Goal: Task Accomplishment & Management: Manage account settings

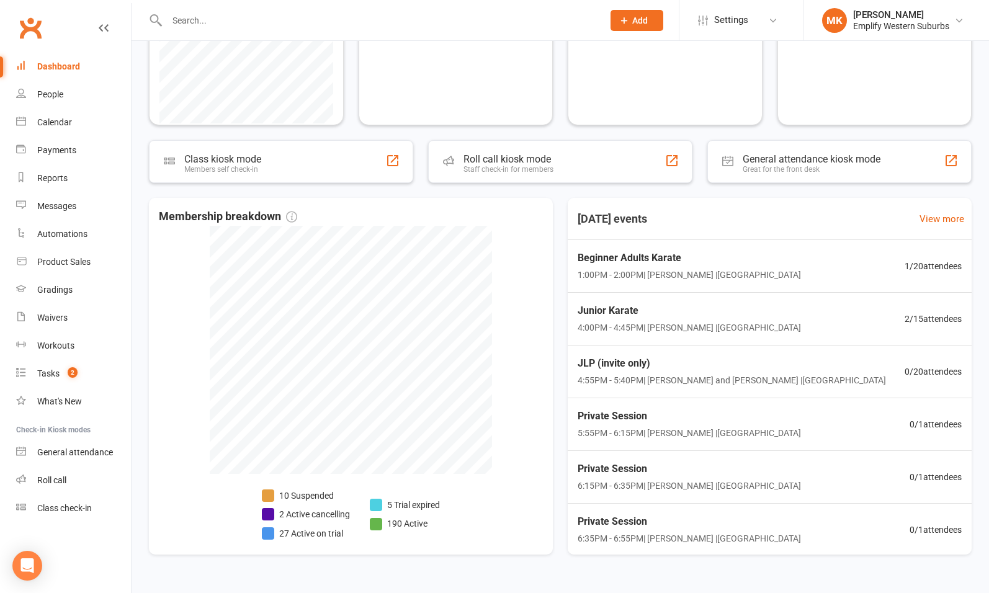
scroll to position [328, 0]
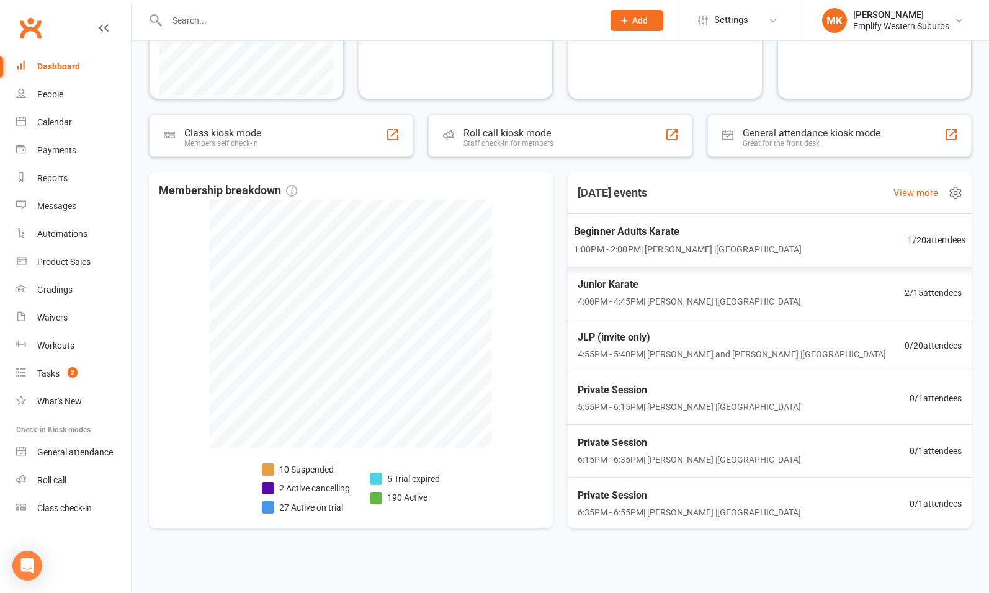
click at [667, 232] on span "Beginner Adults Karate" at bounding box center [688, 231] width 228 height 16
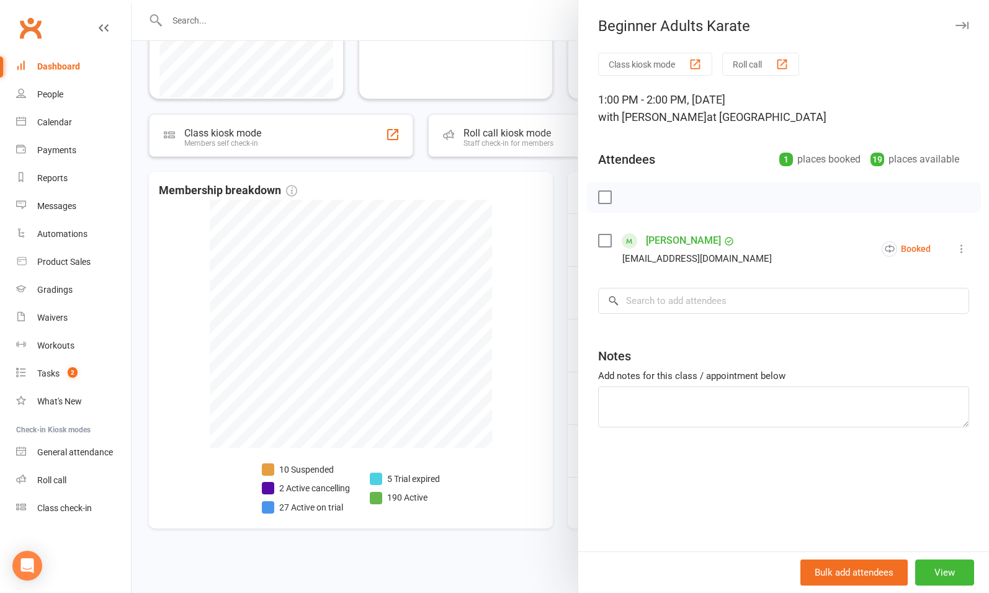
click at [552, 310] on div at bounding box center [560, 296] width 857 height 593
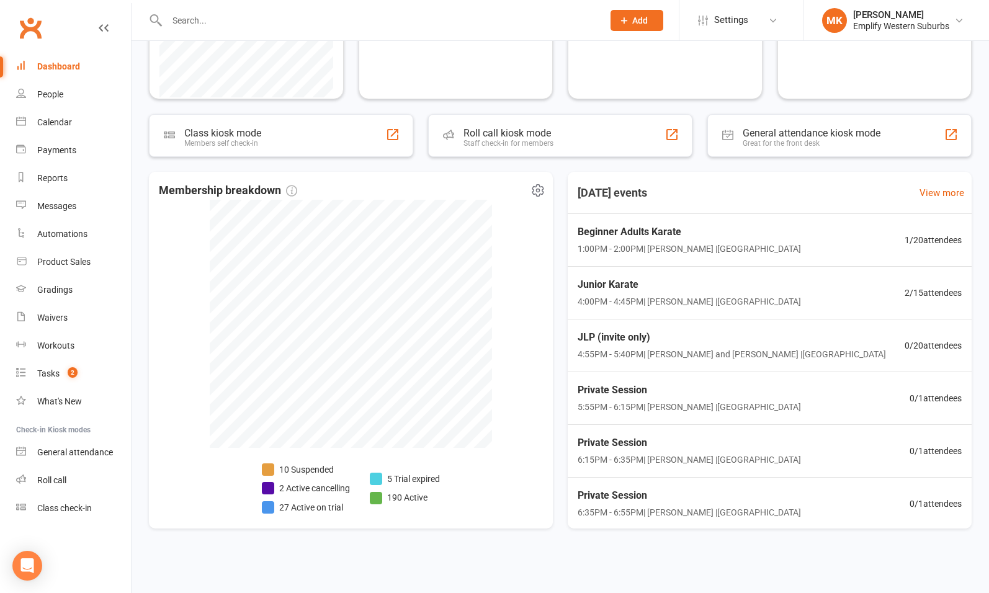
scroll to position [0, 0]
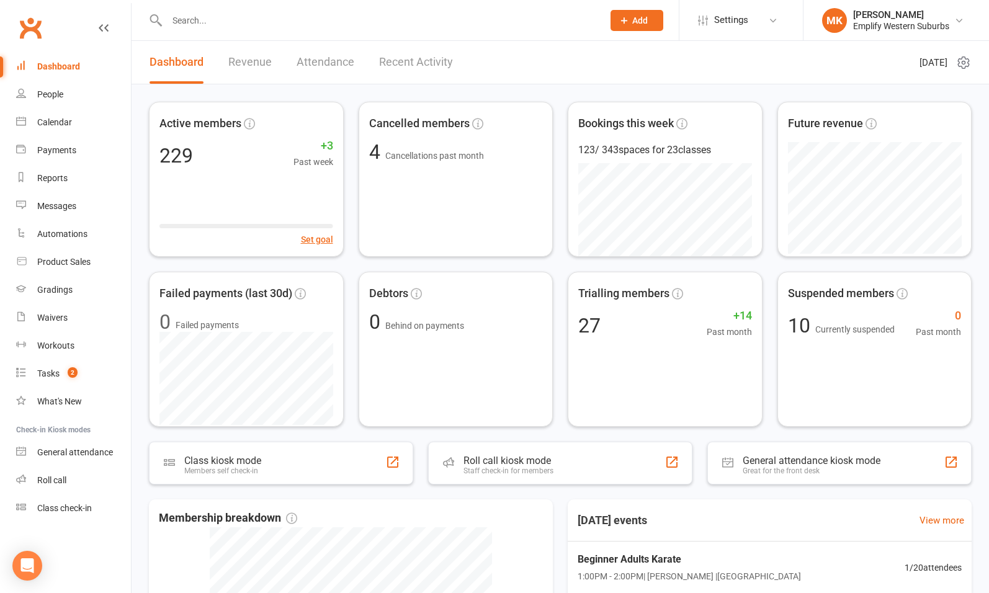
click at [244, 20] on input "text" at bounding box center [378, 20] width 431 height 17
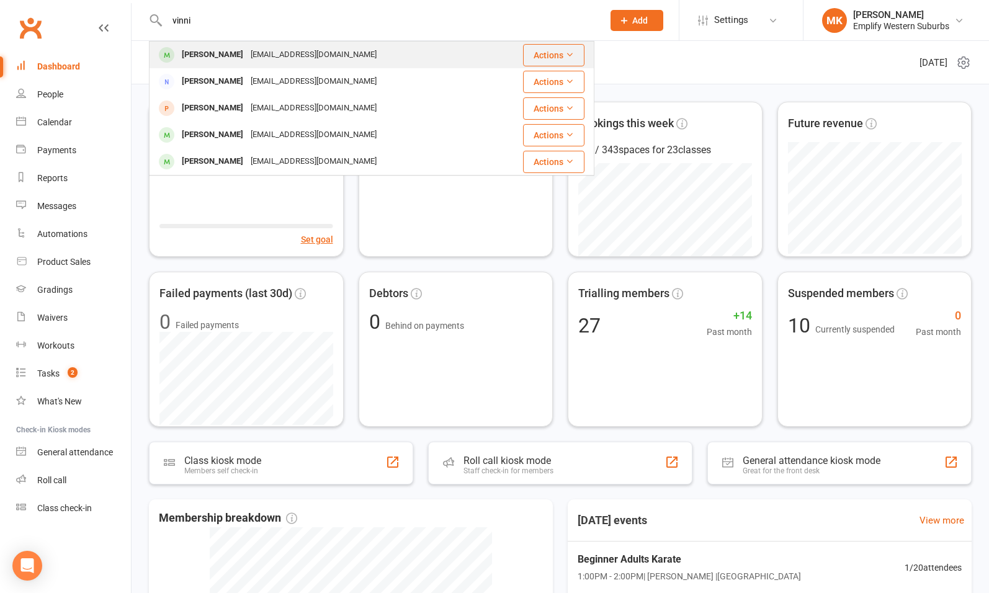
type input "vinni"
click at [247, 52] on div "vincenzonici@me.com" at bounding box center [313, 55] width 133 height 18
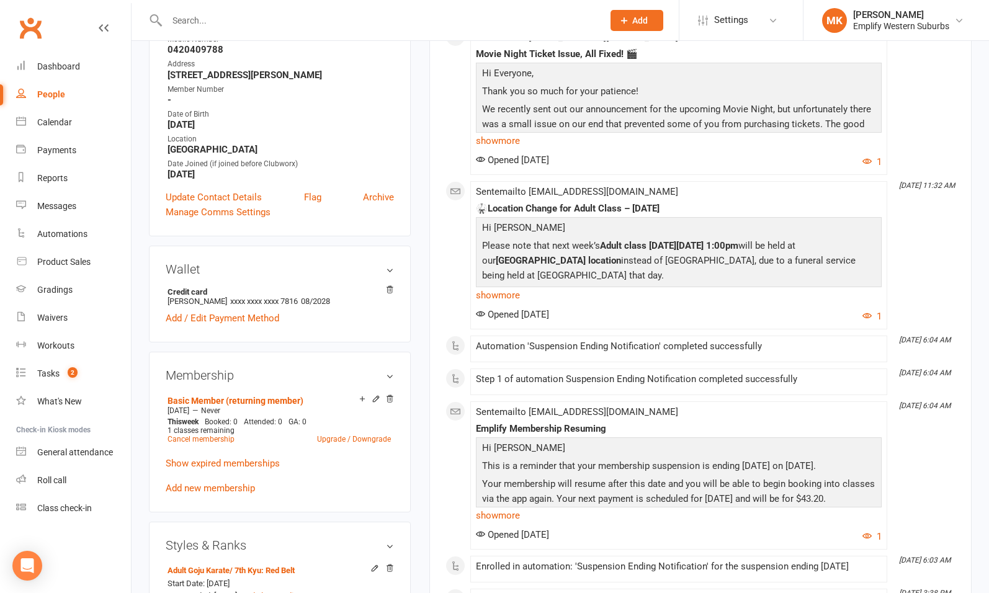
scroll to position [245, 0]
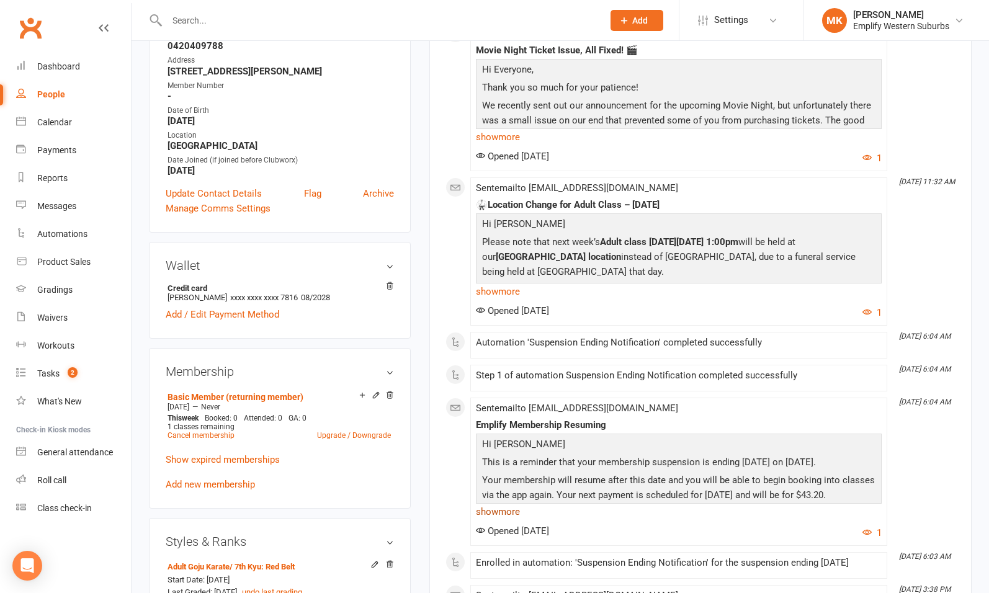
click at [494, 514] on link "show more" at bounding box center [679, 511] width 406 height 17
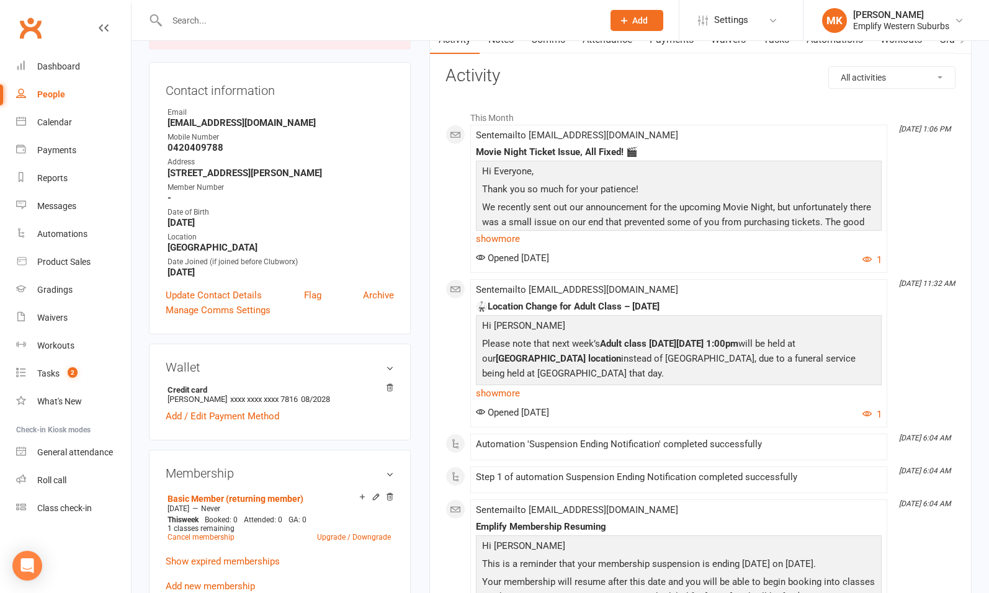
scroll to position [0, 0]
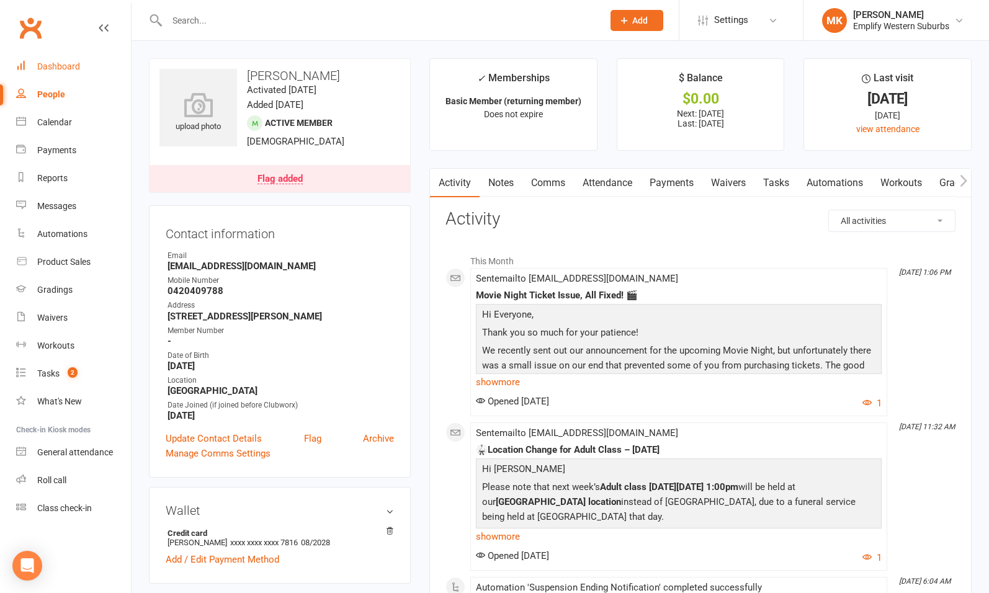
click at [68, 71] on div "Dashboard" at bounding box center [58, 66] width 43 height 10
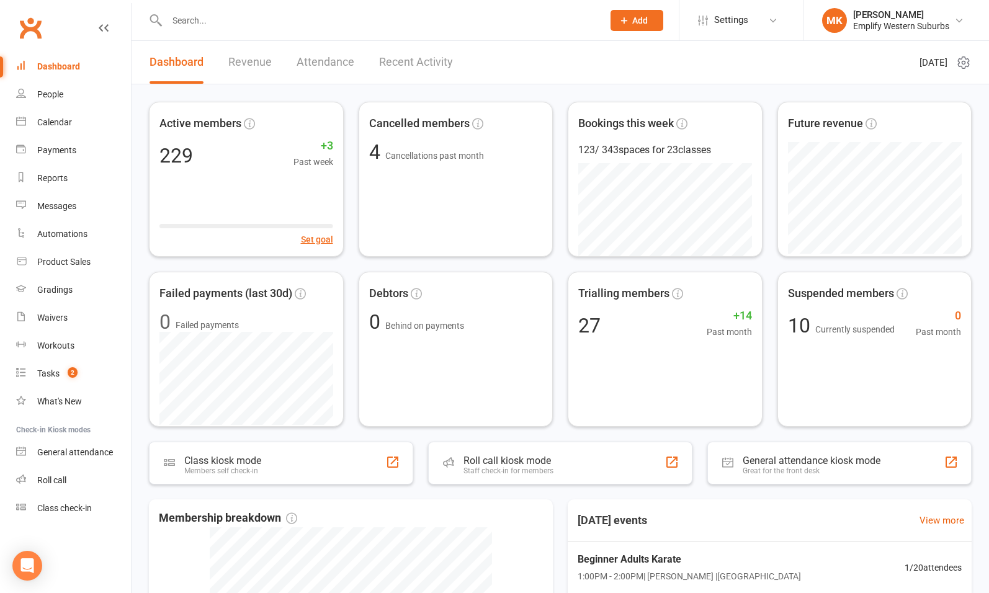
click at [267, 22] on input "text" at bounding box center [378, 20] width 431 height 17
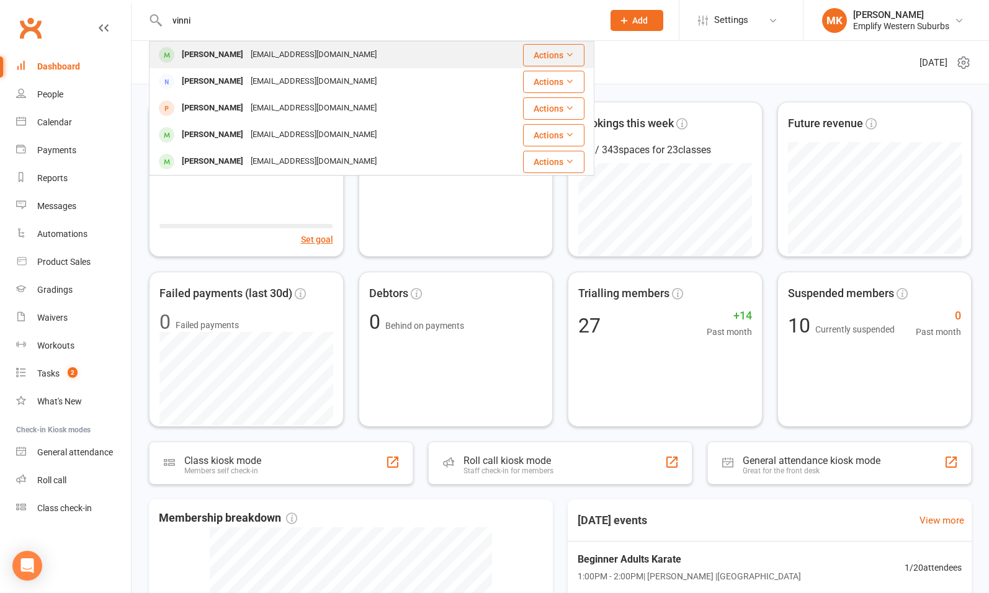
type input "vinni"
click at [247, 55] on div "vincenzonici@me.com" at bounding box center [313, 55] width 133 height 18
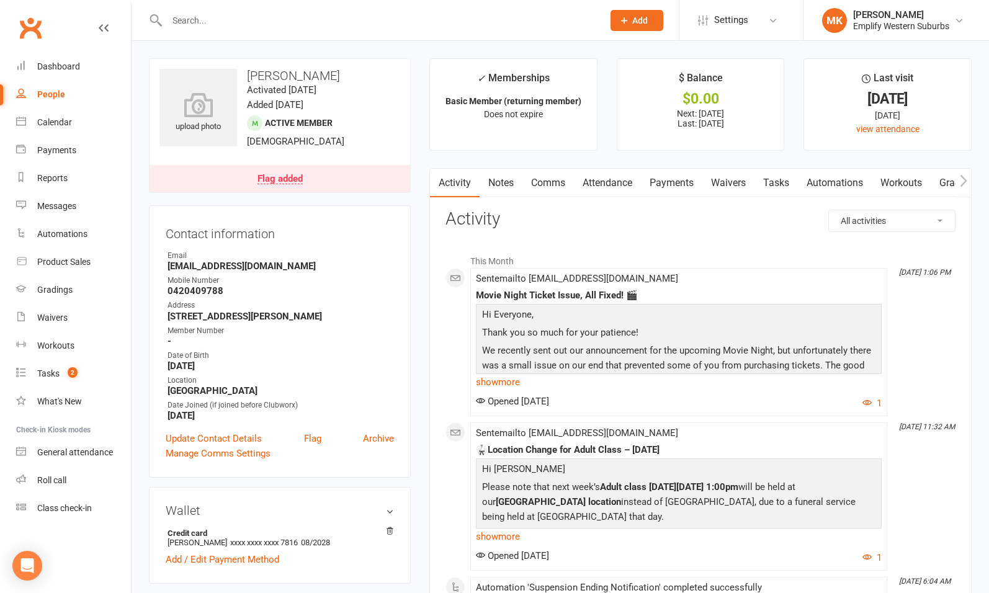
scroll to position [242, 0]
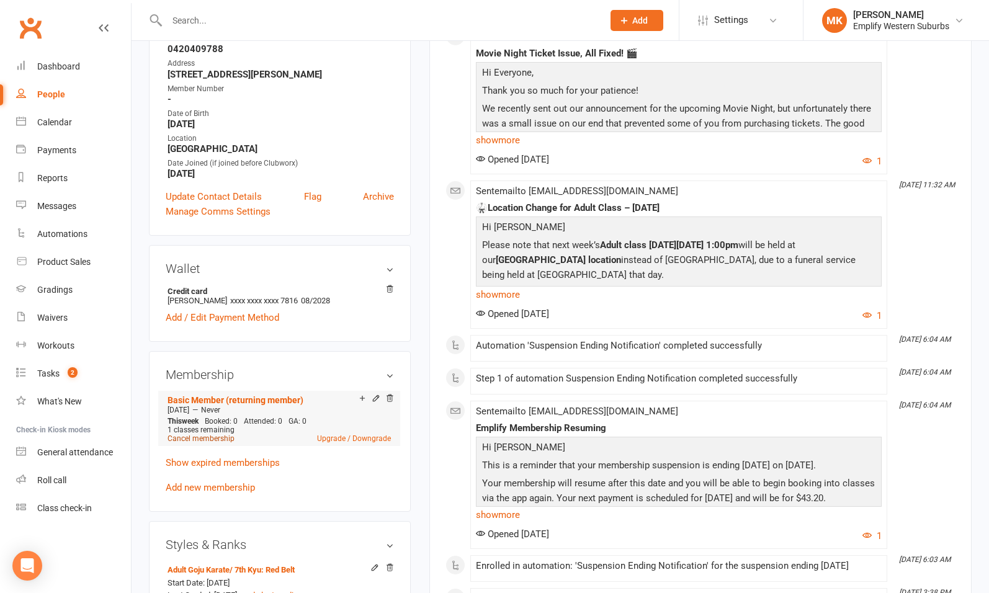
click at [207, 437] on link "Cancel membership" at bounding box center [200, 438] width 67 height 9
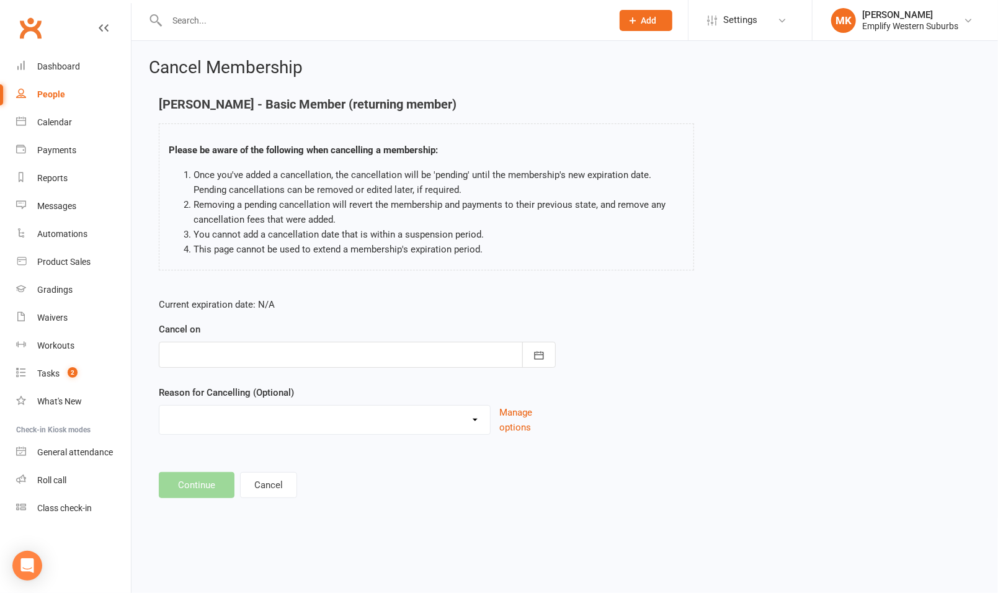
click at [226, 347] on div at bounding box center [357, 355] width 397 height 26
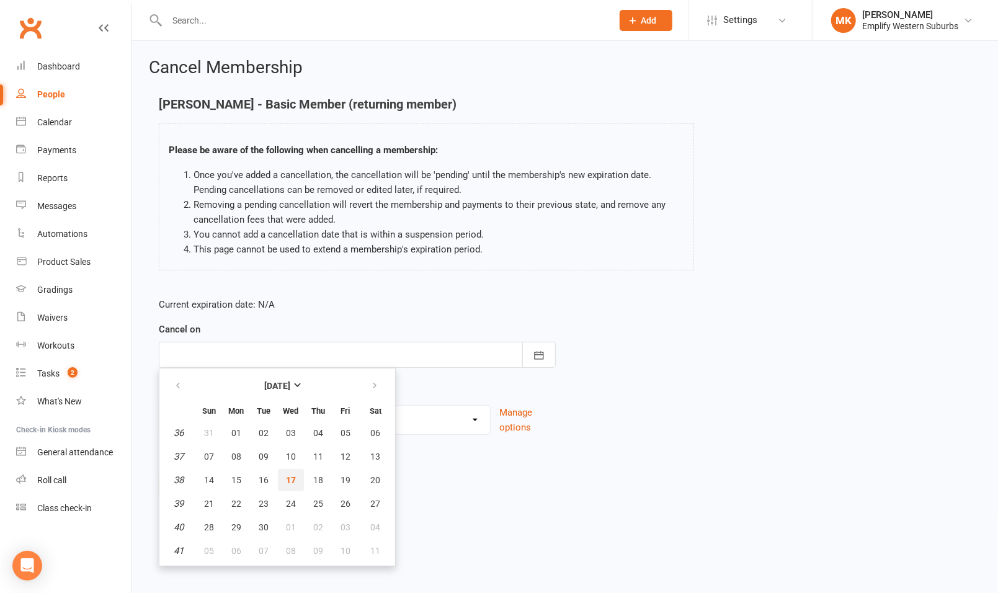
click at [290, 481] on span "17" at bounding box center [291, 480] width 10 height 10
type input "17 Sep 2025"
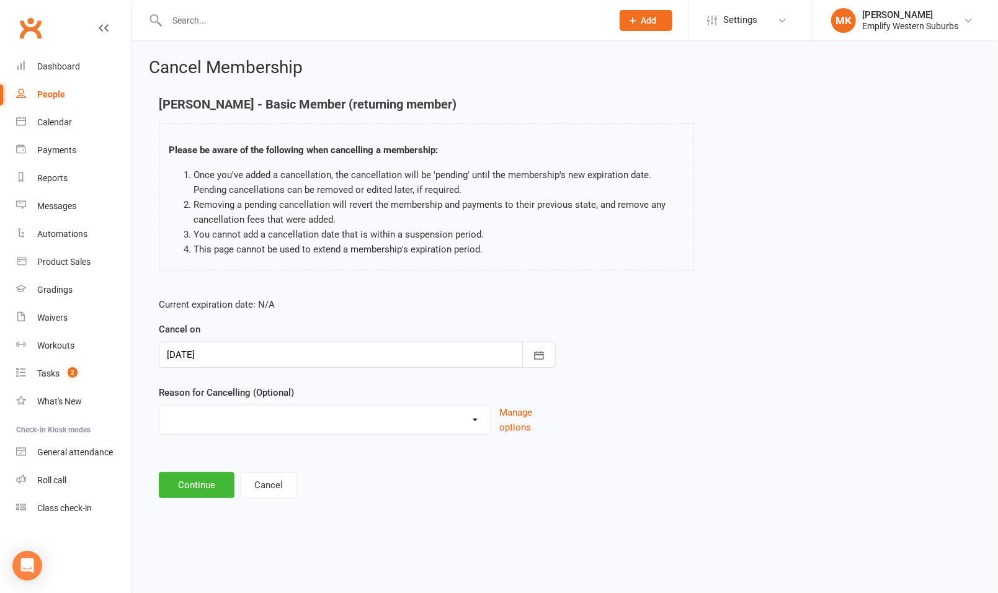
click at [285, 421] on select "Can't get in contact Converted from Trial Downgrading Family Issues Holiday Inj…" at bounding box center [324, 418] width 331 height 25
select select "10"
click at [159, 406] on select "Can't get in contact Converted from Trial Downgrading Family Issues Holiday Inj…" at bounding box center [324, 418] width 331 height 25
click at [209, 484] on button "Continue" at bounding box center [197, 485] width 76 height 26
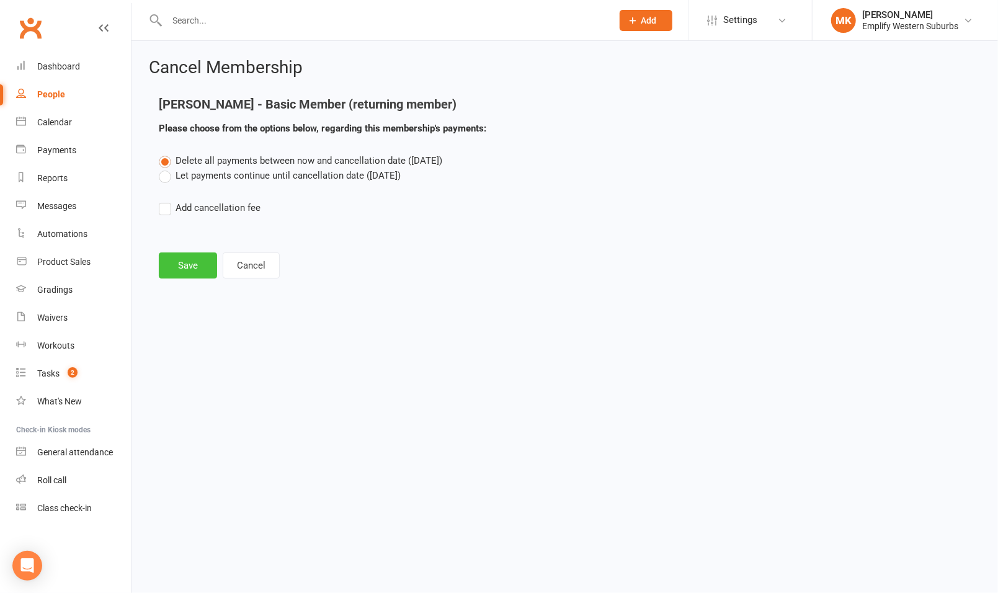
click at [195, 265] on button "Save" at bounding box center [188, 265] width 58 height 26
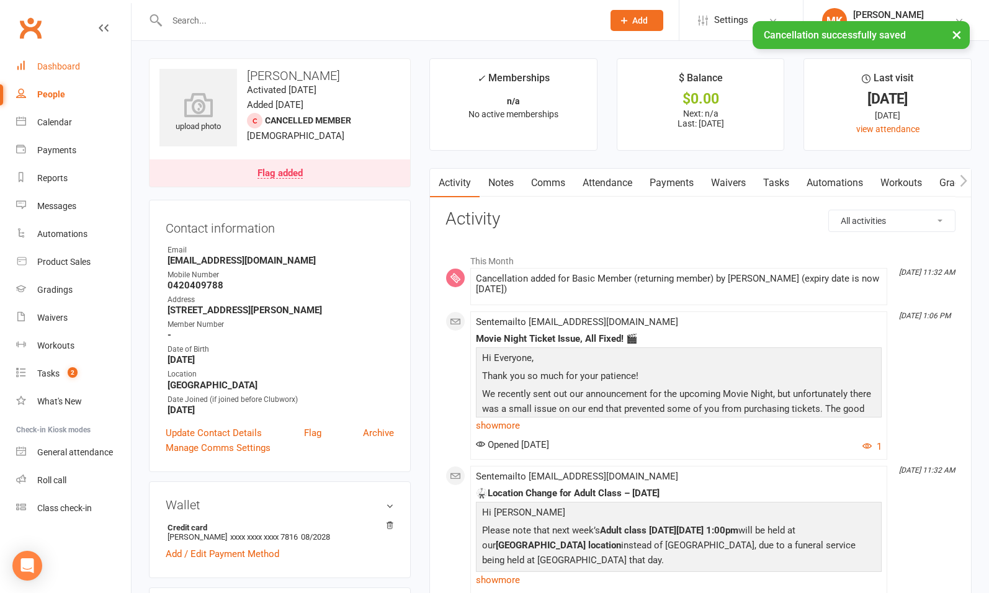
click at [67, 64] on div "Dashboard" at bounding box center [58, 66] width 43 height 10
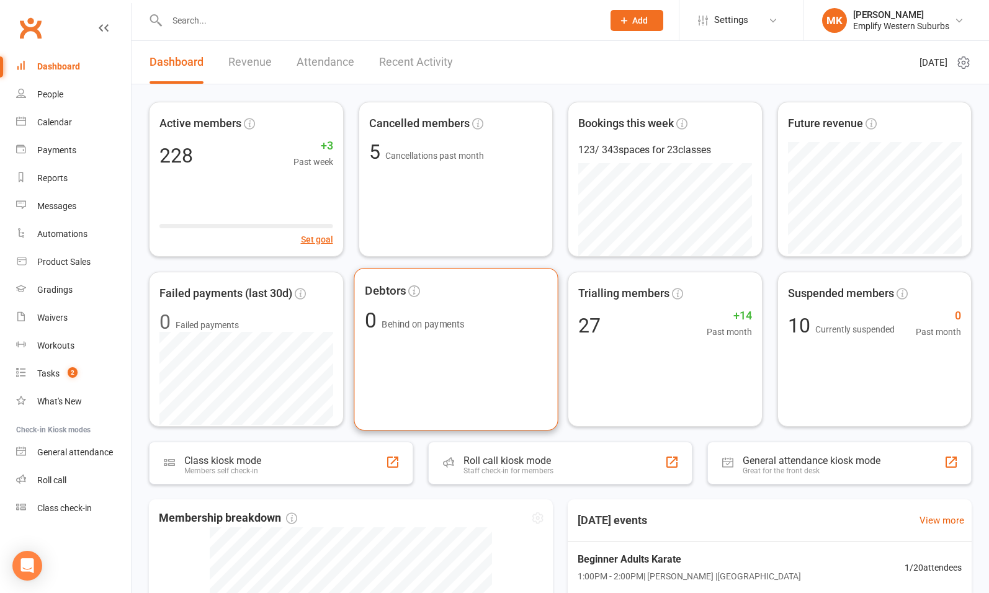
scroll to position [328, 0]
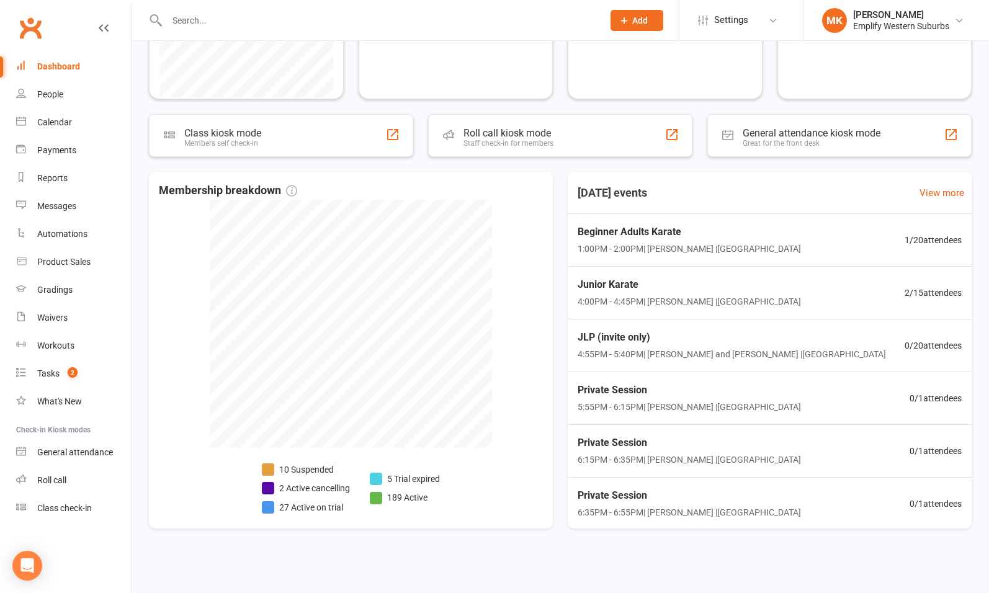
click at [561, 252] on div "Membership breakdown 10 Suspended 2 Active cancelling 27 Active on trial 5 Tria…" at bounding box center [560, 350] width 823 height 357
click at [654, 288] on span "Junior Karate" at bounding box center [688, 284] width 228 height 16
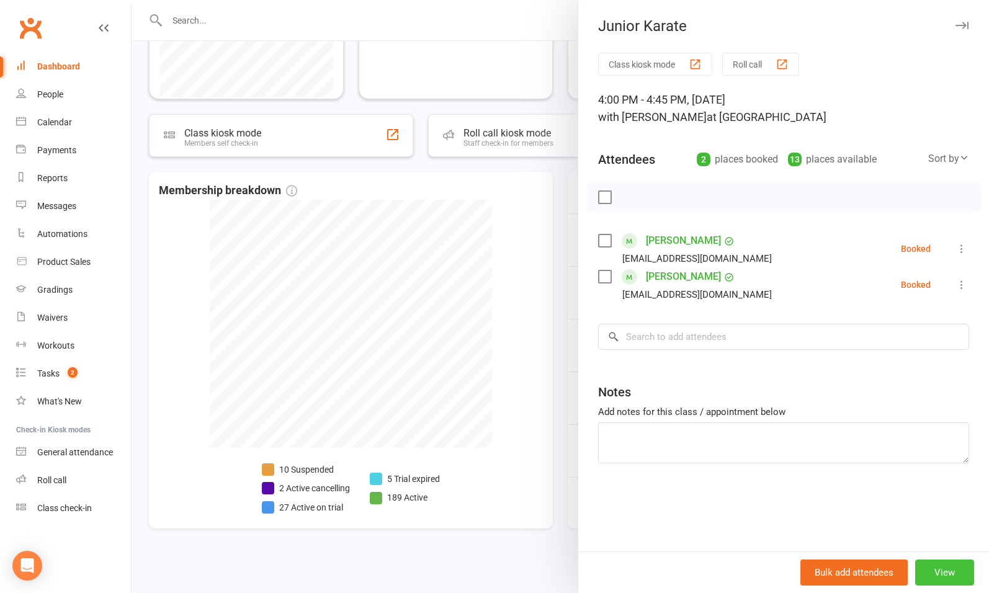
click at [945, 571] on button "View" at bounding box center [944, 572] width 59 height 26
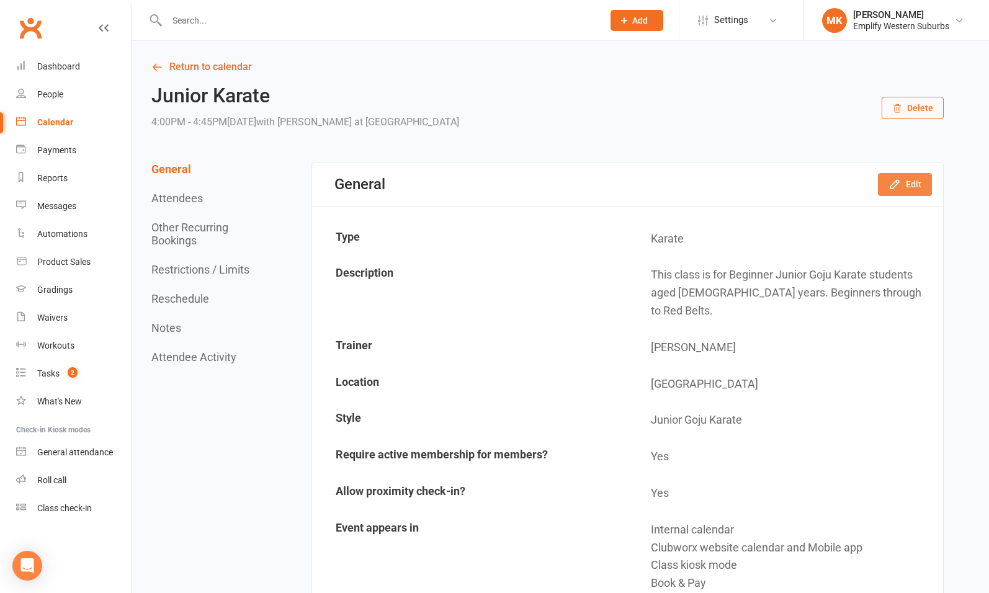
click at [901, 183] on icon "button" at bounding box center [894, 184] width 12 height 12
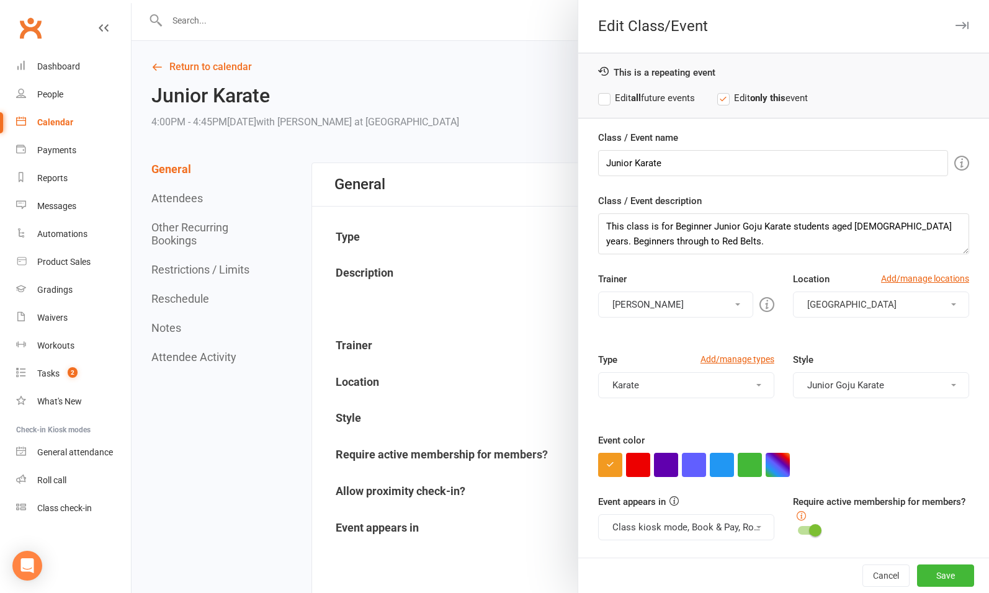
scroll to position [49, 0]
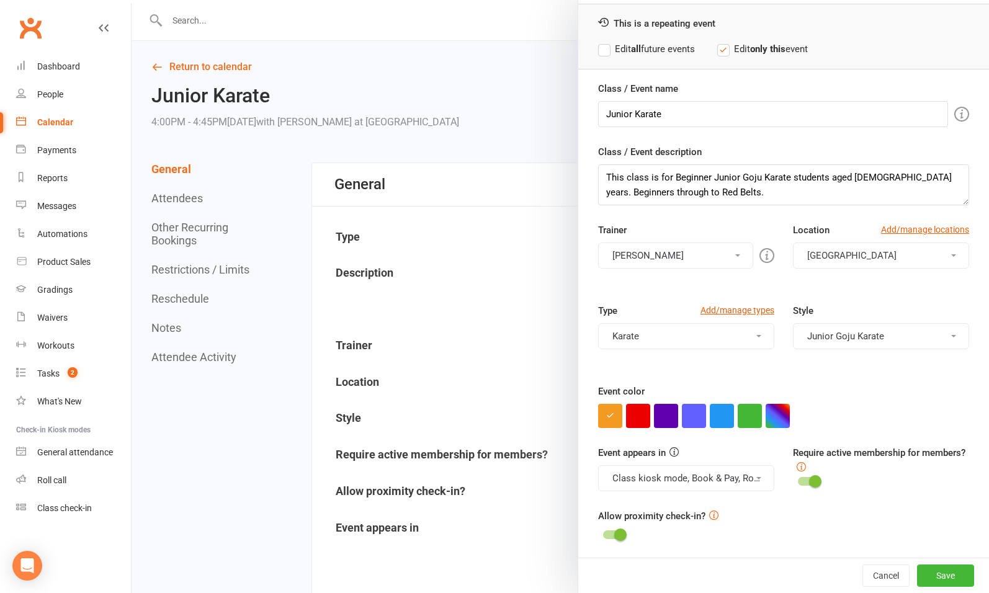
click at [525, 225] on div at bounding box center [560, 296] width 857 height 593
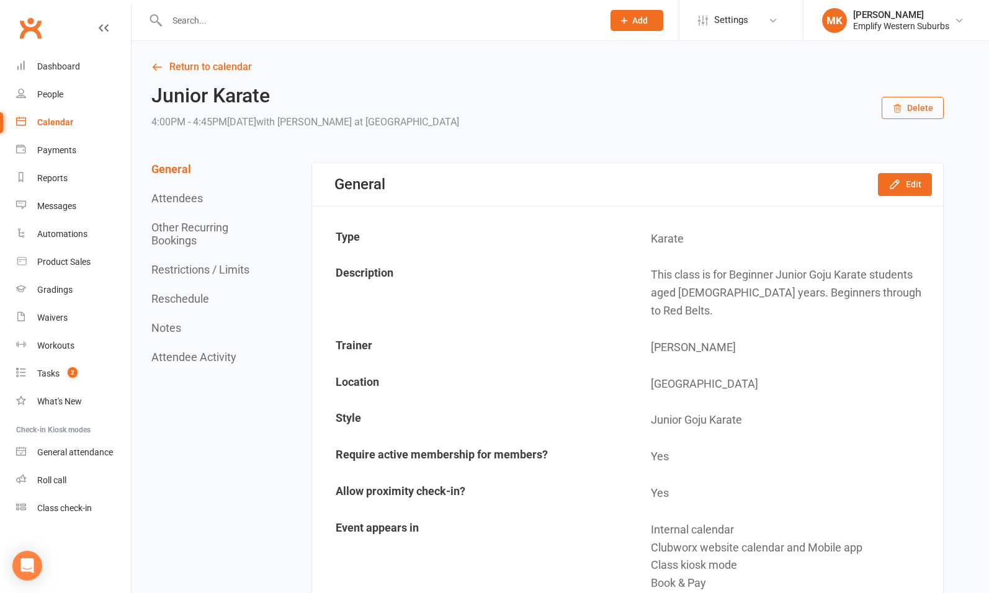
click at [192, 270] on button "Restrictions / Limits" at bounding box center [200, 269] width 98 height 13
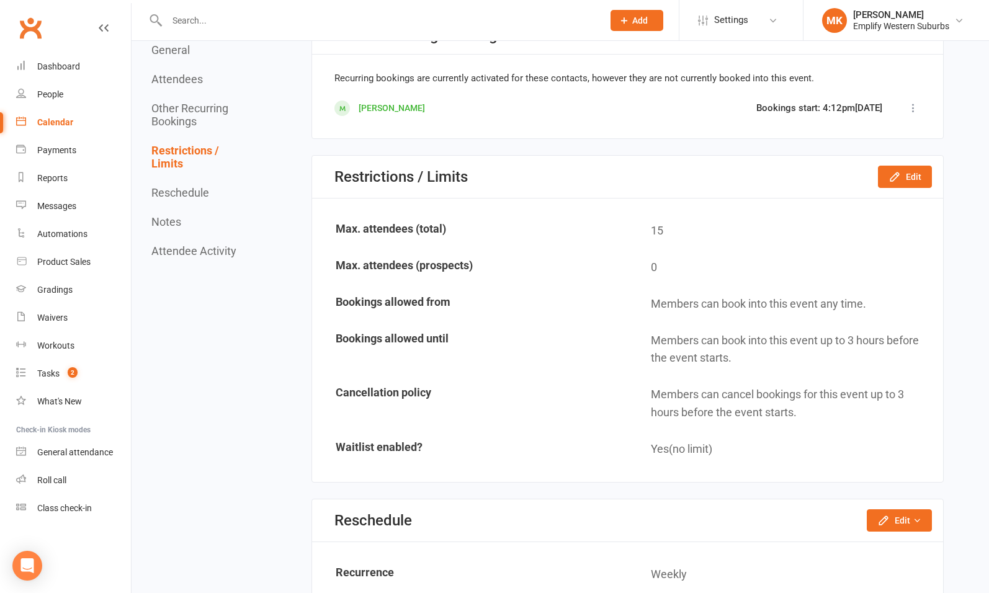
scroll to position [1019, 0]
click at [904, 167] on div "Restrictions / Limits Edit" at bounding box center [627, 176] width 631 height 43
click at [901, 170] on icon "button" at bounding box center [894, 176] width 12 height 12
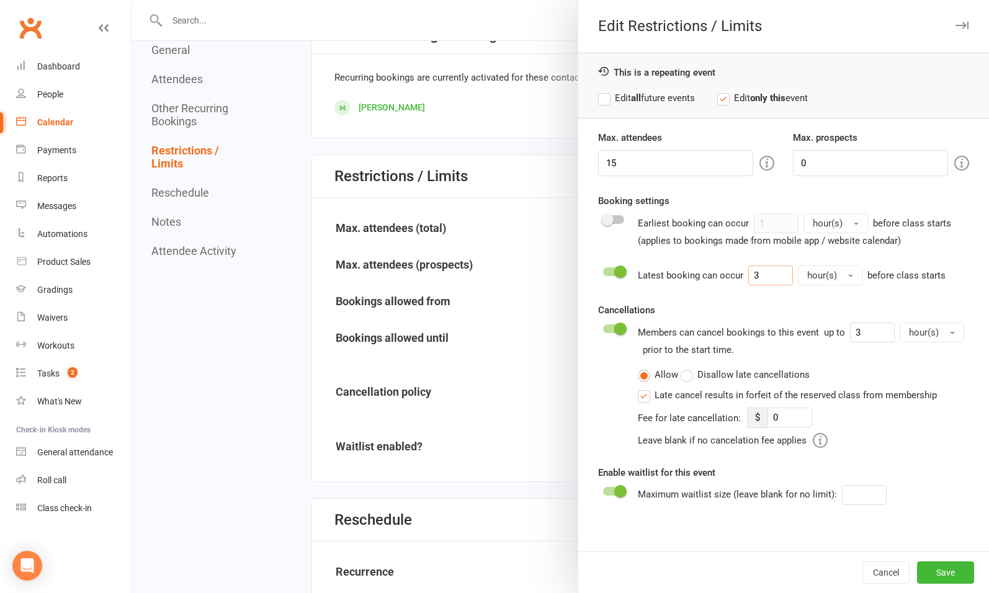
click at [759, 274] on input "3" at bounding box center [770, 275] width 45 height 20
type input "1"
click at [860, 332] on input "3" at bounding box center [872, 333] width 45 height 20
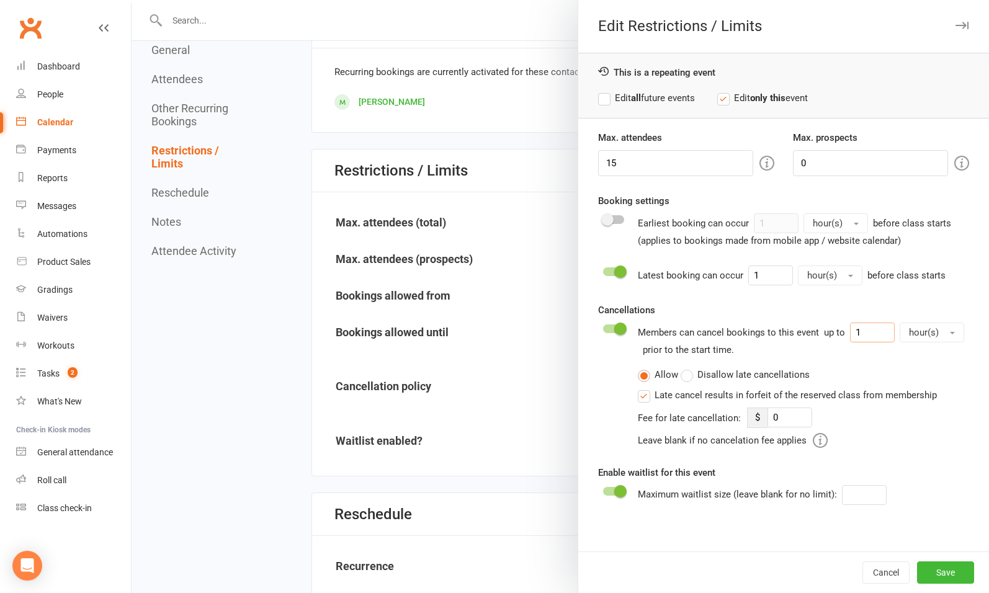
scroll to position [1025, 0]
type input "1"
click at [680, 368] on label "Disallow late cancellations" at bounding box center [744, 374] width 129 height 15
click at [680, 367] on input "Disallow late cancellations" at bounding box center [684, 367] width 8 height 0
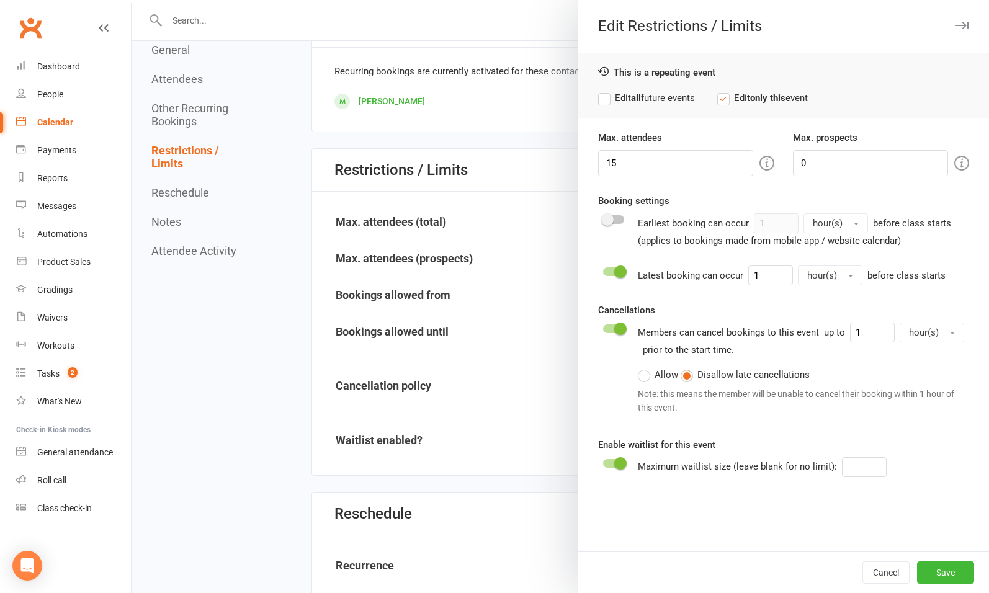
click at [640, 368] on label "Allow" at bounding box center [658, 374] width 40 height 15
click at [640, 367] on input "Allow" at bounding box center [642, 367] width 8 height 0
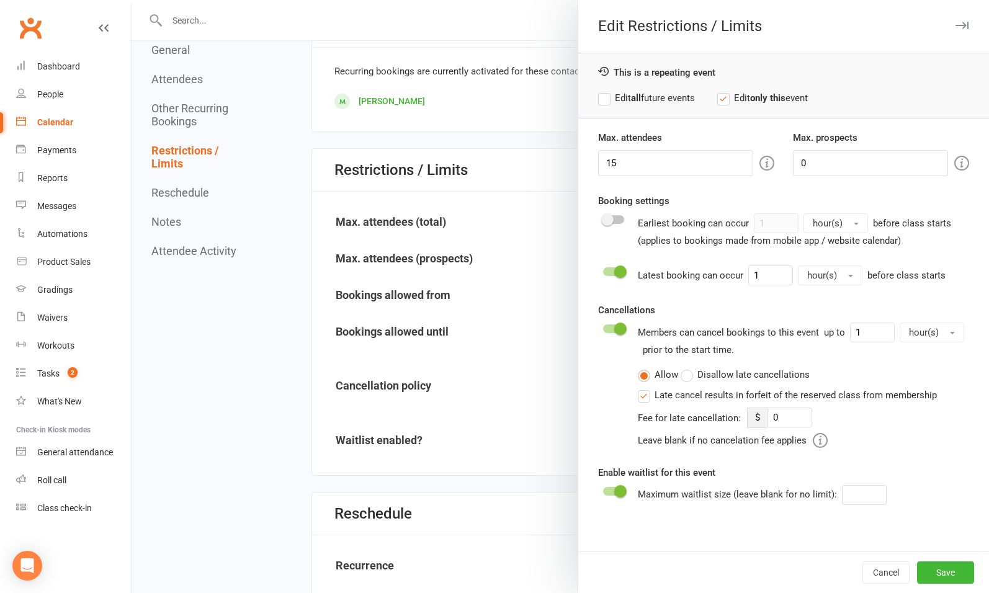
click at [640, 93] on label "Edit all future events" at bounding box center [646, 98] width 97 height 15
click at [925, 571] on button "Save" at bounding box center [945, 572] width 57 height 22
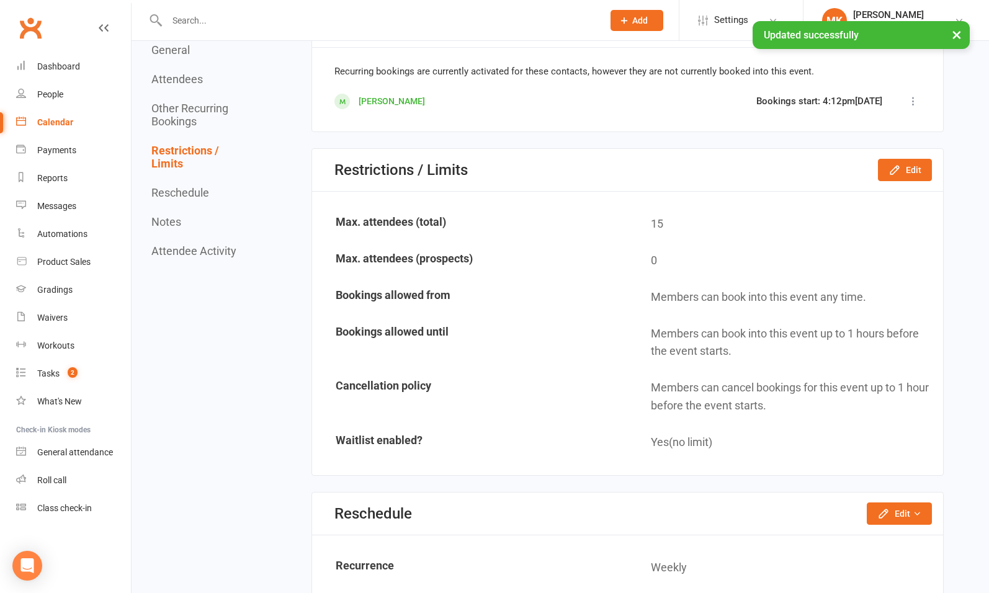
type input "0"
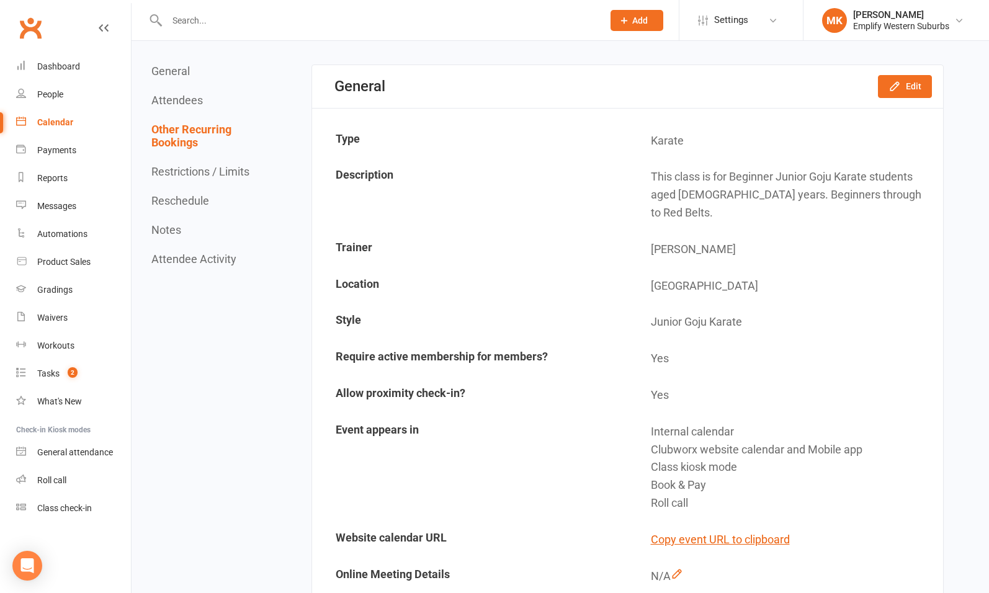
scroll to position [0, 0]
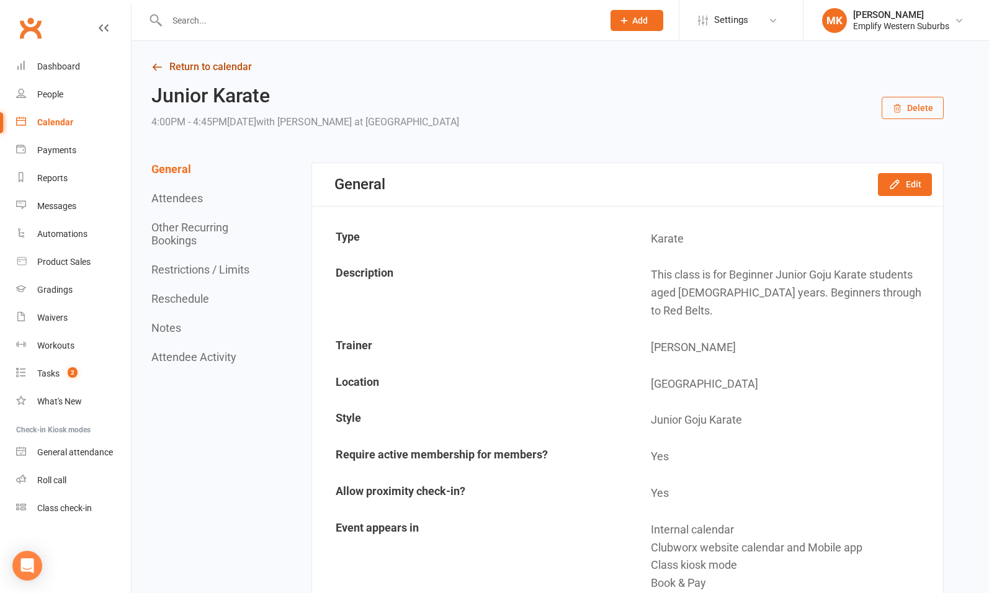
click at [199, 61] on link "Return to calendar" at bounding box center [547, 66] width 792 height 17
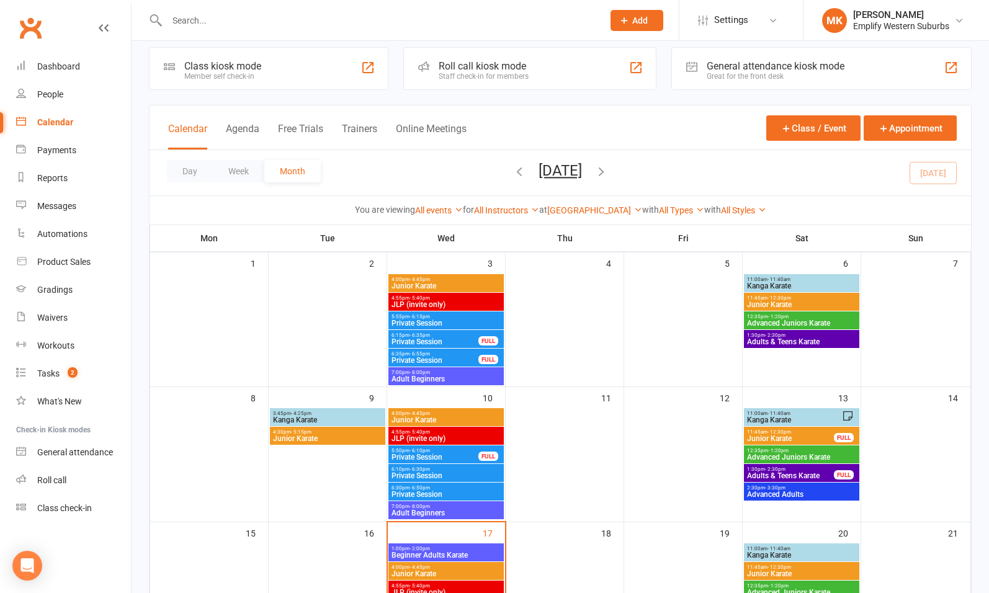
scroll to position [8, 0]
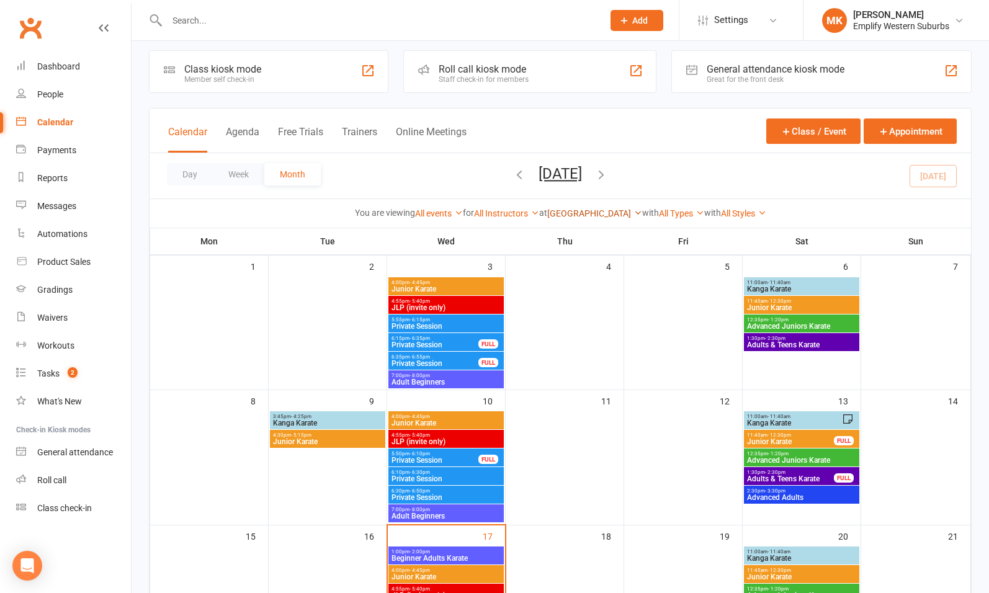
click at [620, 214] on link "[GEOGRAPHIC_DATA]" at bounding box center [594, 213] width 95 height 10
click at [604, 229] on link "Show All Locations" at bounding box center [580, 237] width 123 height 25
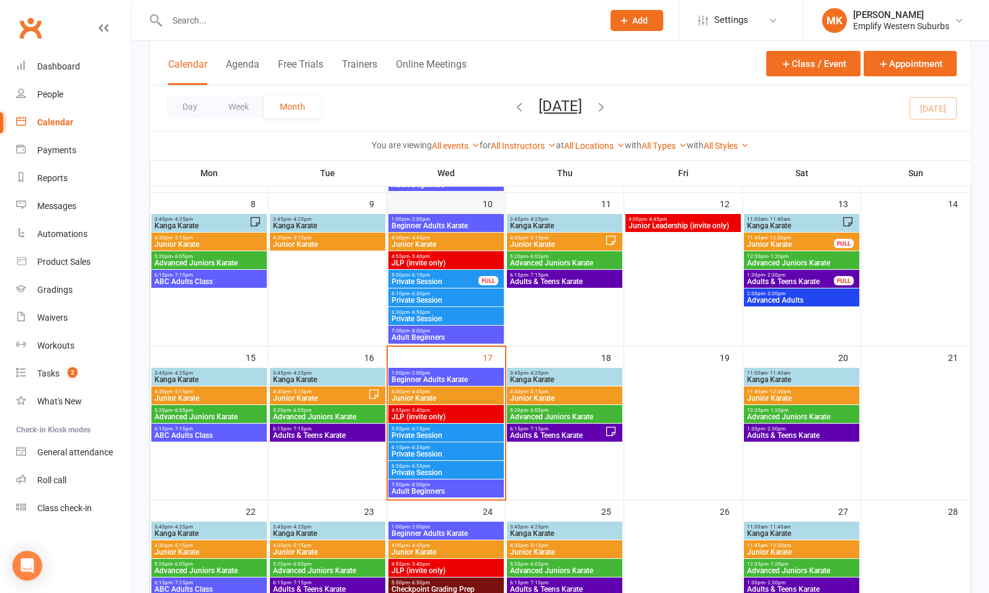
scroll to position [230, 0]
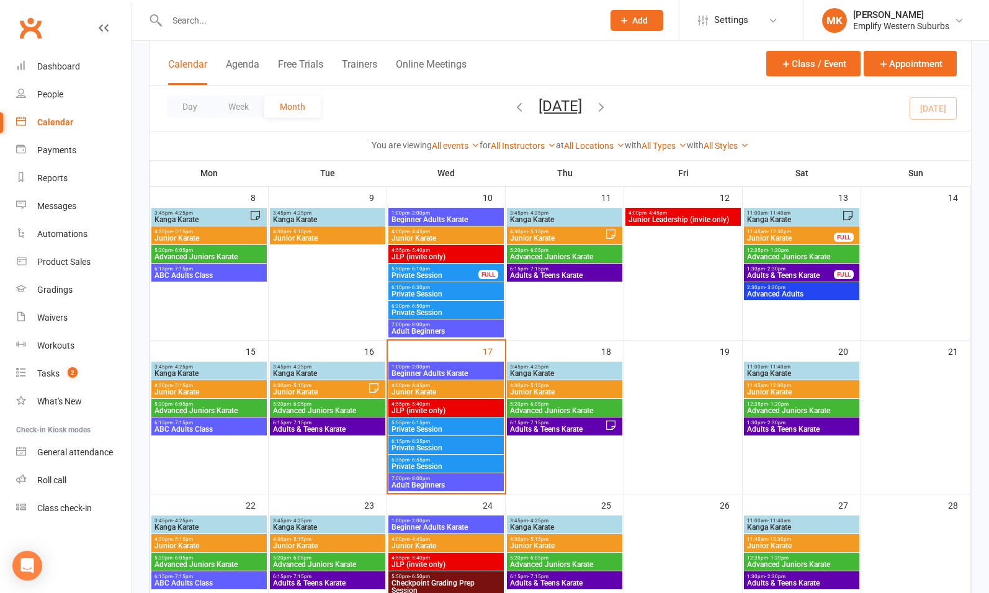
click at [452, 410] on span "JLP (invite only)" at bounding box center [446, 410] width 110 height 7
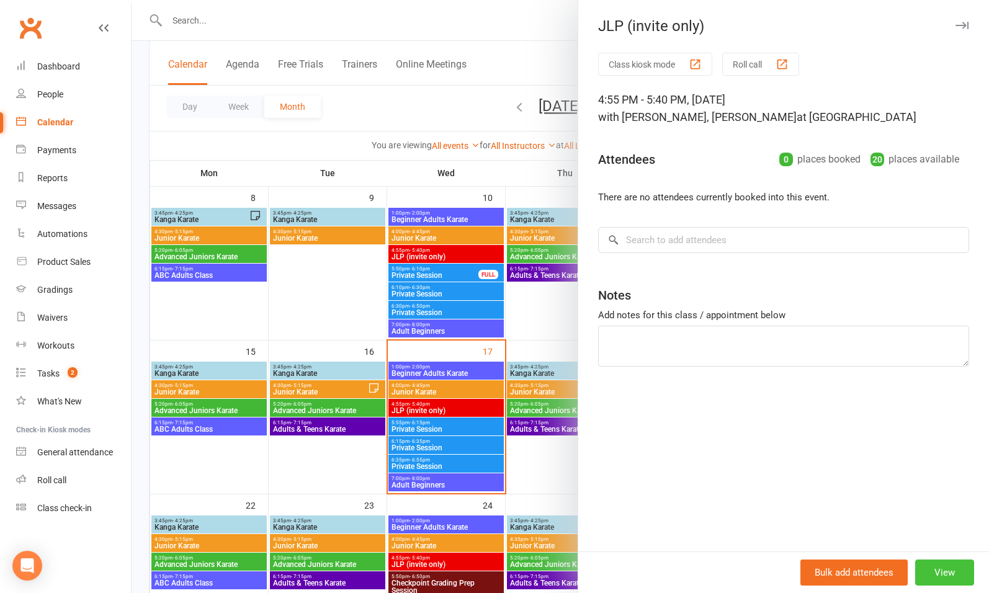
click at [917, 568] on button "View" at bounding box center [944, 572] width 59 height 26
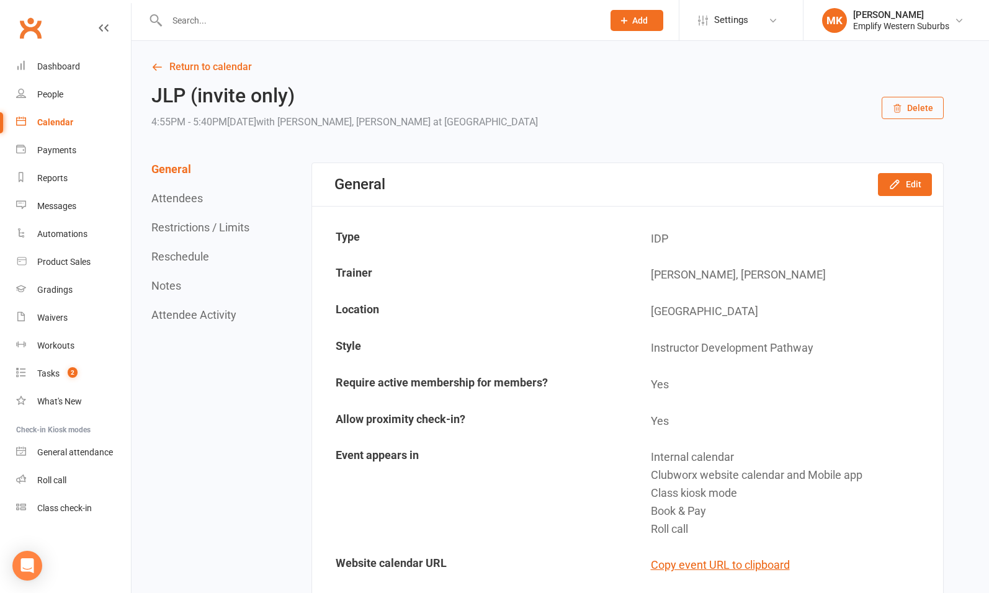
click at [189, 230] on button "Restrictions / Limits" at bounding box center [200, 227] width 98 height 13
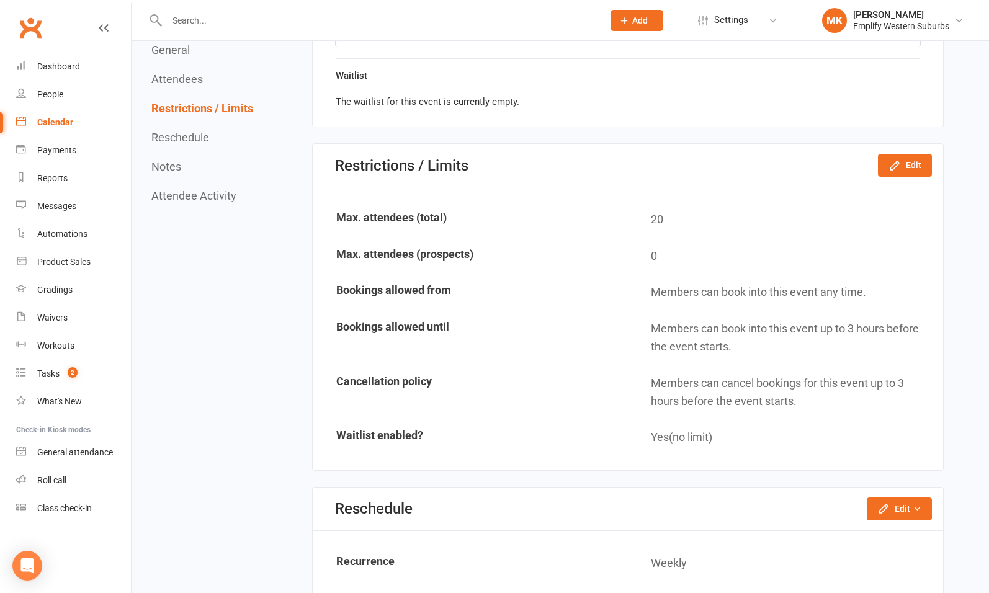
scroll to position [742, 0]
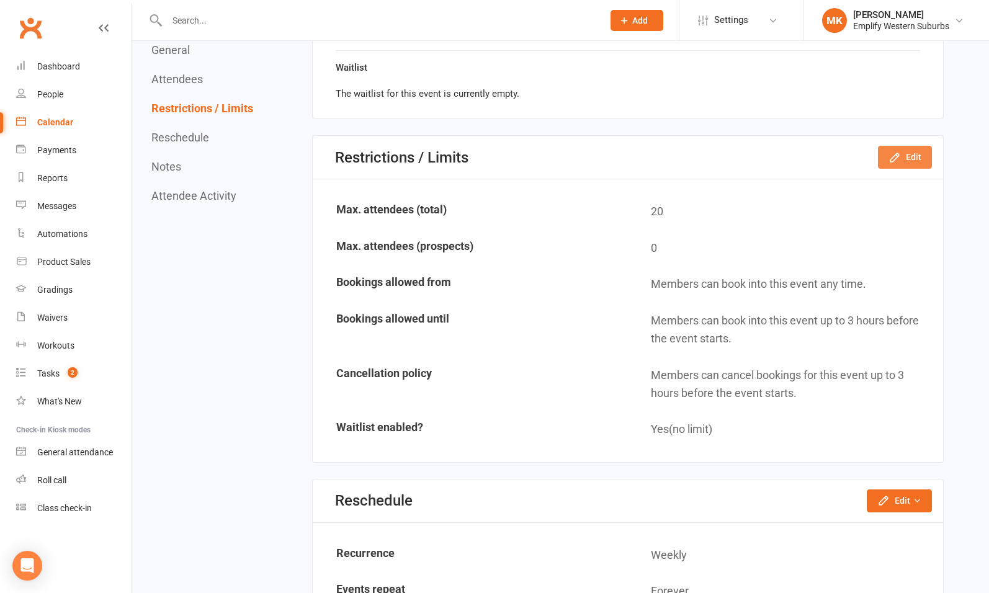
click at [912, 152] on button "Edit" at bounding box center [905, 157] width 54 height 22
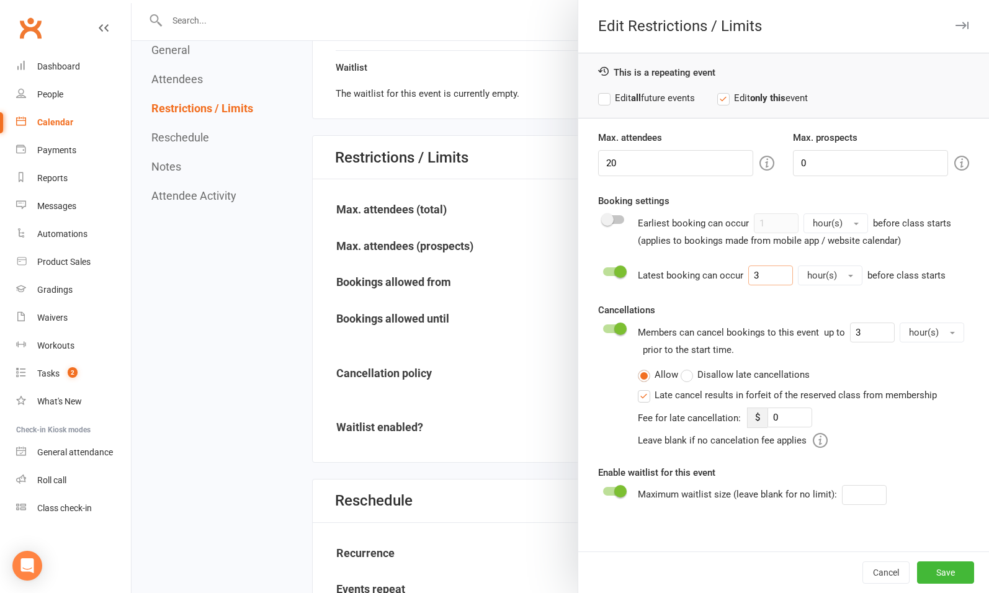
click at [764, 269] on input "3" at bounding box center [770, 275] width 45 height 20
type input "1"
click at [859, 330] on input "3" at bounding box center [872, 333] width 45 height 20
type input "1"
click at [760, 273] on input "1" at bounding box center [770, 275] width 45 height 20
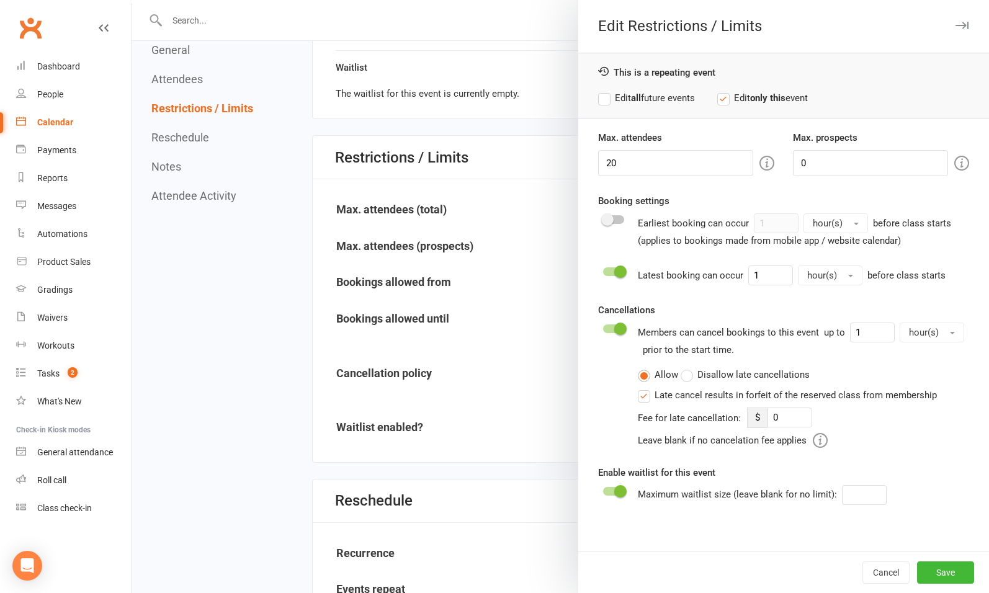
click at [617, 269] on span at bounding box center [620, 271] width 12 height 12
click at [603, 270] on input "checkbox" at bounding box center [603, 270] width 0 height 0
click at [720, 303] on div "Cancellations Members can cancel bookings to this event up to 1 hour(s) prior t…" at bounding box center [783, 375] width 371 height 145
click at [932, 572] on button "Save" at bounding box center [945, 572] width 57 height 22
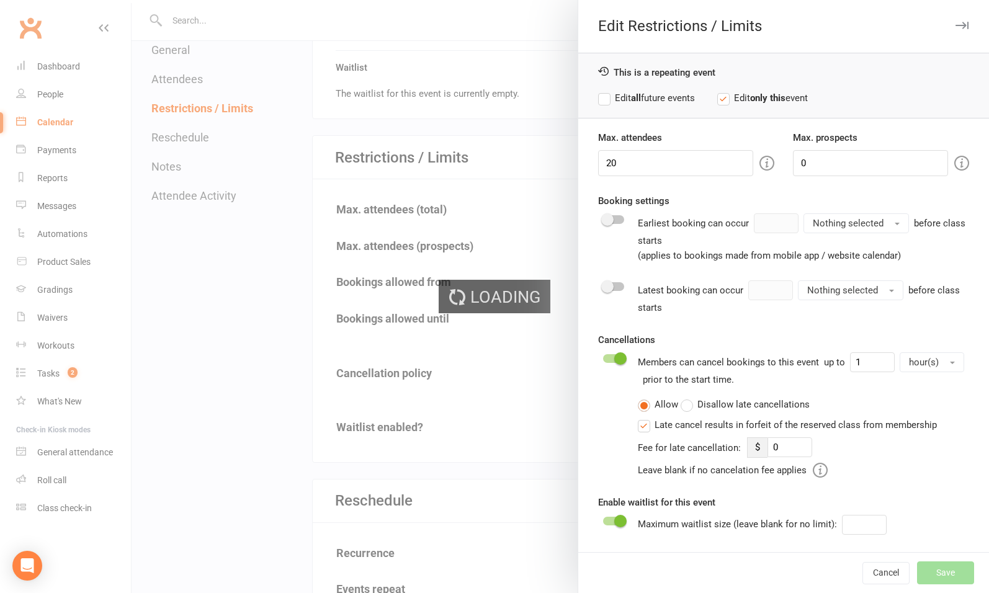
type input "0"
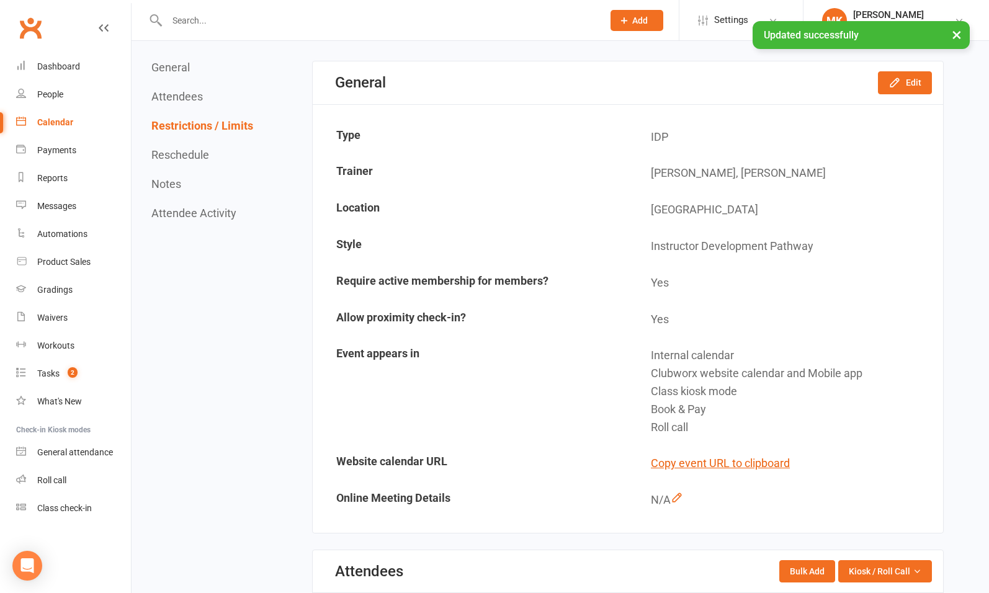
scroll to position [0, 0]
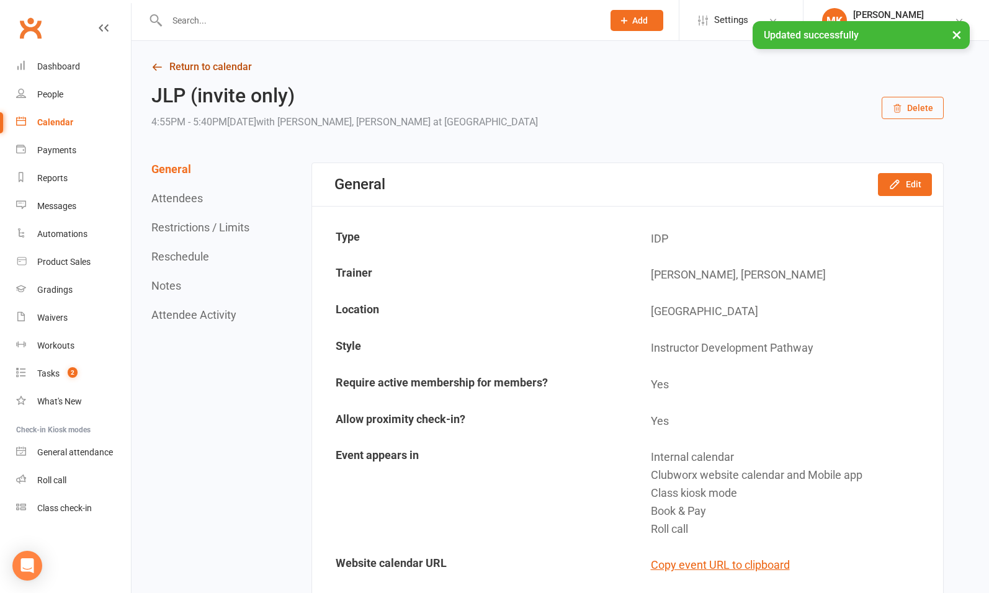
click at [230, 64] on link "Return to calendar" at bounding box center [547, 66] width 792 height 17
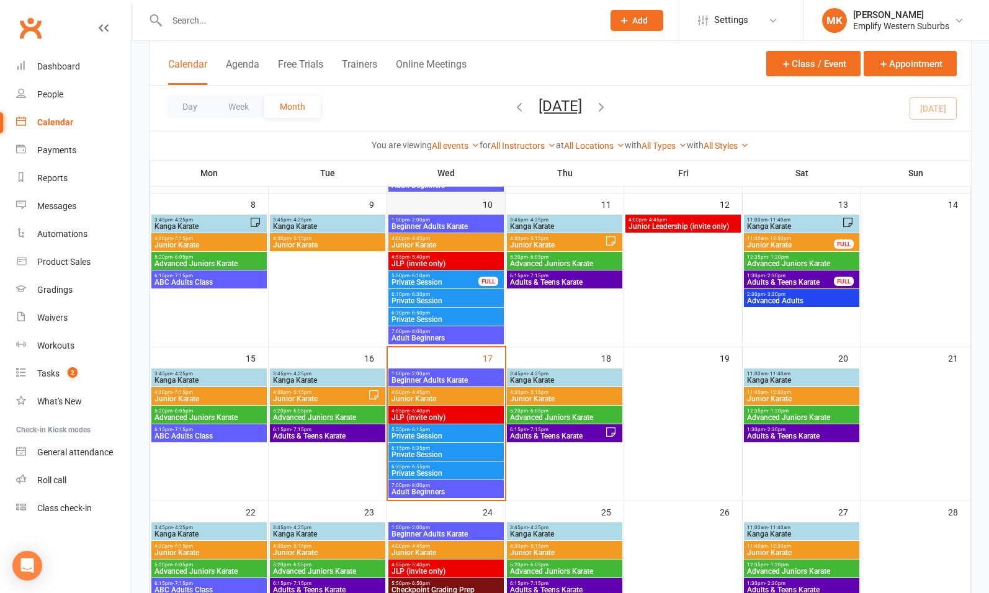
scroll to position [248, 0]
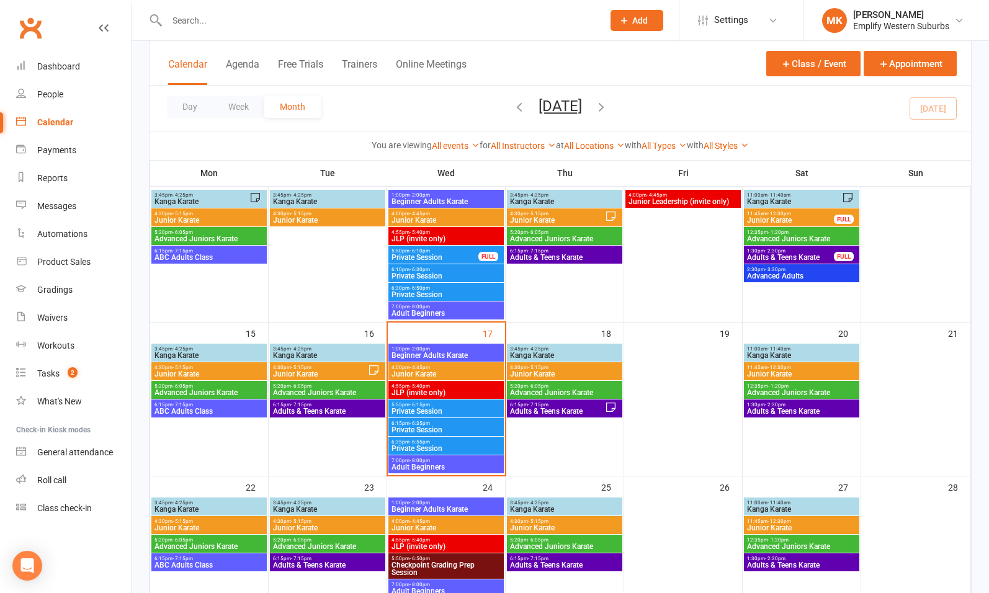
click at [460, 408] on span "Private Session" at bounding box center [446, 411] width 110 height 7
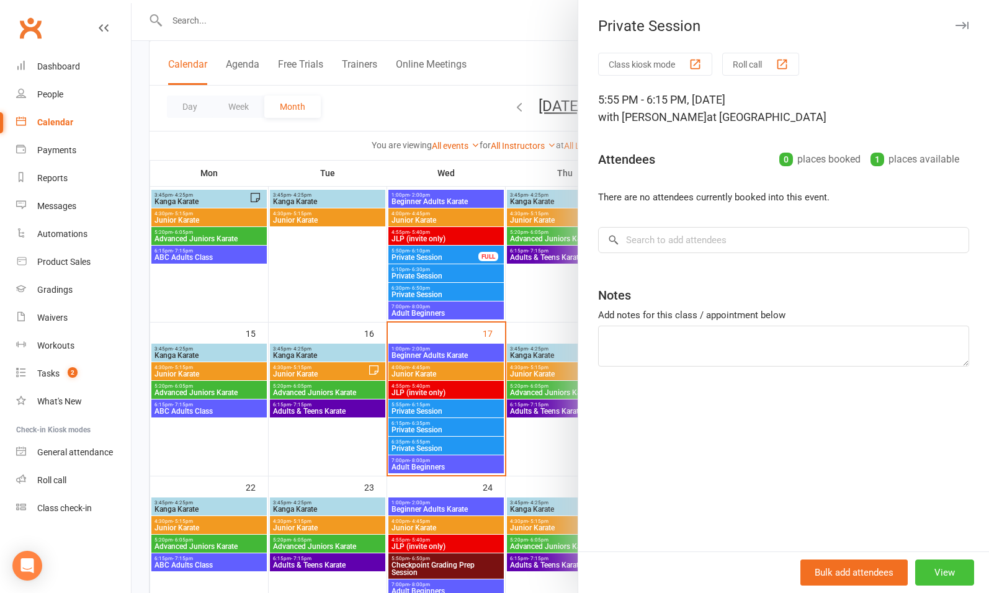
click at [927, 573] on button "View" at bounding box center [944, 572] width 59 height 26
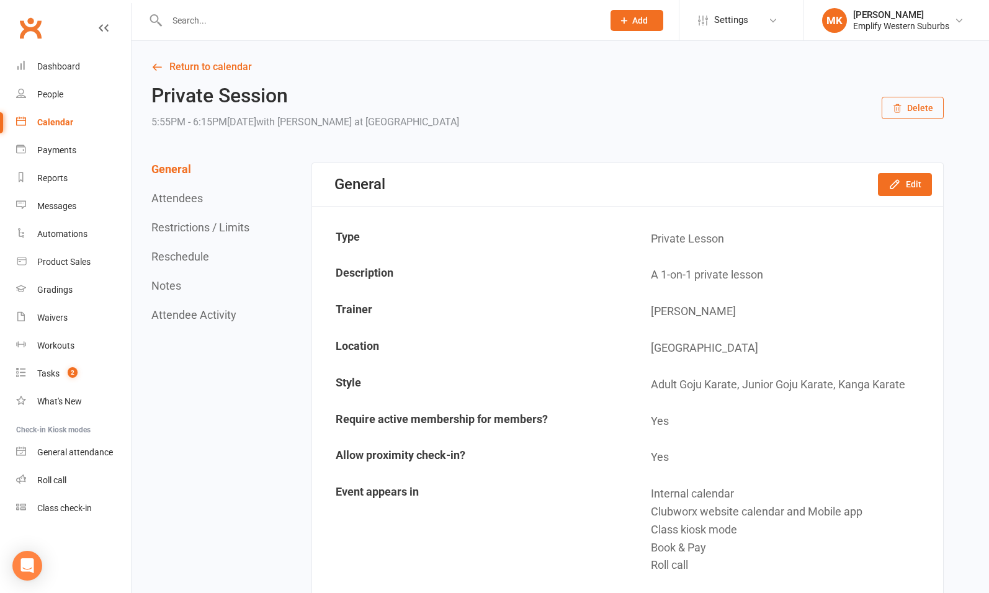
click at [195, 261] on button "Reschedule" at bounding box center [180, 256] width 58 height 13
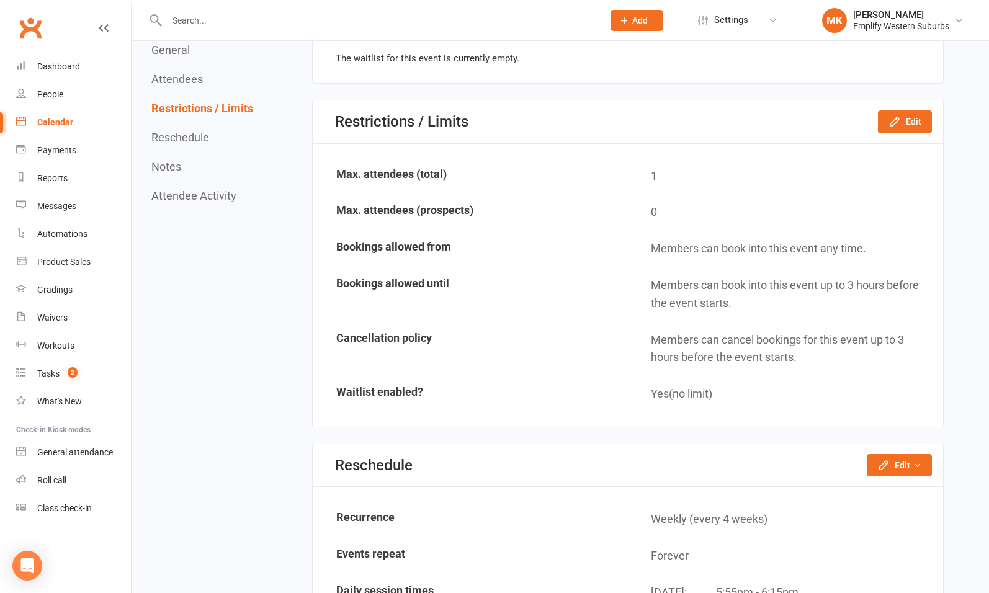
scroll to position [813, 0]
click at [915, 119] on button "Edit" at bounding box center [905, 123] width 54 height 22
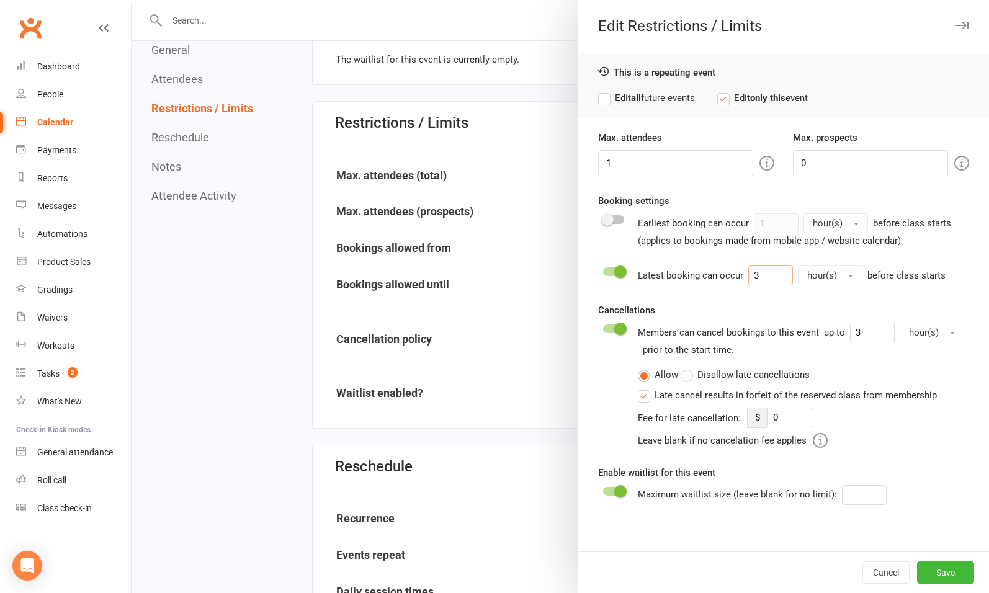
click at [756, 272] on input "3" at bounding box center [770, 275] width 45 height 20
type input "1"
click at [854, 328] on input "3" at bounding box center [872, 333] width 45 height 20
type input "1"
click at [925, 571] on button "Save" at bounding box center [945, 572] width 57 height 22
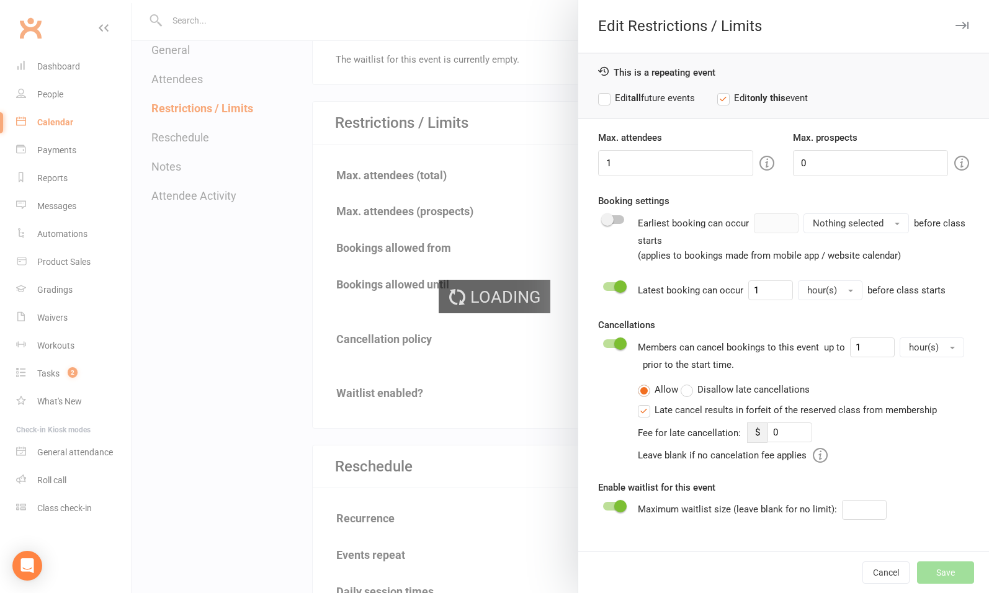
type input "0"
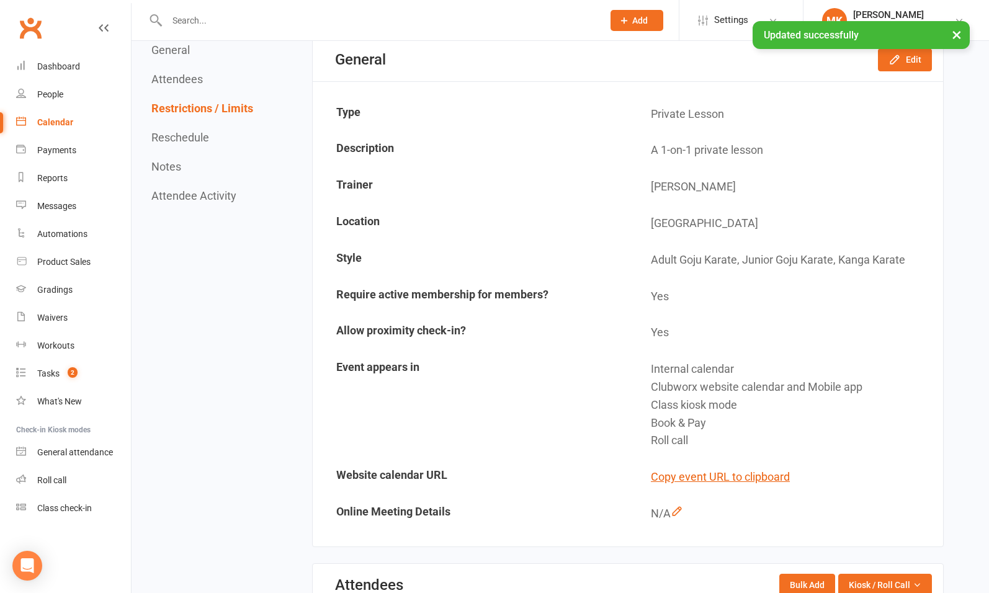
scroll to position [0, 0]
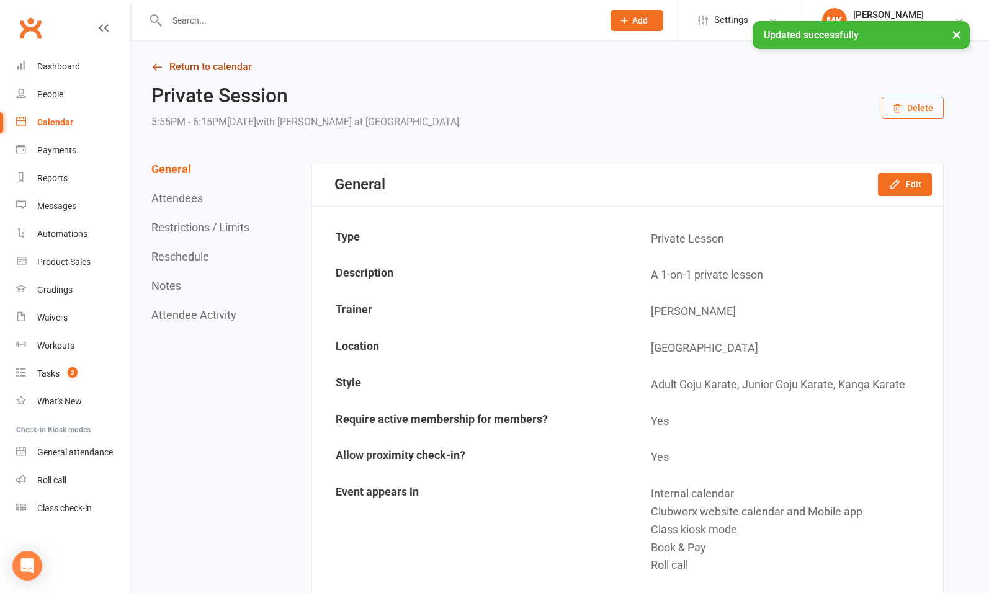
click at [209, 66] on link "Return to calendar" at bounding box center [547, 66] width 792 height 17
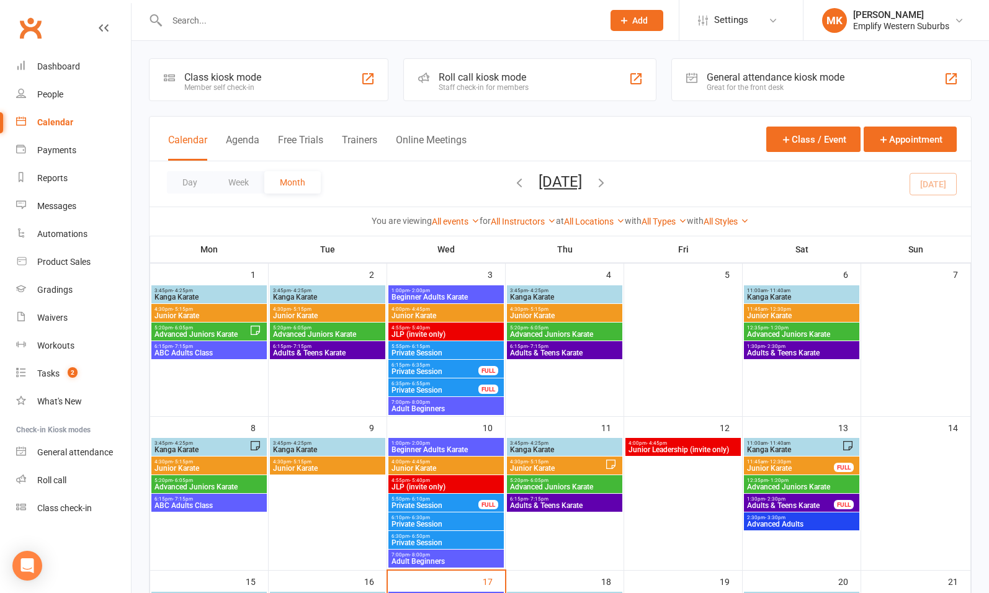
click at [439, 488] on span "JLP (invite only)" at bounding box center [446, 486] width 110 height 7
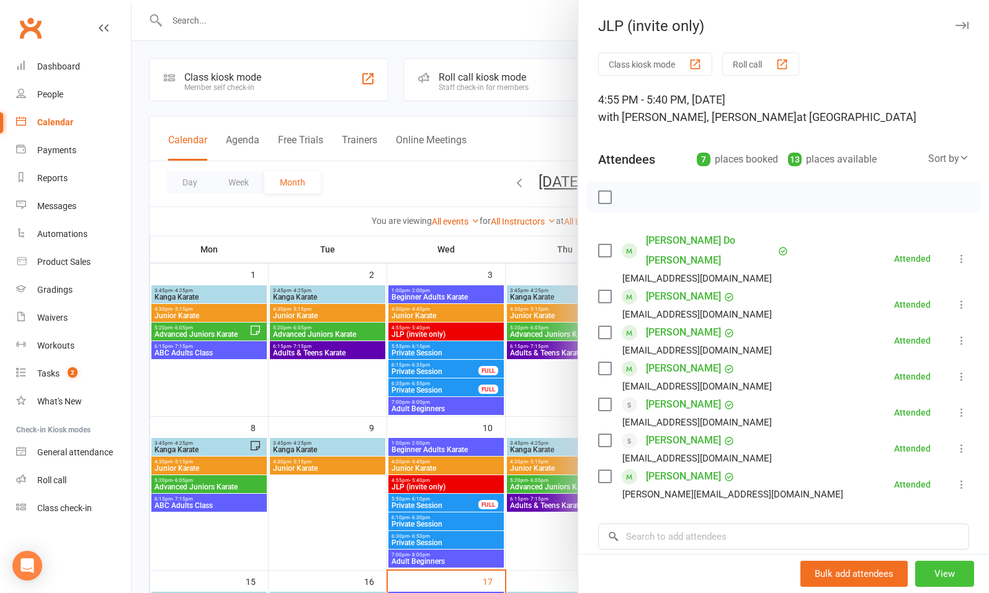
click at [915, 576] on button "View" at bounding box center [944, 574] width 59 height 26
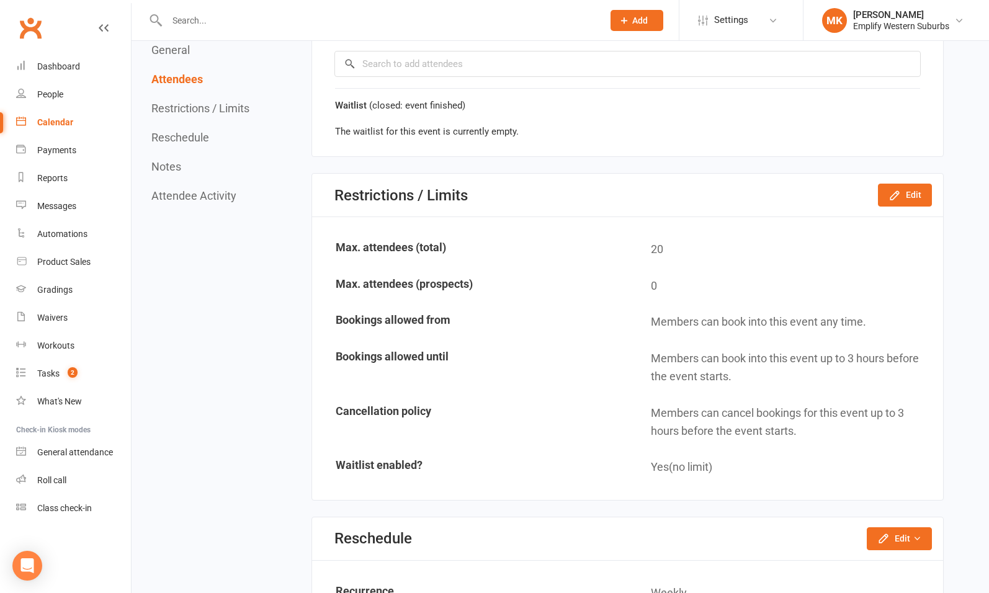
scroll to position [1006, 0]
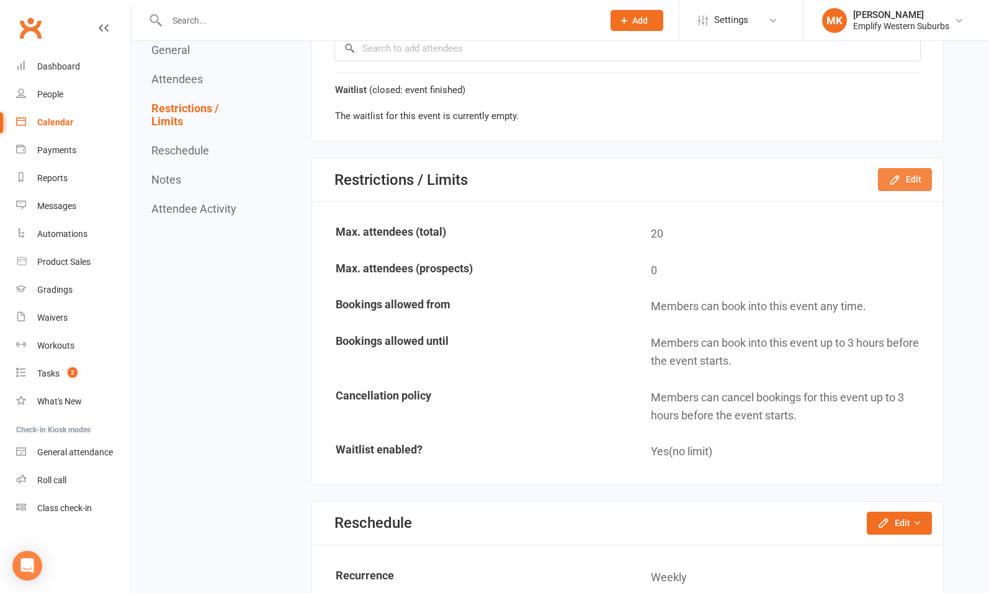
click at [912, 176] on button "Edit" at bounding box center [905, 179] width 54 height 22
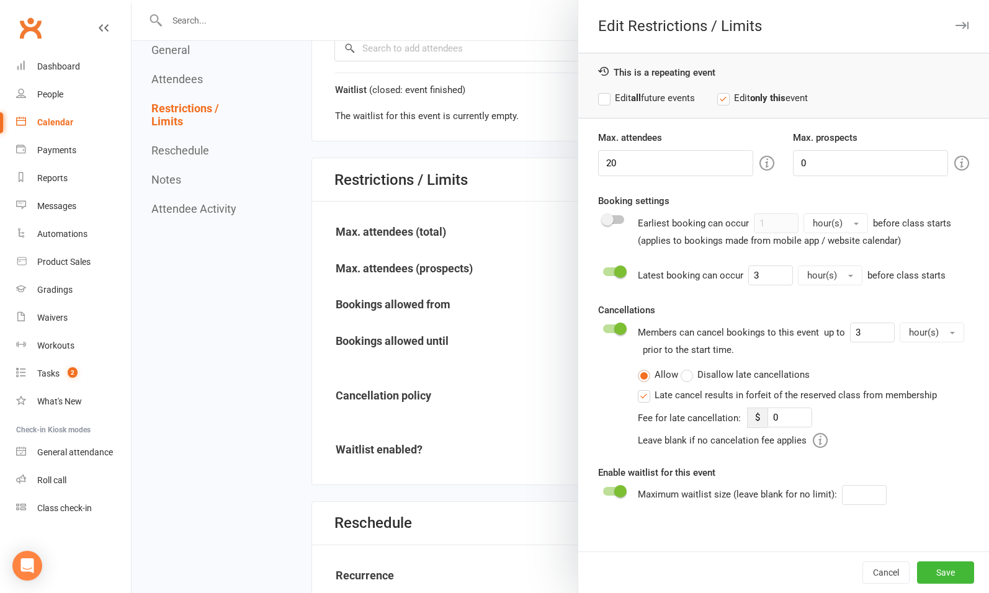
click at [661, 96] on label "Edit all future events" at bounding box center [646, 98] width 97 height 15
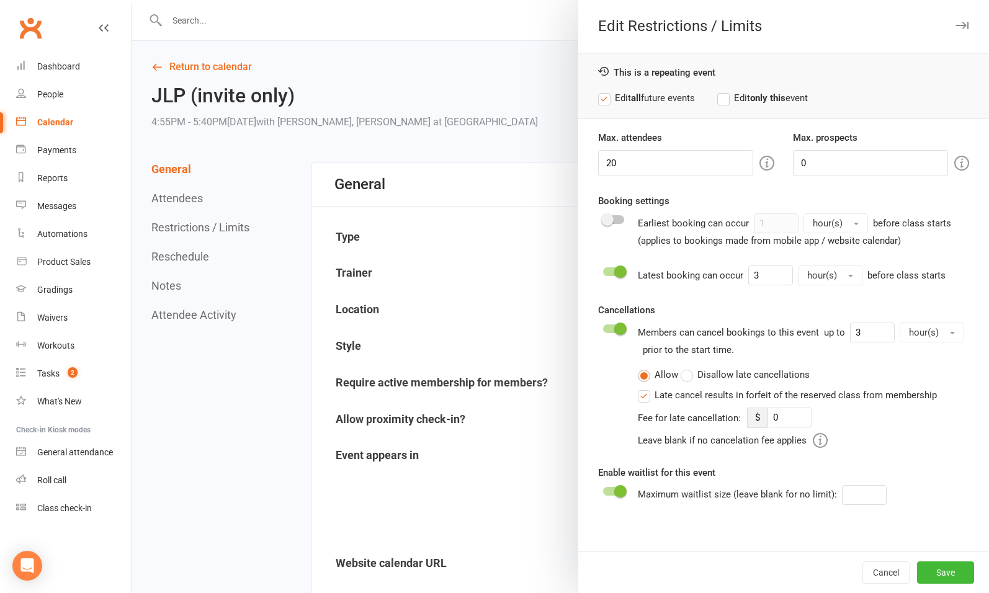
scroll to position [1, 0]
click at [955, 22] on icon "button" at bounding box center [961, 25] width 13 height 7
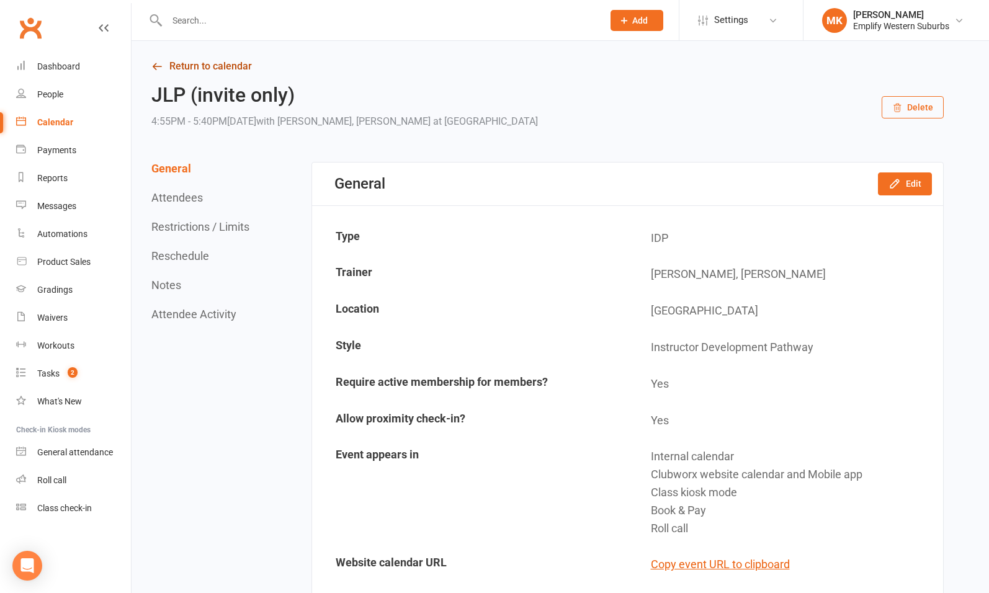
click at [173, 58] on link "Return to calendar" at bounding box center [547, 66] width 792 height 17
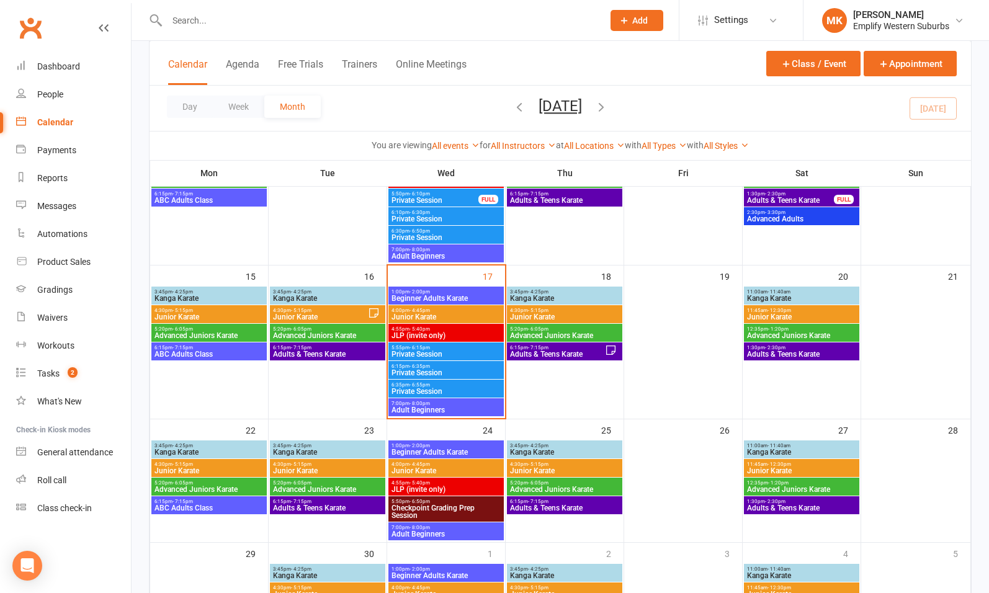
scroll to position [306, 0]
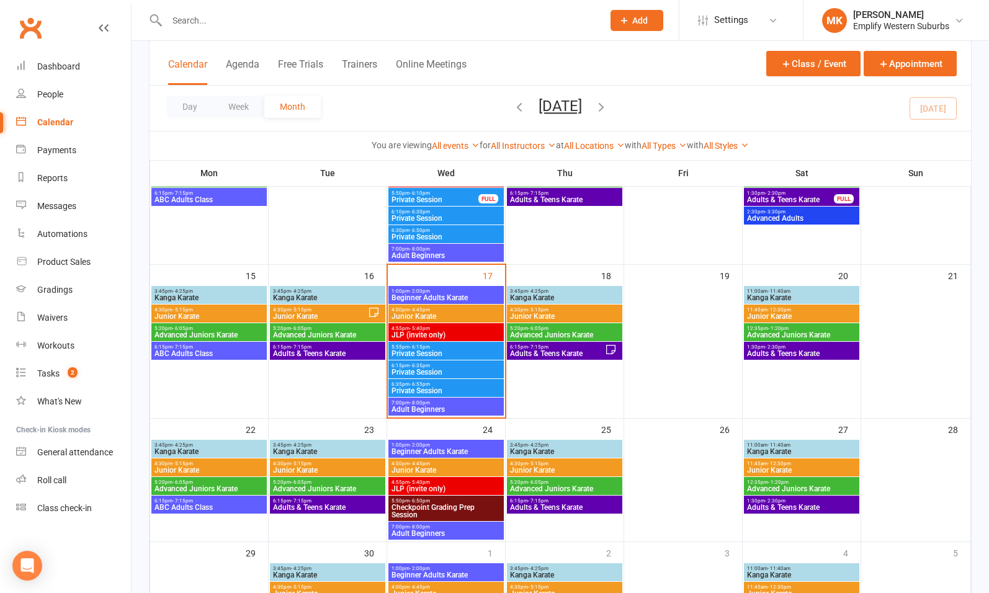
click at [434, 328] on span "4:55pm - 5:40pm" at bounding box center [446, 329] width 110 height 6
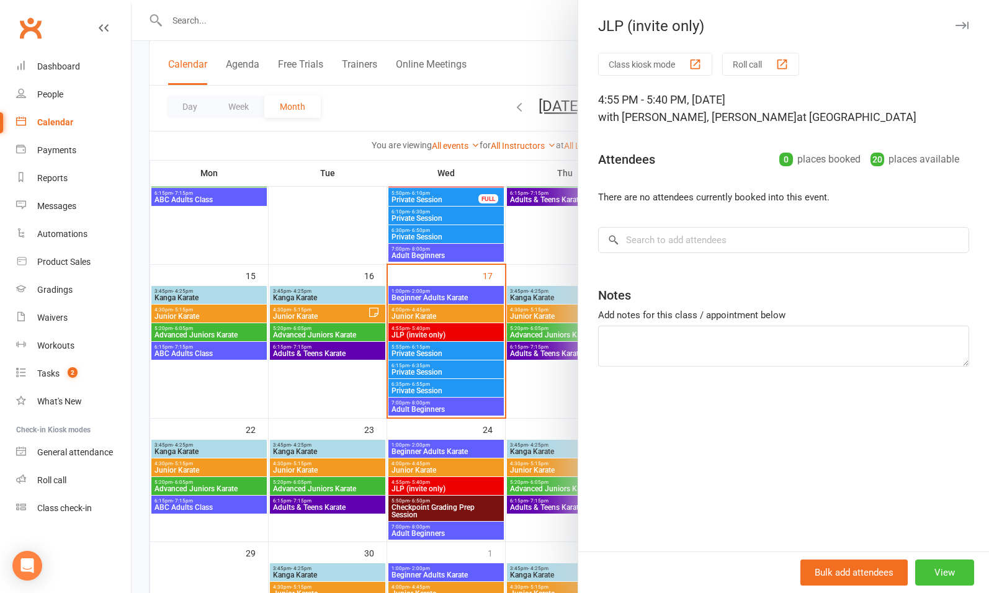
click at [935, 569] on button "View" at bounding box center [944, 572] width 59 height 26
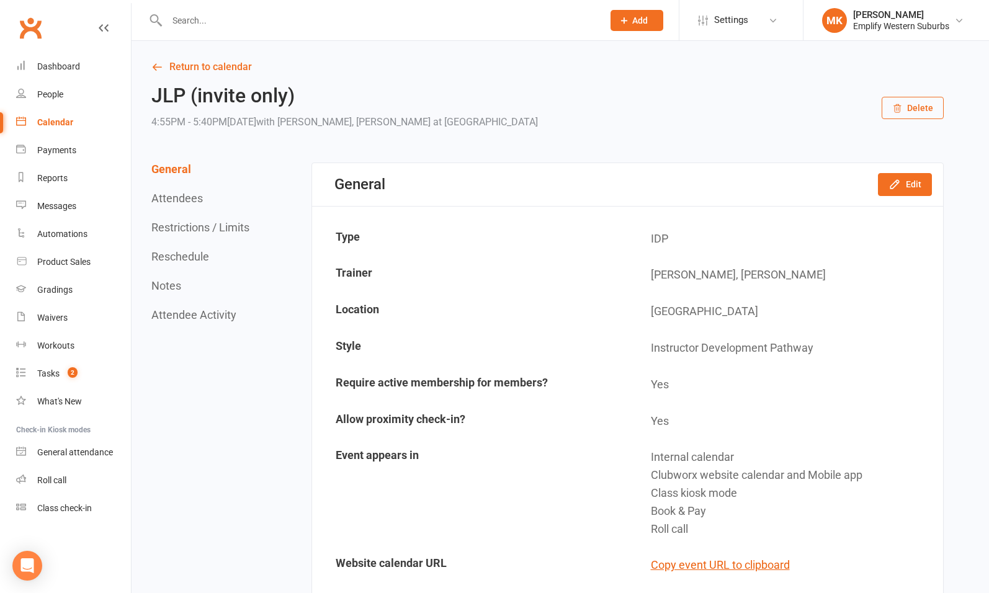
click at [208, 229] on button "Restrictions / Limits" at bounding box center [200, 227] width 98 height 13
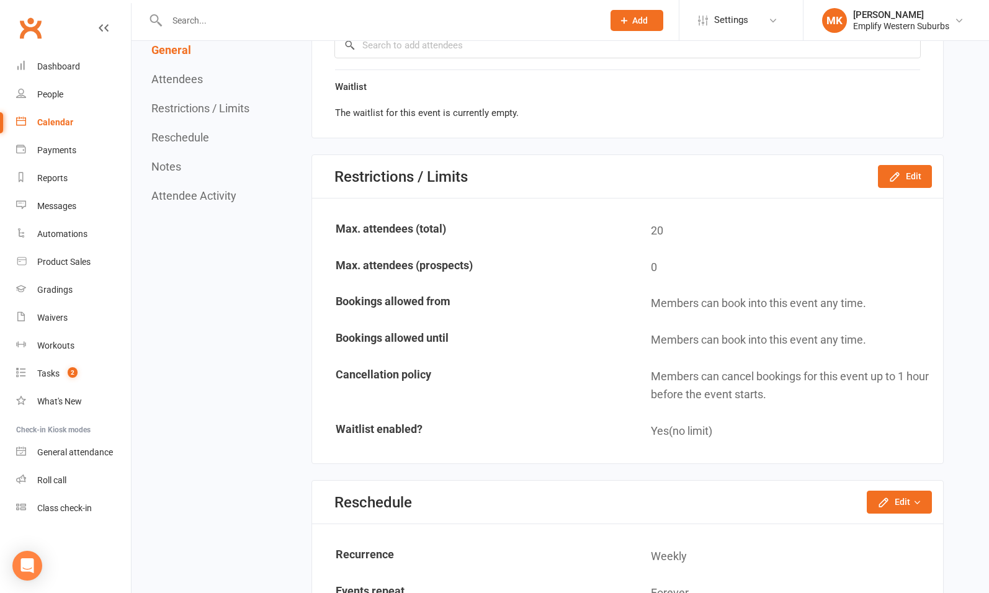
scroll to position [733, 0]
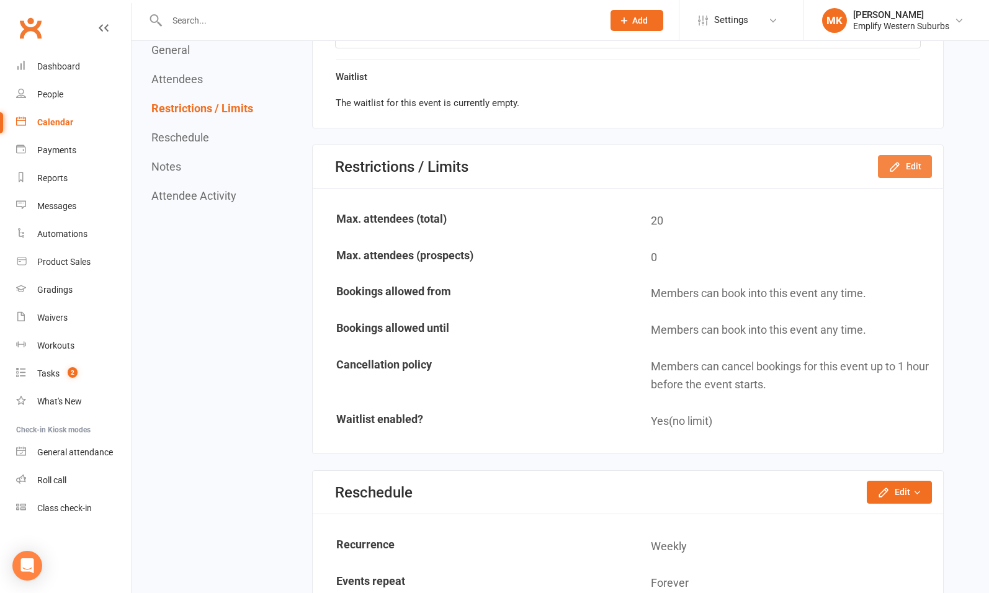
click at [896, 164] on icon "button" at bounding box center [894, 167] width 8 height 8
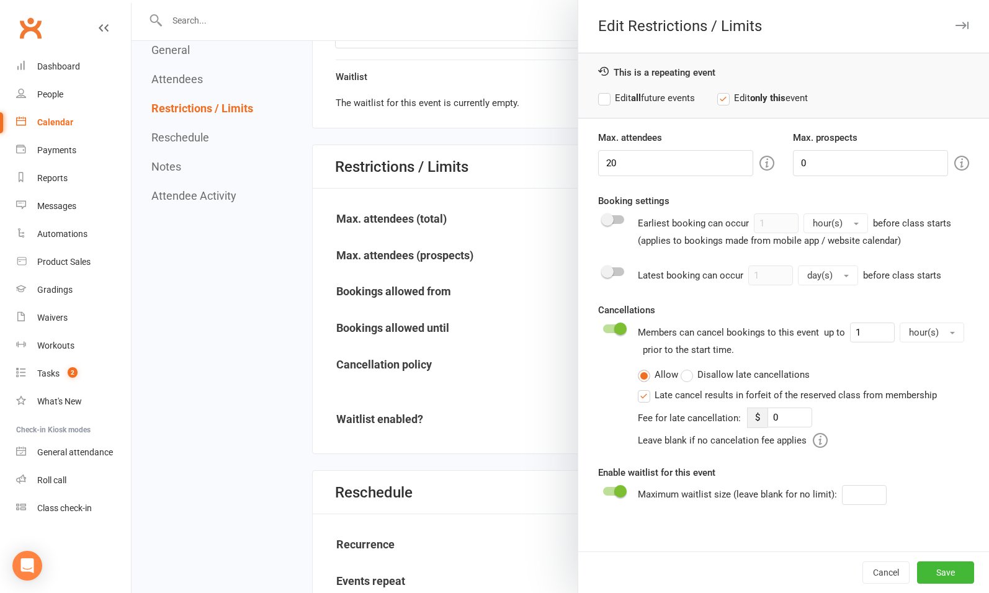
click at [638, 97] on label "Edit all future events" at bounding box center [646, 98] width 97 height 15
click at [932, 577] on button "Save" at bounding box center [945, 572] width 57 height 22
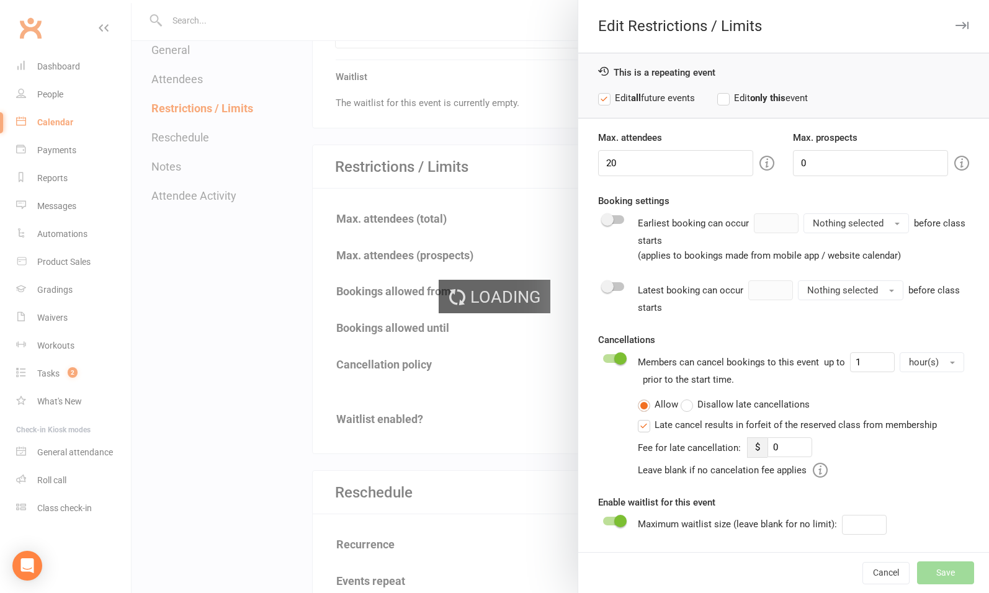
type input "0"
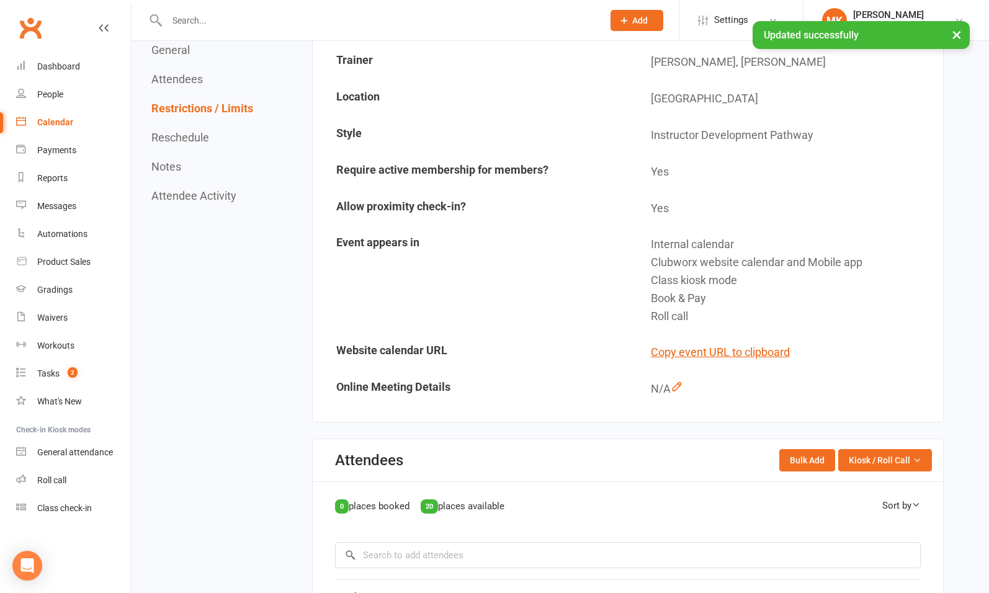
scroll to position [0, 0]
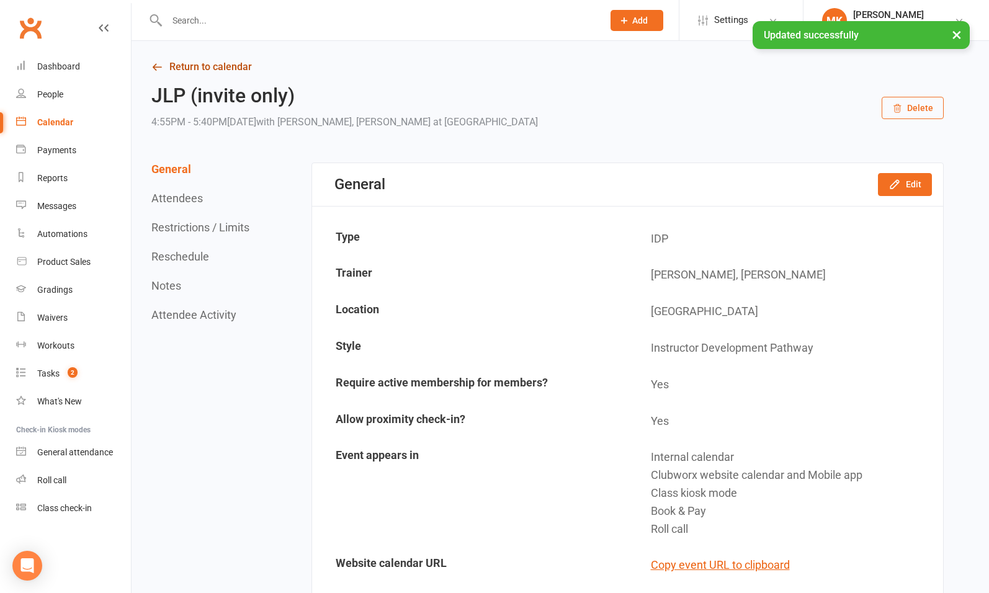
click at [215, 69] on link "Return to calendar" at bounding box center [547, 66] width 792 height 17
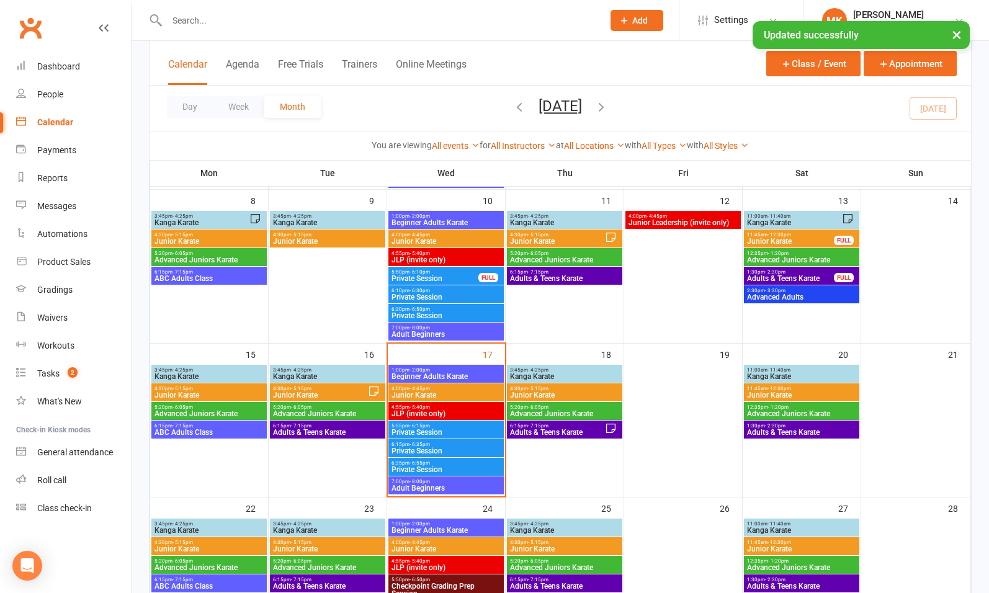
scroll to position [264, 0]
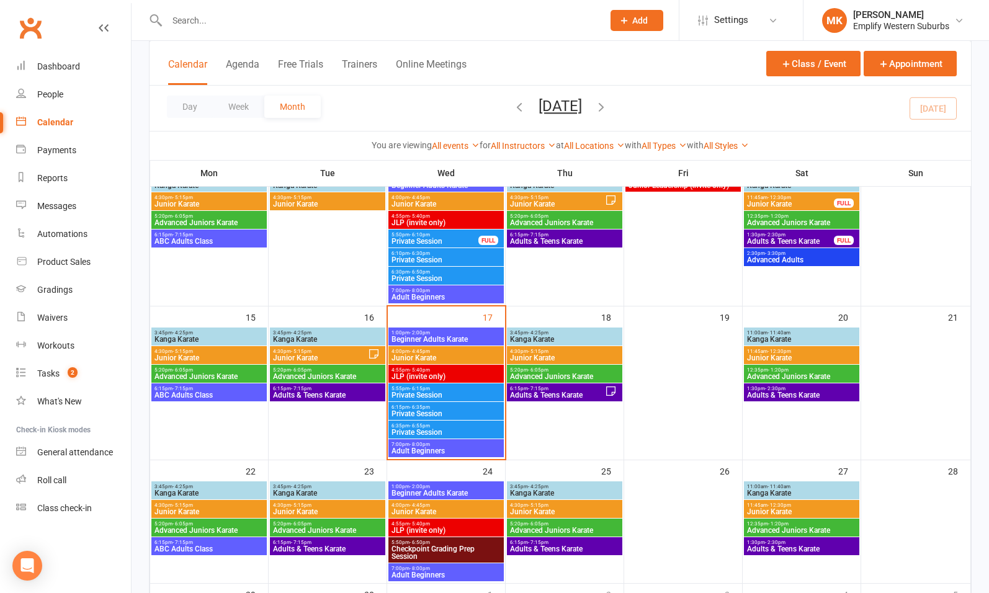
click at [426, 392] on span "Private Session" at bounding box center [446, 394] width 110 height 7
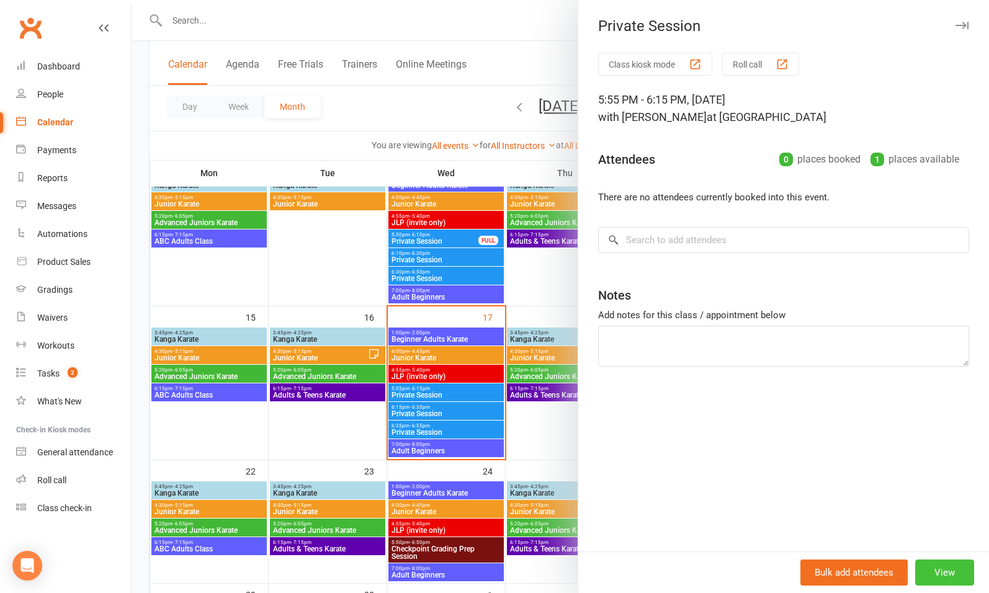
click at [937, 571] on button "View" at bounding box center [944, 572] width 59 height 26
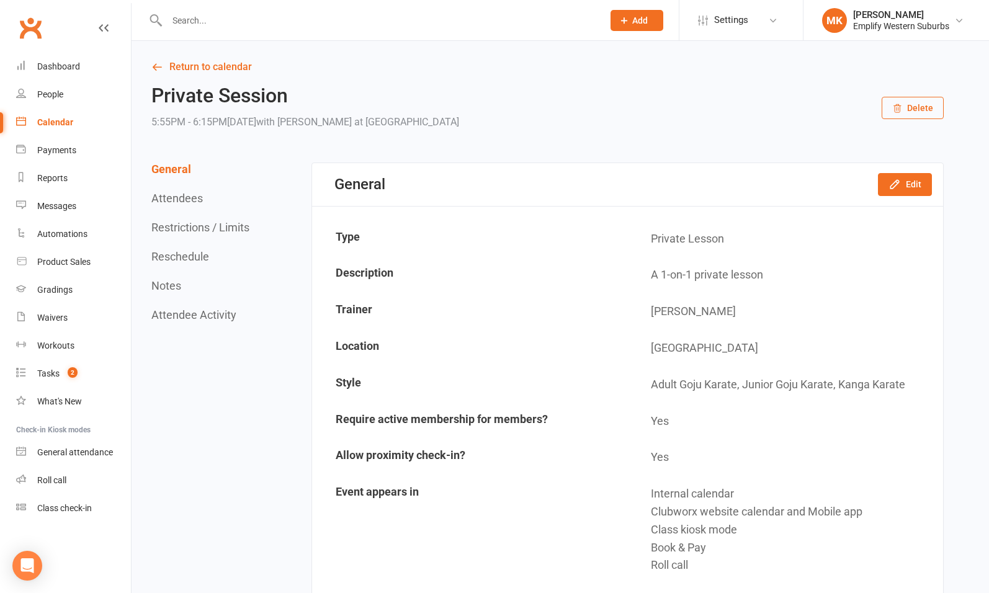
click at [230, 231] on button "Restrictions / Limits" at bounding box center [200, 227] width 98 height 13
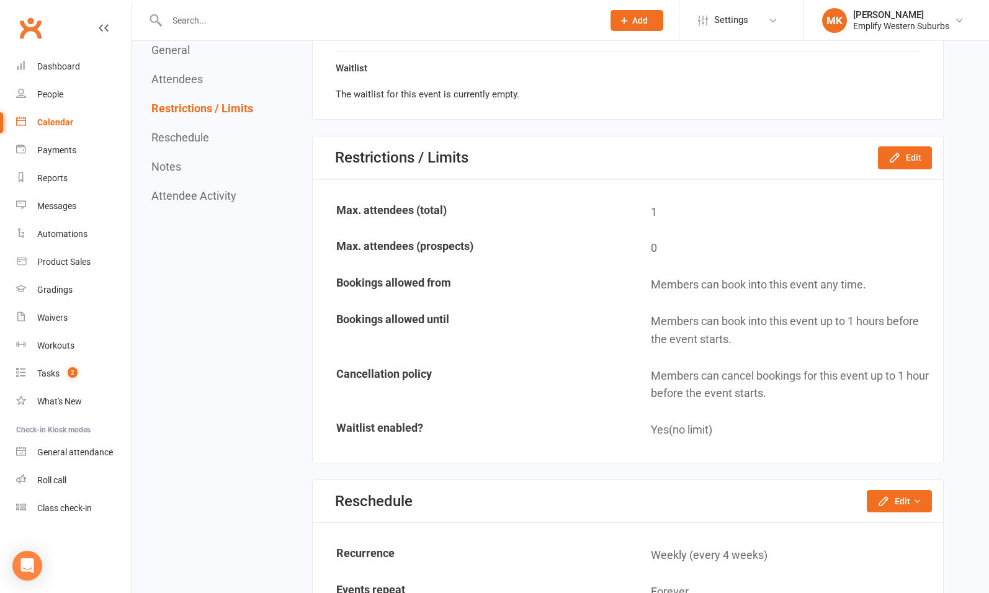
scroll to position [778, 0]
click at [896, 158] on icon "button" at bounding box center [894, 157] width 12 height 12
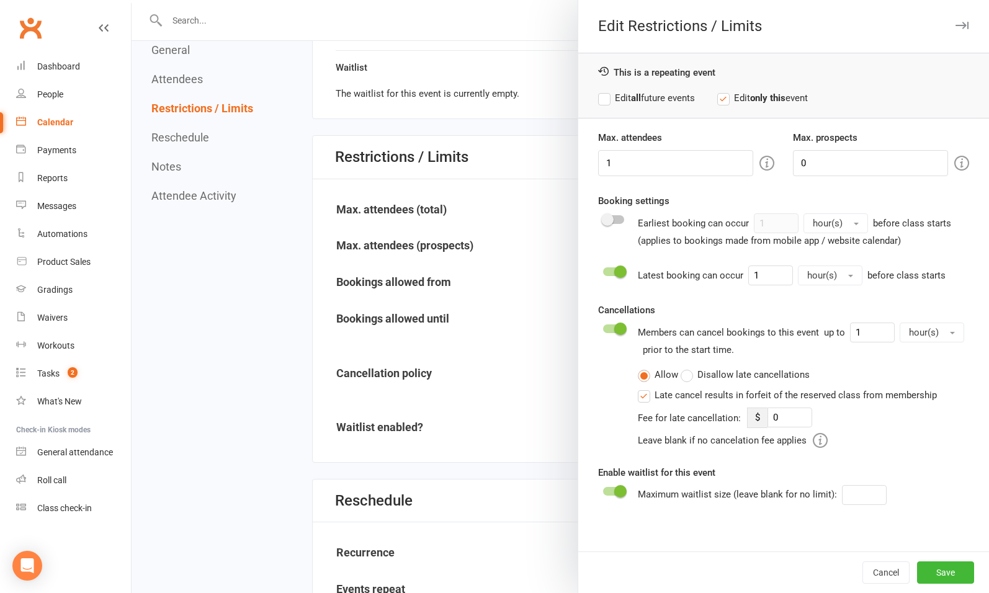
click at [626, 93] on label "Edit all future events" at bounding box center [646, 98] width 97 height 15
click at [934, 576] on button "Save" at bounding box center [945, 572] width 57 height 22
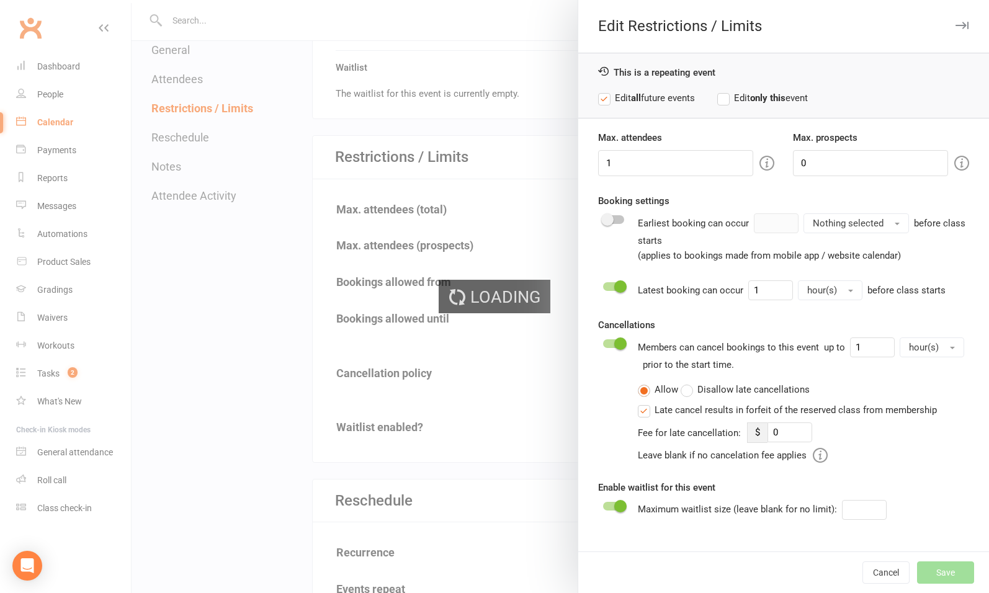
type input "0"
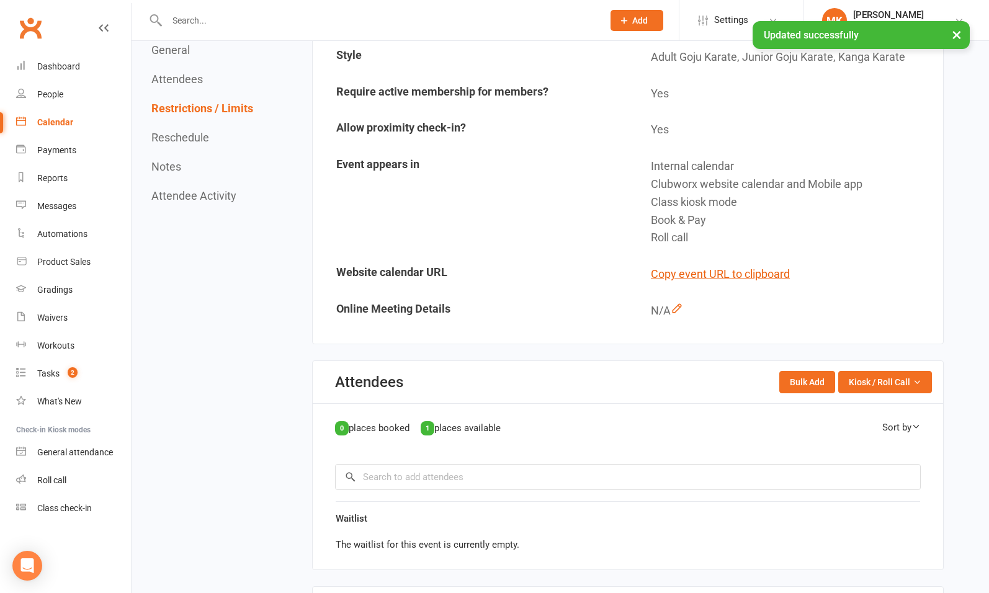
scroll to position [0, 0]
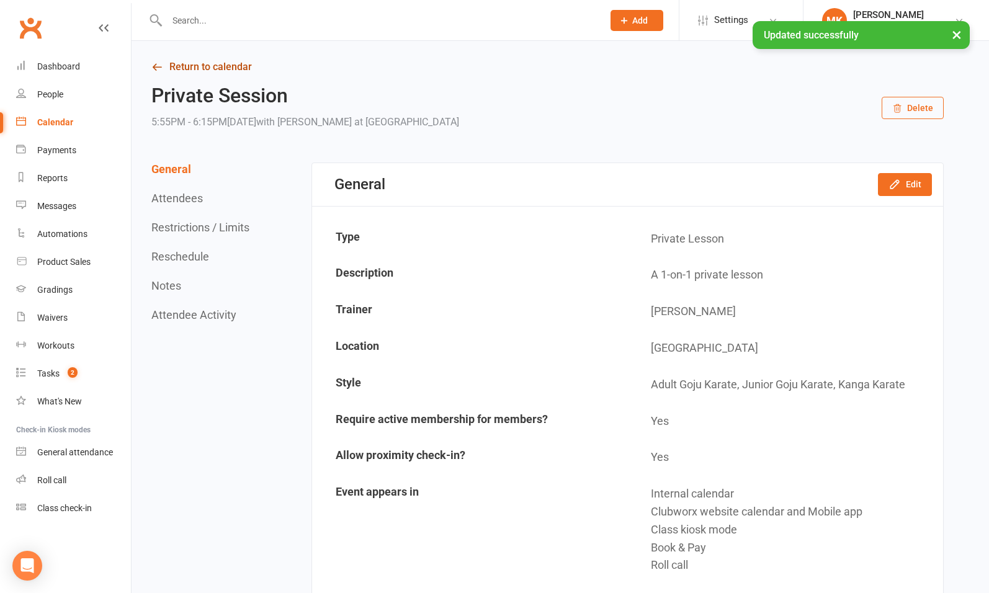
click at [214, 68] on link "Return to calendar" at bounding box center [547, 66] width 792 height 17
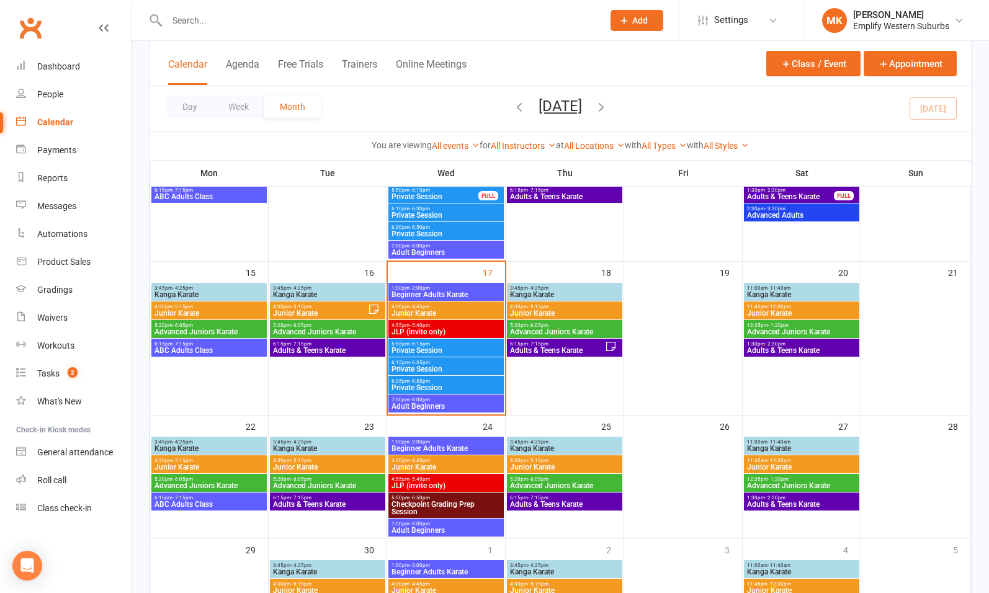
scroll to position [311, 0]
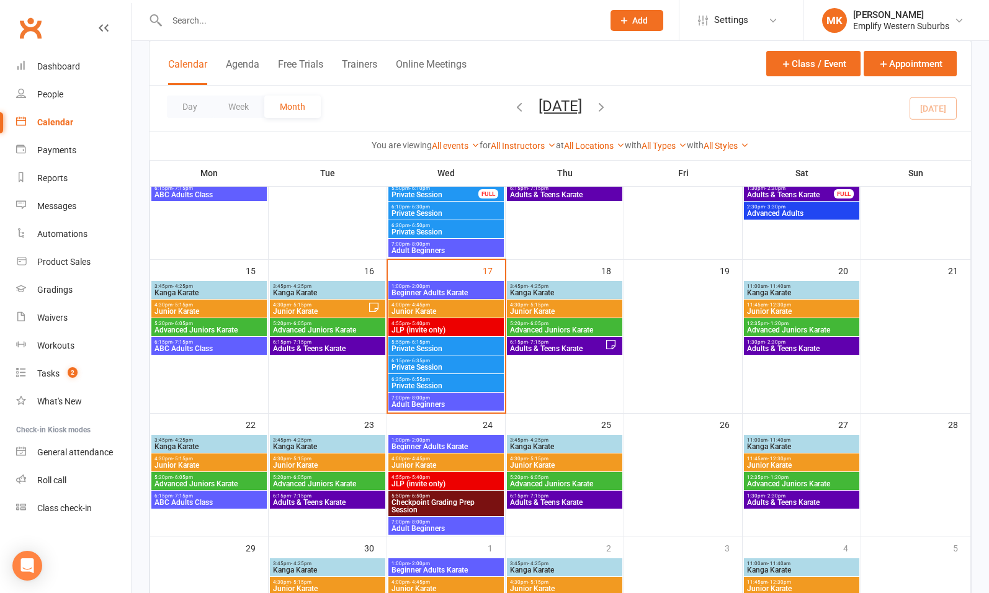
click at [460, 360] on span "6:15pm - 6:35pm" at bounding box center [446, 361] width 110 height 6
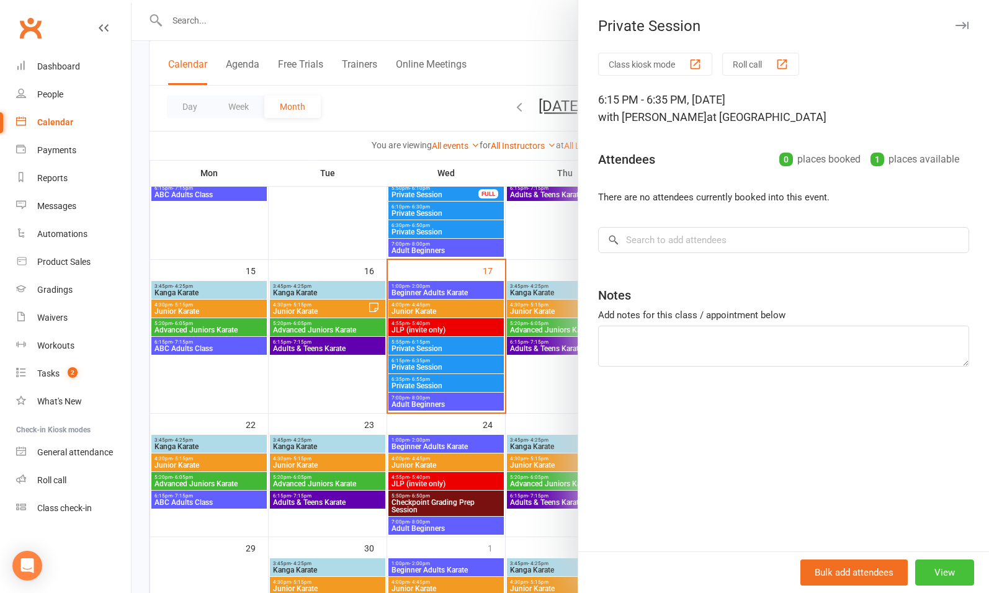
click at [927, 569] on button "View" at bounding box center [944, 572] width 59 height 26
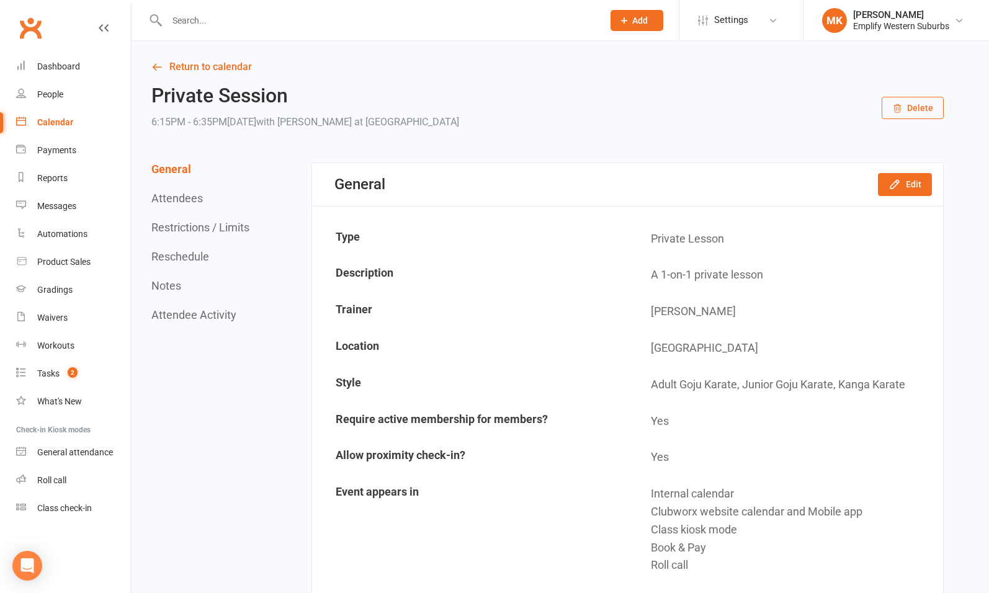
click at [204, 231] on button "Restrictions / Limits" at bounding box center [200, 227] width 98 height 13
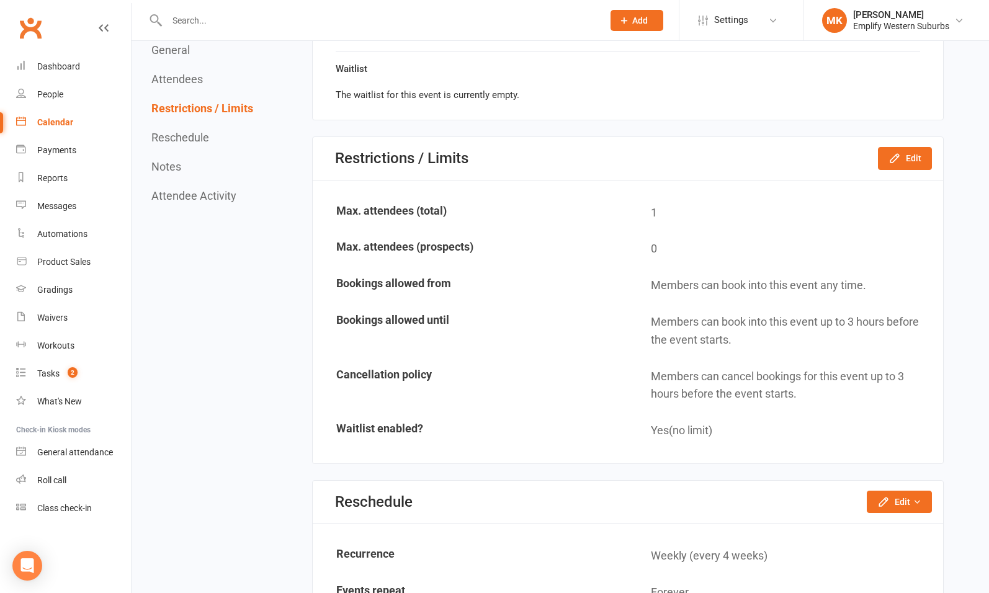
scroll to position [778, 0]
click at [904, 153] on button "Edit" at bounding box center [905, 157] width 54 height 22
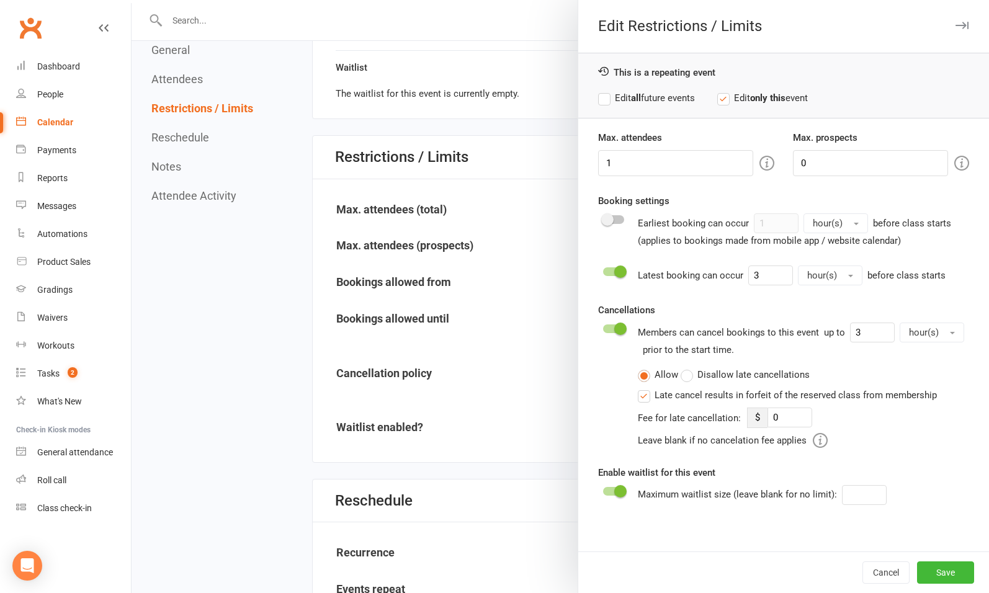
click at [640, 97] on label "Edit all future events" at bounding box center [646, 98] width 97 height 15
click at [772, 273] on input "3" at bounding box center [770, 275] width 45 height 20
type input "1"
click at [936, 567] on button "Save" at bounding box center [945, 572] width 57 height 22
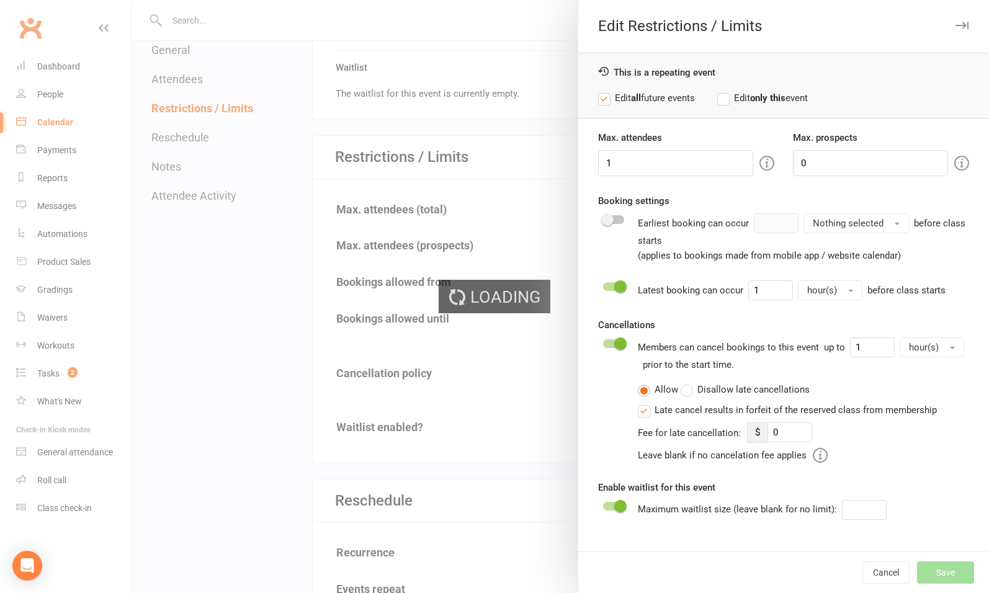
type input "0"
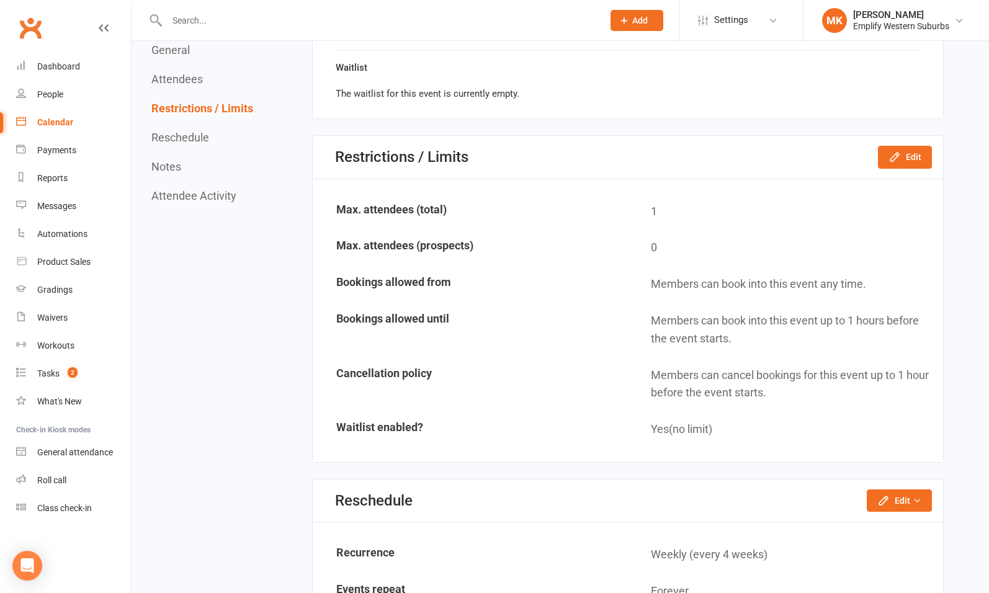
click at [166, 45] on button "General" at bounding box center [170, 49] width 38 height 13
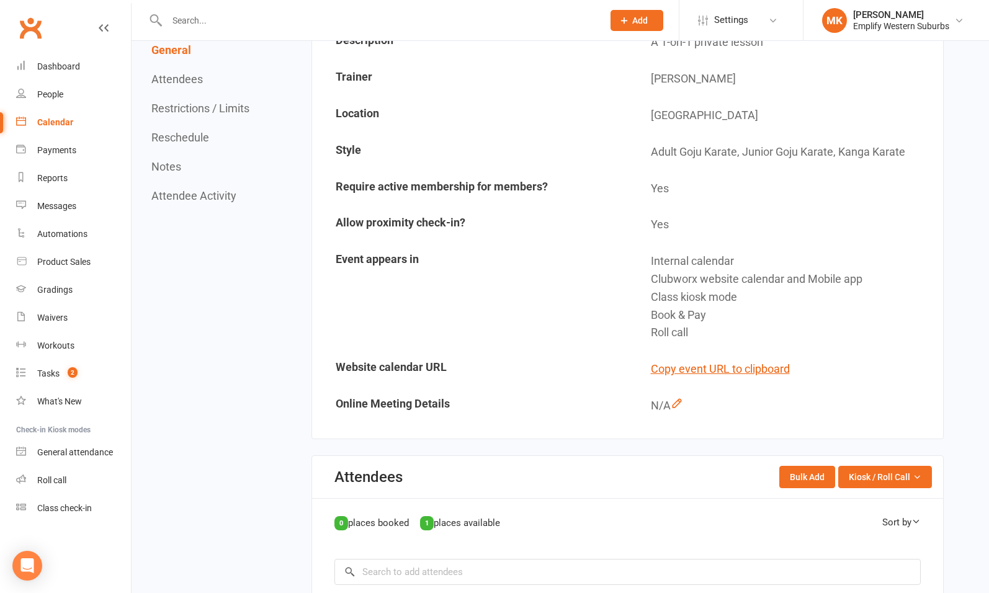
scroll to position [0, 0]
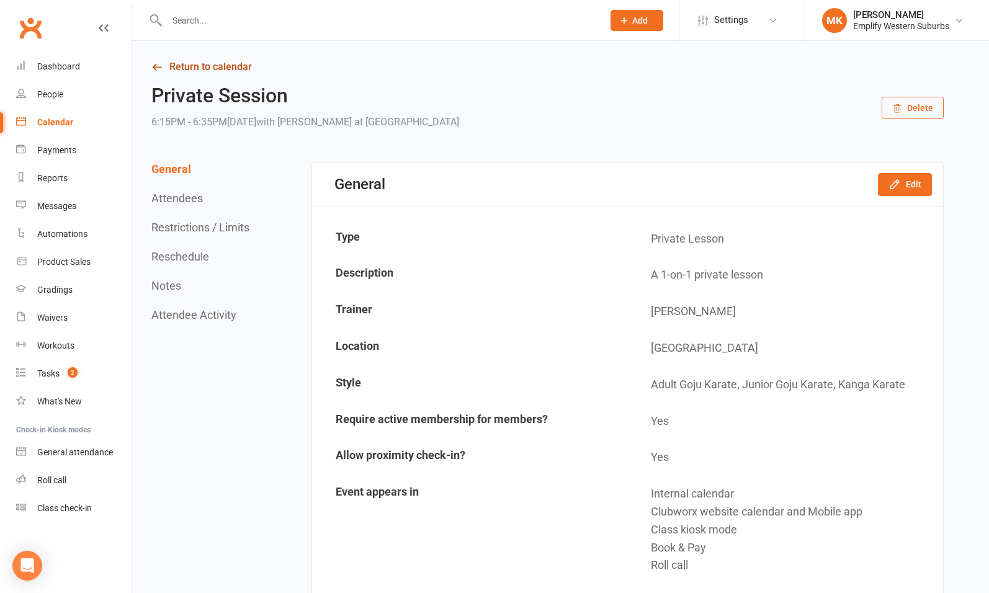
click at [187, 68] on link "Return to calendar" at bounding box center [547, 66] width 792 height 17
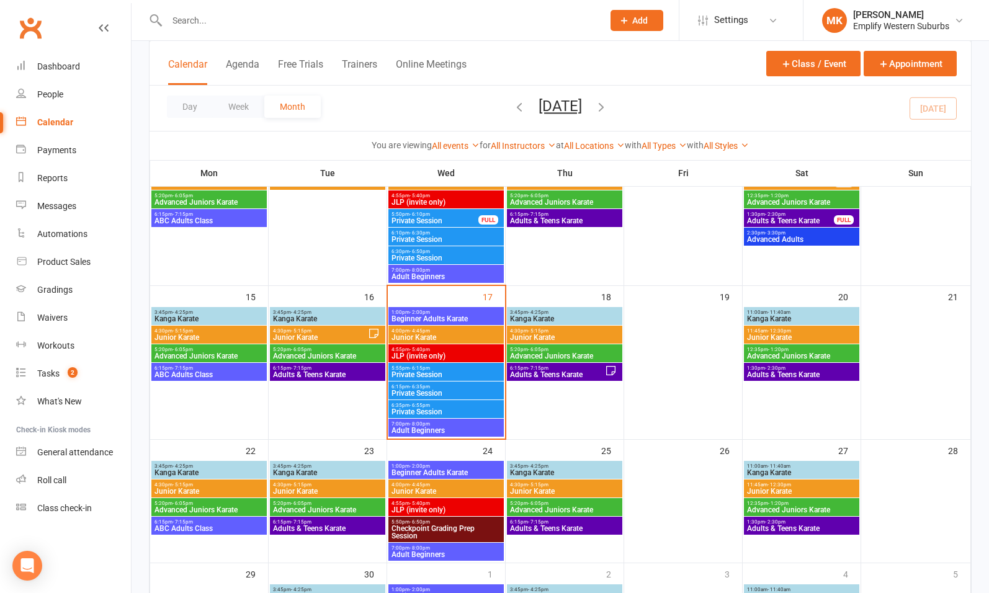
scroll to position [285, 0]
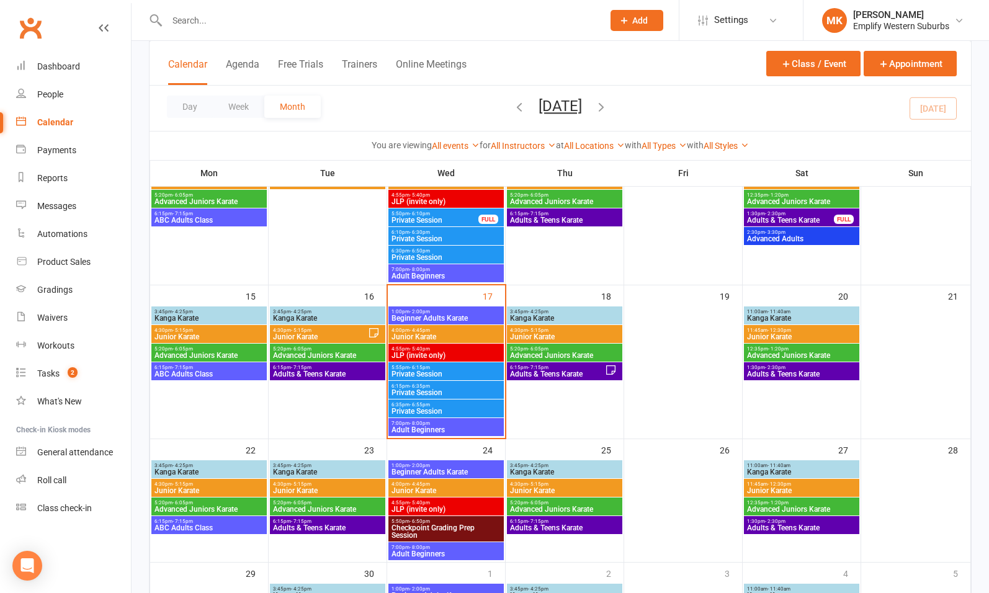
click at [439, 389] on span "Private Session" at bounding box center [446, 392] width 110 height 7
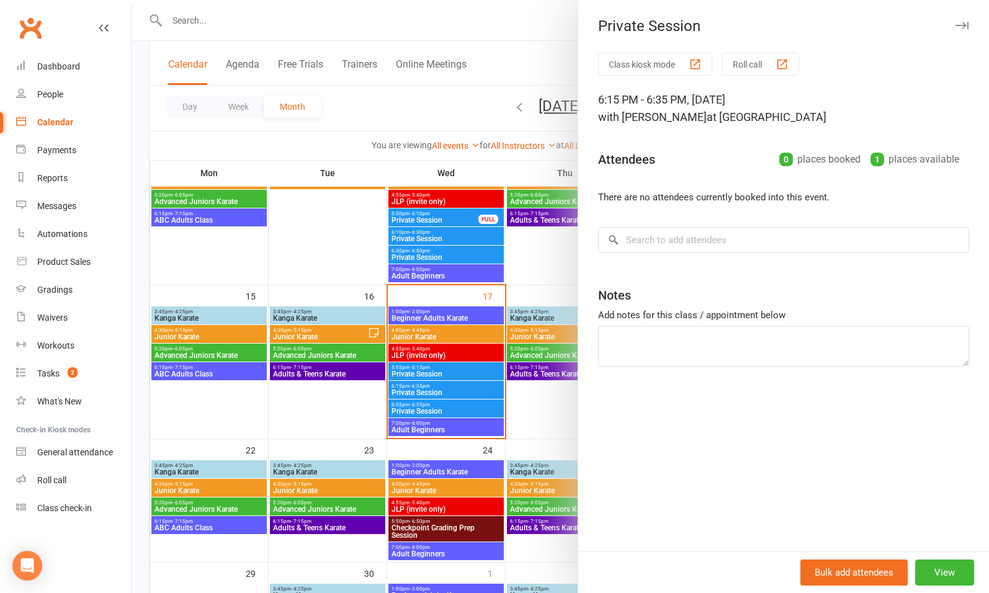
click at [956, 21] on button "button" at bounding box center [961, 25] width 15 height 15
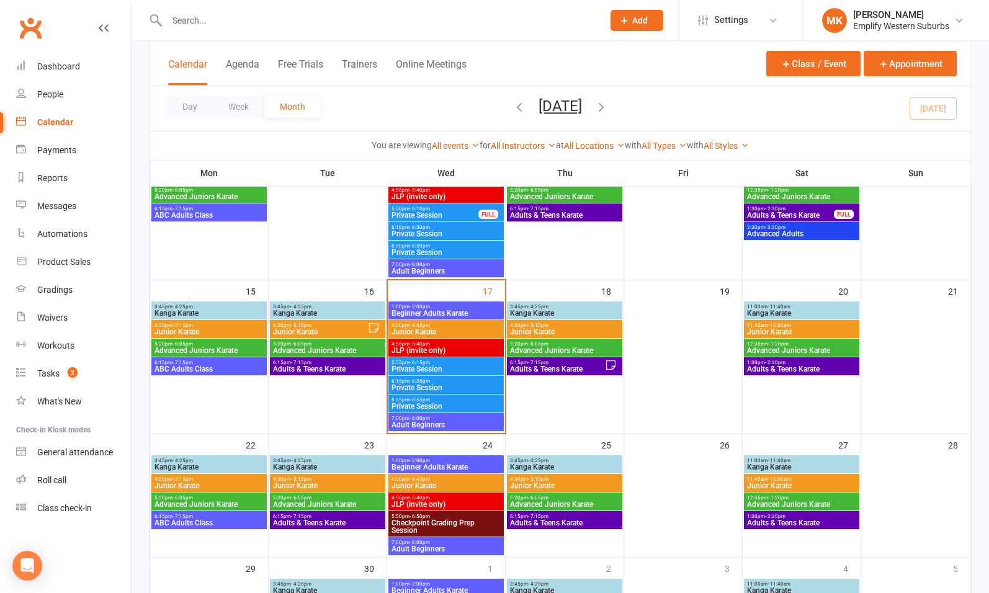
scroll to position [291, 0]
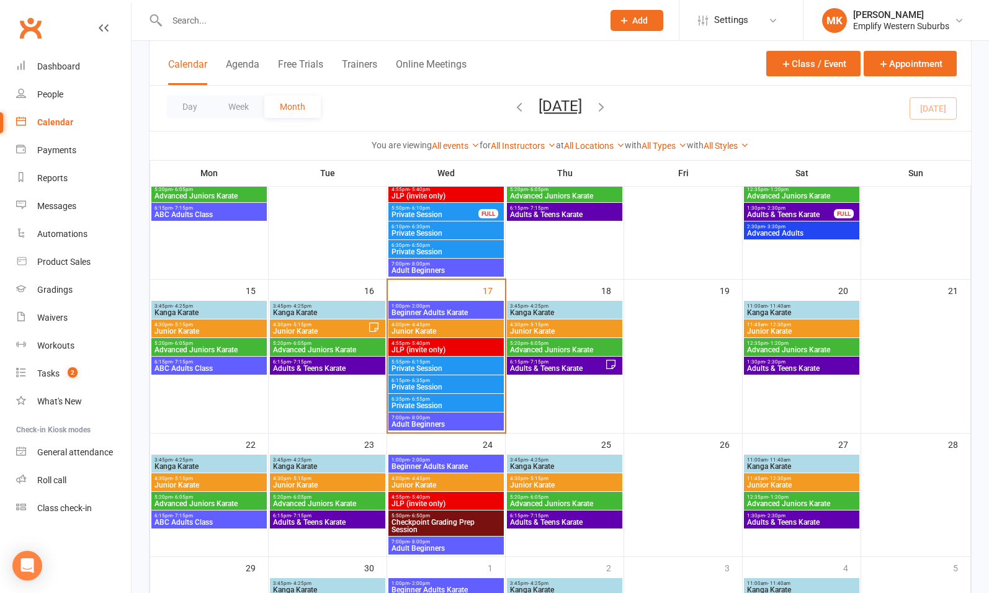
click at [445, 383] on span "Private Session" at bounding box center [446, 386] width 110 height 7
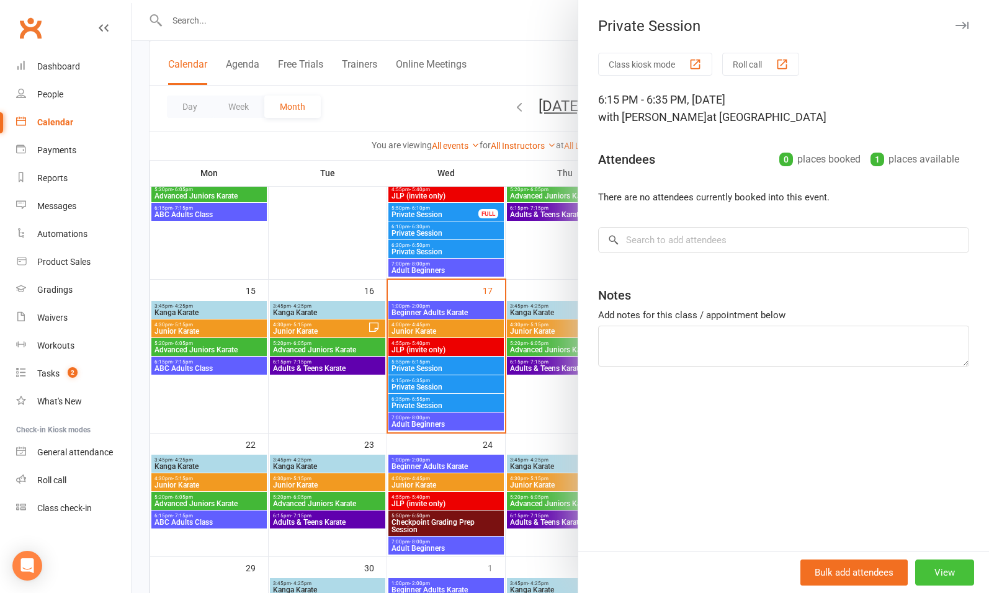
click at [934, 576] on button "View" at bounding box center [944, 572] width 59 height 26
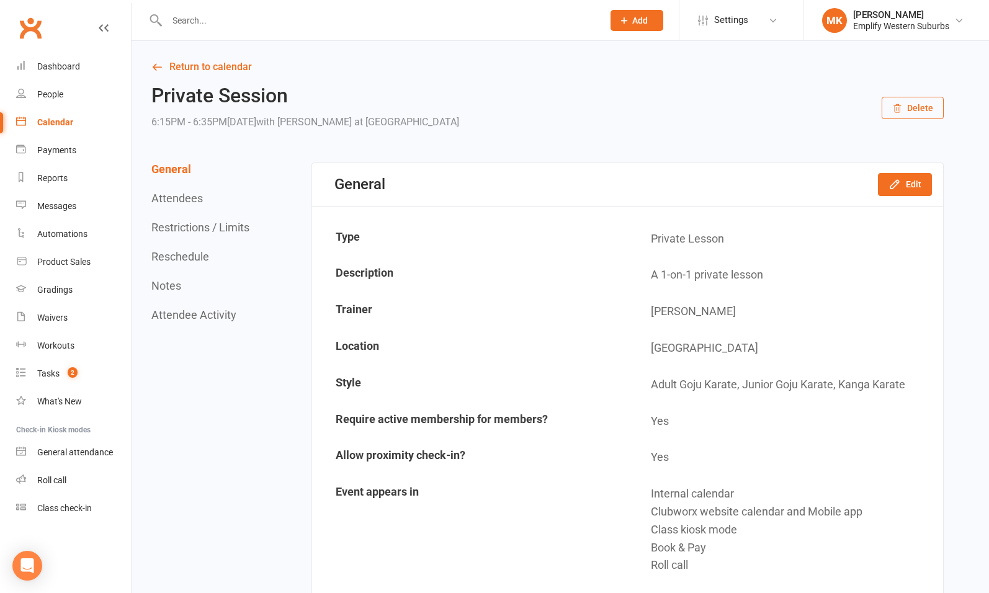
click at [193, 230] on button "Restrictions / Limits" at bounding box center [200, 227] width 98 height 13
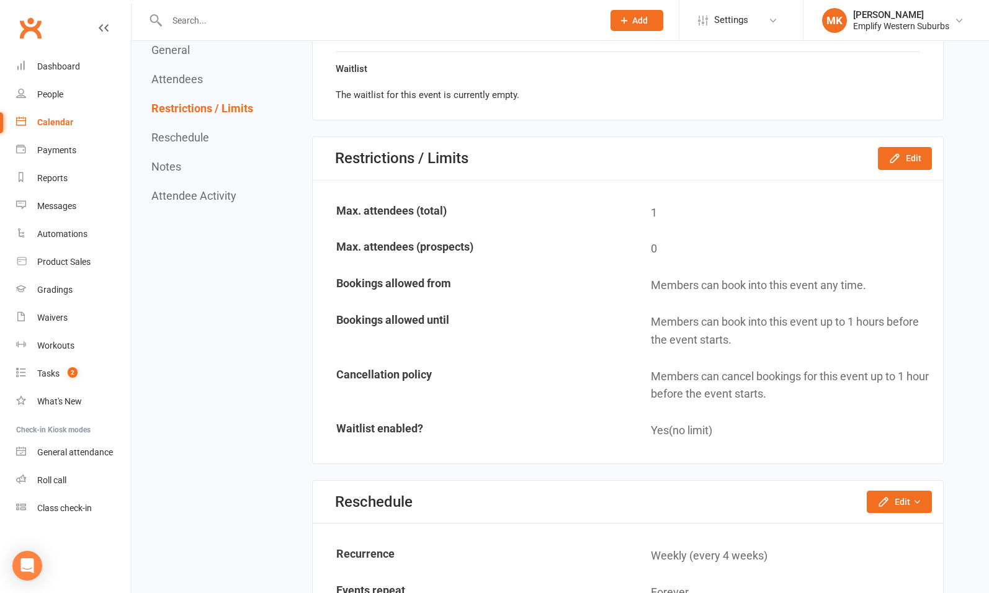
scroll to position [778, 0]
click at [904, 156] on button "Edit" at bounding box center [905, 157] width 54 height 22
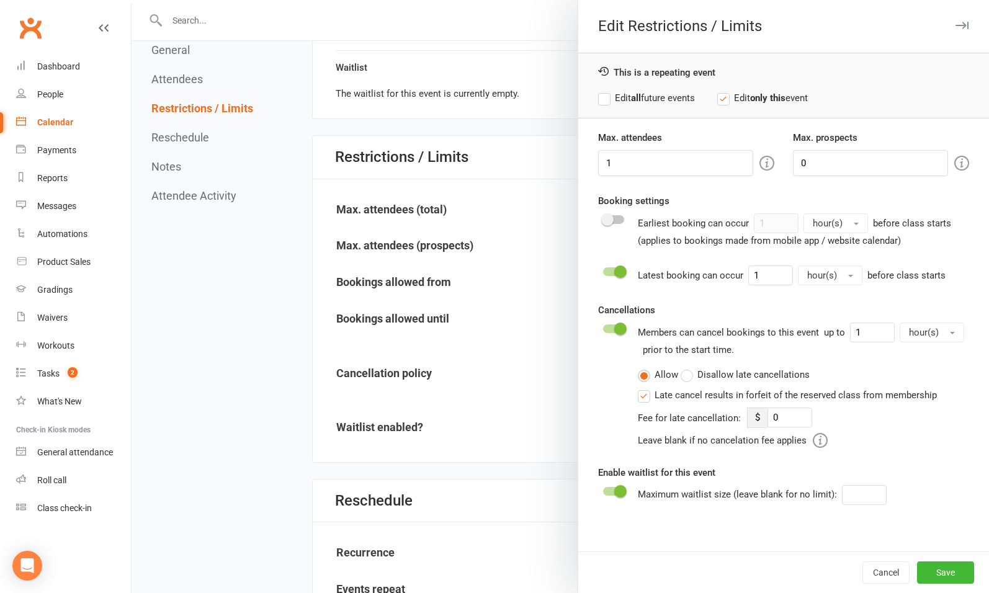
click at [658, 95] on label "Edit all future events" at bounding box center [646, 98] width 97 height 15
click at [933, 573] on button "Save" at bounding box center [945, 572] width 57 height 22
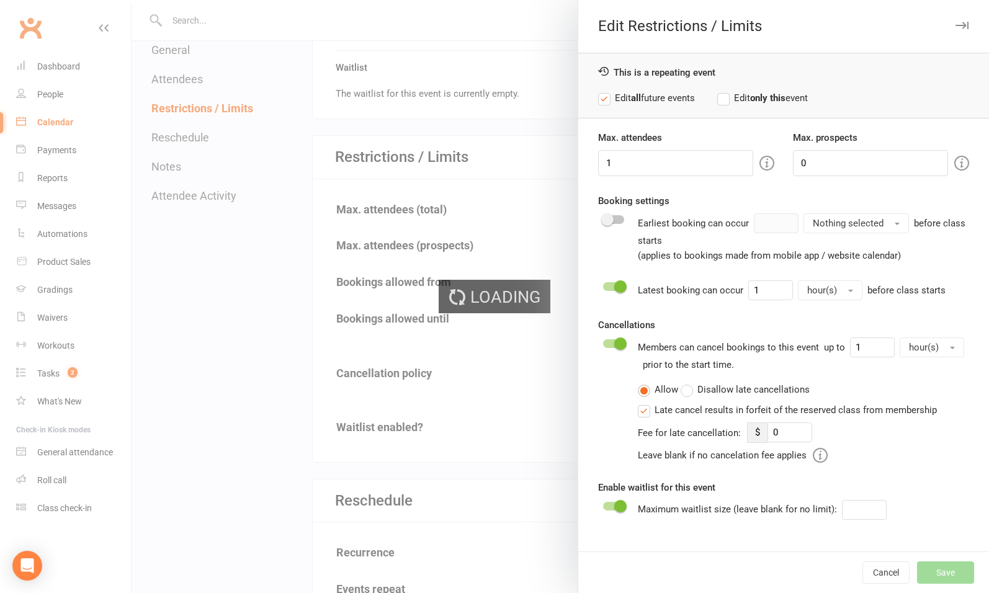
type input "0"
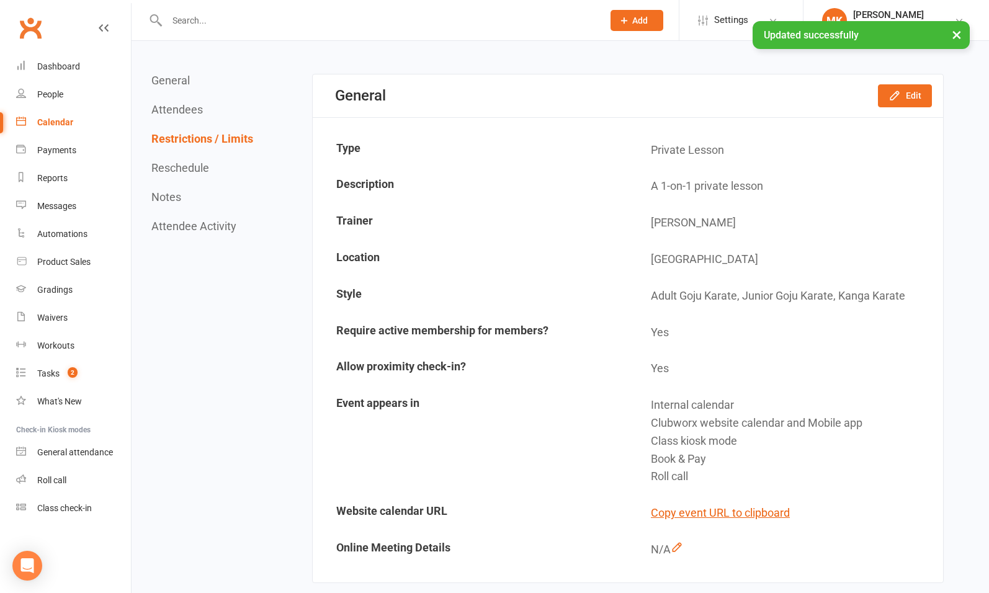
scroll to position [0, 0]
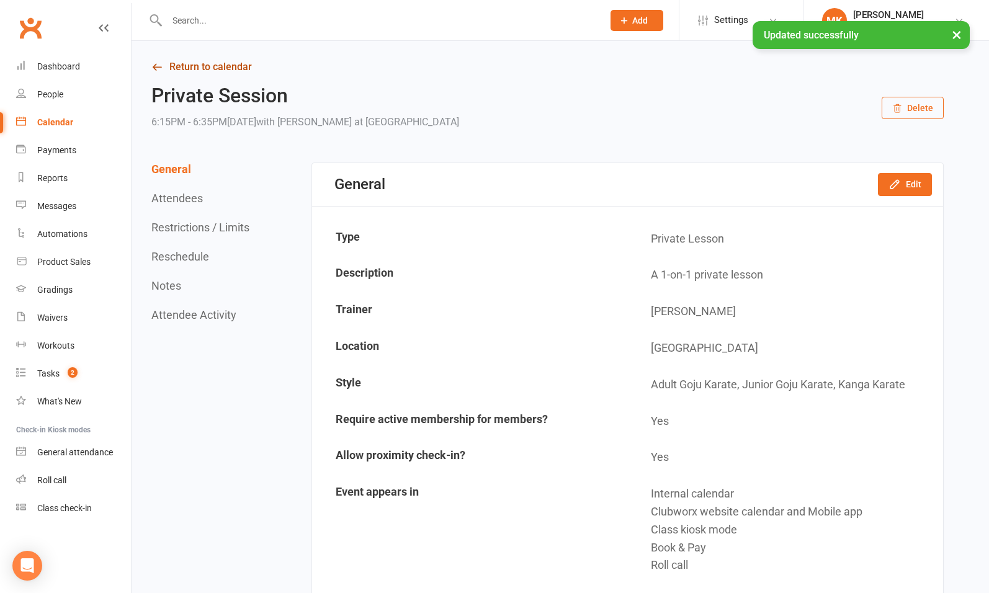
click at [207, 73] on link "Return to calendar" at bounding box center [547, 66] width 792 height 17
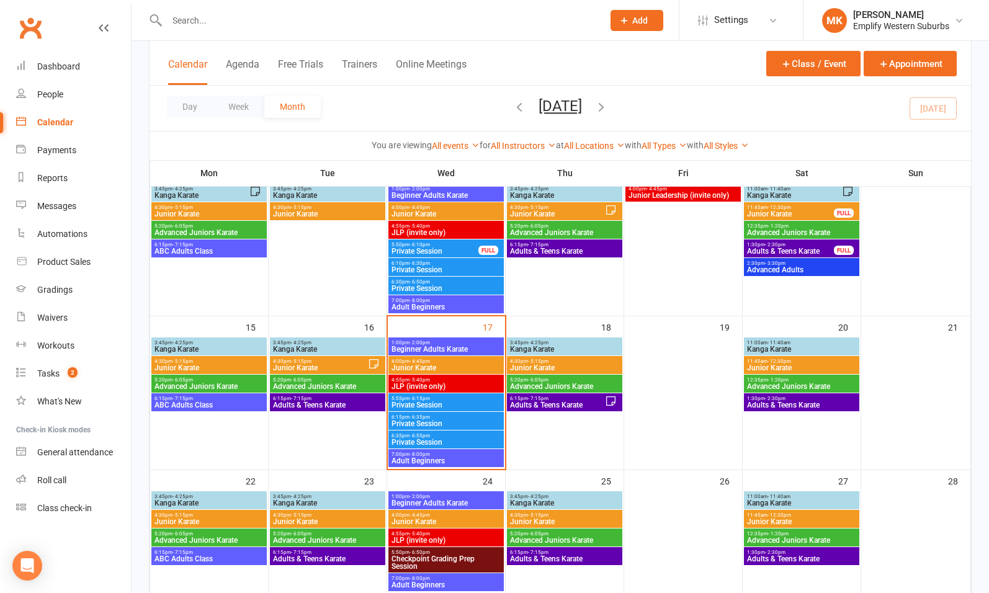
scroll to position [261, 0]
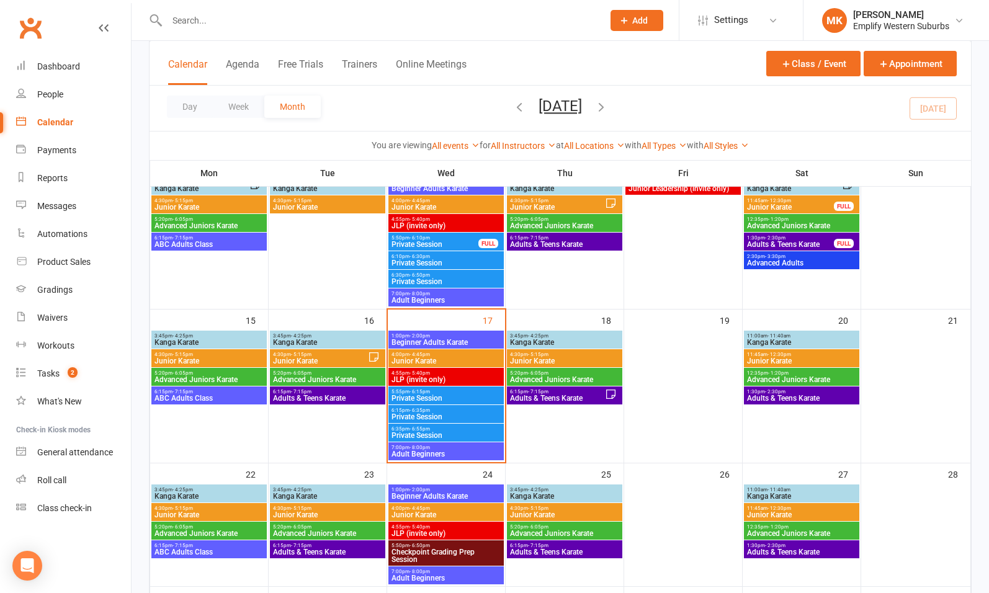
click at [430, 427] on span "6:35pm - 6:55pm" at bounding box center [446, 429] width 110 height 6
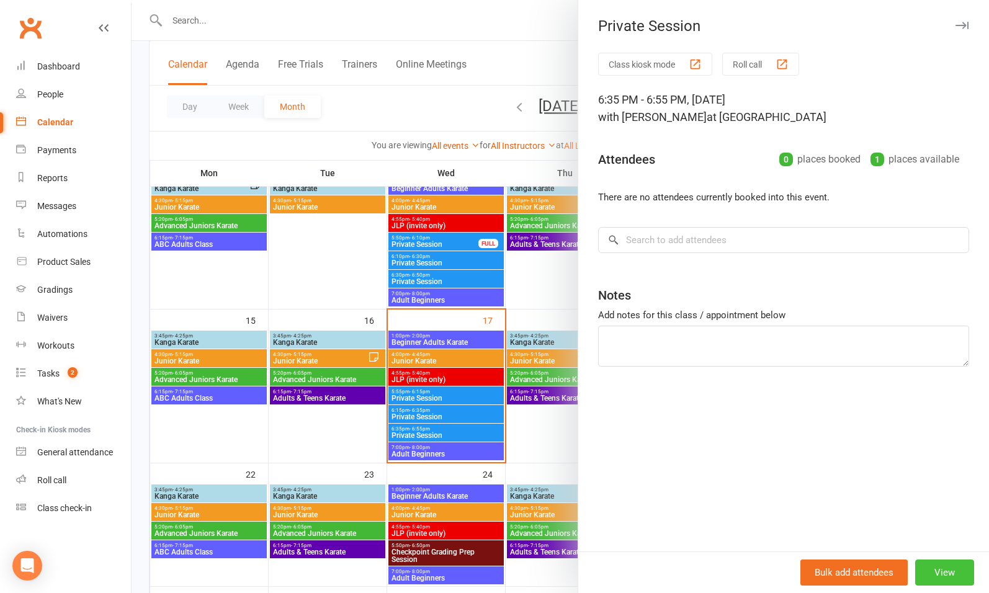
click at [929, 569] on button "View" at bounding box center [944, 572] width 59 height 26
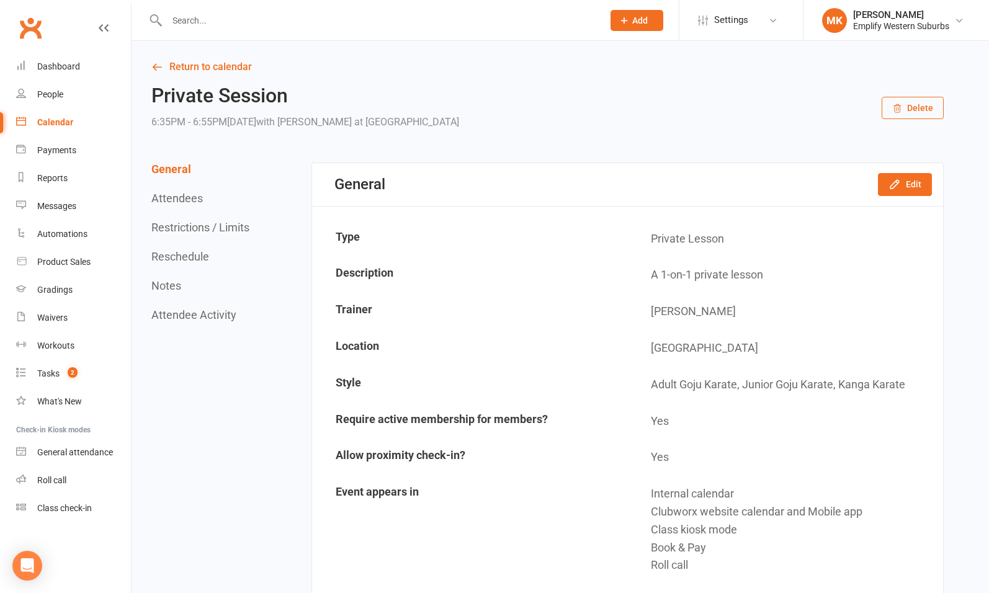
click at [218, 236] on div "General Attendees Restrictions / Limits Reschedule Notes Attendee Activity" at bounding box center [201, 242] width 101 height 159
click at [223, 225] on button "Restrictions / Limits" at bounding box center [200, 227] width 98 height 13
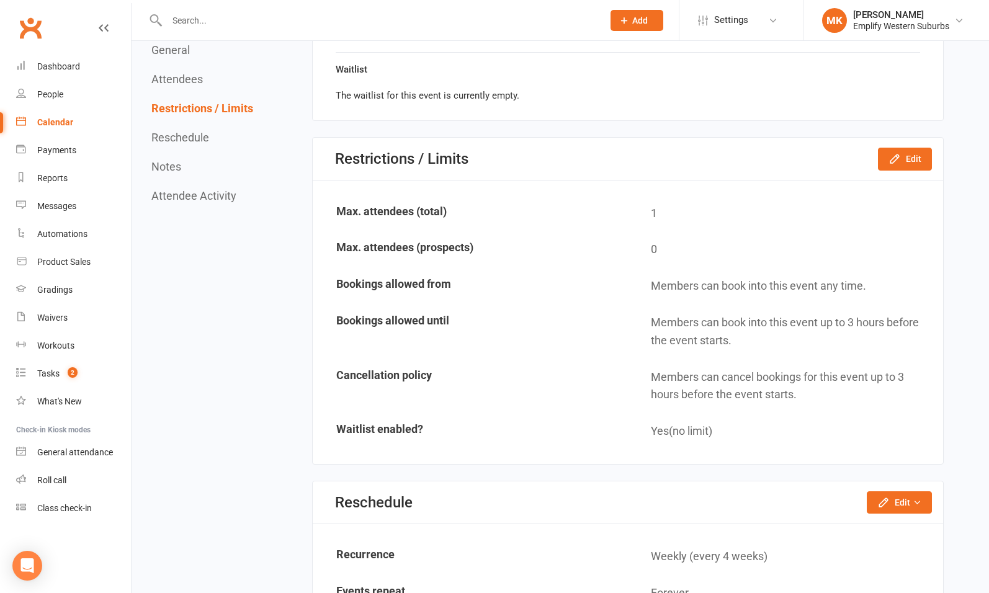
scroll to position [778, 0]
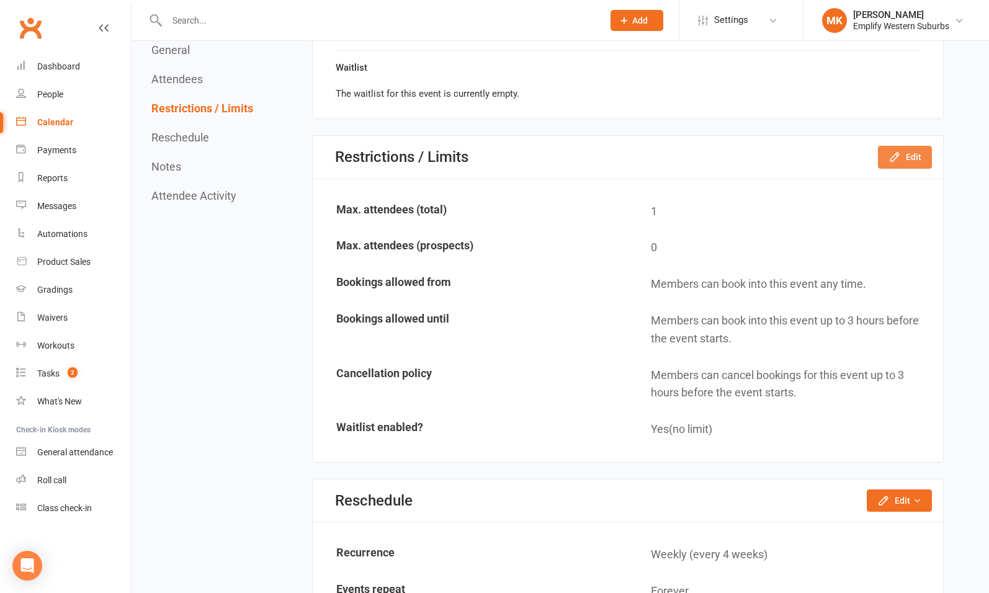
click at [905, 156] on button "Edit" at bounding box center [905, 157] width 54 height 22
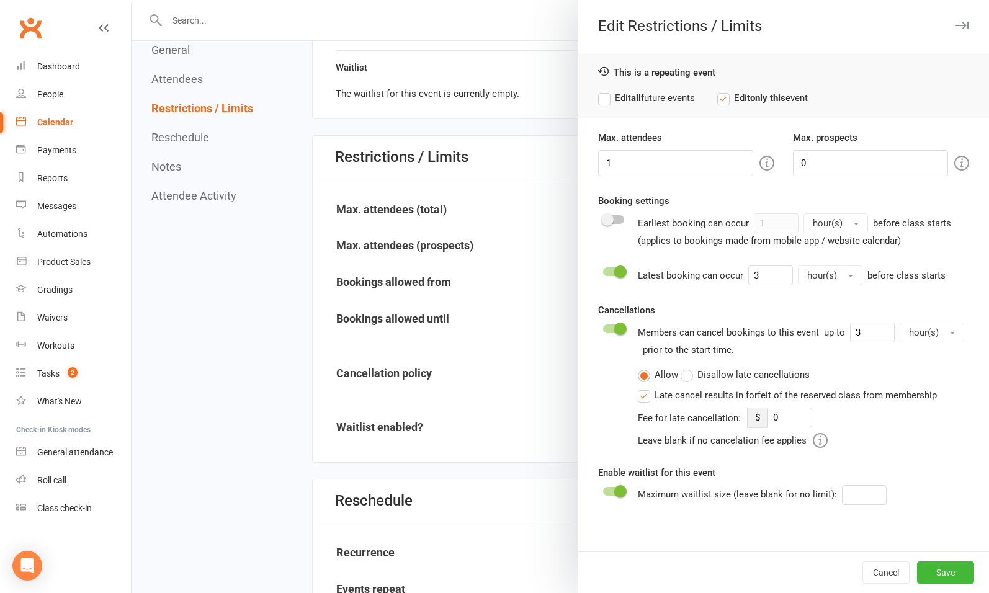
click at [651, 92] on label "Edit all future events" at bounding box center [646, 98] width 97 height 15
click at [762, 270] on input "3" at bounding box center [770, 275] width 45 height 20
type input "1"
click at [935, 569] on button "Save" at bounding box center [945, 572] width 57 height 22
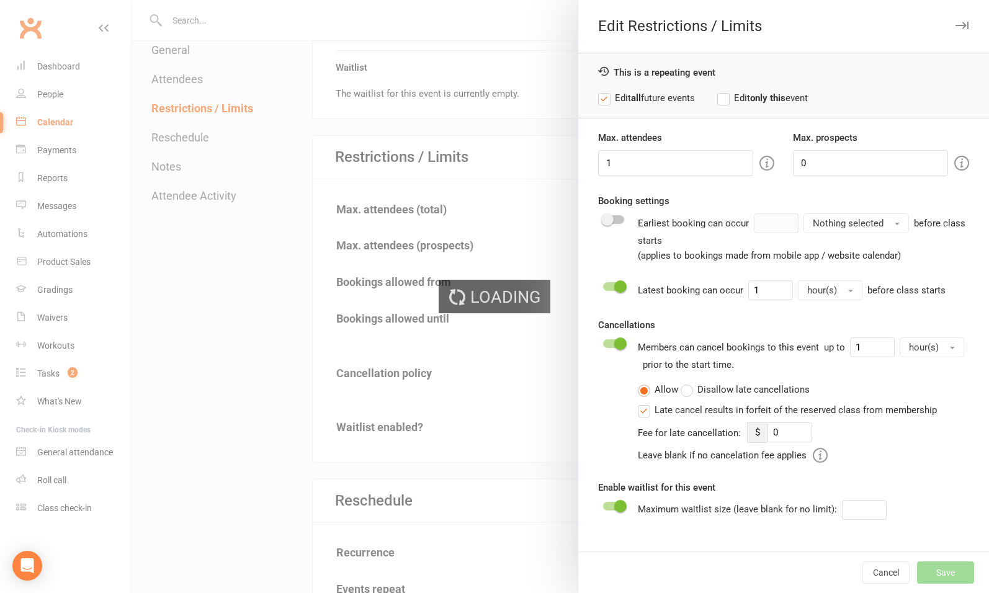
type input "0"
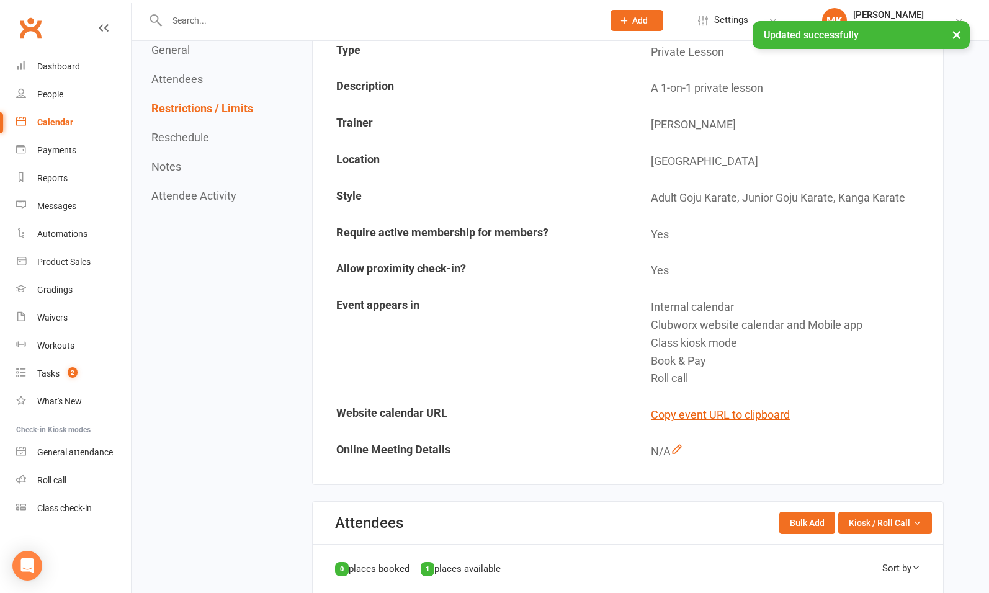
scroll to position [0, 0]
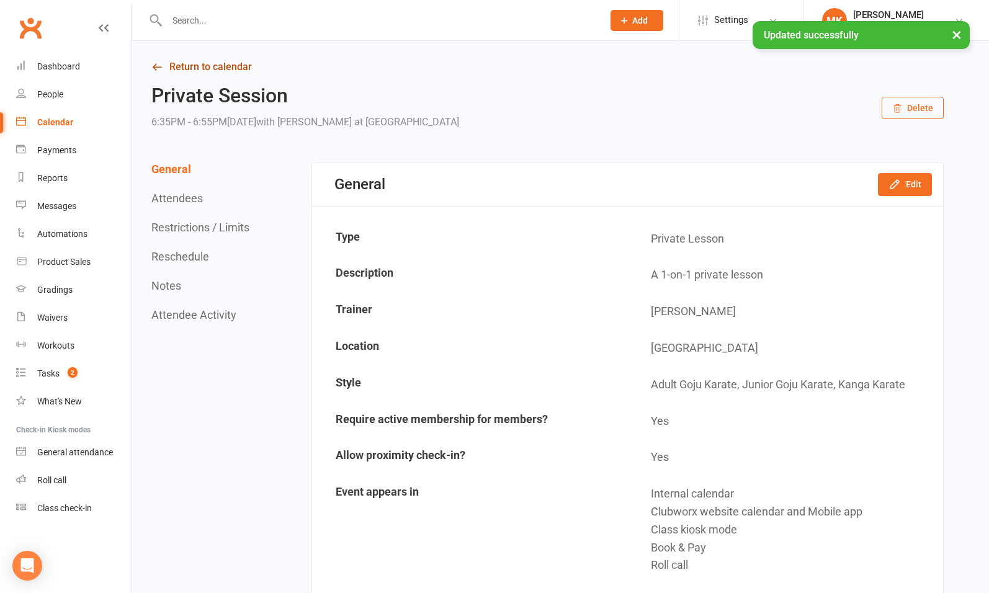
click at [213, 70] on link "Return to calendar" at bounding box center [547, 66] width 792 height 17
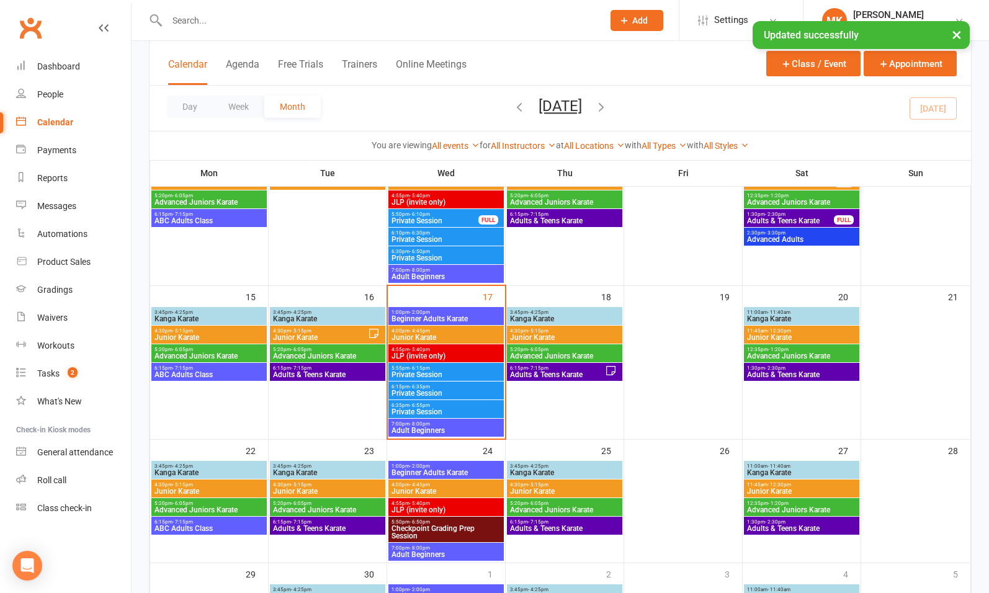
scroll to position [288, 0]
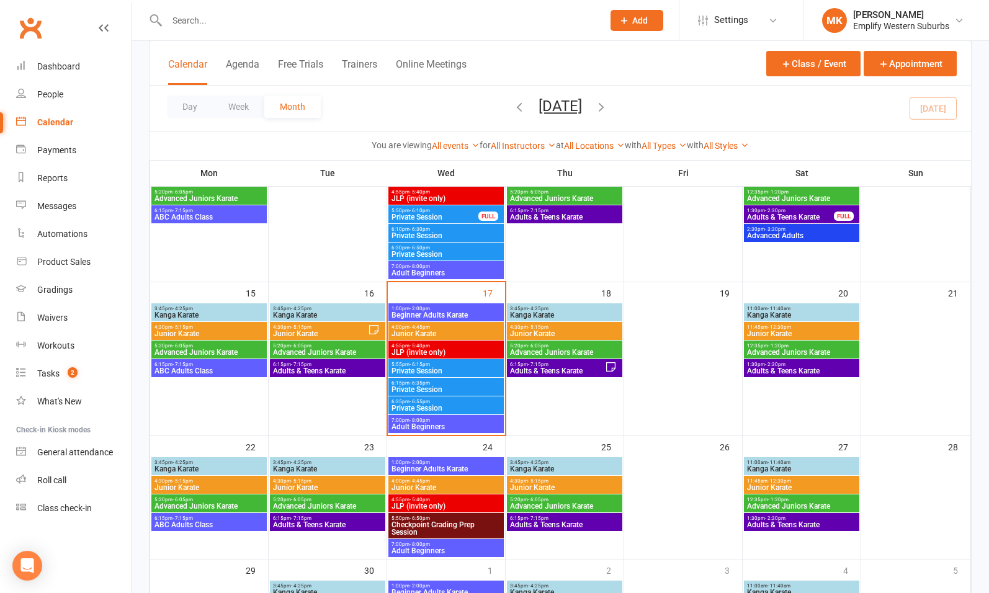
click at [451, 422] on span "7:00pm - 8:00pm" at bounding box center [446, 420] width 110 height 6
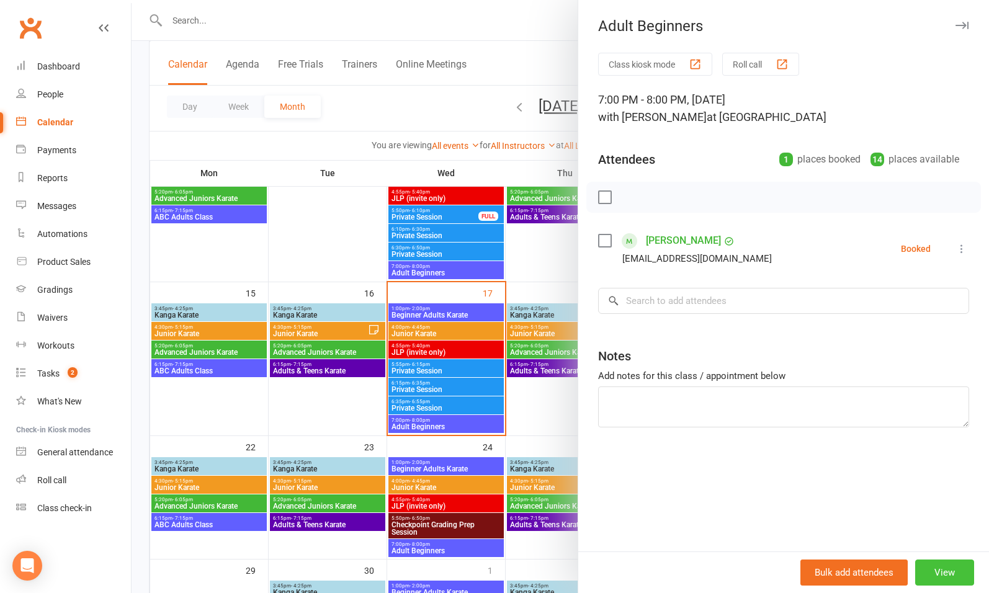
click at [935, 576] on button "View" at bounding box center [944, 572] width 59 height 26
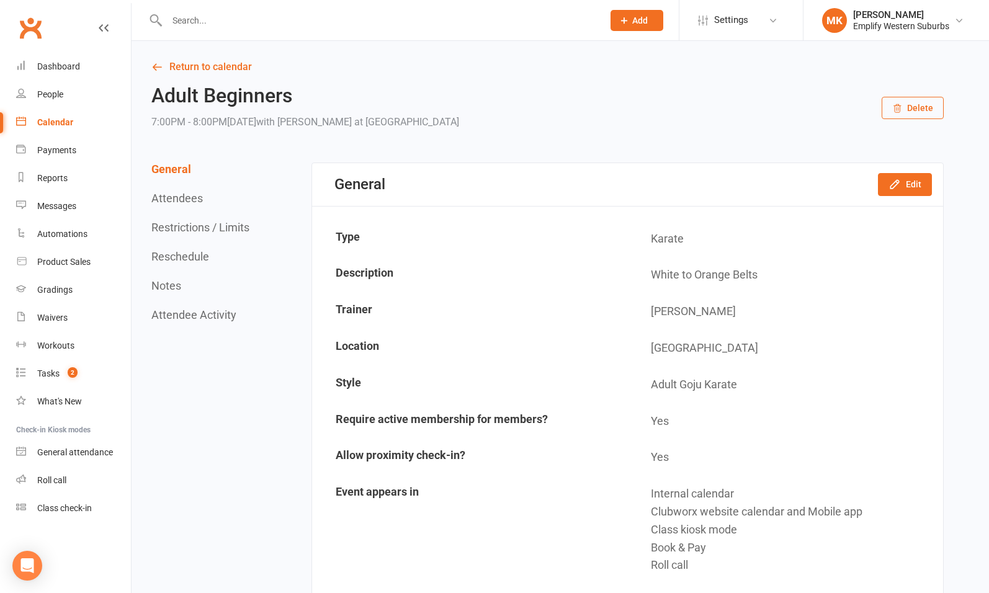
click at [212, 231] on button "Restrictions / Limits" at bounding box center [200, 227] width 98 height 13
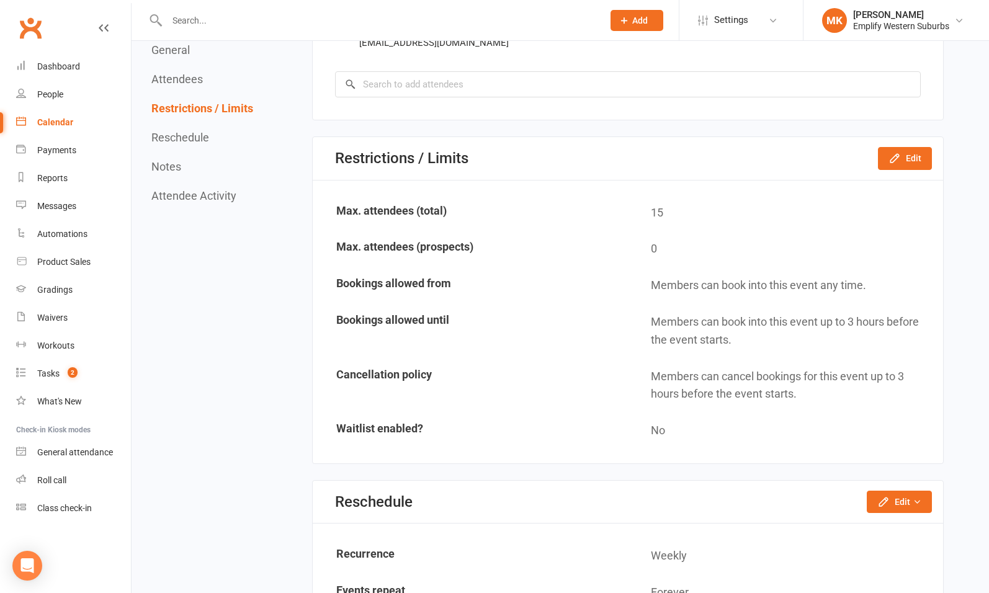
scroll to position [766, 0]
click at [910, 160] on button "Edit" at bounding box center [905, 157] width 54 height 22
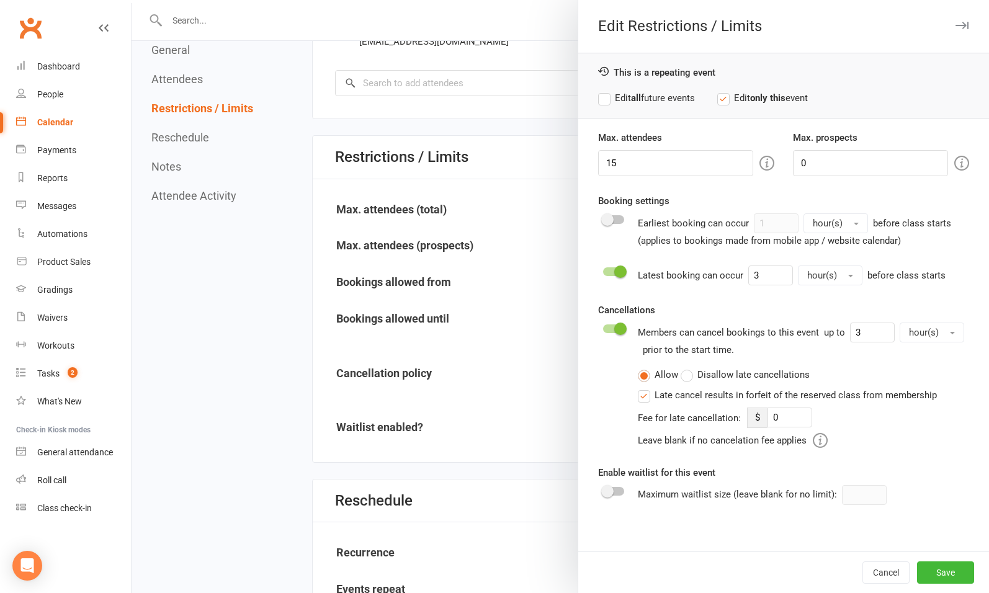
click at [644, 100] on label "Edit all future events" at bounding box center [646, 98] width 97 height 15
click at [765, 274] on input "3" at bounding box center [770, 275] width 45 height 20
type input "1"
click at [936, 570] on button "Save" at bounding box center [945, 572] width 57 height 22
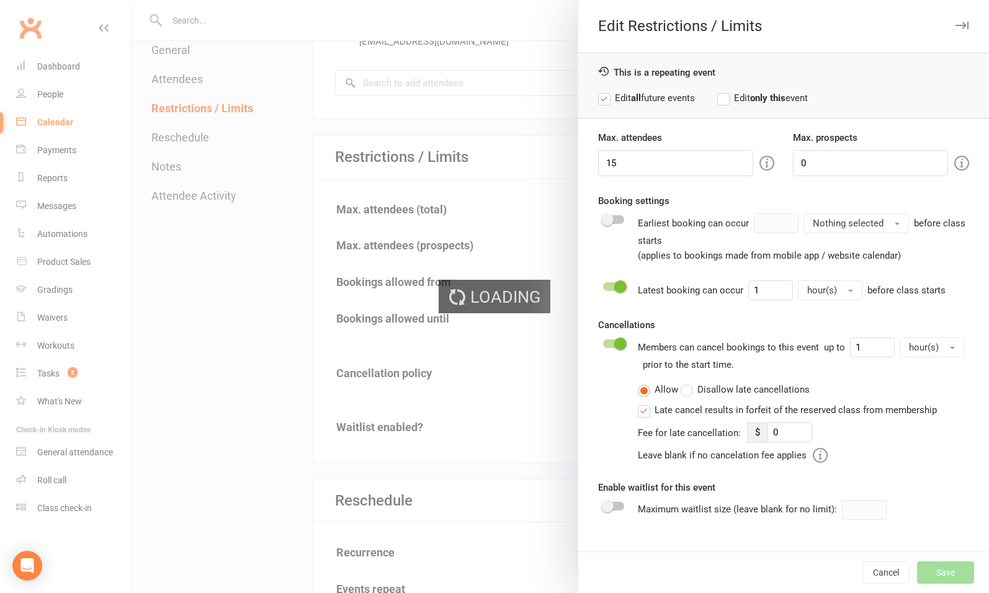
type input "0"
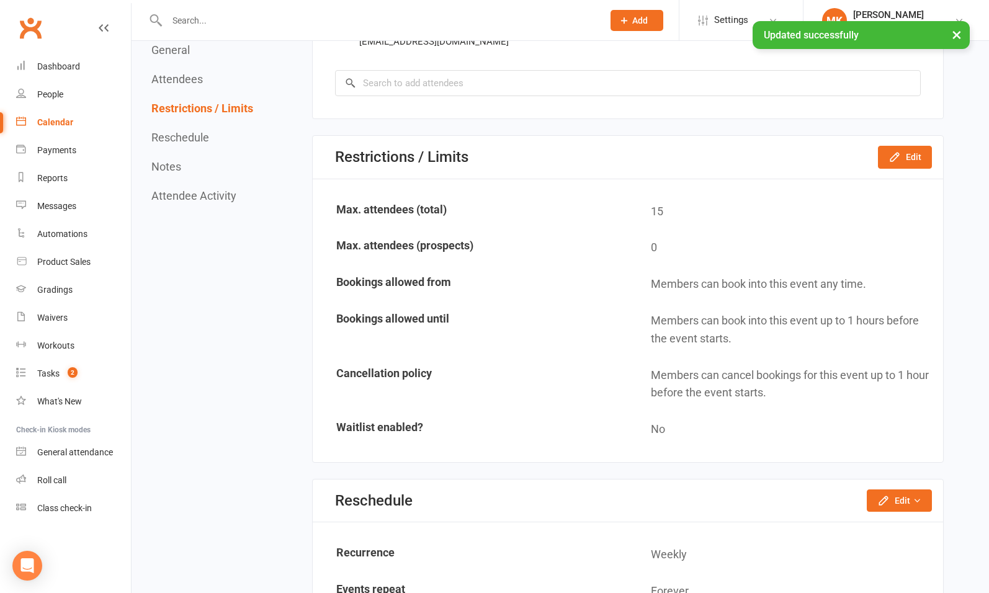
click at [166, 21] on div "× Updated successfully" at bounding box center [486, 21] width 973 height 0
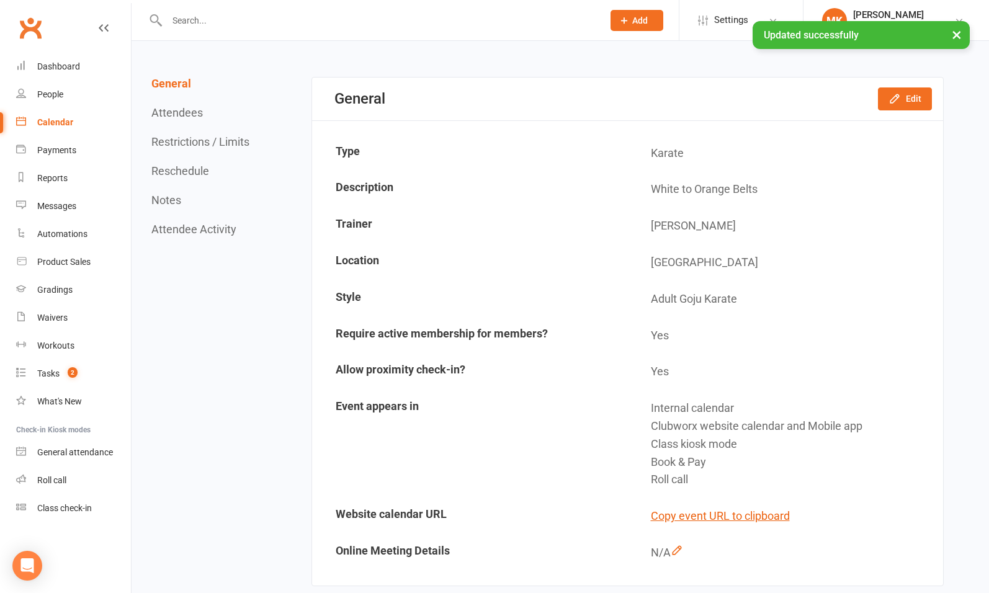
scroll to position [0, 0]
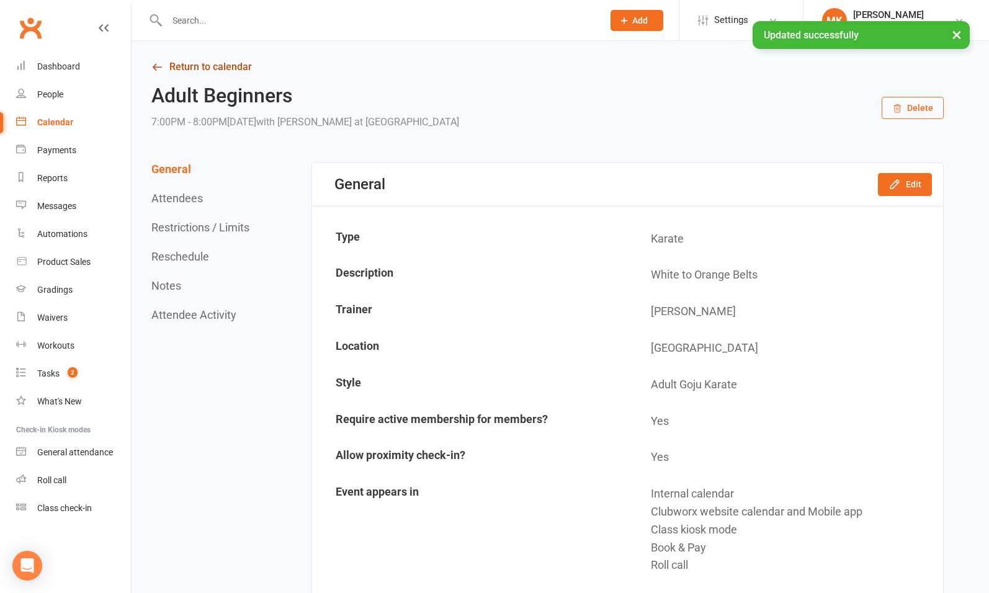
click at [192, 63] on link "Return to calendar" at bounding box center [547, 66] width 792 height 17
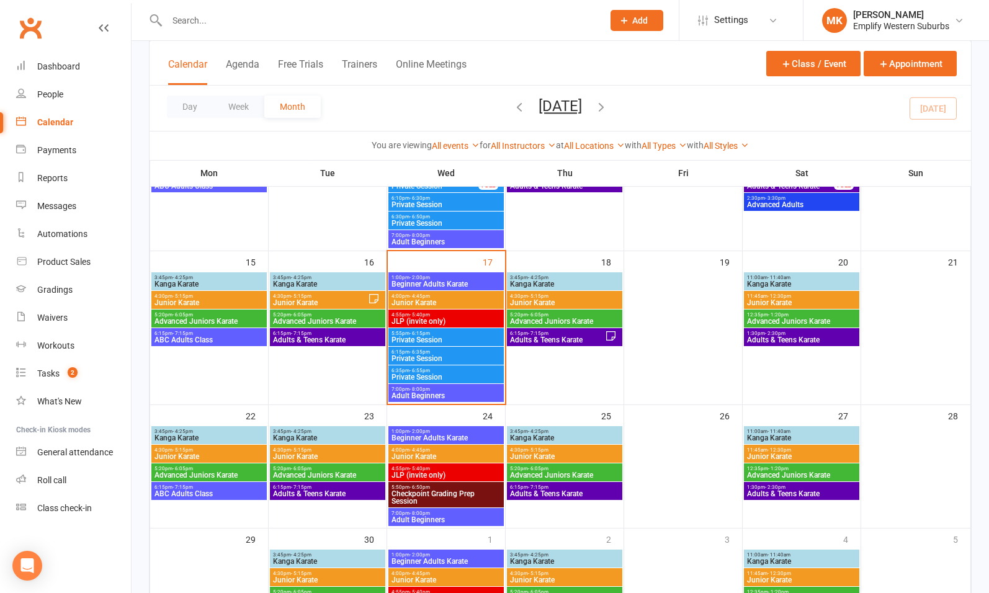
scroll to position [319, 0]
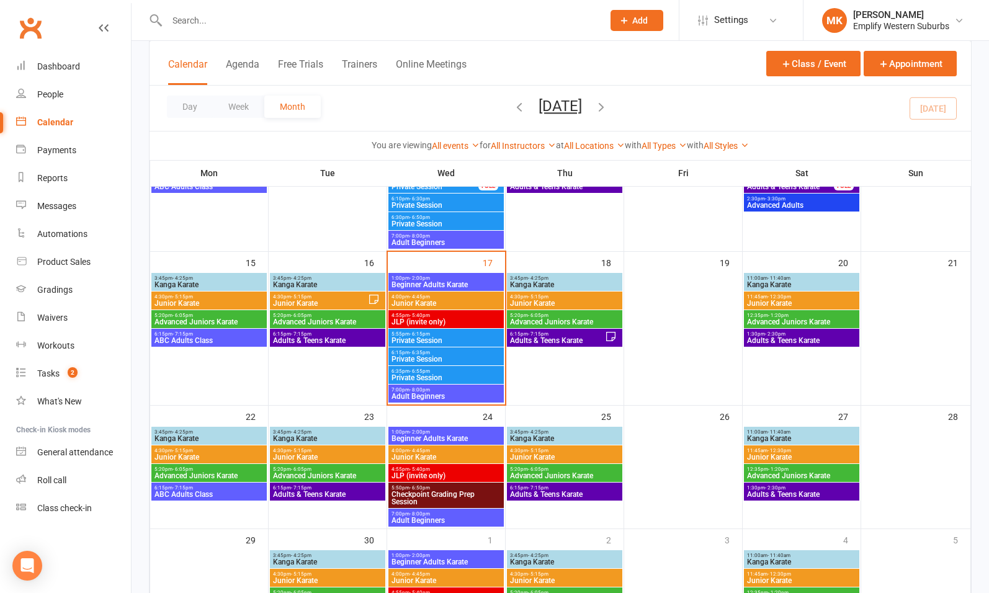
click at [446, 432] on span "1:00pm - 2:00pm" at bounding box center [446, 432] width 110 height 6
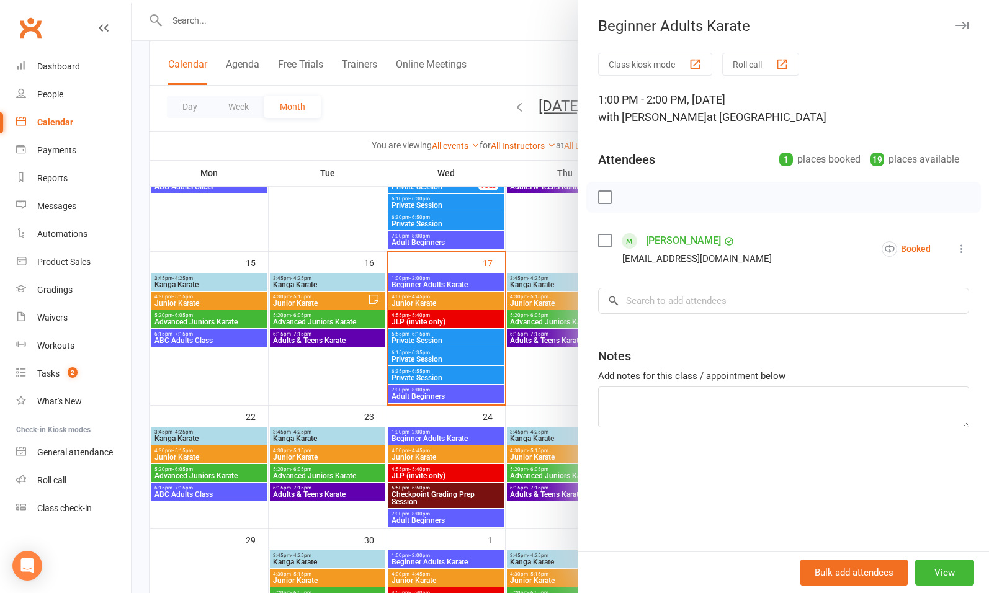
click at [437, 325] on div at bounding box center [560, 296] width 857 height 593
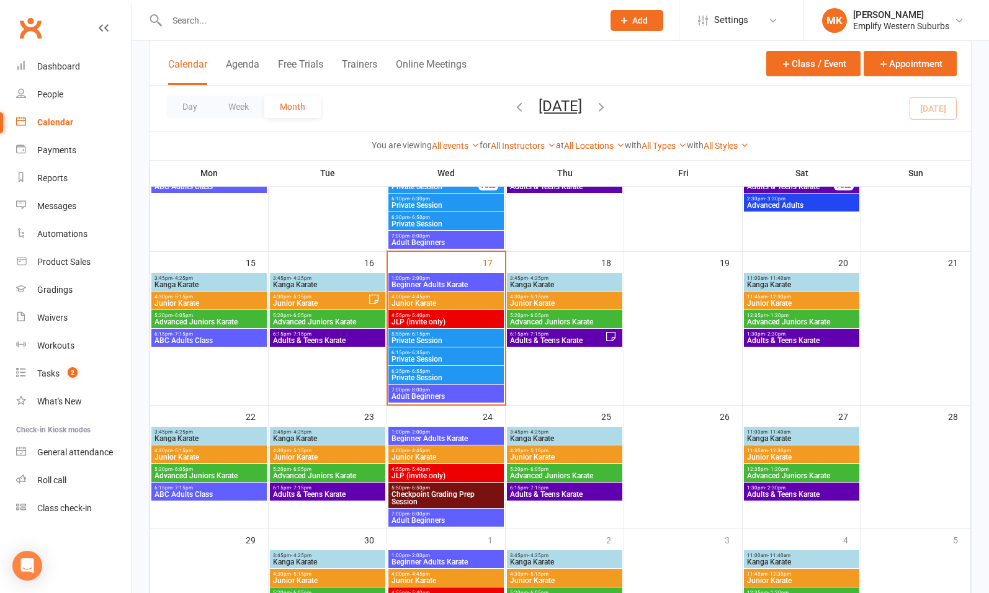
click at [441, 453] on span "Junior Karate" at bounding box center [446, 456] width 110 height 7
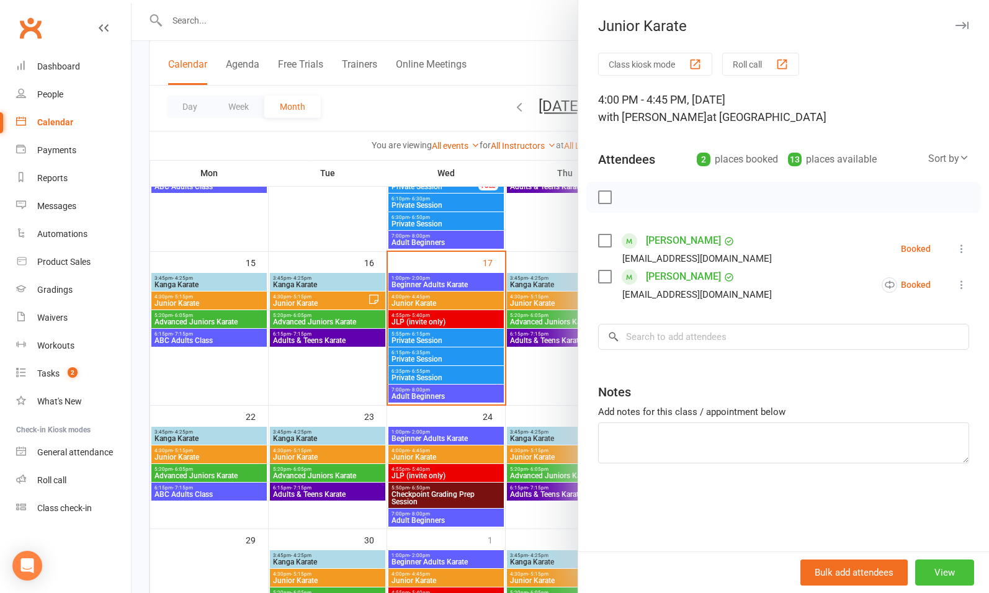
click at [924, 571] on button "View" at bounding box center [944, 572] width 59 height 26
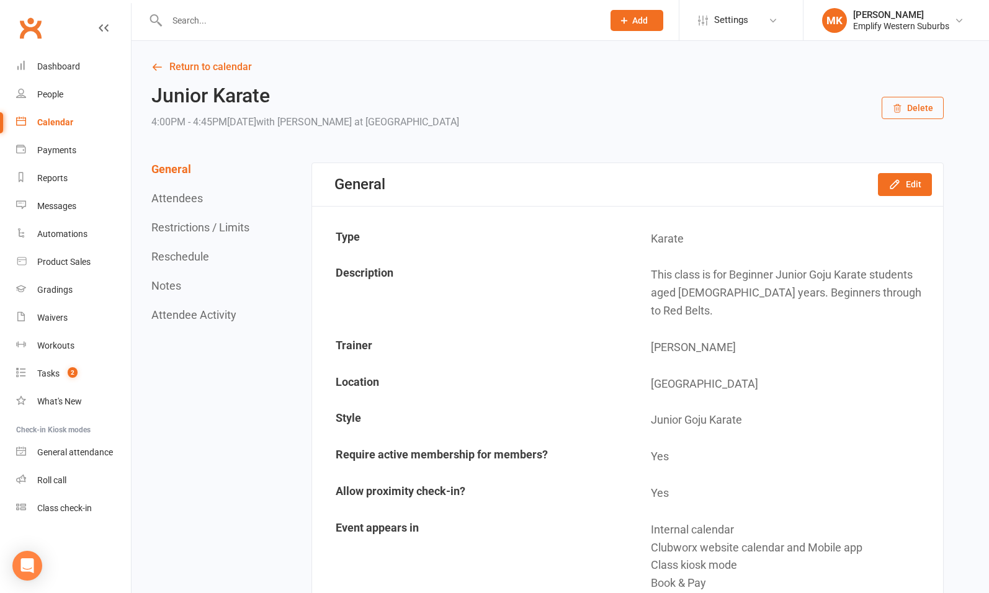
click at [194, 229] on button "Restrictions / Limits" at bounding box center [200, 227] width 98 height 13
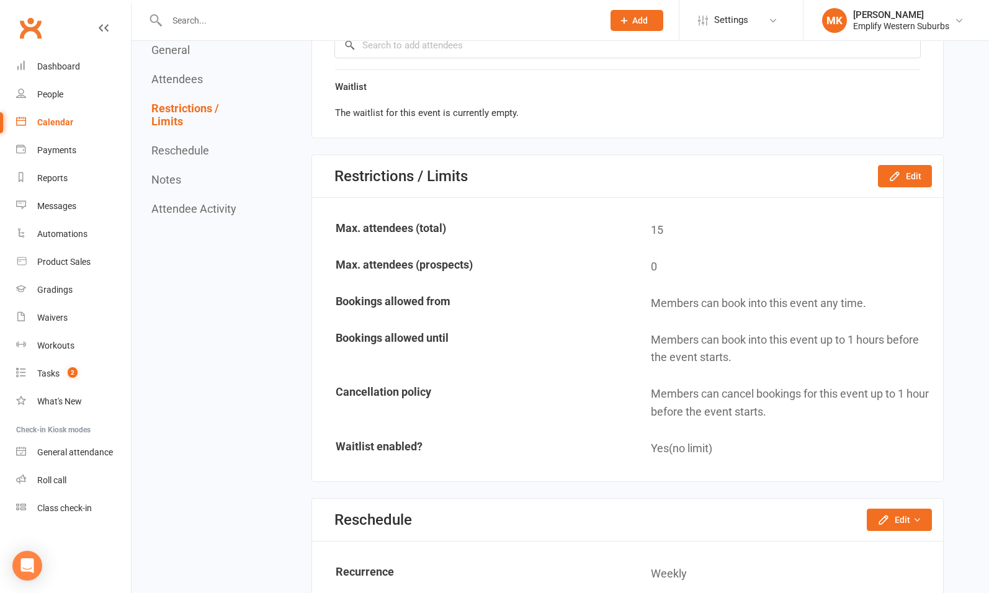
scroll to position [881, 0]
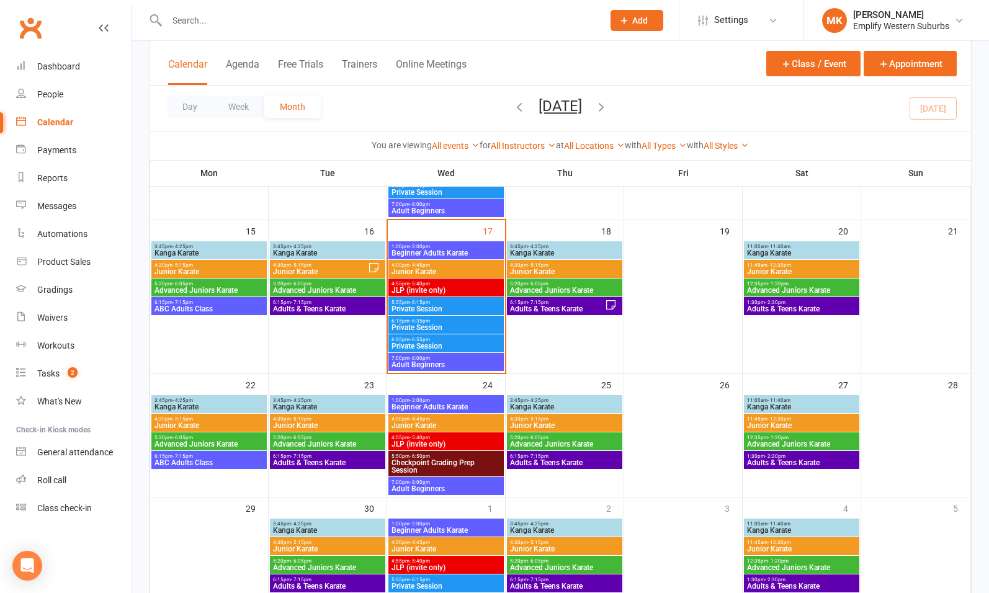
scroll to position [357, 0]
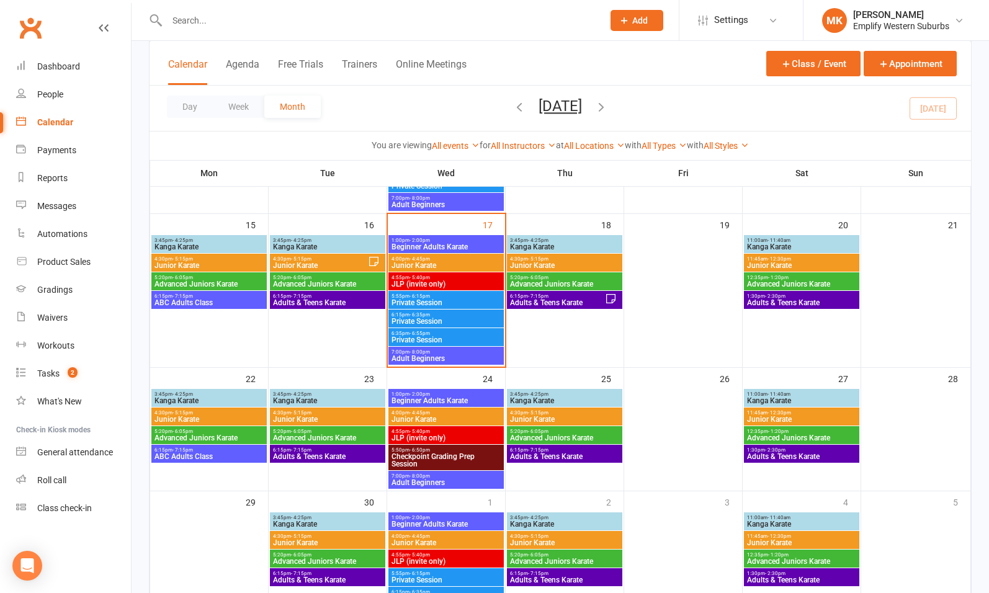
click at [447, 439] on span "JLP (invite only)" at bounding box center [446, 437] width 110 height 7
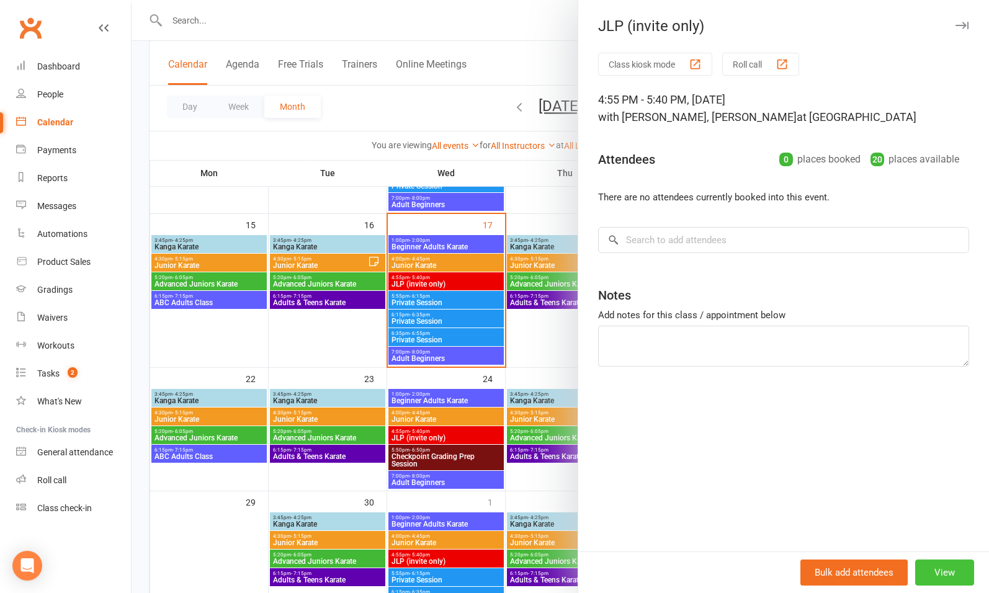
click at [928, 569] on button "View" at bounding box center [944, 572] width 59 height 26
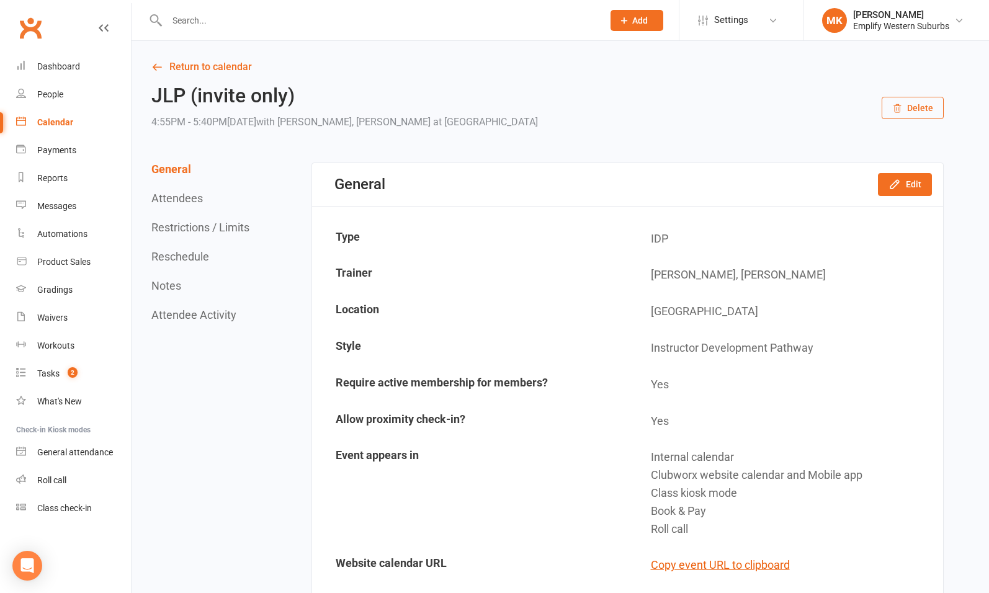
click at [197, 228] on button "Restrictions / Limits" at bounding box center [200, 227] width 98 height 13
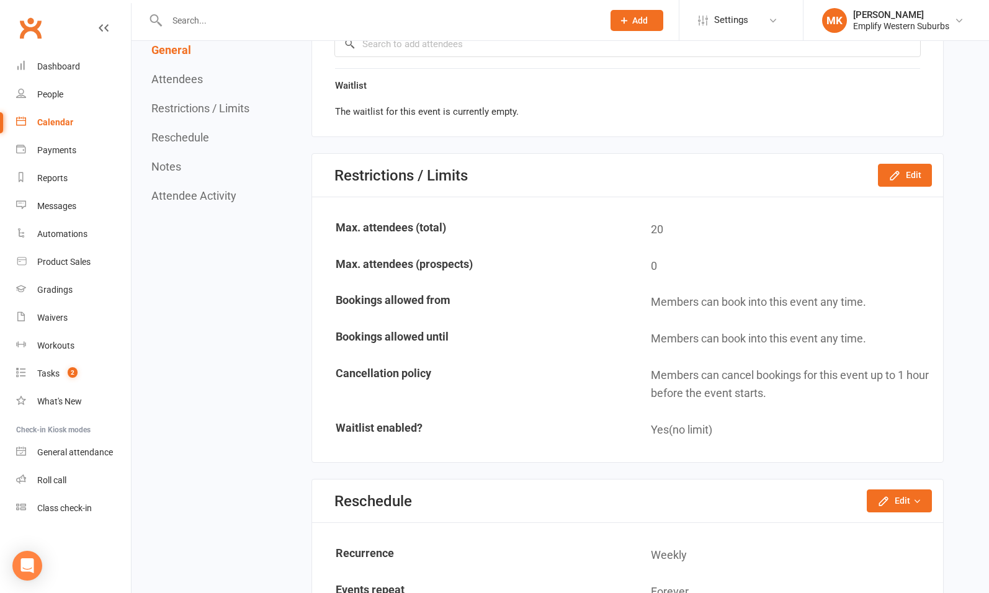
scroll to position [733, 0]
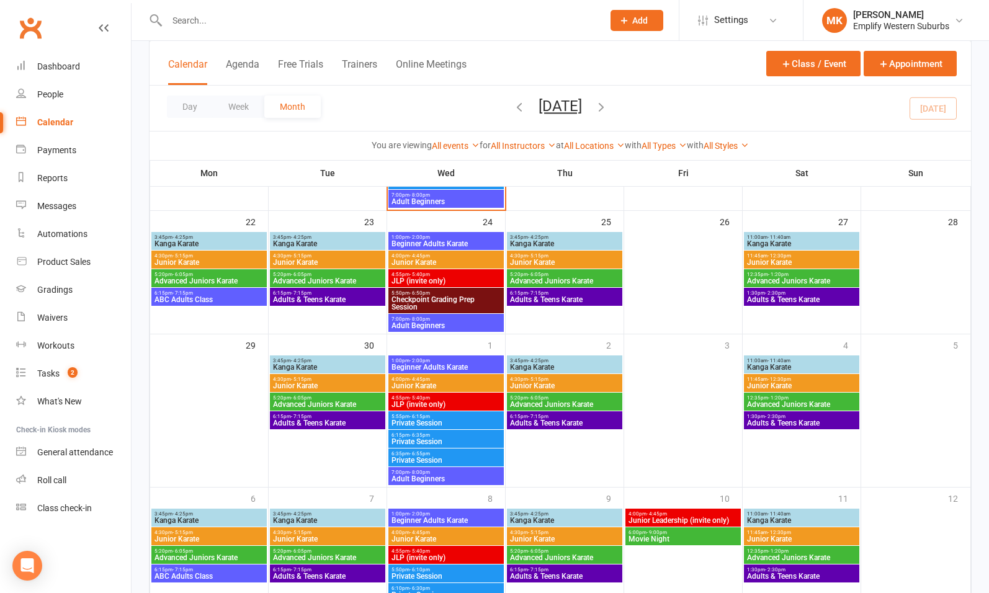
scroll to position [514, 0]
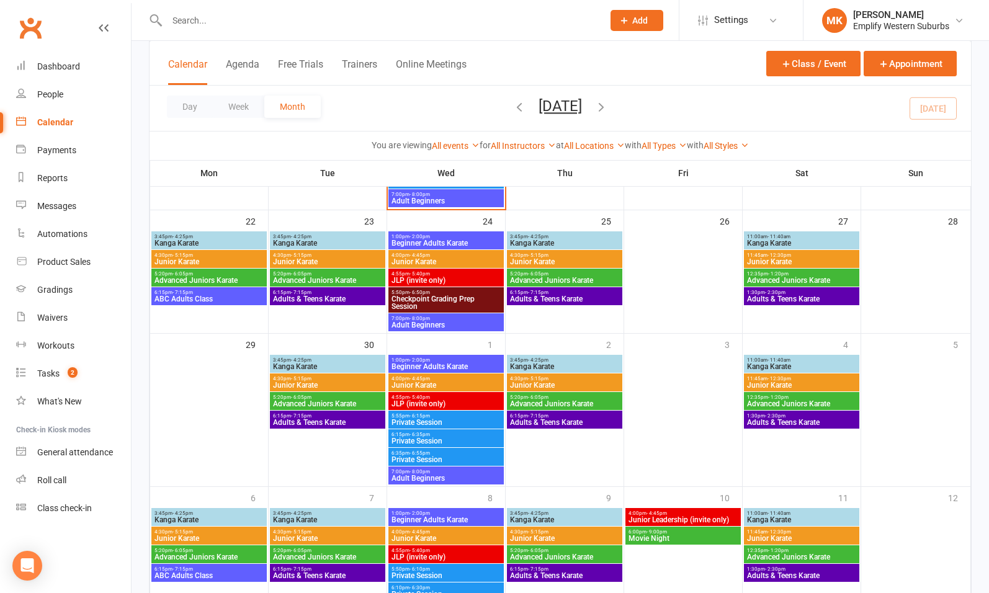
click at [430, 421] on span "Private Session" at bounding box center [446, 422] width 110 height 7
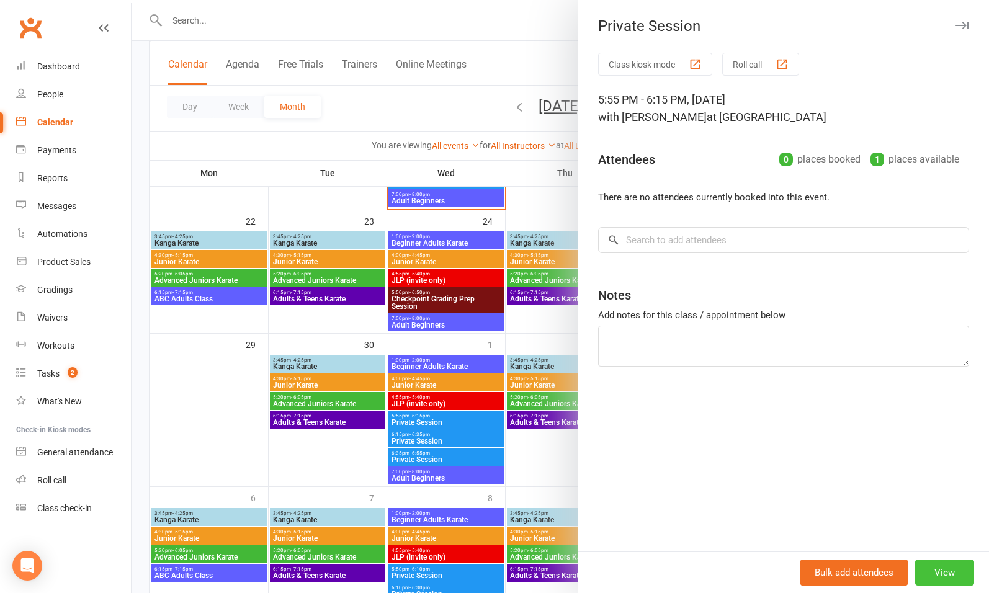
click at [938, 574] on button "View" at bounding box center [944, 572] width 59 height 26
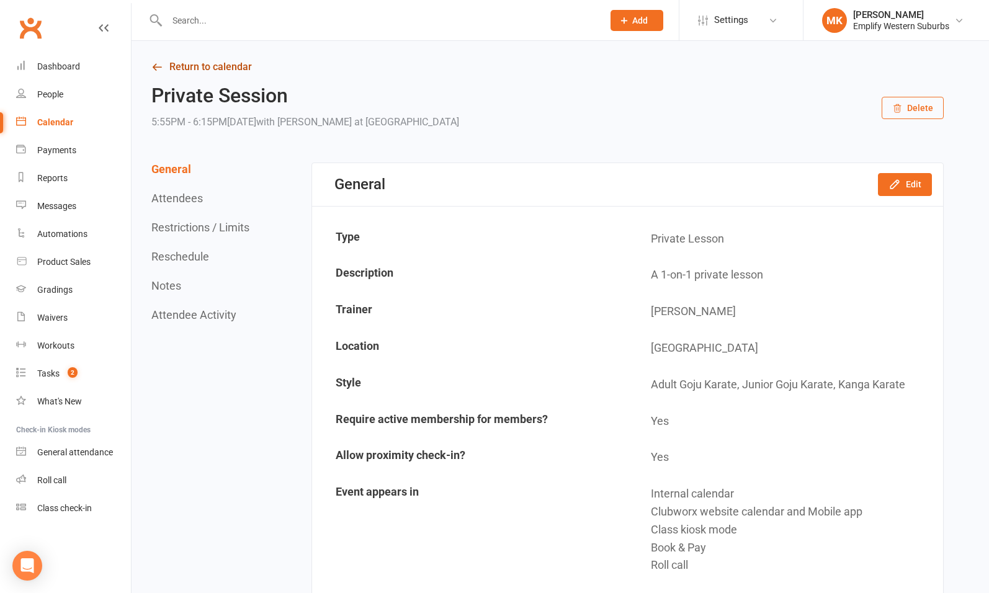
click at [216, 66] on link "Return to calendar" at bounding box center [547, 66] width 792 height 17
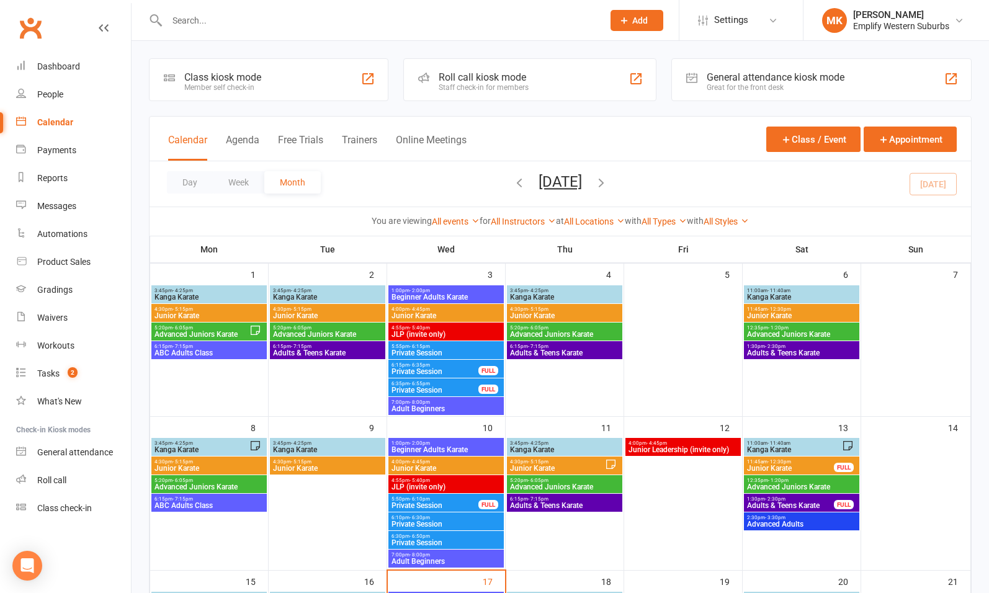
click at [442, 350] on span "Private Session" at bounding box center [446, 352] width 110 height 7
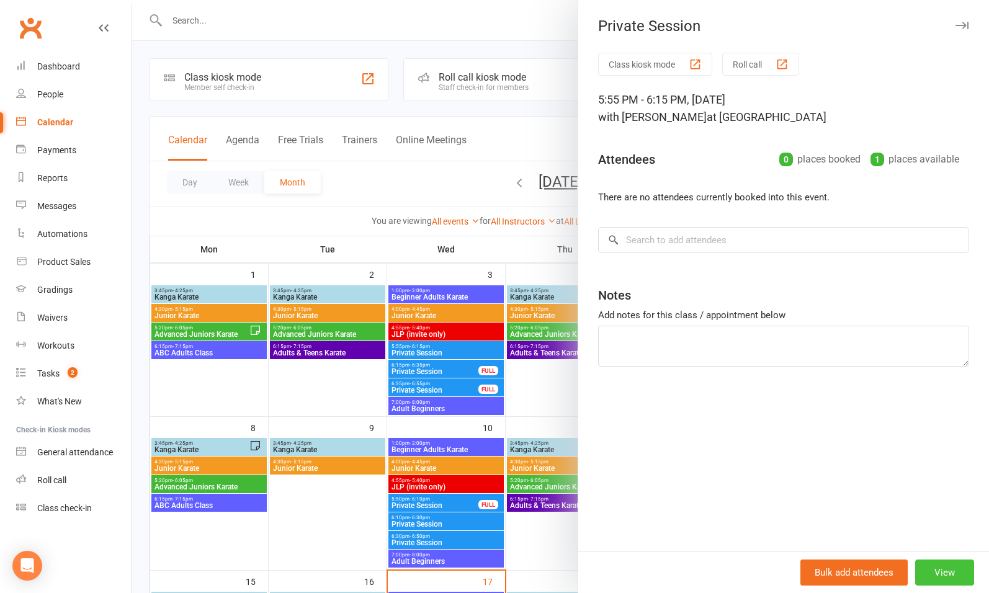
click at [929, 574] on button "View" at bounding box center [944, 572] width 59 height 26
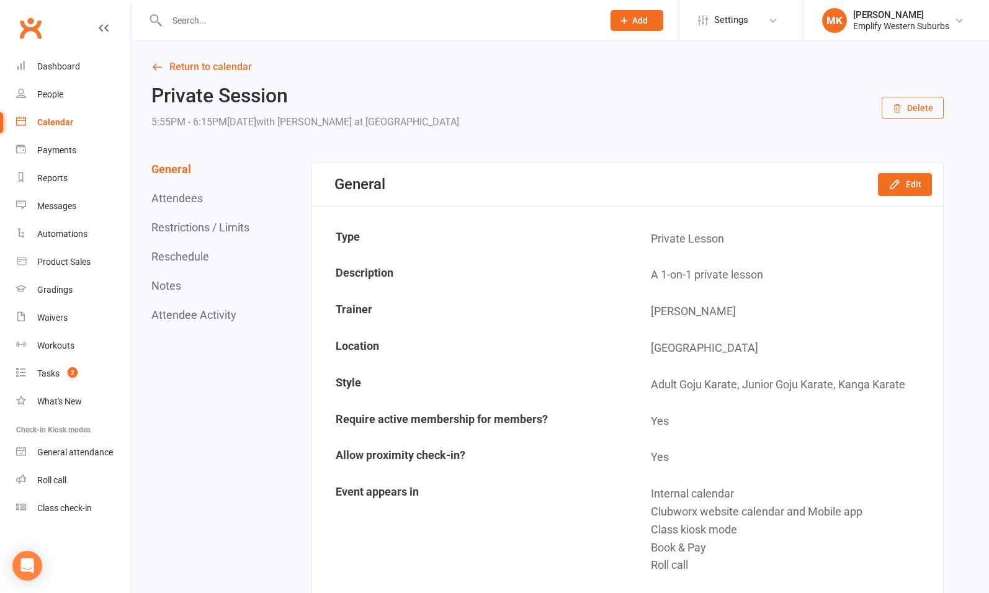
click at [218, 231] on button "Restrictions / Limits" at bounding box center [200, 227] width 98 height 13
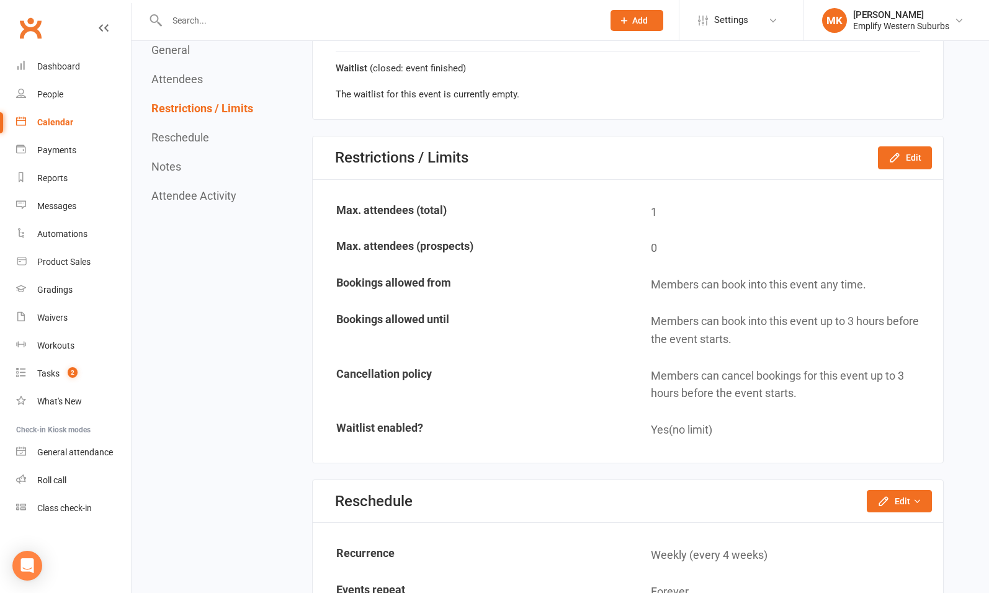
scroll to position [778, 0]
click at [898, 153] on icon "button" at bounding box center [894, 157] width 8 height 8
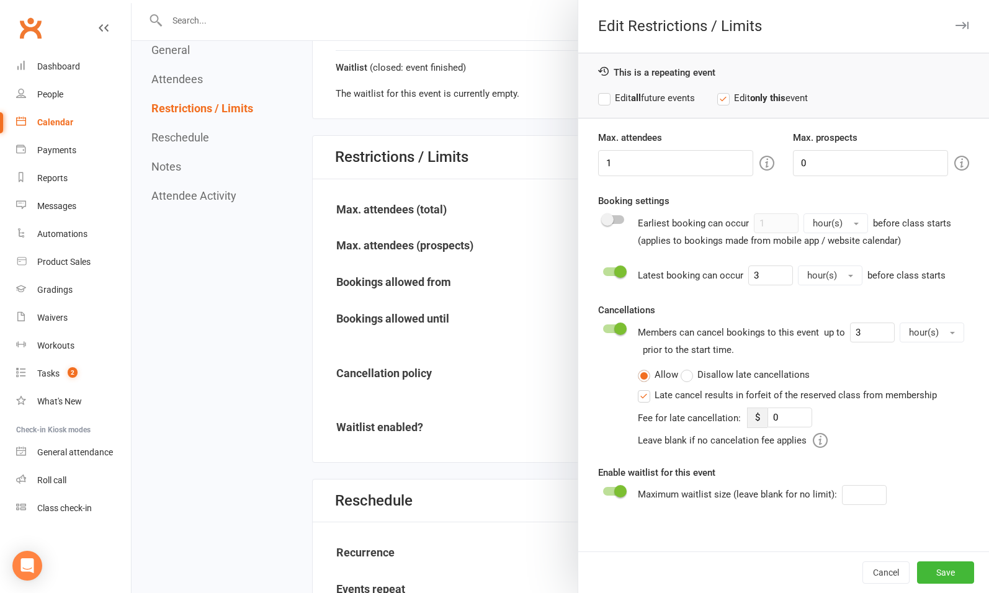
click at [672, 96] on label "Edit all future events" at bounding box center [646, 98] width 97 height 15
click at [762, 272] on input "3" at bounding box center [770, 275] width 45 height 20
type input "1"
click at [926, 570] on button "Save" at bounding box center [945, 572] width 57 height 22
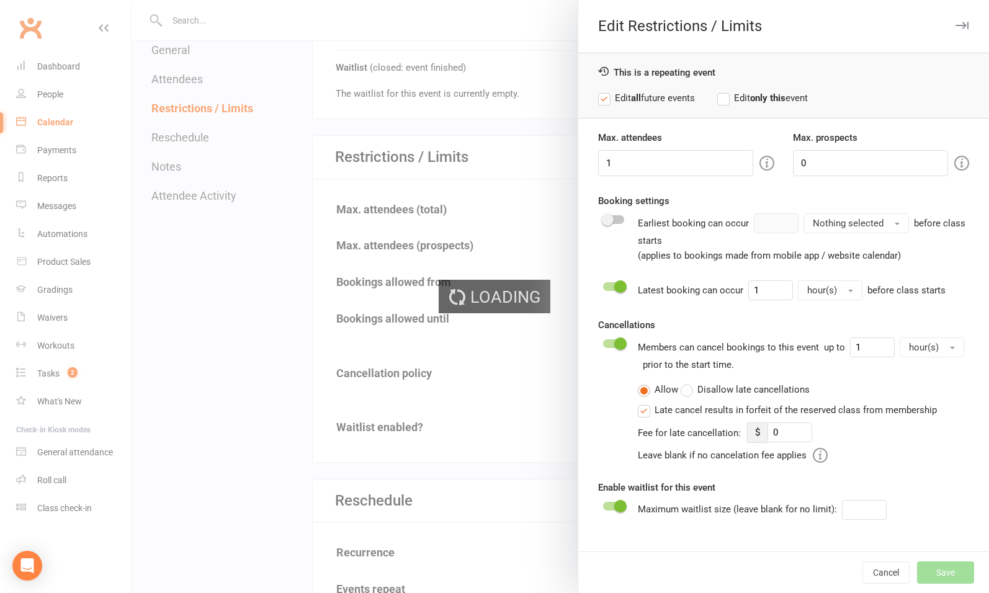
type input "0"
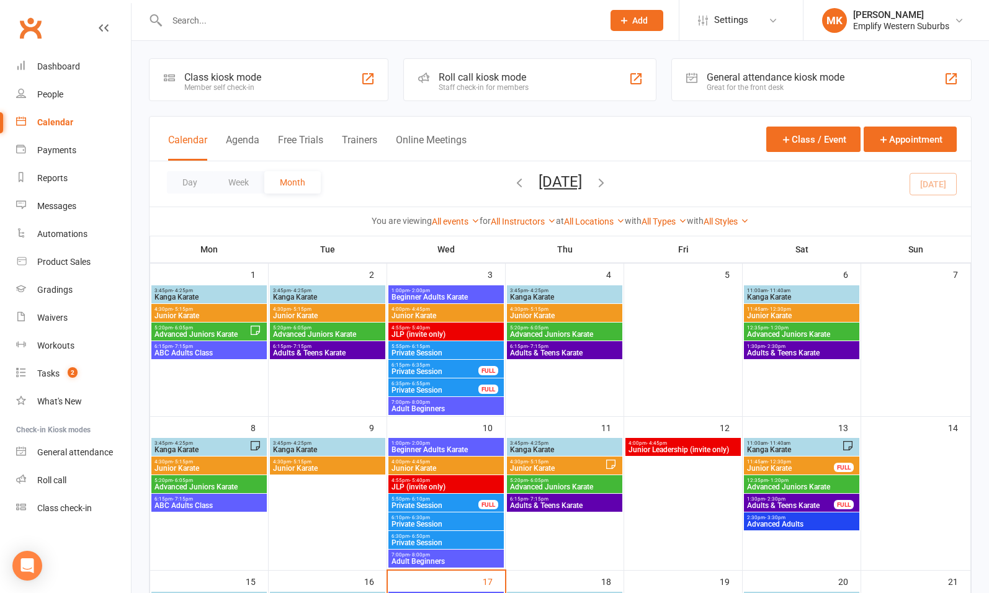
click at [444, 372] on span "Private Session" at bounding box center [435, 371] width 88 height 7
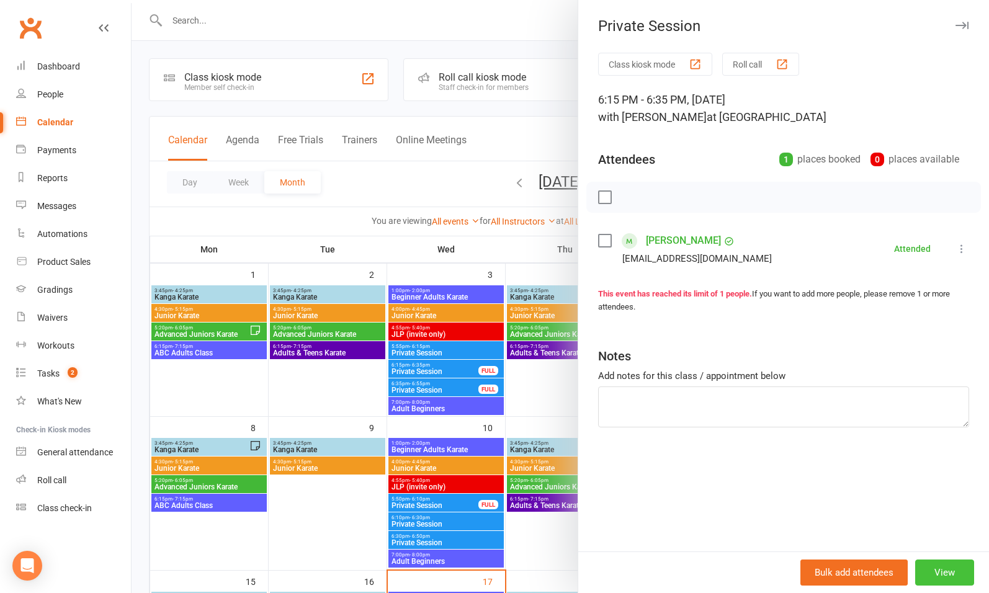
click at [935, 570] on button "View" at bounding box center [944, 572] width 59 height 26
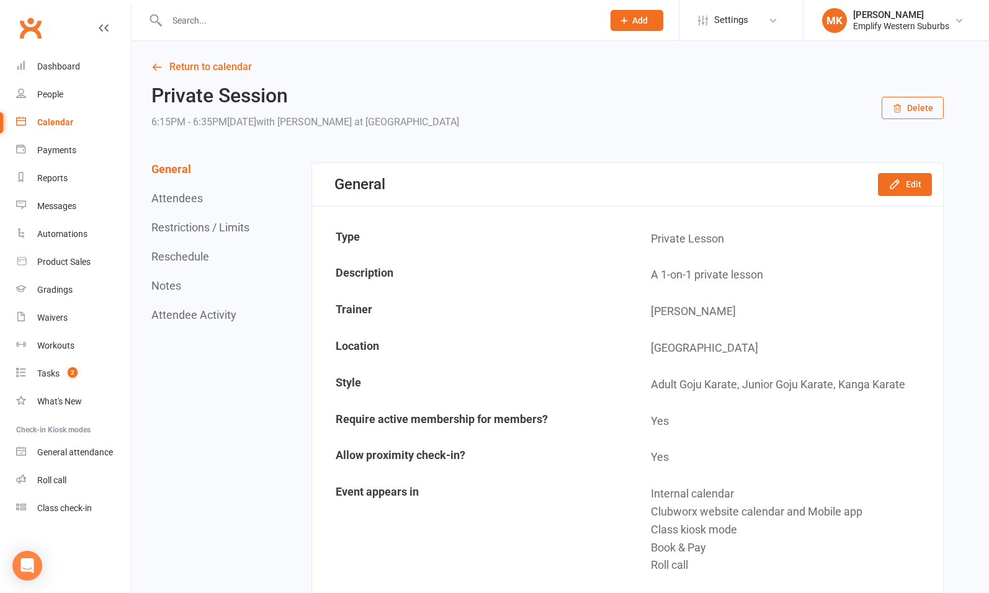
click at [206, 226] on button "Restrictions / Limits" at bounding box center [200, 227] width 98 height 13
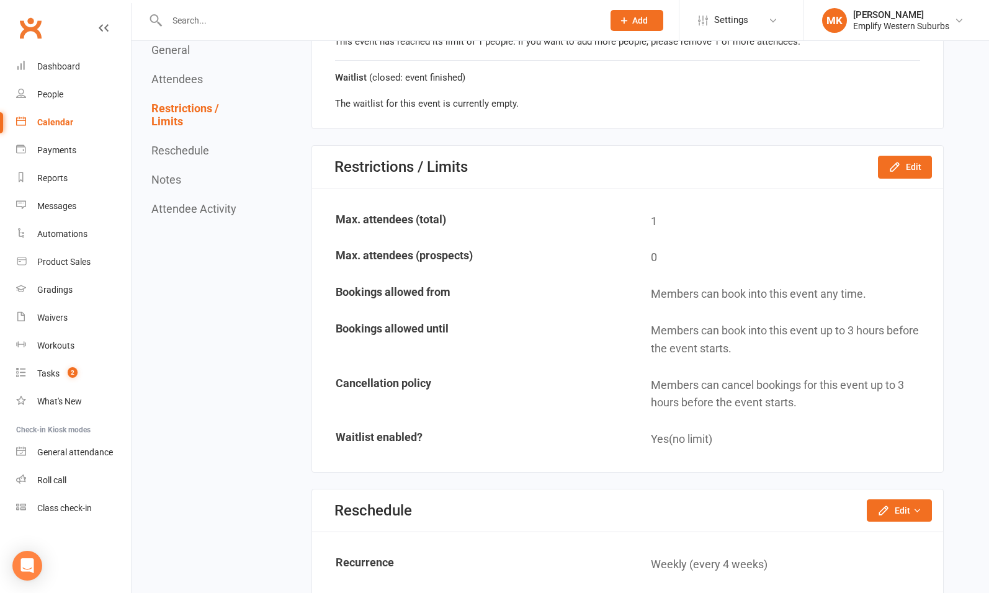
scroll to position [796, 0]
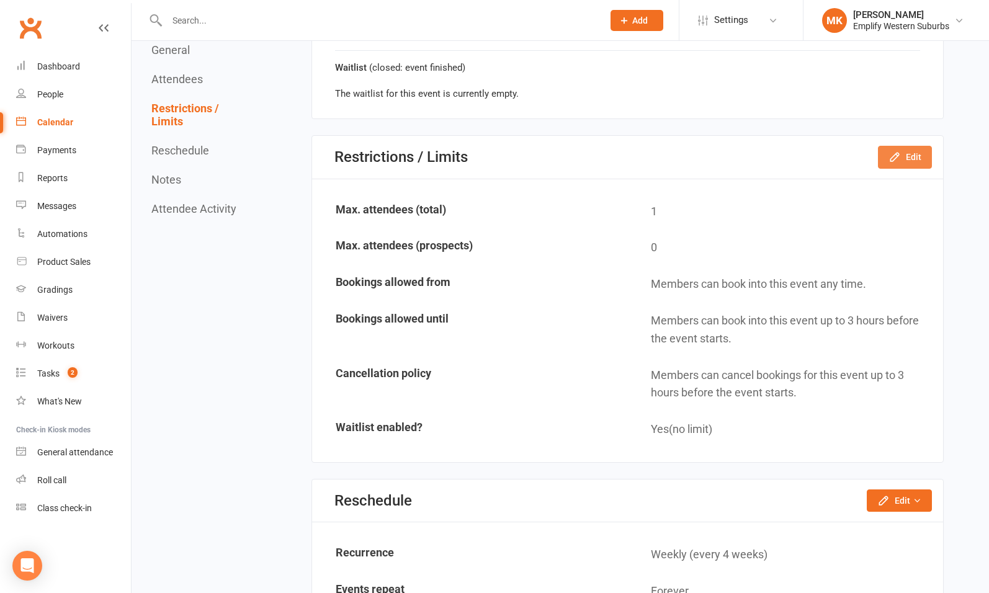
click at [901, 153] on icon "button" at bounding box center [894, 157] width 12 height 12
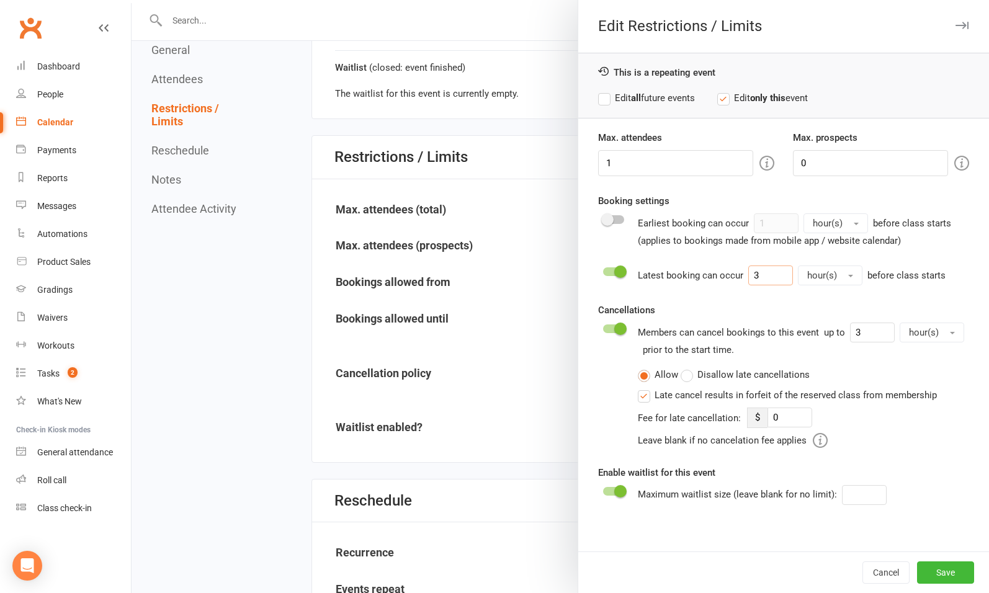
click at [769, 270] on input "3" at bounding box center [770, 275] width 45 height 20
type input "1"
click at [931, 574] on button "Save" at bounding box center [945, 572] width 57 height 22
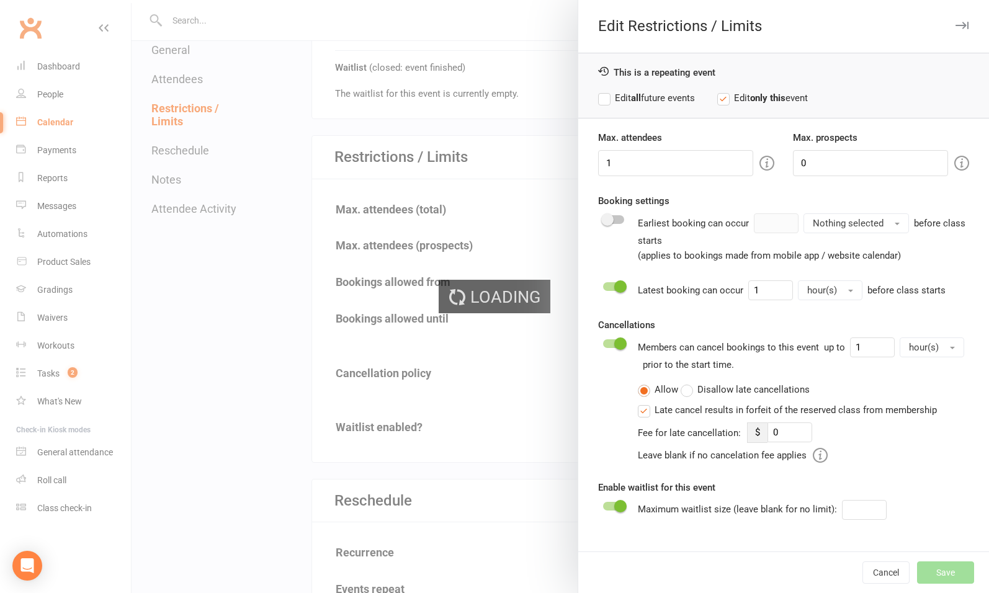
type input "0"
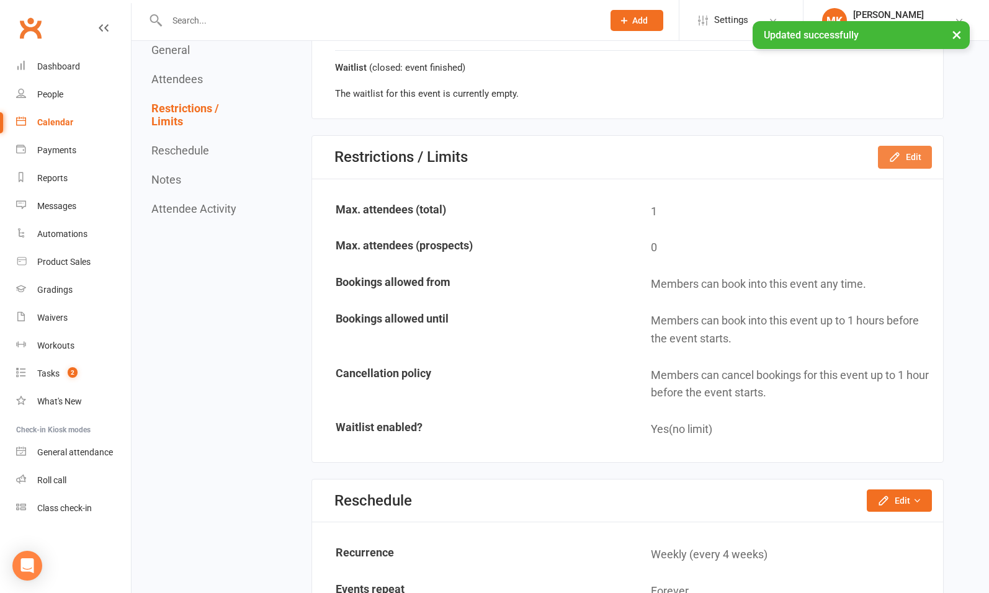
click at [896, 146] on button "Edit" at bounding box center [905, 157] width 54 height 22
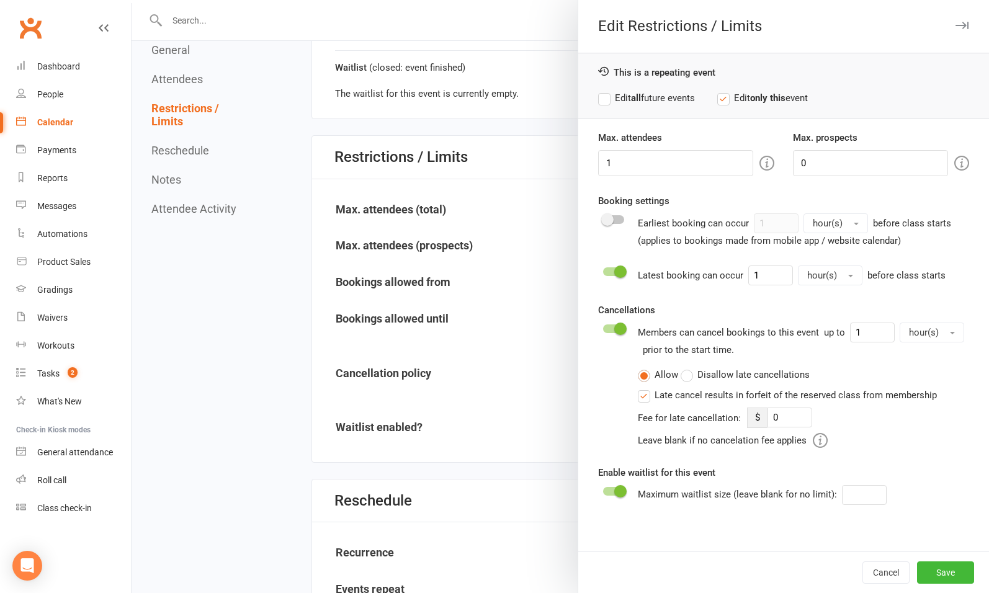
click at [678, 99] on label "Edit all future events" at bounding box center [646, 98] width 97 height 15
click at [946, 568] on button "Save" at bounding box center [945, 572] width 57 height 22
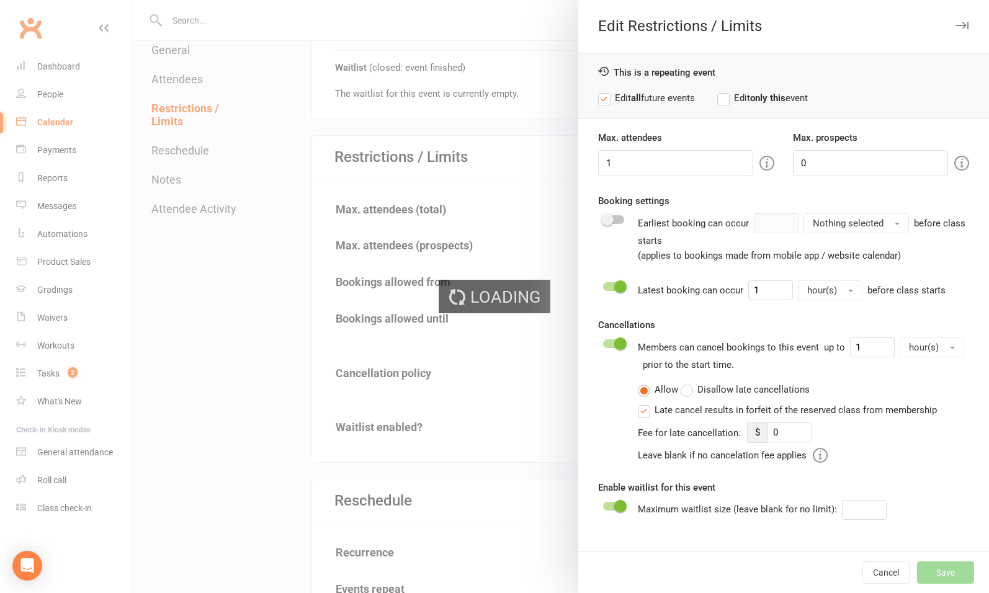
type input "0"
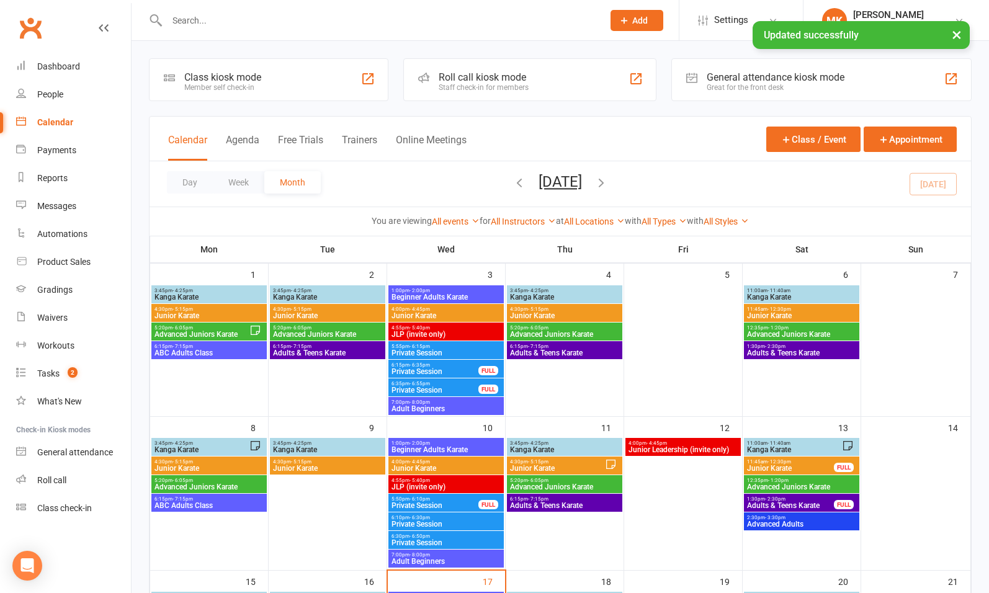
click at [452, 385] on span "6:35pm - 6:55pm" at bounding box center [435, 384] width 88 height 6
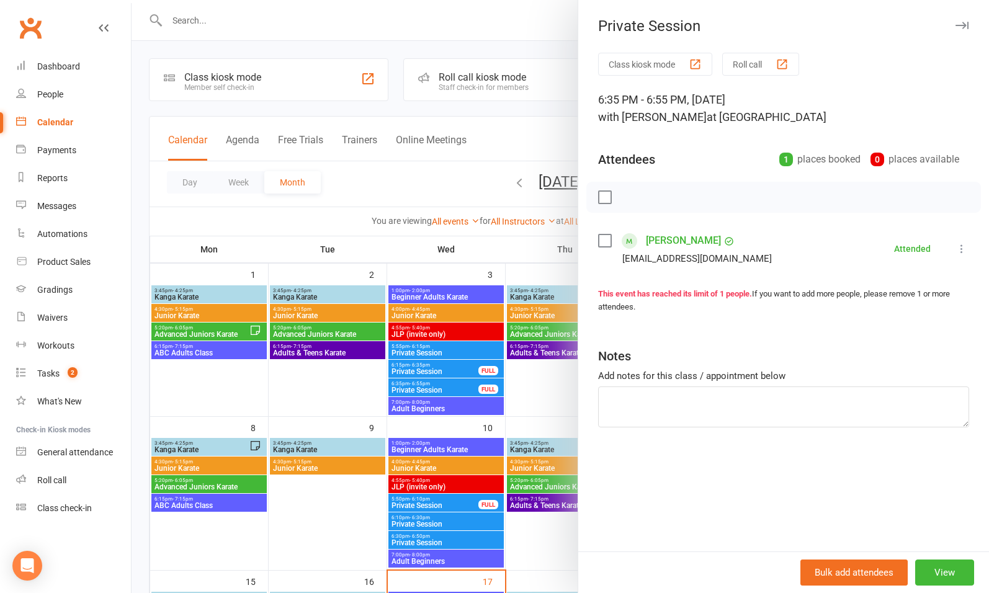
click at [955, 22] on icon "button" at bounding box center [961, 25] width 13 height 7
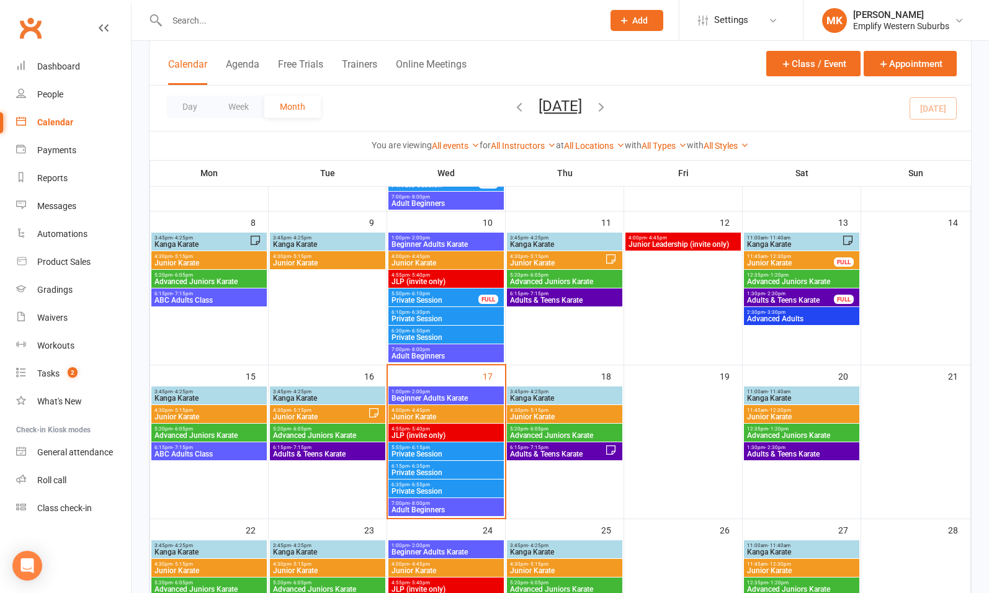
scroll to position [206, 0]
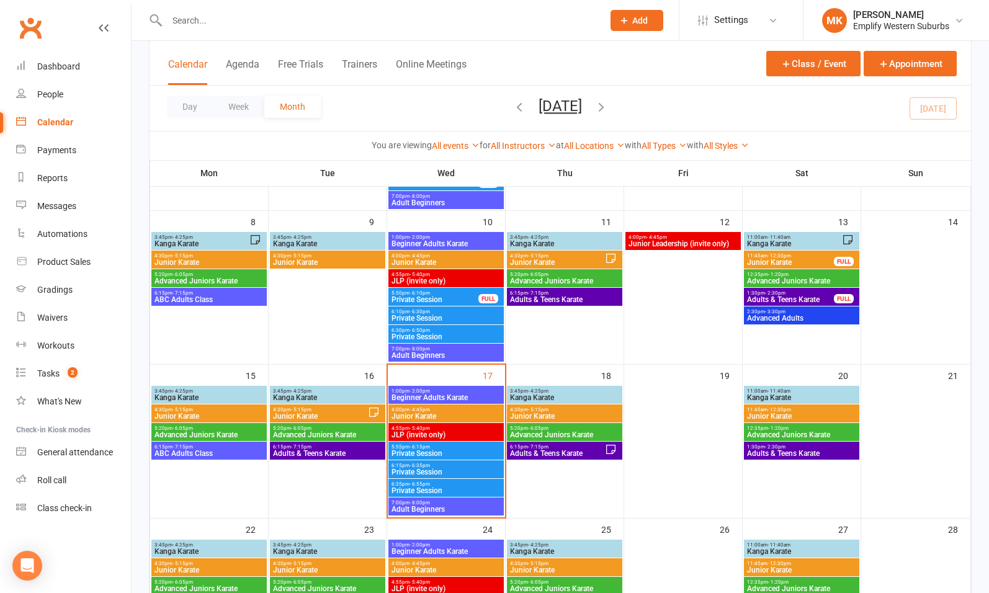
click at [440, 395] on span "Beginner Adults Karate" at bounding box center [446, 397] width 110 height 7
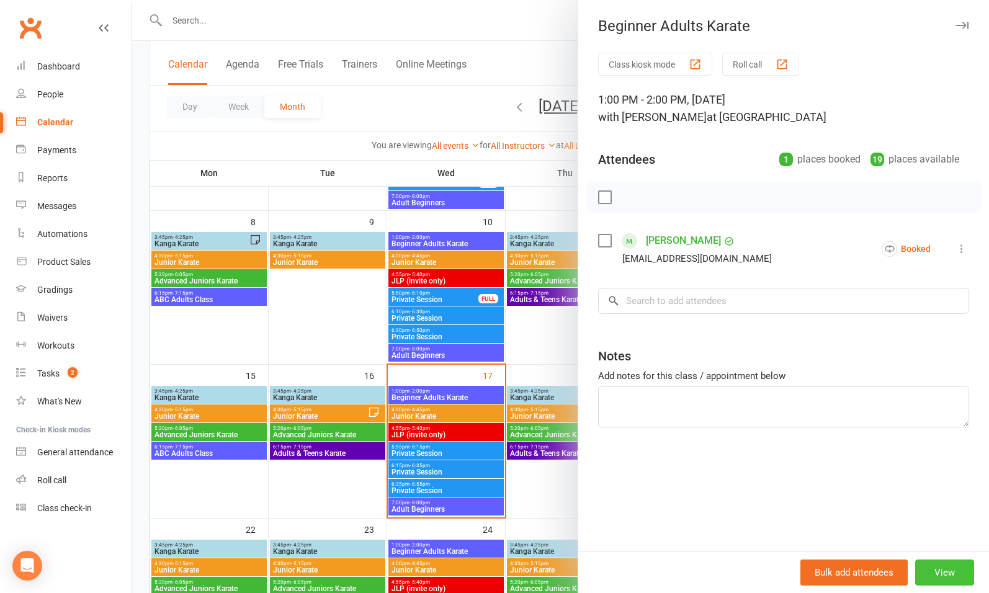
click at [930, 568] on button "View" at bounding box center [944, 572] width 59 height 26
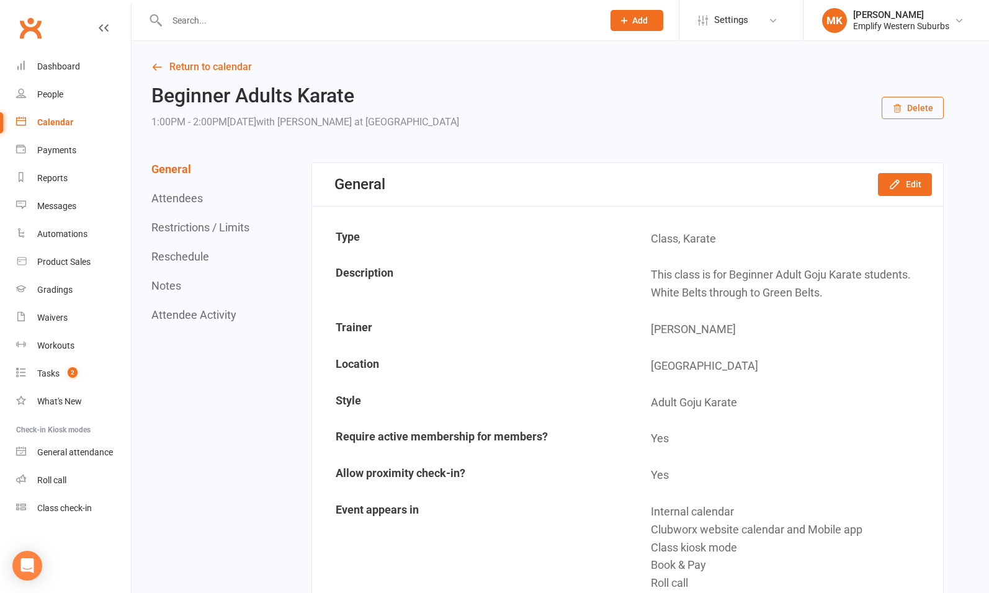
click at [231, 231] on button "Restrictions / Limits" at bounding box center [200, 227] width 98 height 13
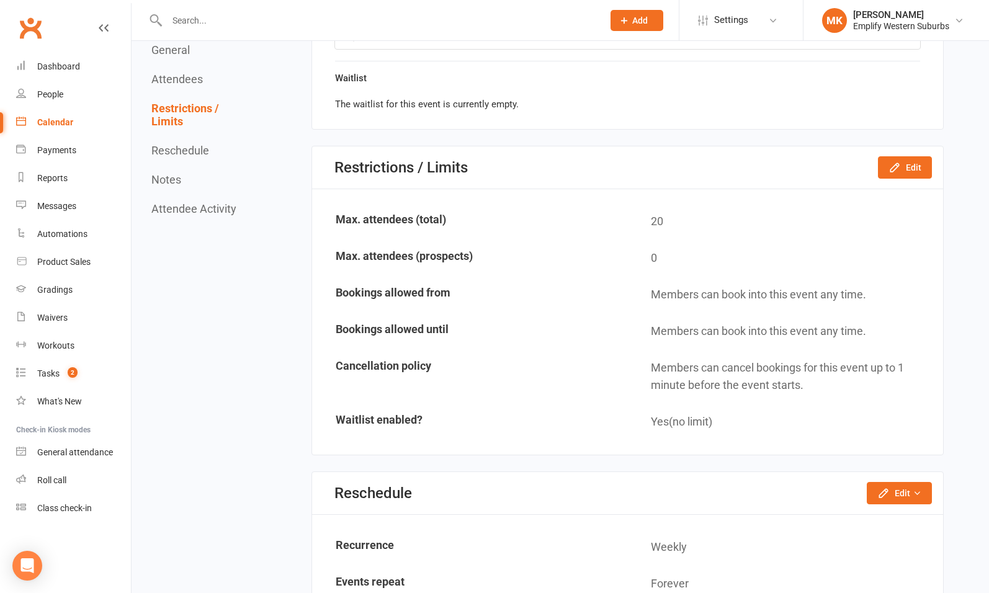
scroll to position [832, 0]
click at [907, 158] on button "Edit" at bounding box center [905, 166] width 54 height 22
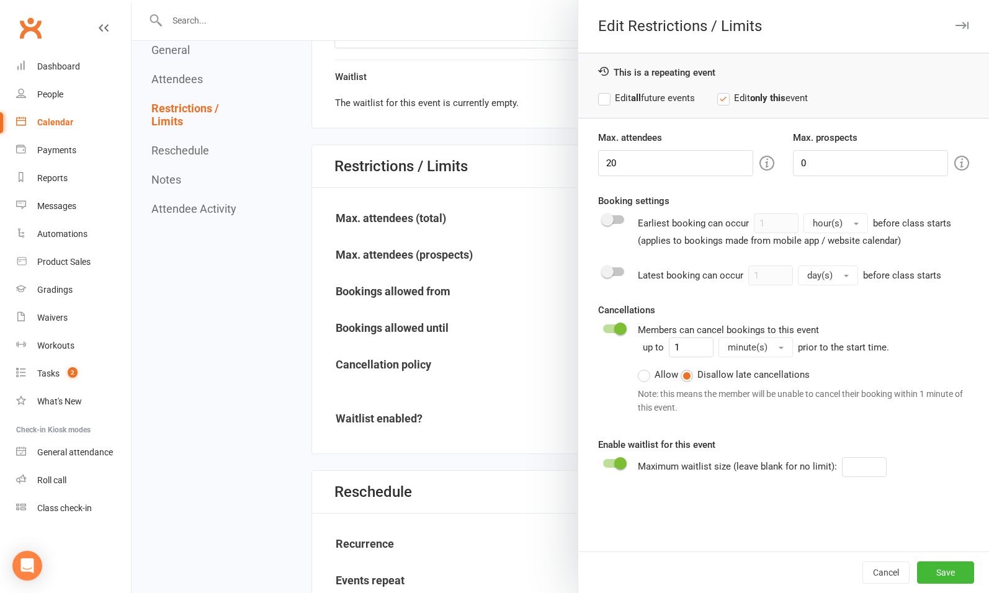
click at [738, 342] on span "minute(s)" at bounding box center [748, 347] width 40 height 11
click at [749, 394] on span "hour(s)" at bounding box center [744, 398] width 30 height 11
click at [603, 272] on span at bounding box center [607, 271] width 12 height 12
click at [603, 270] on input "checkbox" at bounding box center [603, 270] width 0 height 0
click at [833, 277] on button "day(s)" at bounding box center [828, 275] width 60 height 20
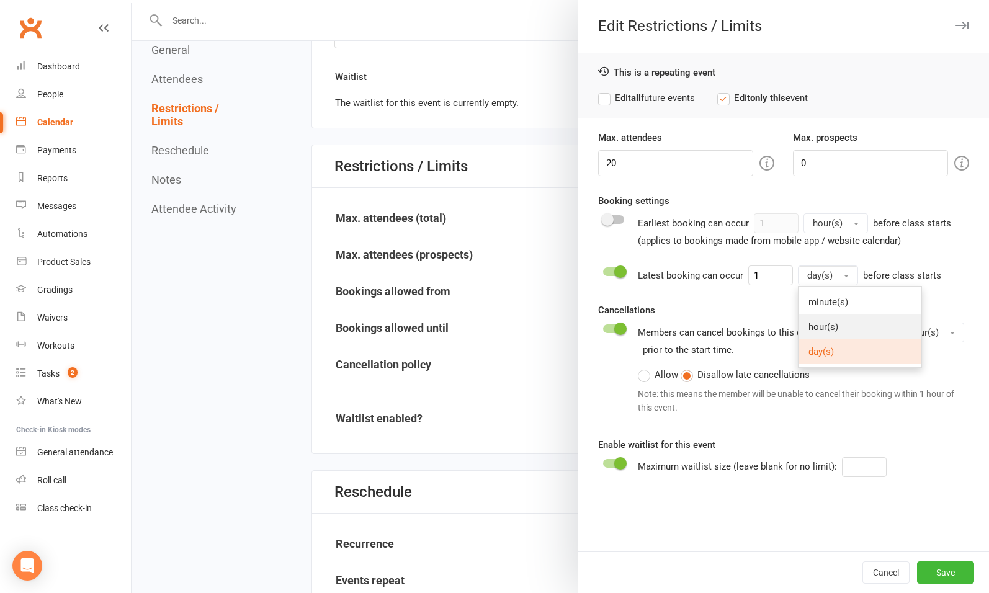
click at [831, 331] on link "hour(s)" at bounding box center [859, 326] width 123 height 25
click at [658, 375] on label "Allow" at bounding box center [658, 374] width 40 height 15
click at [646, 367] on input "Allow" at bounding box center [642, 367] width 8 height 0
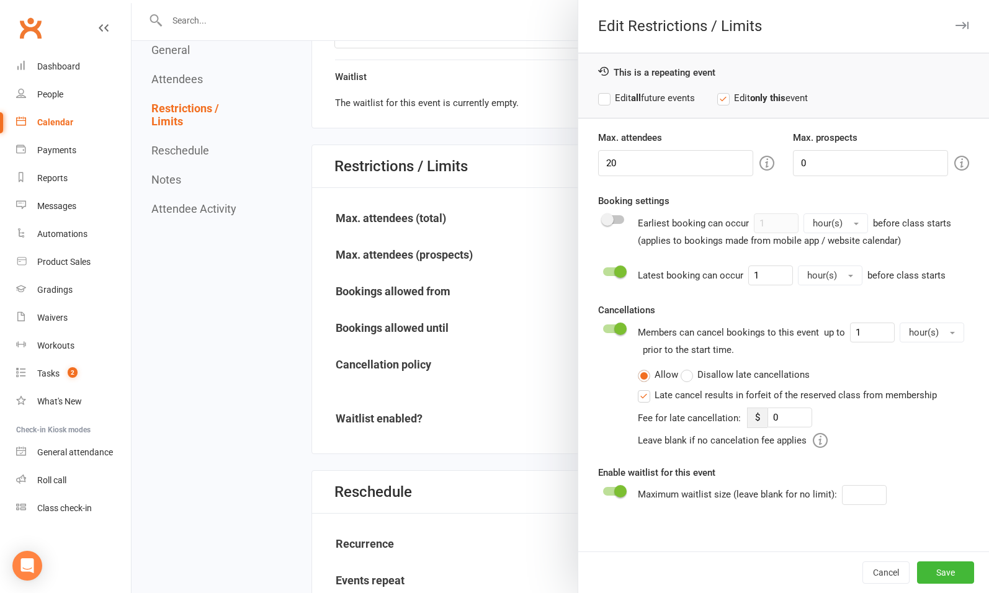
click at [666, 391] on div "Late cancel results in forfeit of the reserved class from membership" at bounding box center [795, 394] width 282 height 13
click at [646, 388] on input "Late cancel results in forfeit of the reserved class from membership" at bounding box center [642, 388] width 8 height 0
click at [614, 329] on span at bounding box center [620, 329] width 12 height 12
click at [603, 327] on input "checkbox" at bounding box center [603, 327] width 0 height 0
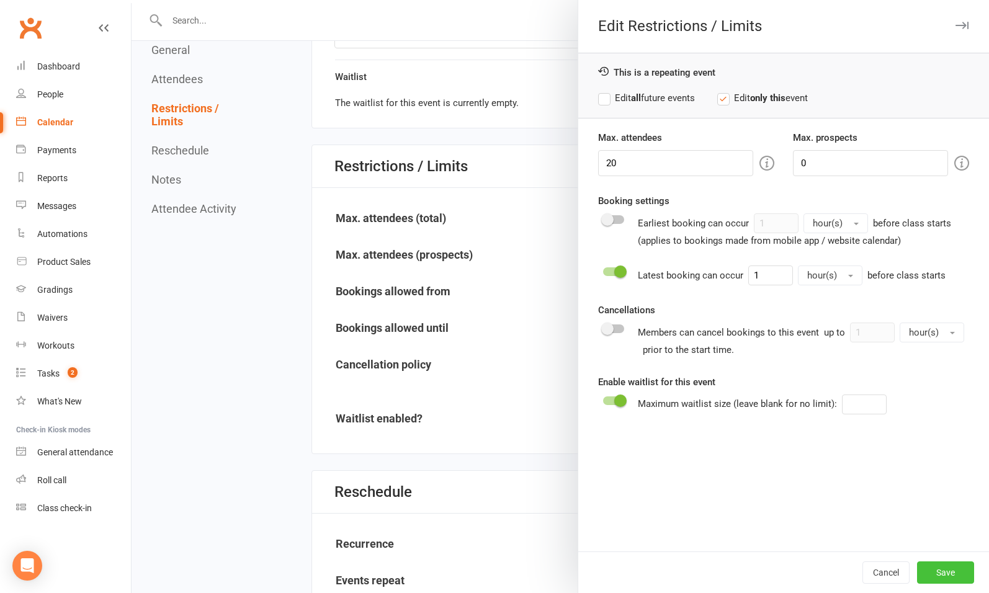
click at [933, 571] on button "Save" at bounding box center [945, 572] width 57 height 22
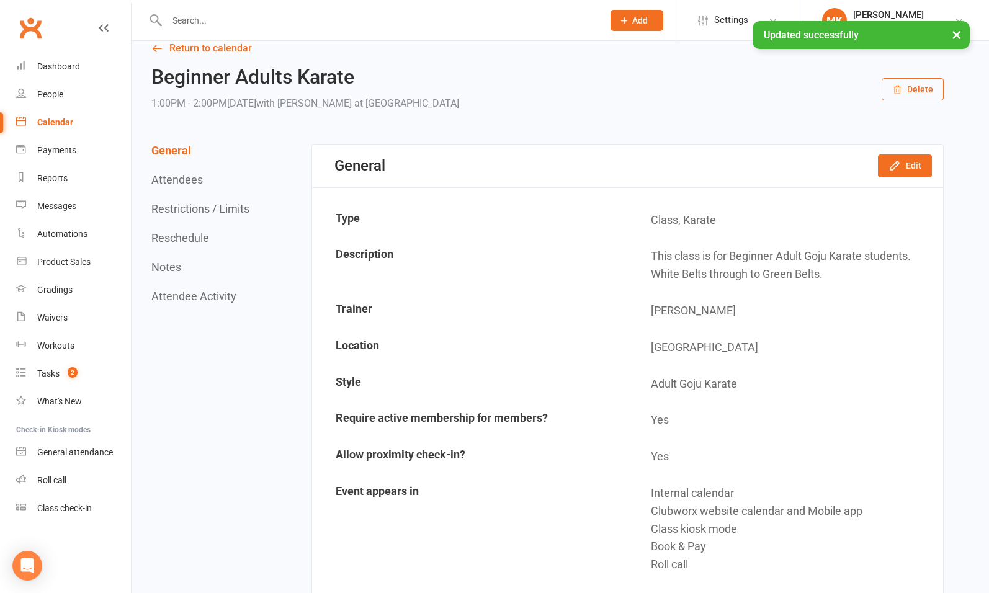
scroll to position [0, 0]
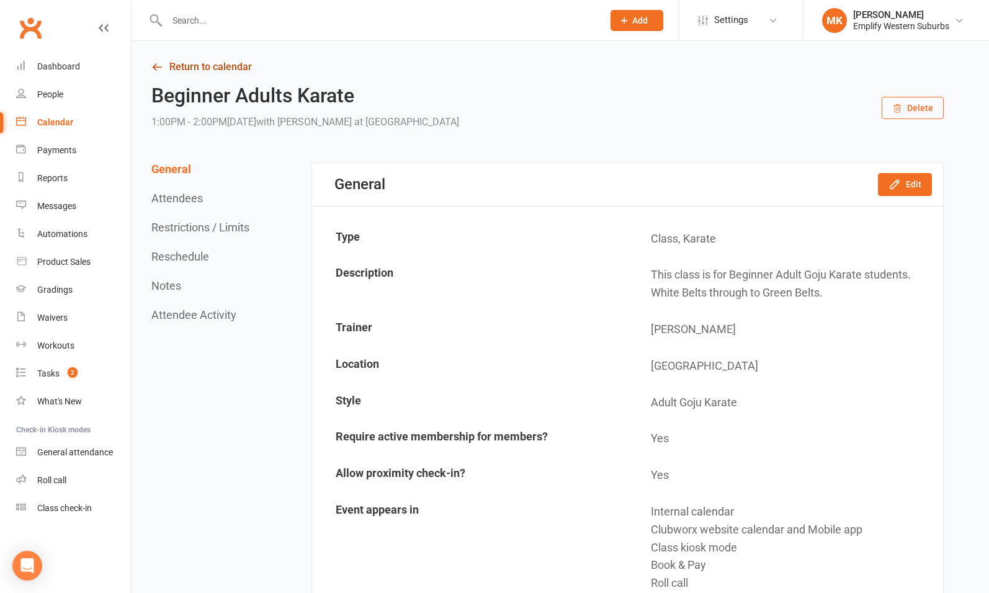
click at [195, 65] on link "Return to calendar" at bounding box center [547, 66] width 792 height 17
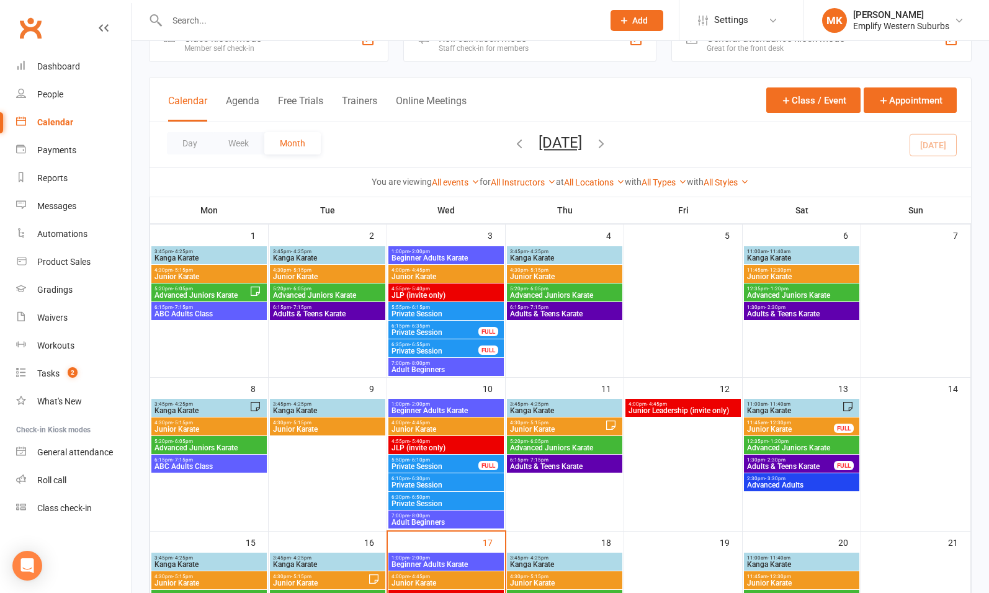
scroll to position [33, 0]
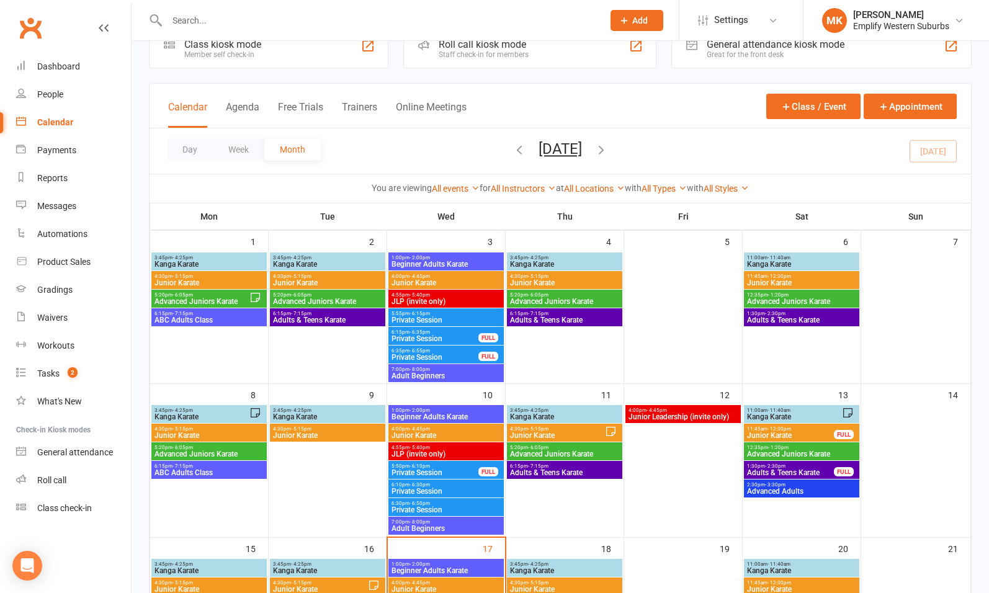
click at [440, 354] on span "Private Session" at bounding box center [435, 357] width 88 height 7
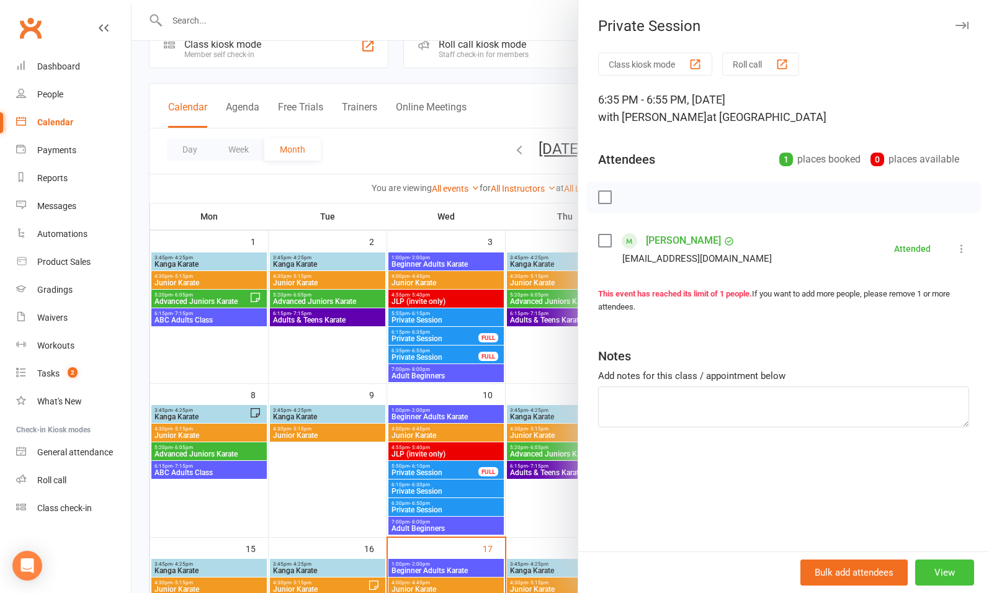
click at [940, 564] on button "View" at bounding box center [944, 572] width 59 height 26
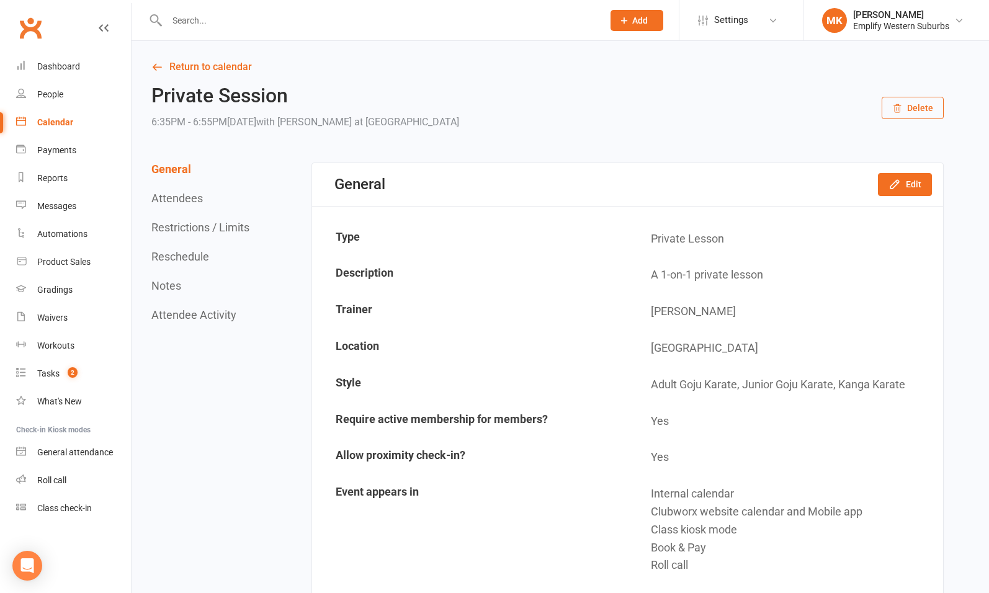
click at [212, 226] on button "Restrictions / Limits" at bounding box center [200, 227] width 98 height 13
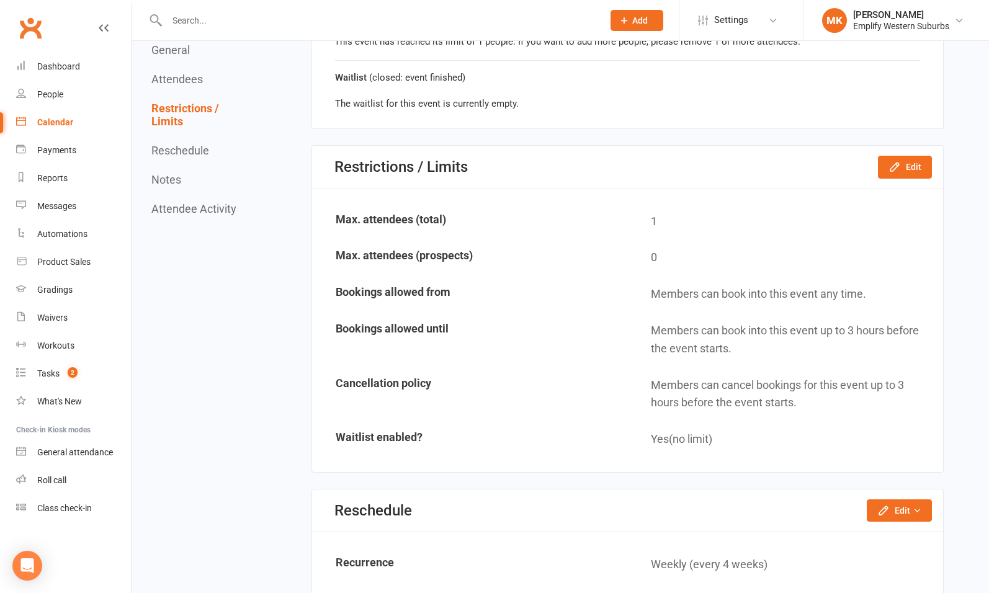
scroll to position [796, 0]
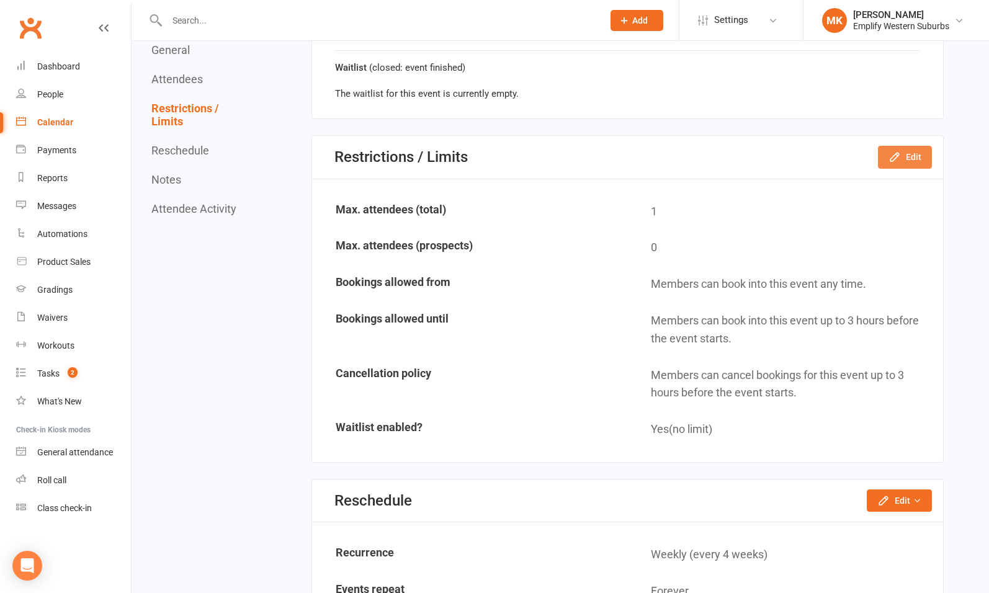
click at [913, 153] on button "Edit" at bounding box center [905, 157] width 54 height 22
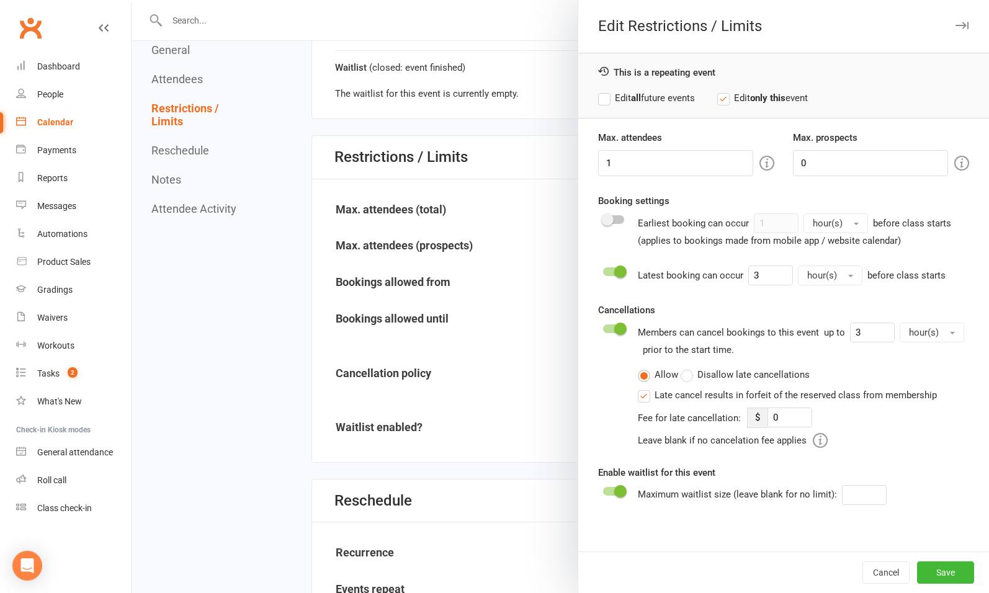
click at [649, 100] on label "Edit all future events" at bounding box center [646, 98] width 97 height 15
click at [770, 274] on input "3" at bounding box center [770, 275] width 45 height 20
type input "1"
click at [942, 574] on button "Save" at bounding box center [945, 572] width 57 height 22
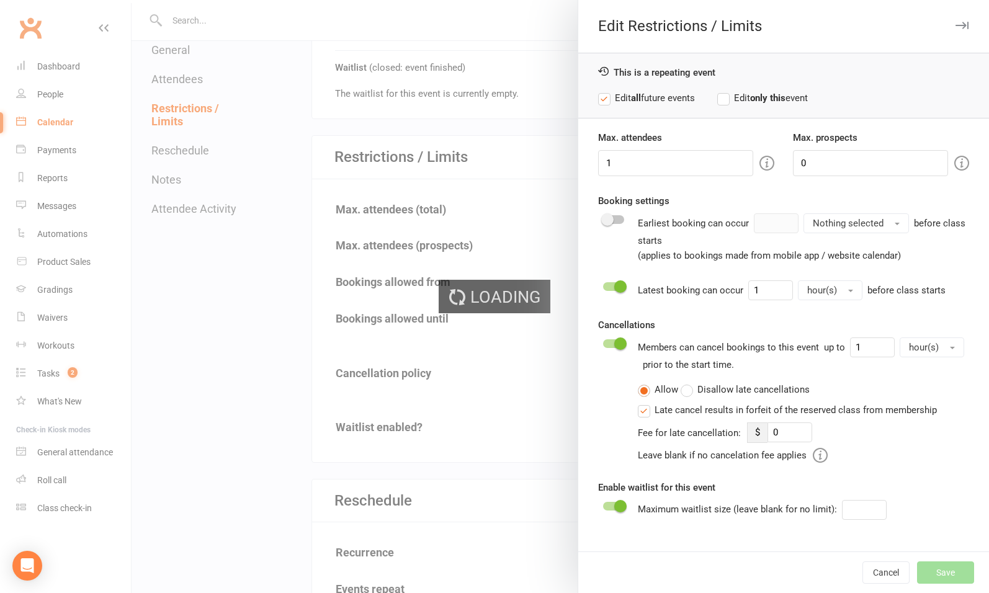
type input "0"
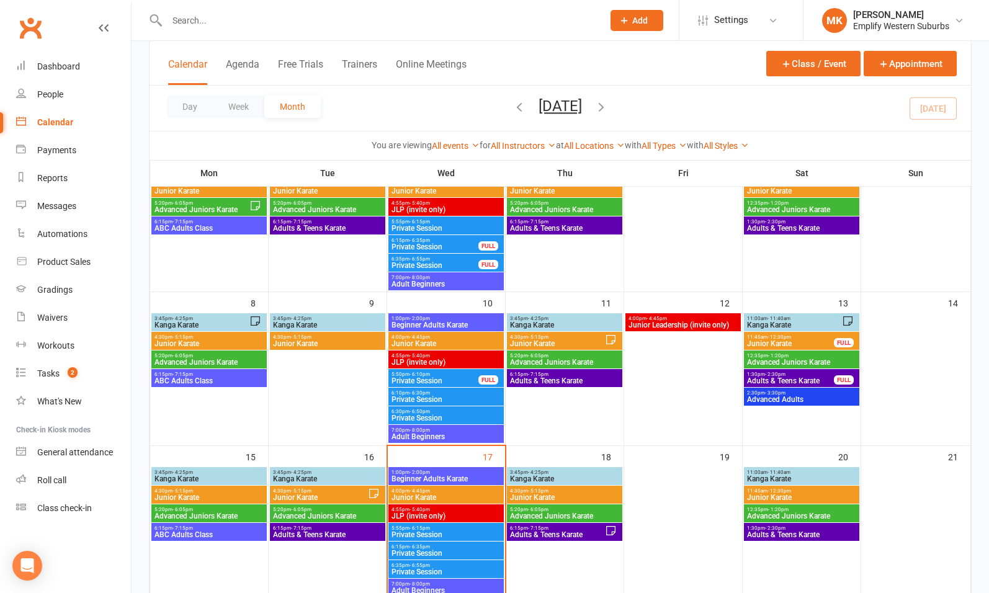
scroll to position [127, 0]
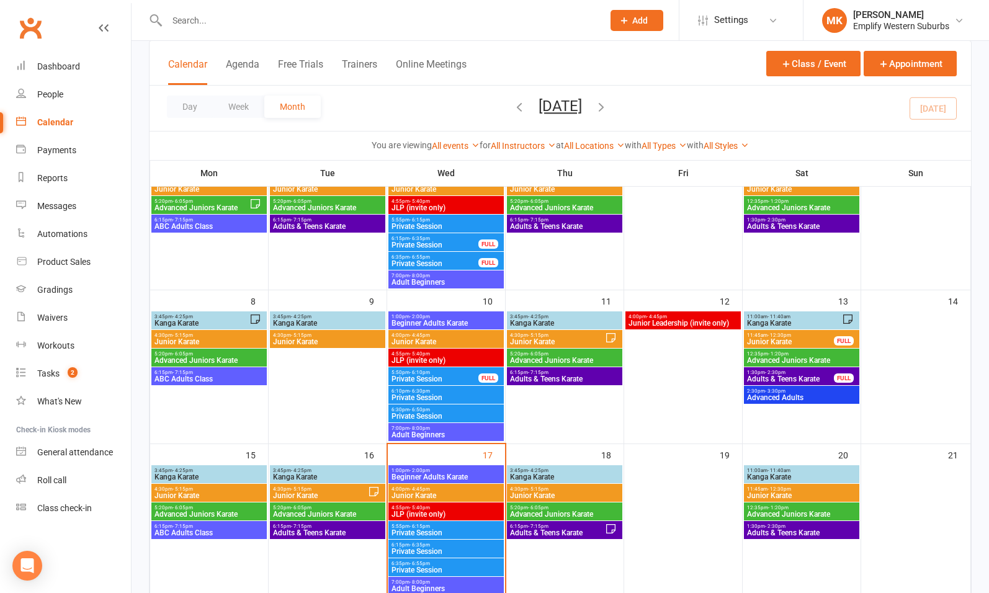
click at [445, 279] on span "Adult Beginners" at bounding box center [446, 282] width 110 height 7
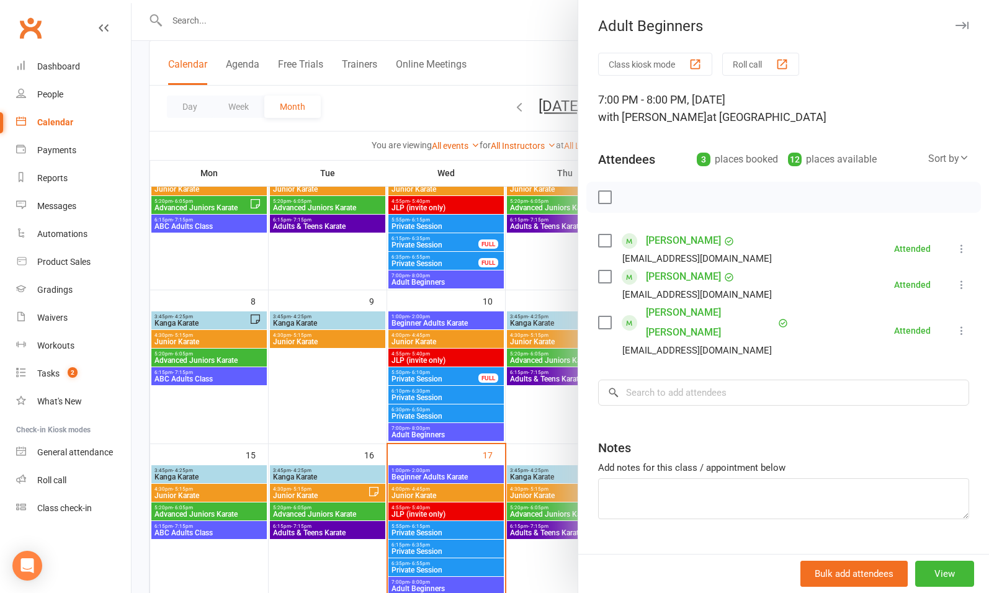
click at [448, 293] on div at bounding box center [560, 296] width 857 height 593
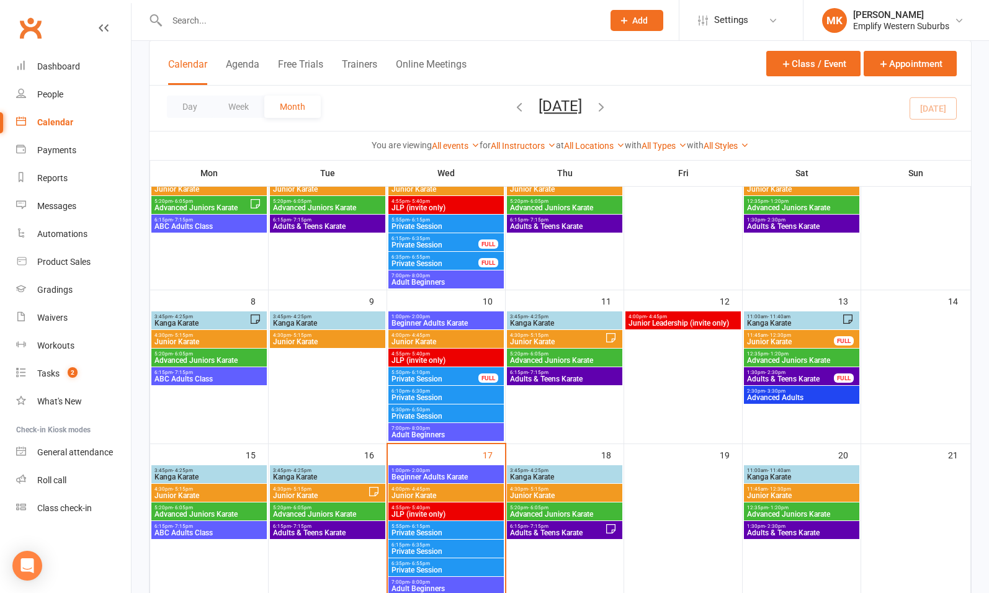
click at [442, 373] on span "5:50pm - 6:10pm" at bounding box center [435, 373] width 88 height 6
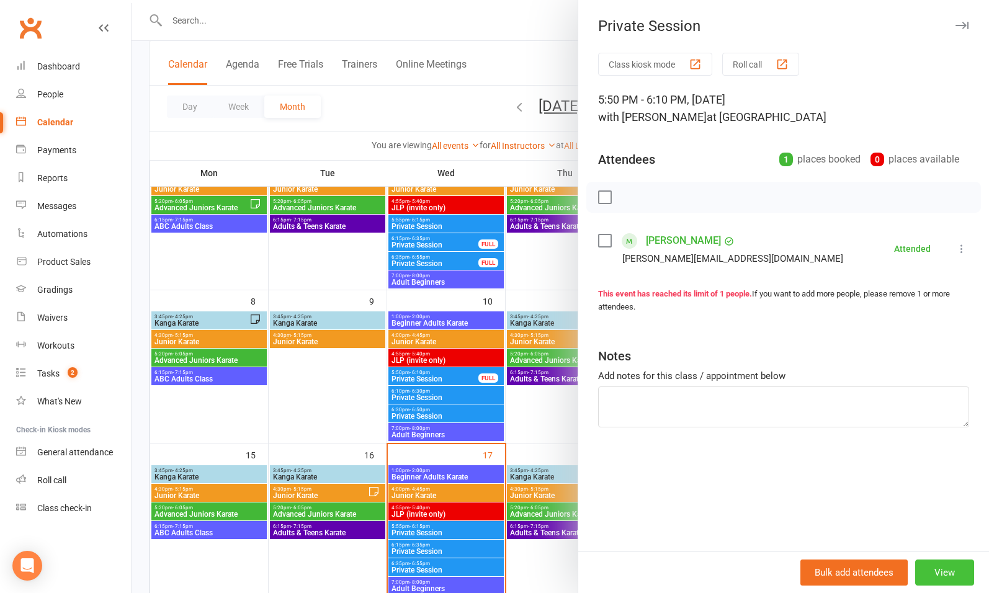
click at [926, 578] on button "View" at bounding box center [944, 572] width 59 height 26
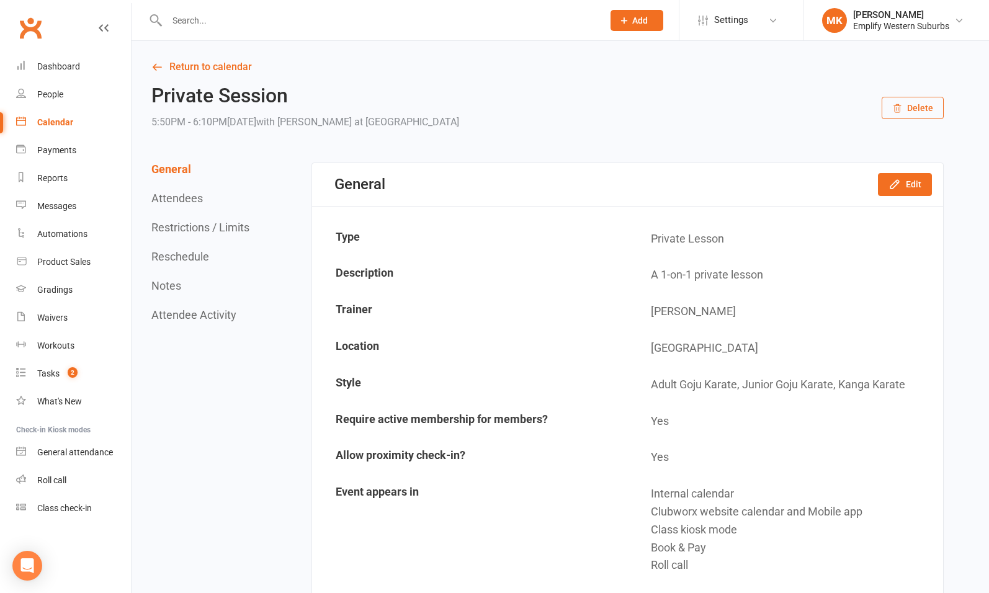
click at [199, 231] on button "Restrictions / Limits" at bounding box center [200, 227] width 98 height 13
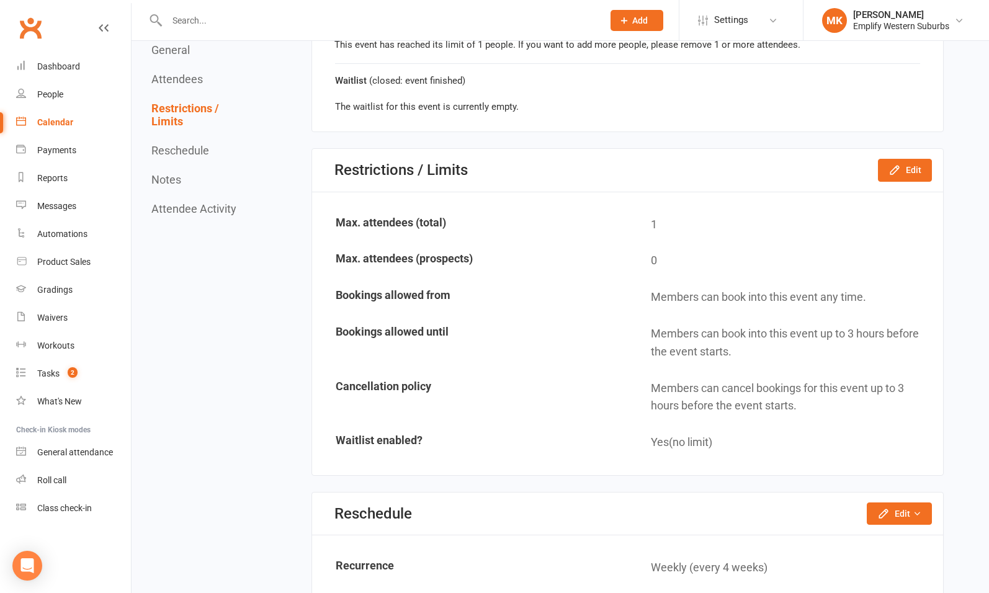
scroll to position [796, 0]
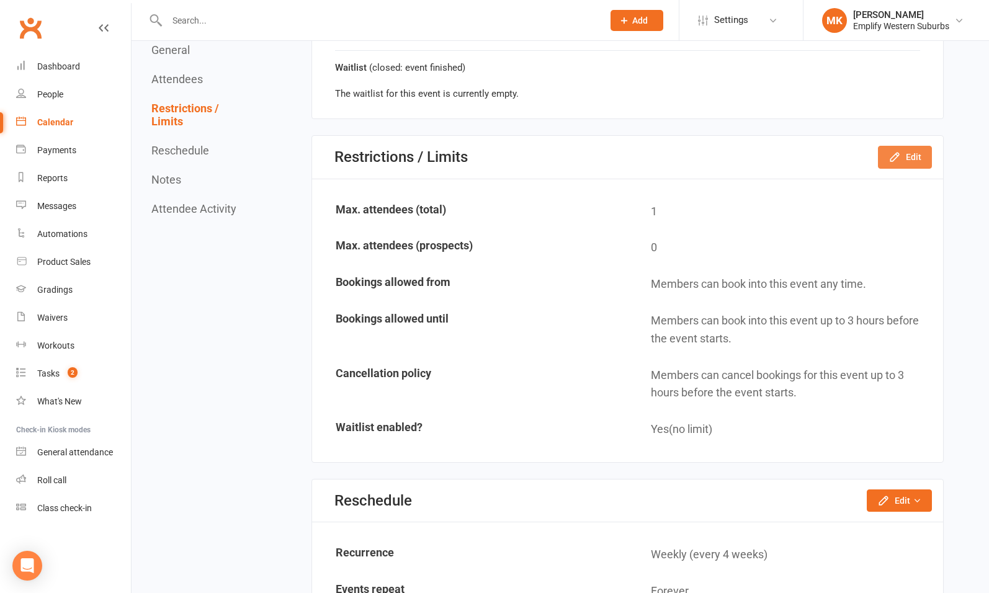
click at [903, 156] on button "Edit" at bounding box center [905, 157] width 54 height 22
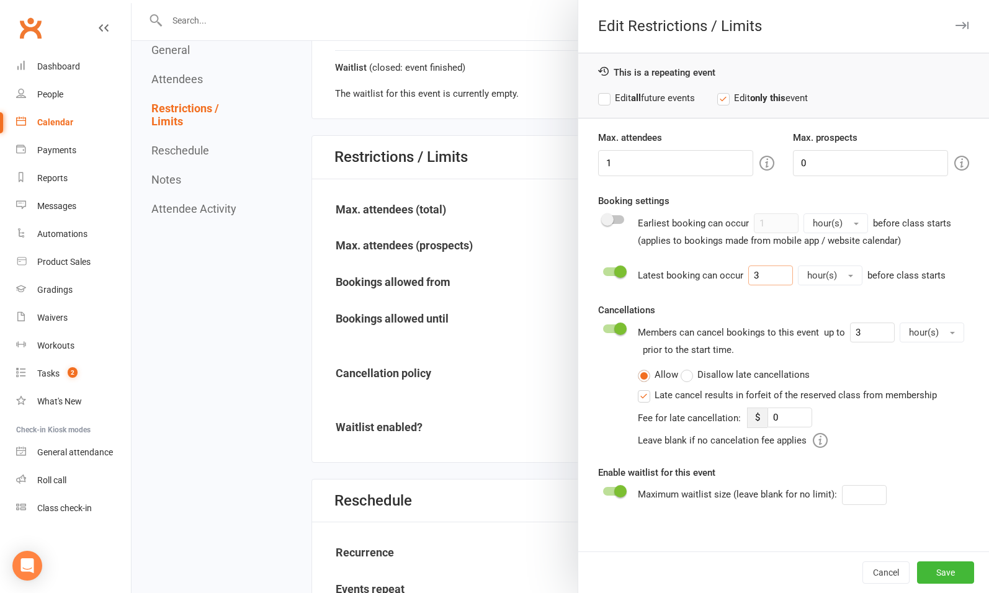
click at [769, 273] on input "3" at bounding box center [770, 275] width 45 height 20
type input "1"
click at [932, 566] on button "Save" at bounding box center [945, 572] width 57 height 22
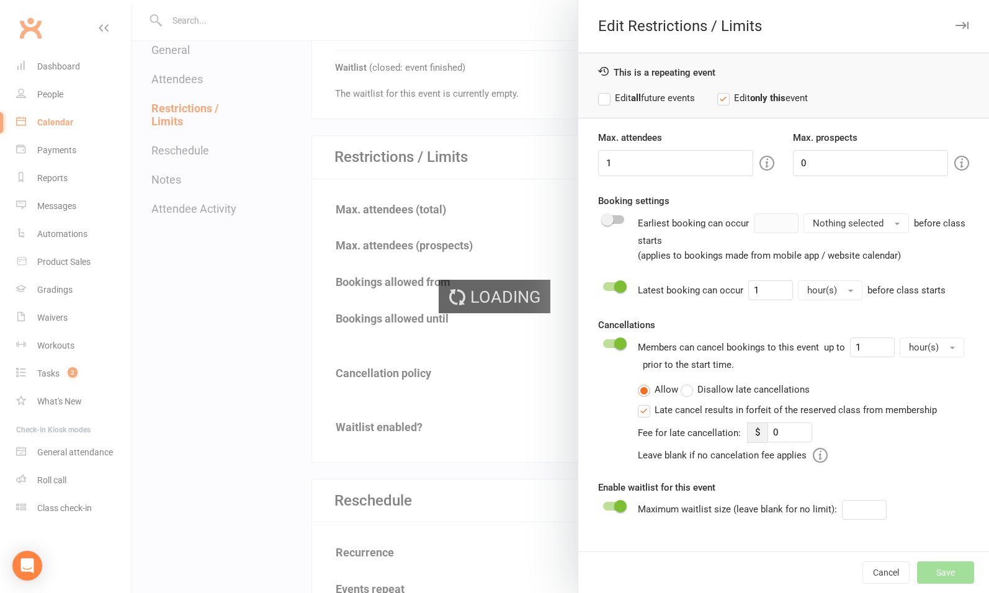
type input "0"
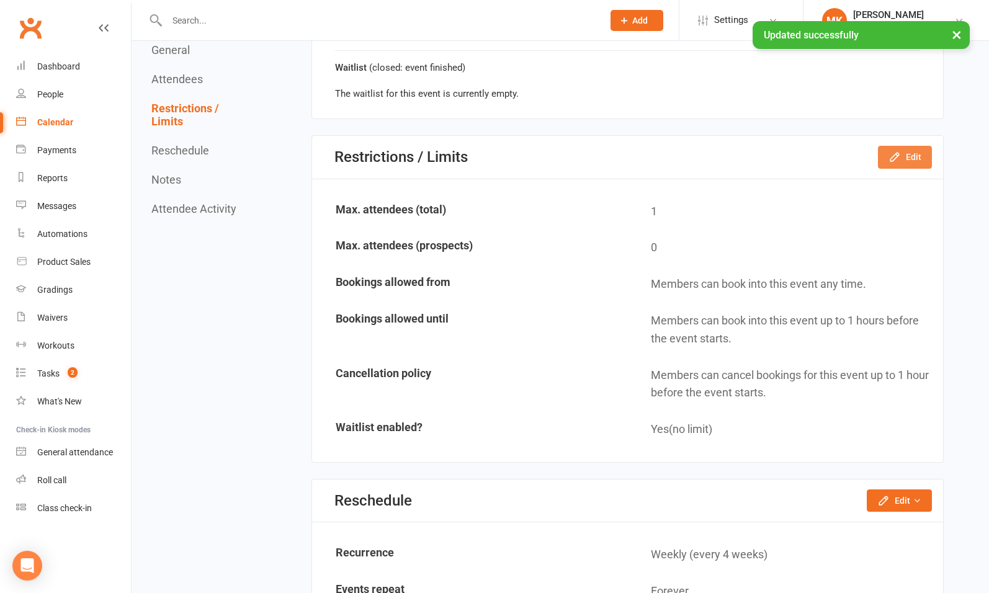
click at [899, 157] on icon "button" at bounding box center [894, 157] width 12 height 12
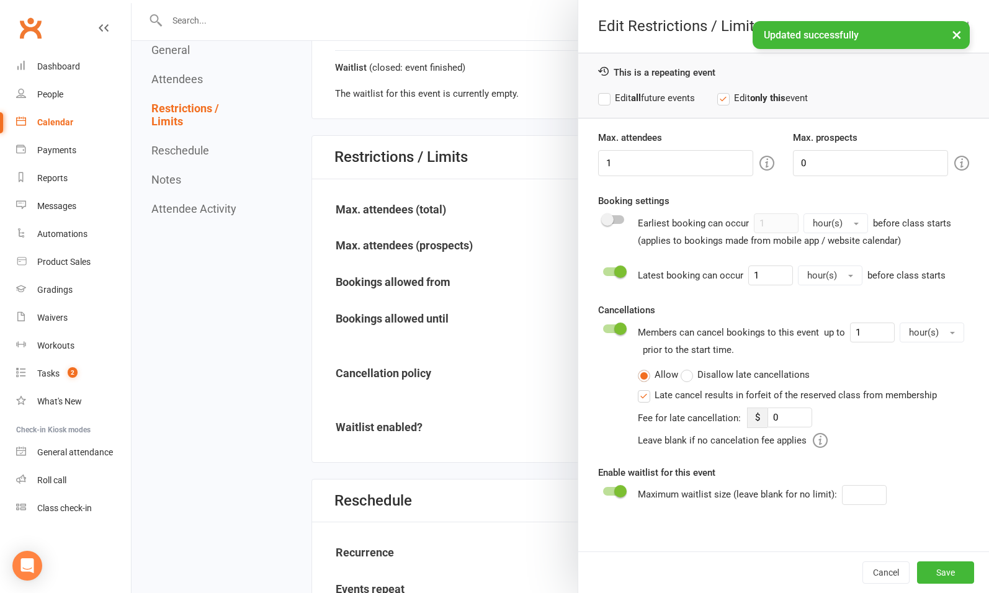
click at [637, 91] on label "Edit all future events" at bounding box center [646, 98] width 97 height 15
click at [938, 569] on button "Save" at bounding box center [945, 572] width 57 height 22
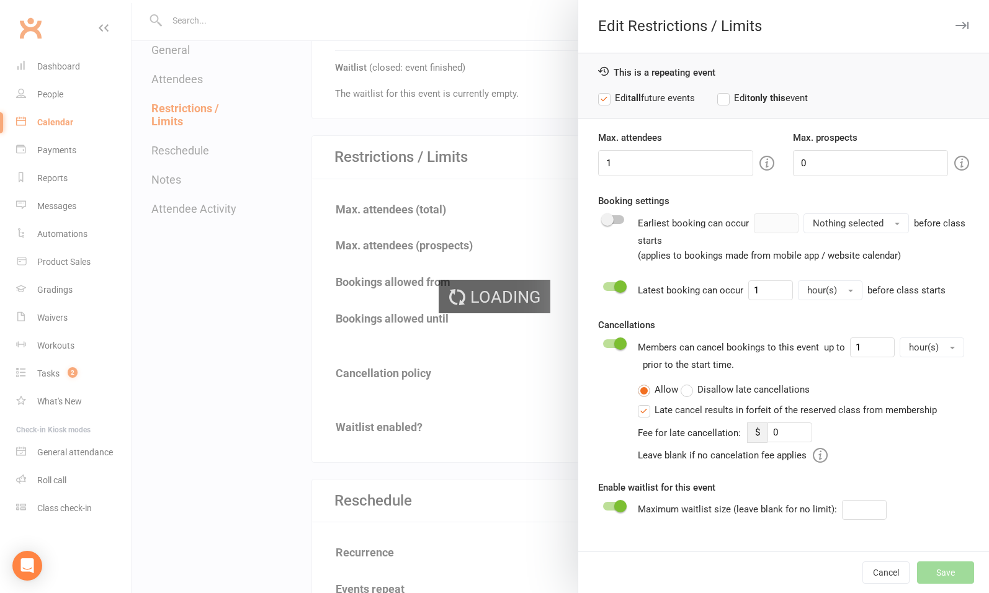
type input "0"
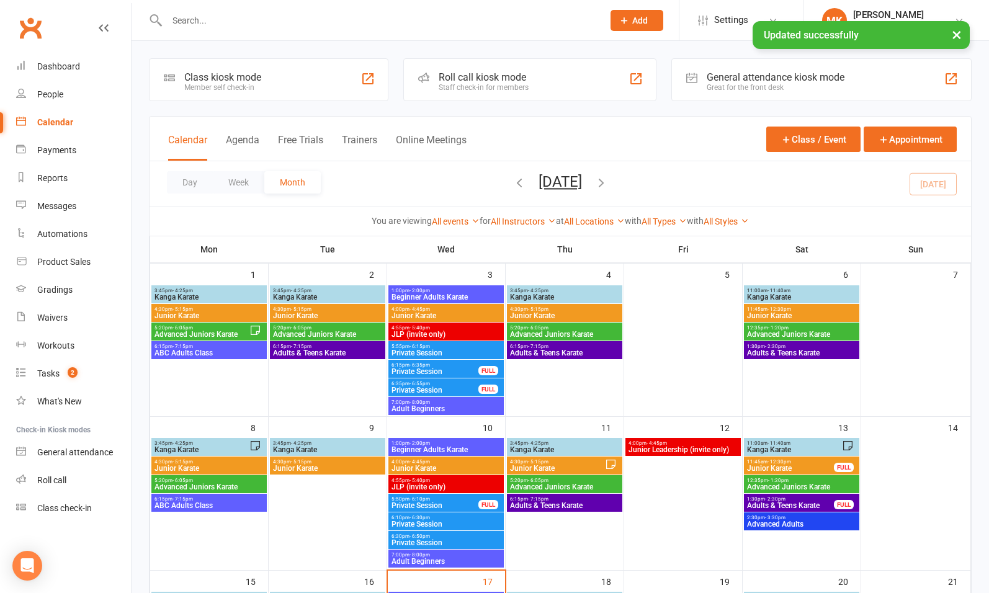
click at [426, 518] on span "- 6:30pm" at bounding box center [419, 518] width 20 height 6
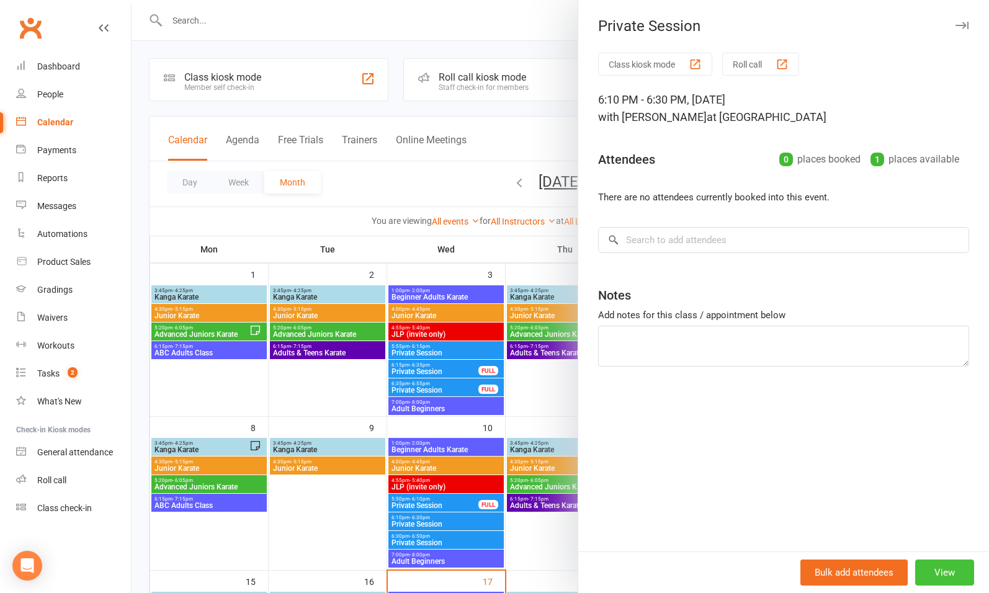
click at [930, 576] on button "View" at bounding box center [944, 572] width 59 height 26
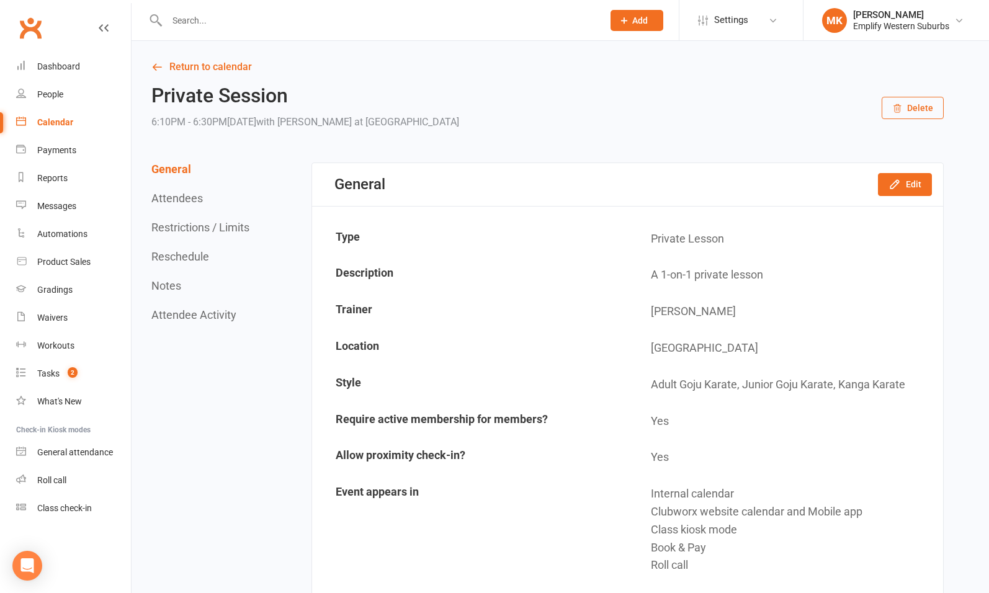
click at [187, 256] on button "Reschedule" at bounding box center [180, 256] width 58 height 13
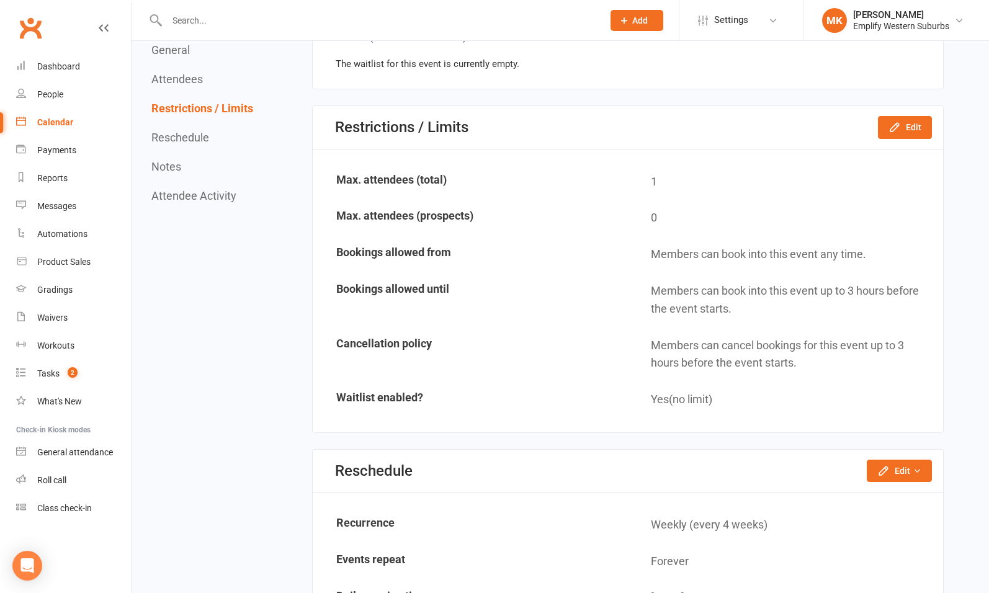
scroll to position [805, 0]
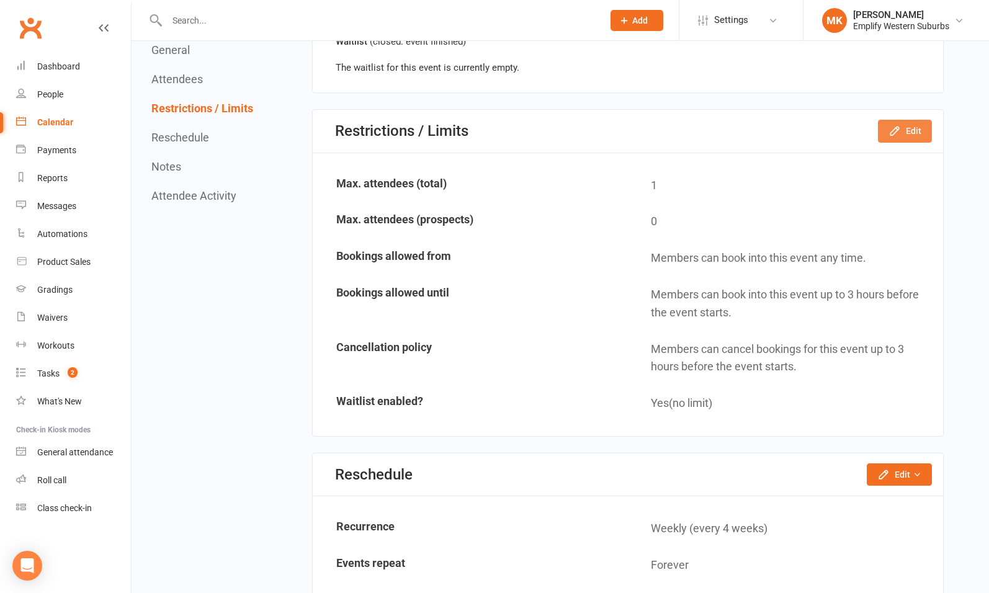
click at [906, 132] on button "Edit" at bounding box center [905, 131] width 54 height 22
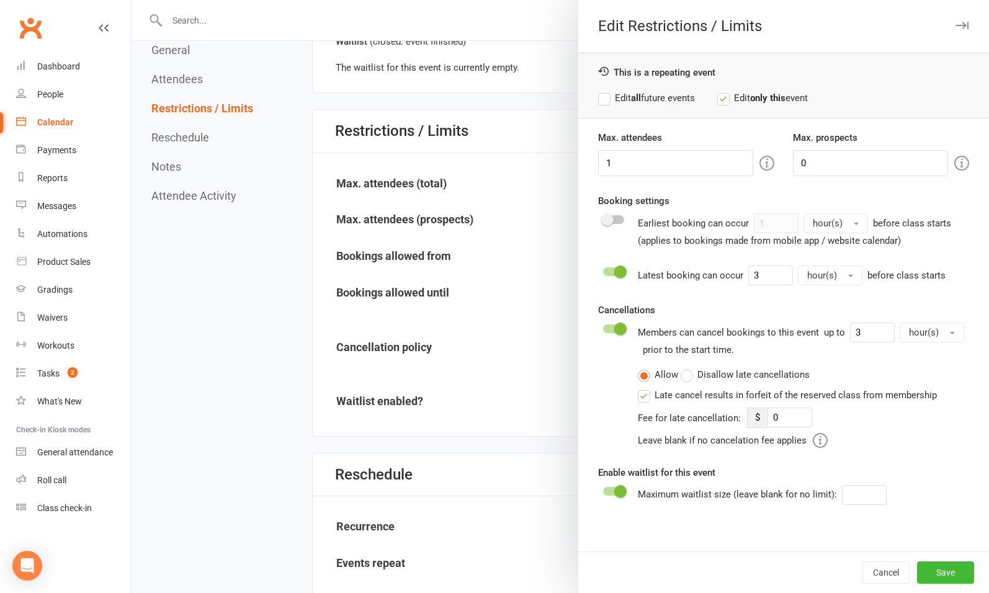
click at [662, 95] on label "Edit all future events" at bounding box center [646, 98] width 97 height 15
click at [765, 274] on input "3" at bounding box center [770, 275] width 45 height 20
type input "1"
click at [941, 576] on button "Save" at bounding box center [945, 572] width 57 height 22
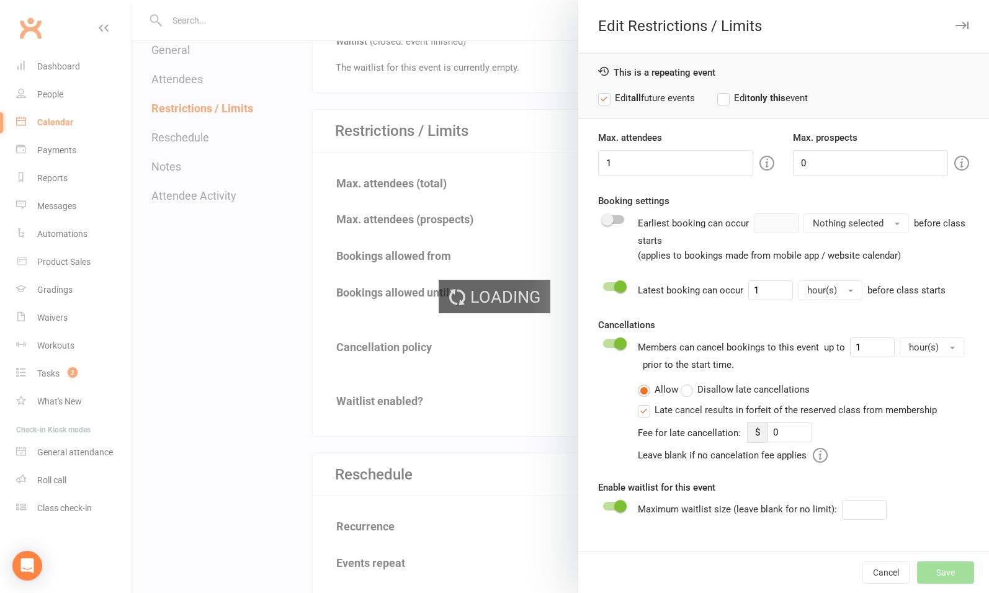
type input "0"
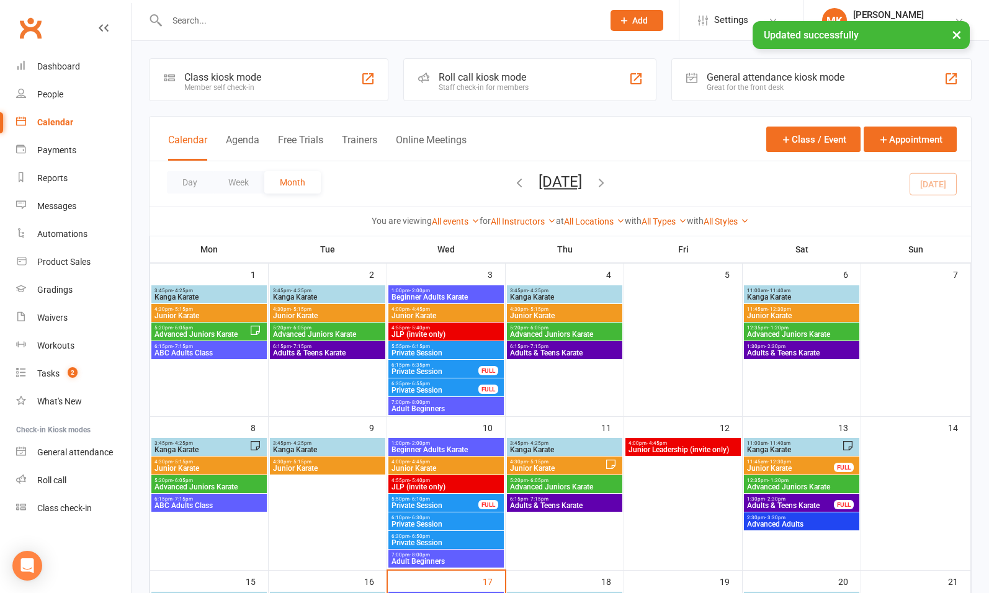
click at [442, 536] on span "6:30pm - 6:50pm" at bounding box center [446, 536] width 110 height 6
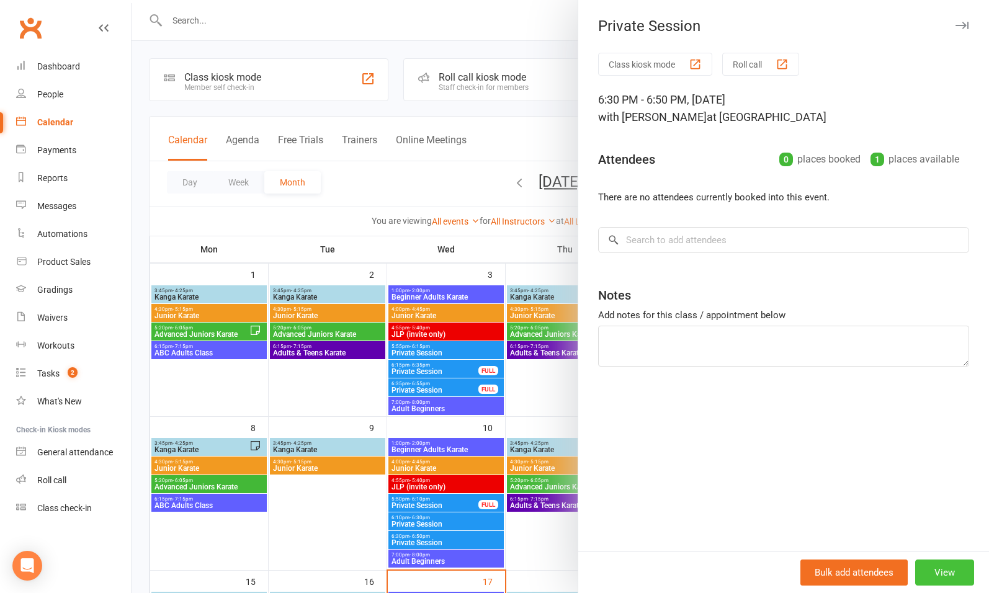
click at [924, 576] on button "View" at bounding box center [944, 572] width 59 height 26
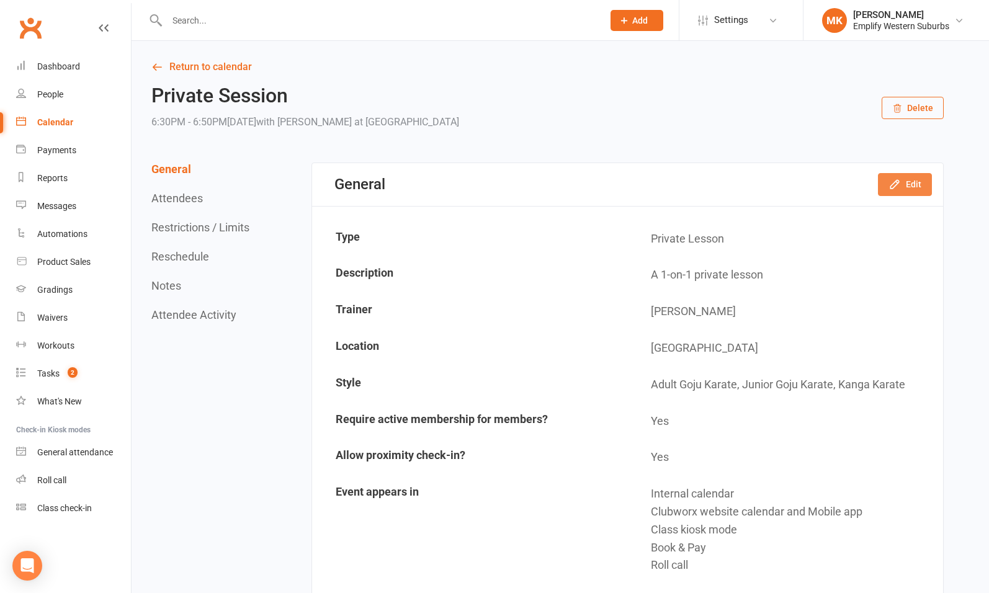
click at [890, 184] on icon "button" at bounding box center [894, 184] width 12 height 12
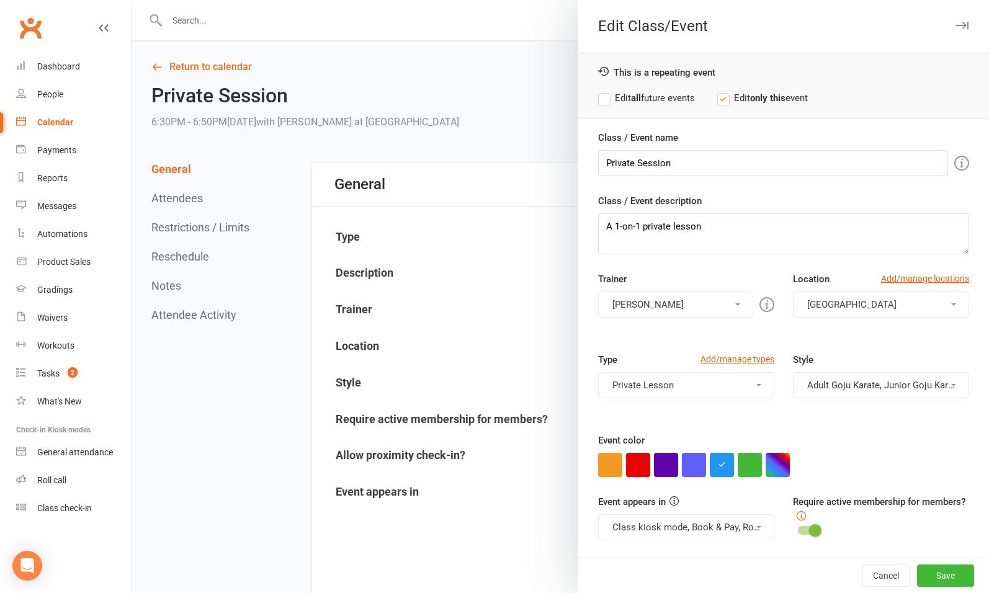
click at [950, 15] on div "Edit Class/Event This is a repeating event Edit all future events Edit only thi…" at bounding box center [782, 296] width 411 height 593
click at [955, 26] on icon "button" at bounding box center [961, 25] width 13 height 7
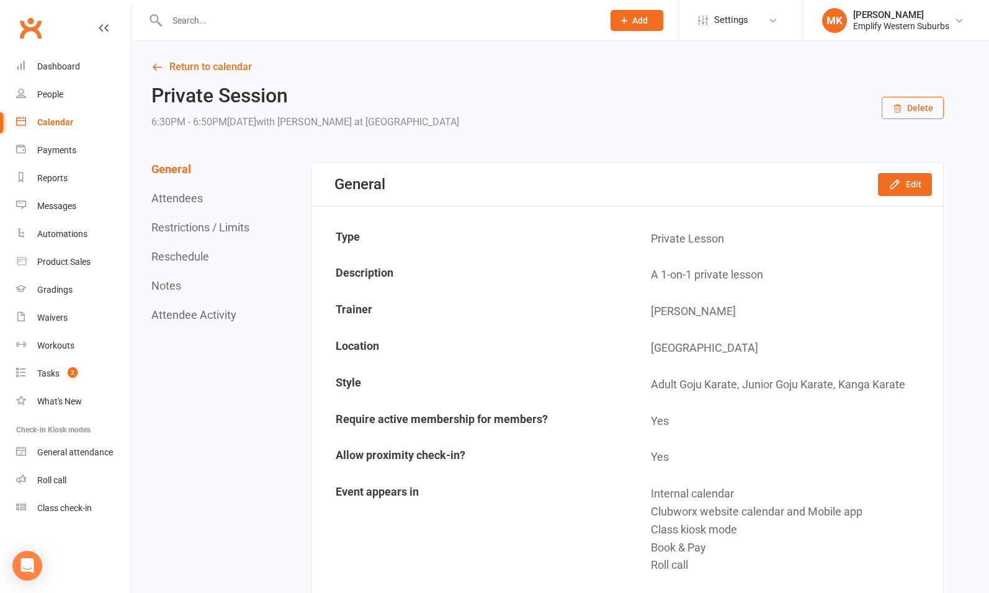
click at [209, 230] on button "Restrictions / Limits" at bounding box center [200, 227] width 98 height 13
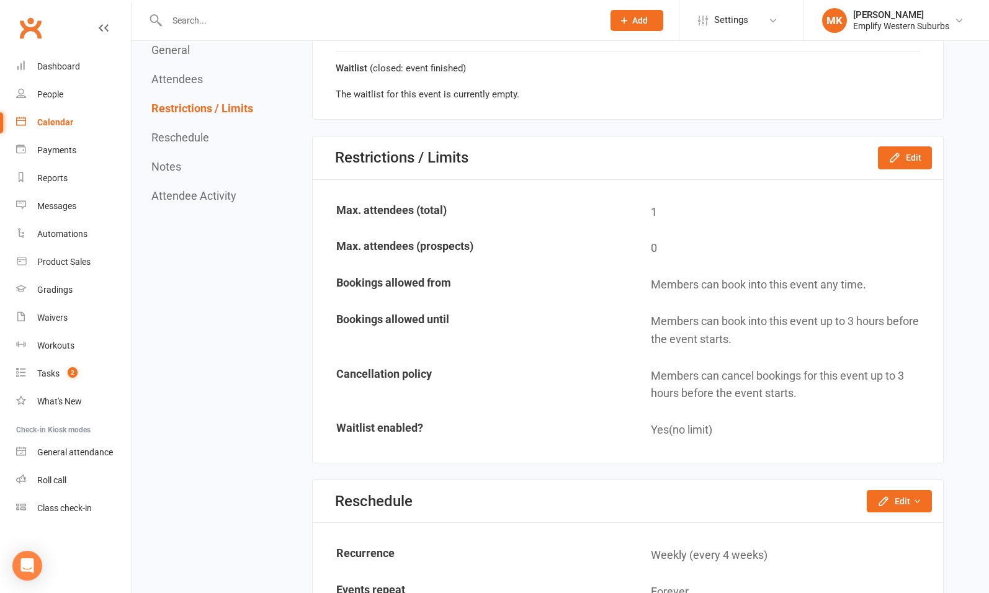
scroll to position [778, 0]
click at [912, 158] on button "Edit" at bounding box center [905, 157] width 54 height 22
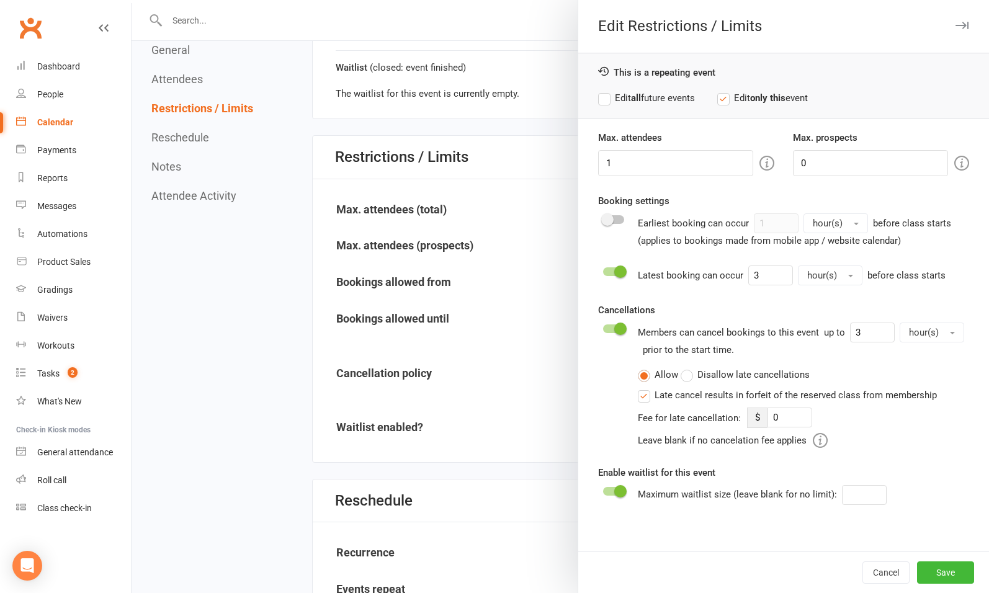
click at [618, 98] on label "Edit all future events" at bounding box center [646, 98] width 97 height 15
click at [749, 269] on input "3" at bounding box center [770, 275] width 45 height 20
type input "1"
click at [933, 579] on button "Save" at bounding box center [945, 572] width 57 height 22
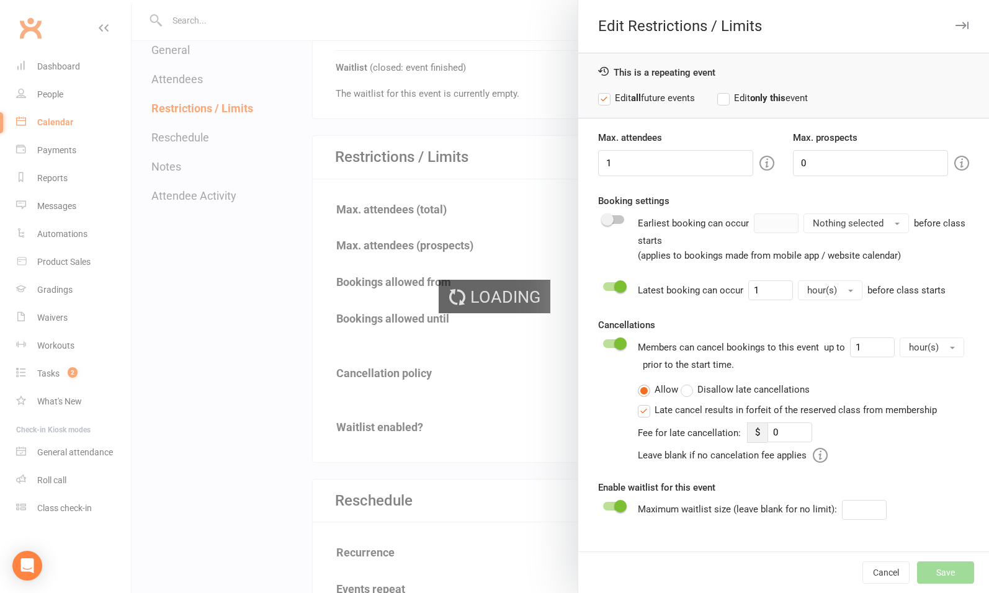
type input "0"
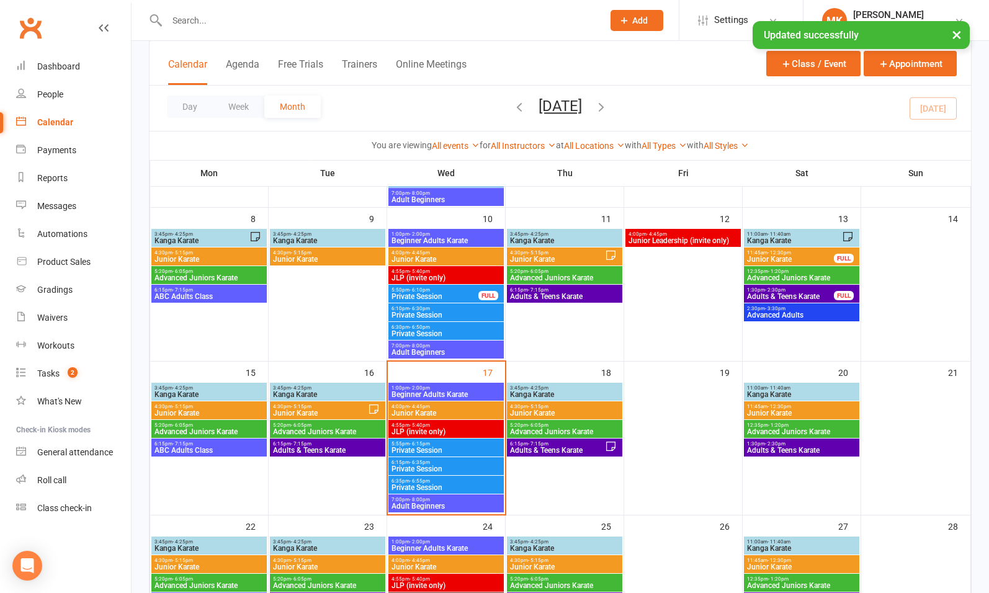
scroll to position [213, 0]
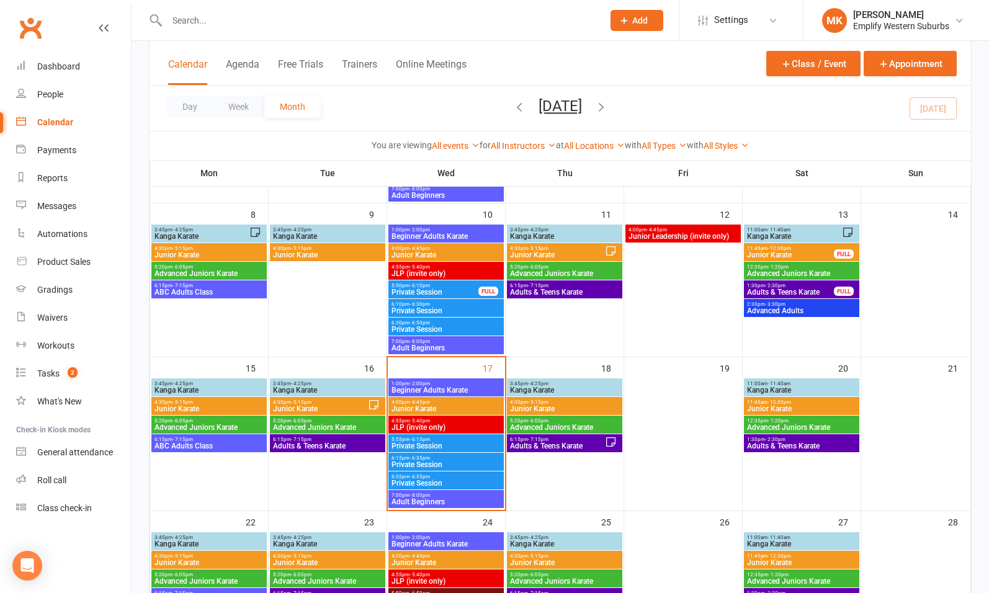
click at [440, 439] on span "5:55pm - 6:15pm" at bounding box center [446, 440] width 110 height 6
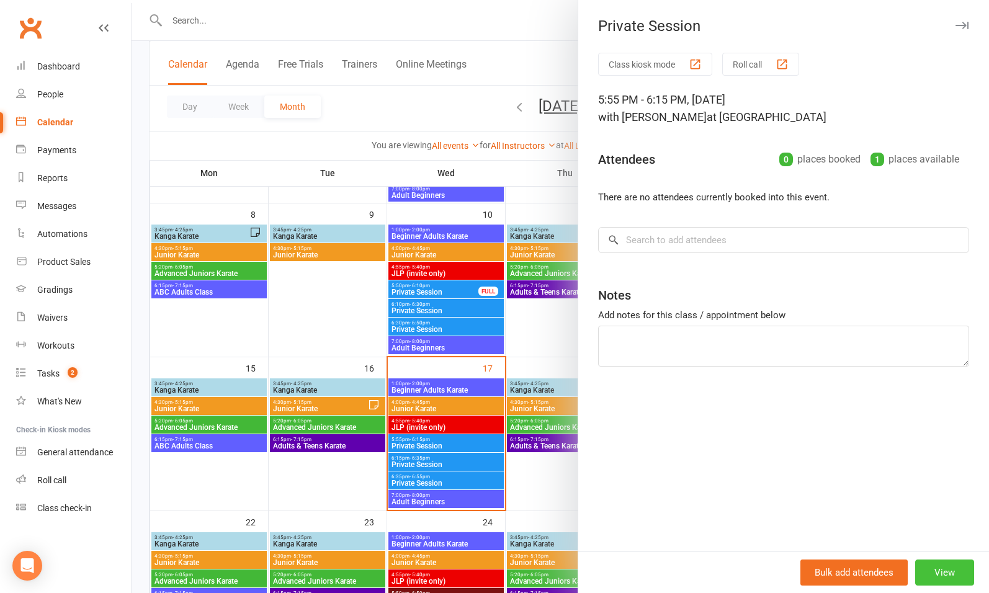
click at [927, 572] on button "View" at bounding box center [944, 572] width 59 height 26
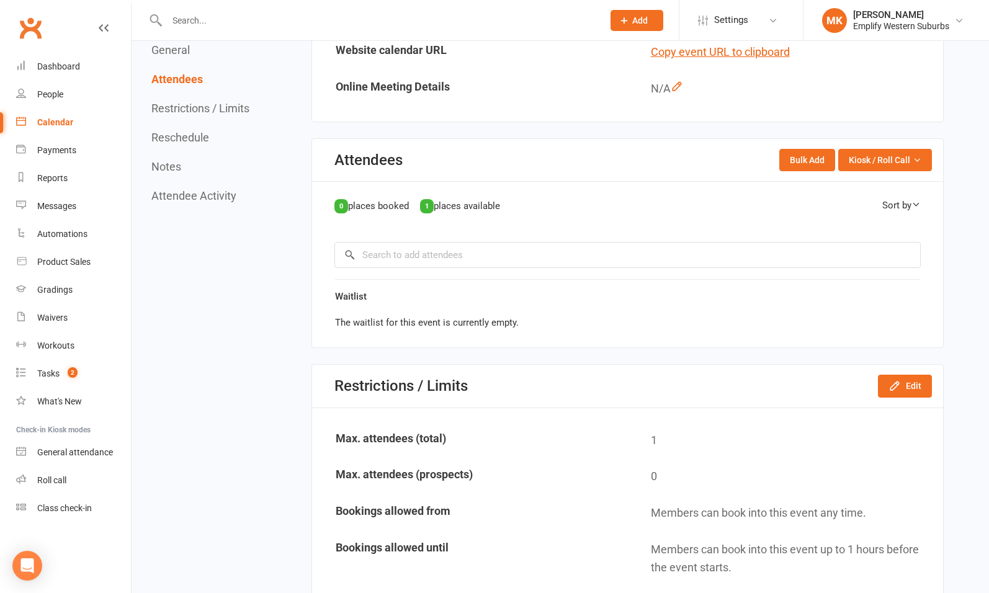
scroll to position [556, 0]
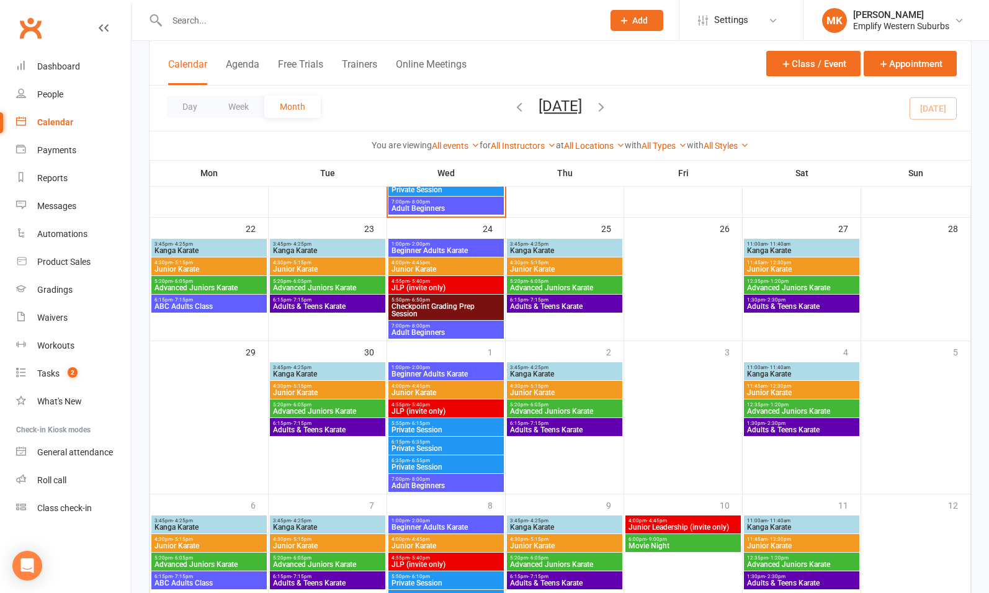
scroll to position [507, 0]
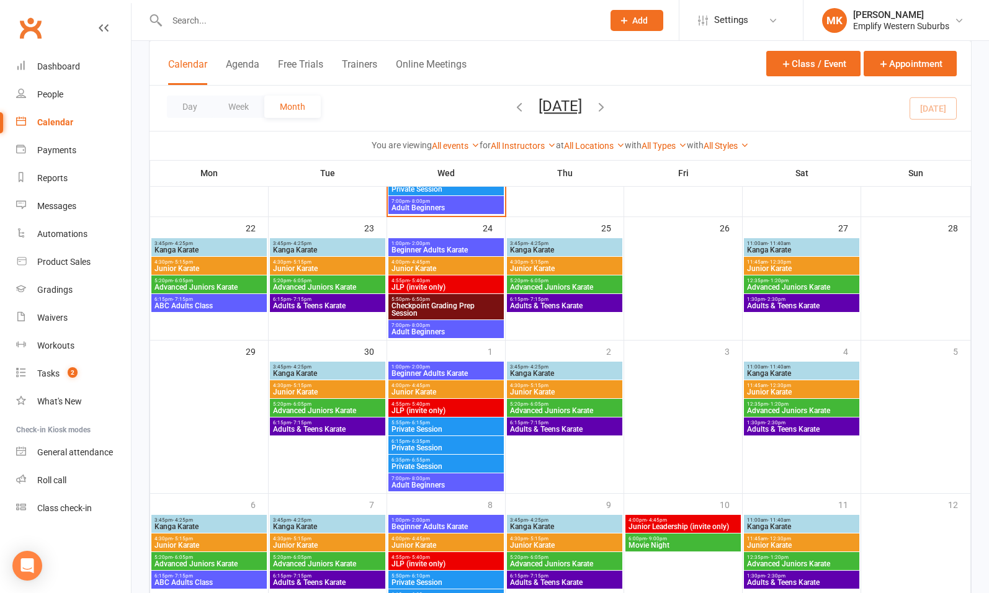
click at [436, 428] on span "Private Session" at bounding box center [446, 429] width 110 height 7
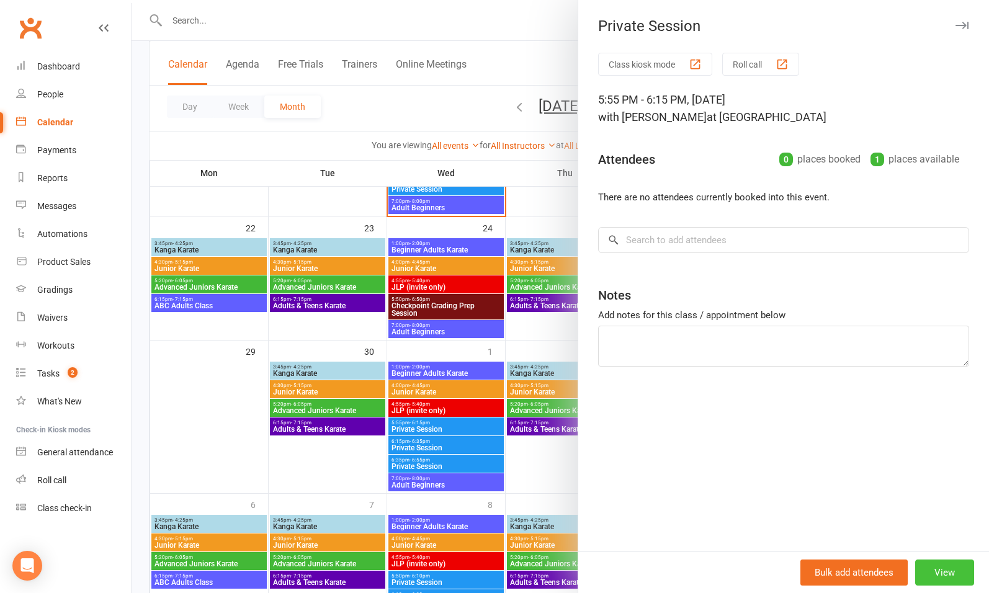
click at [932, 569] on button "View" at bounding box center [944, 572] width 59 height 26
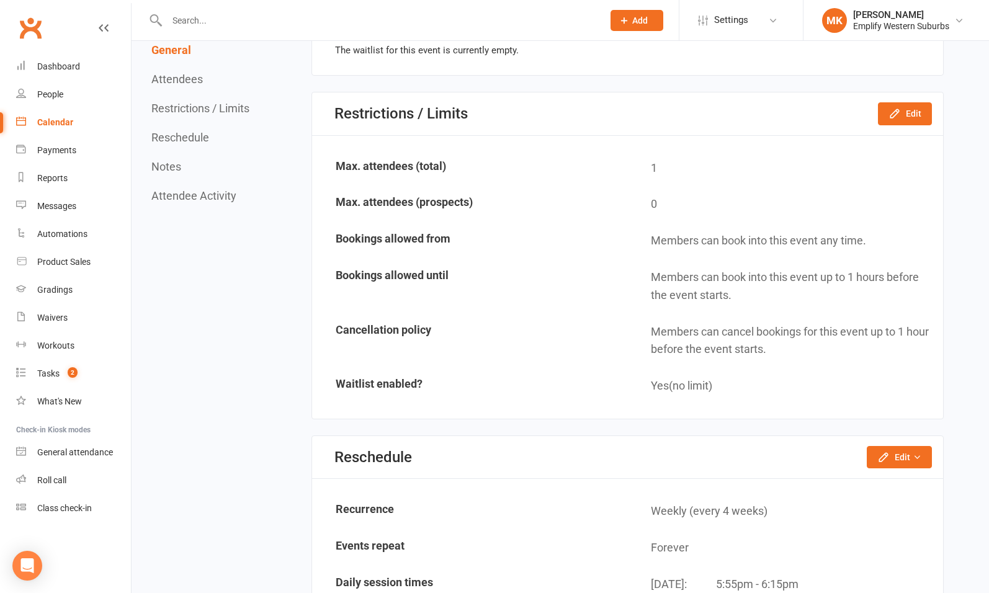
scroll to position [826, 0]
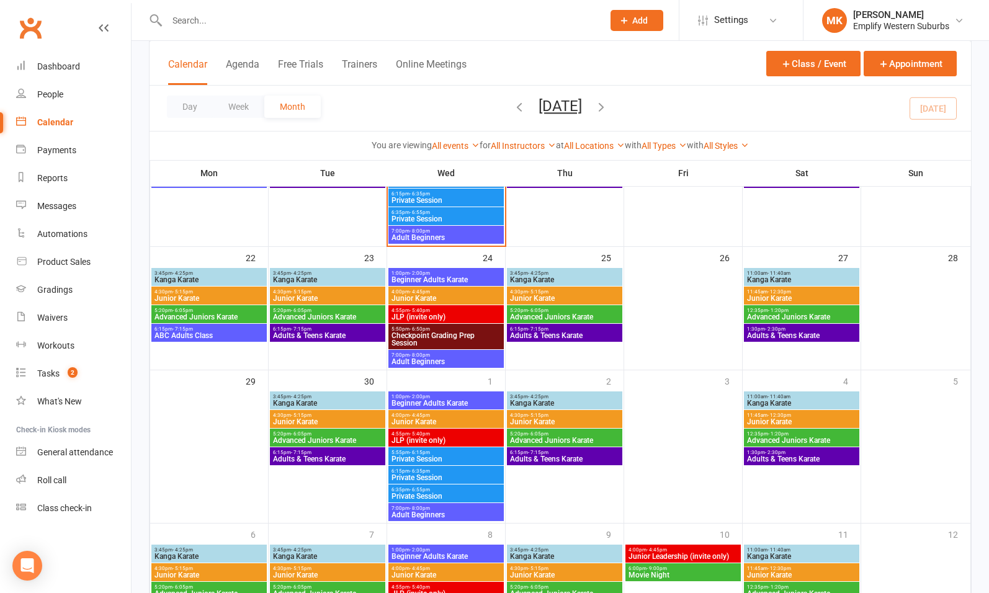
scroll to position [532, 0]
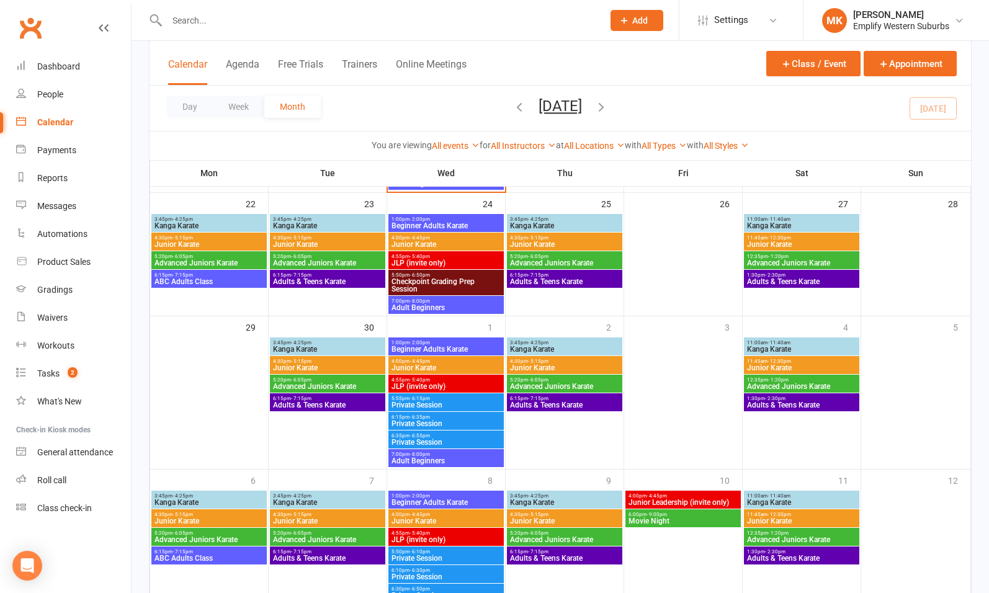
click at [471, 418] on span "6:15pm - 6:35pm" at bounding box center [446, 417] width 110 height 6
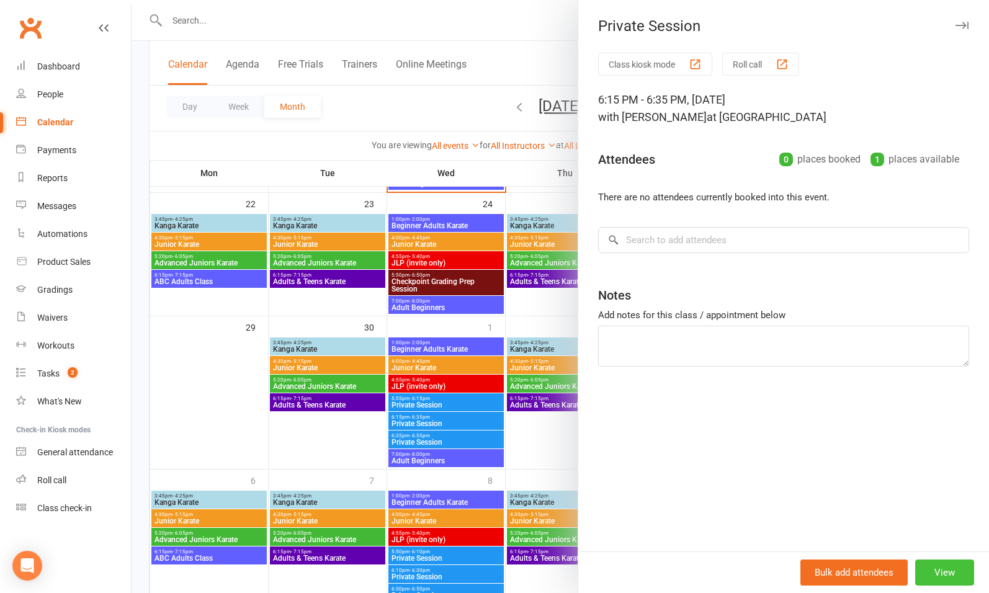
click at [940, 572] on button "View" at bounding box center [944, 572] width 59 height 26
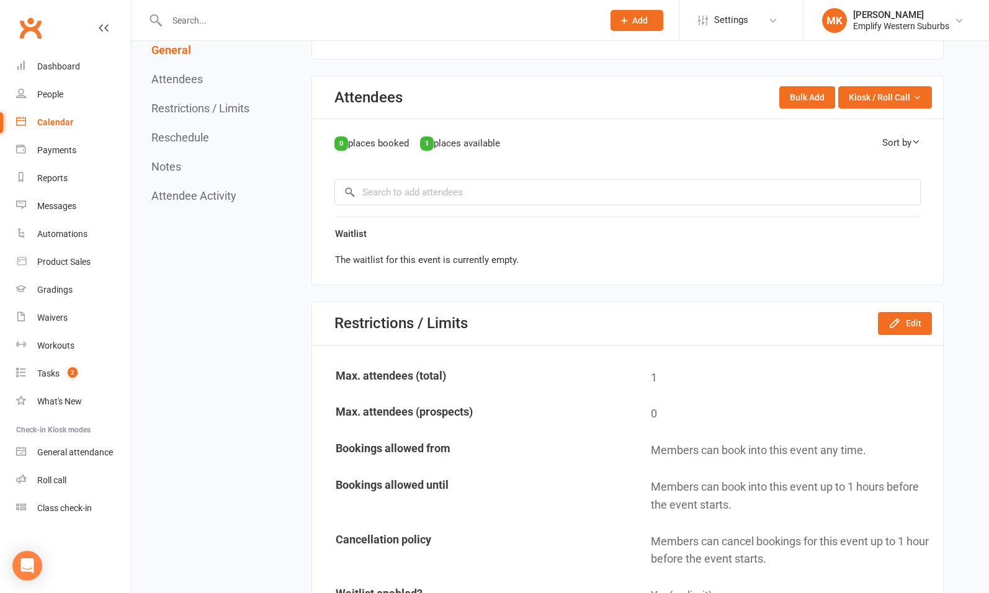
scroll to position [615, 0]
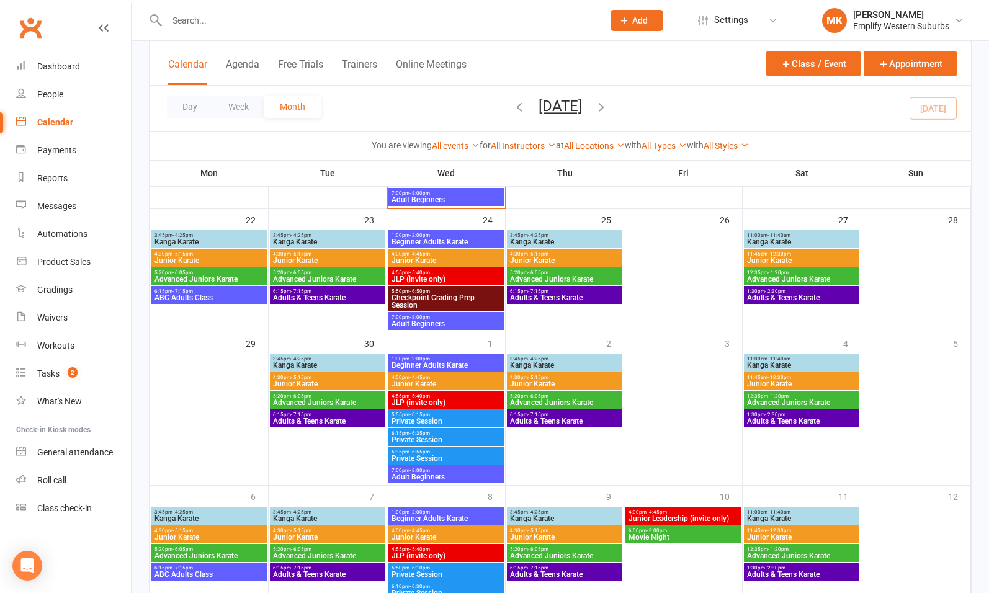
scroll to position [516, 0]
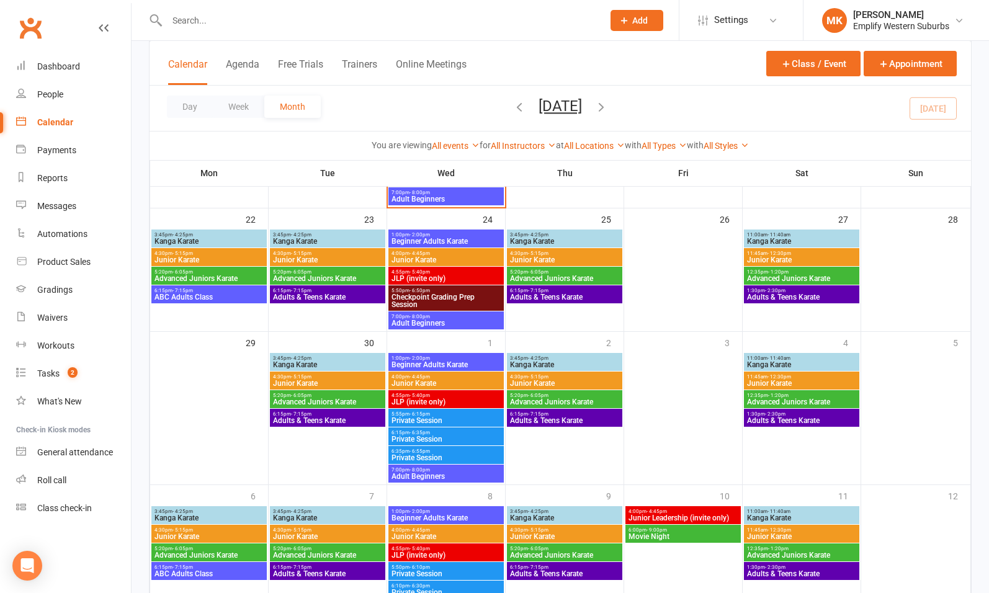
click at [432, 455] on span "Private Session" at bounding box center [446, 457] width 110 height 7
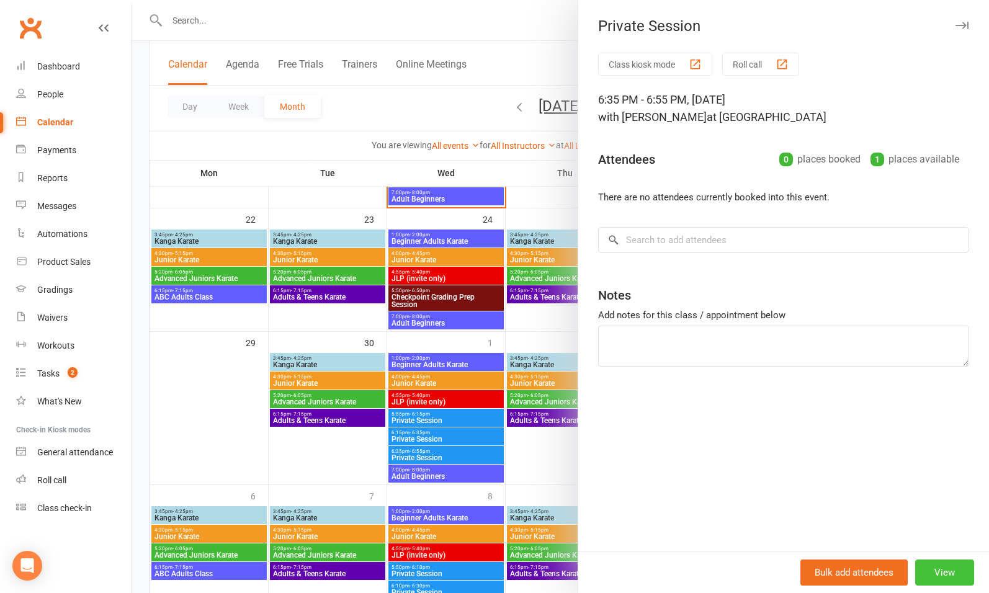
click at [938, 571] on button "View" at bounding box center [944, 572] width 59 height 26
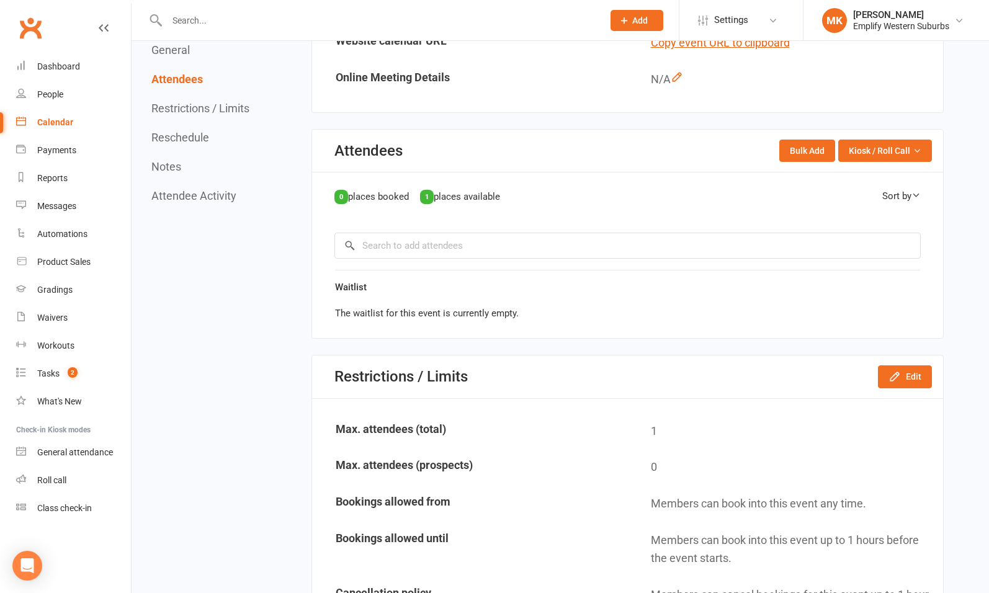
scroll to position [558, 0]
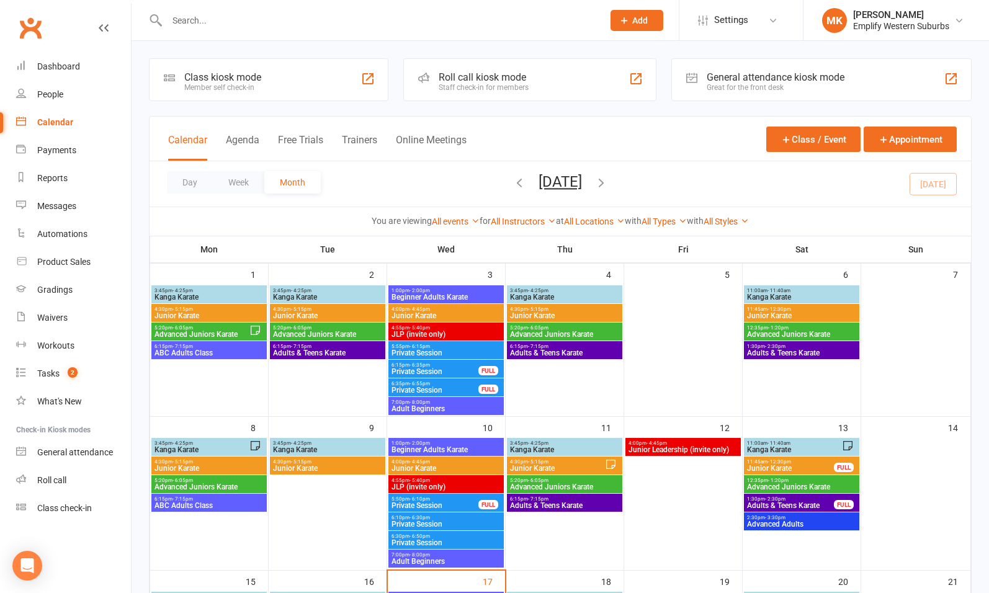
scroll to position [595, 0]
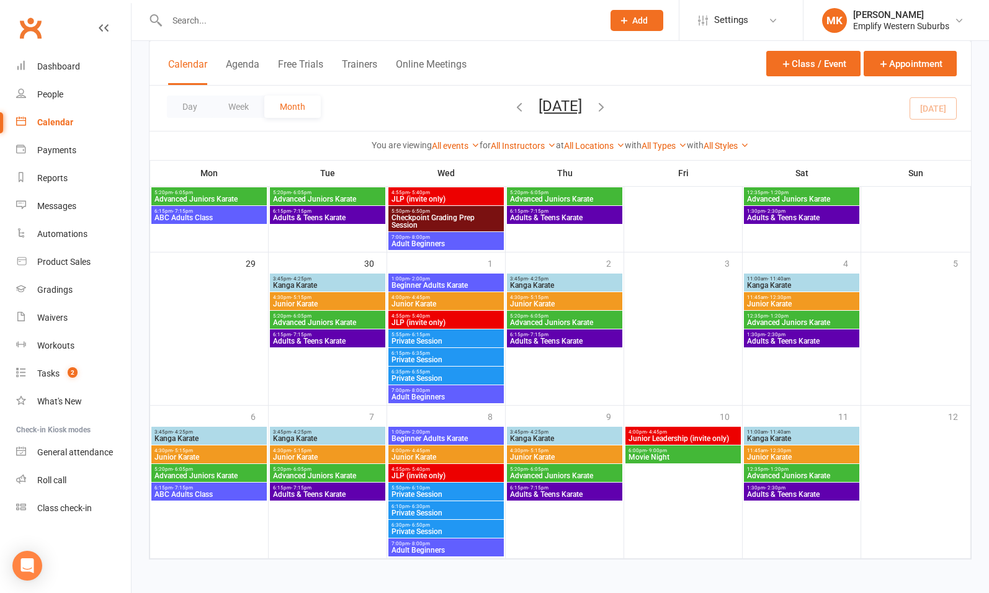
click at [426, 491] on span "Private Session" at bounding box center [446, 494] width 110 height 7
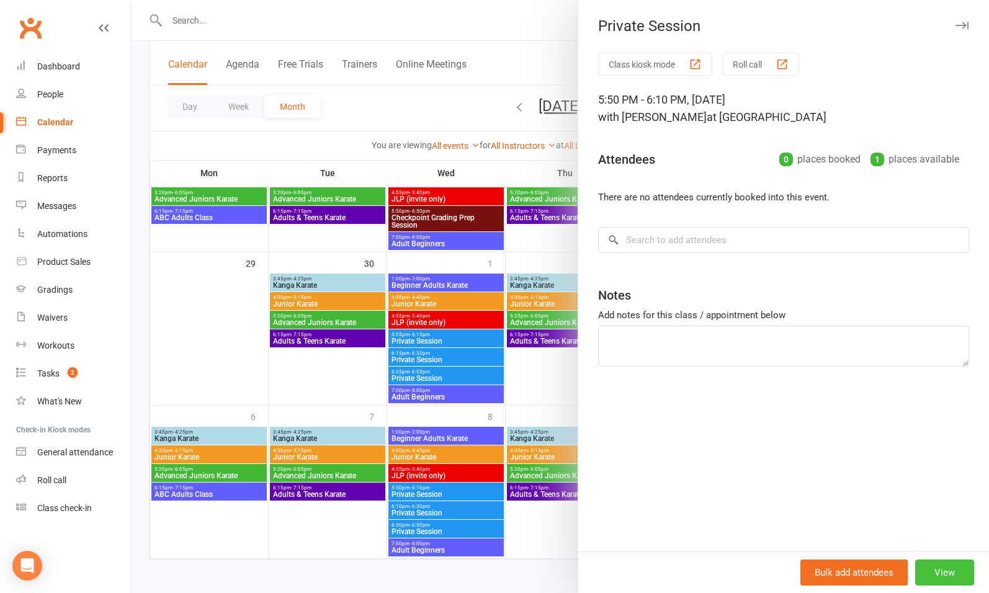
click at [925, 577] on button "View" at bounding box center [944, 572] width 59 height 26
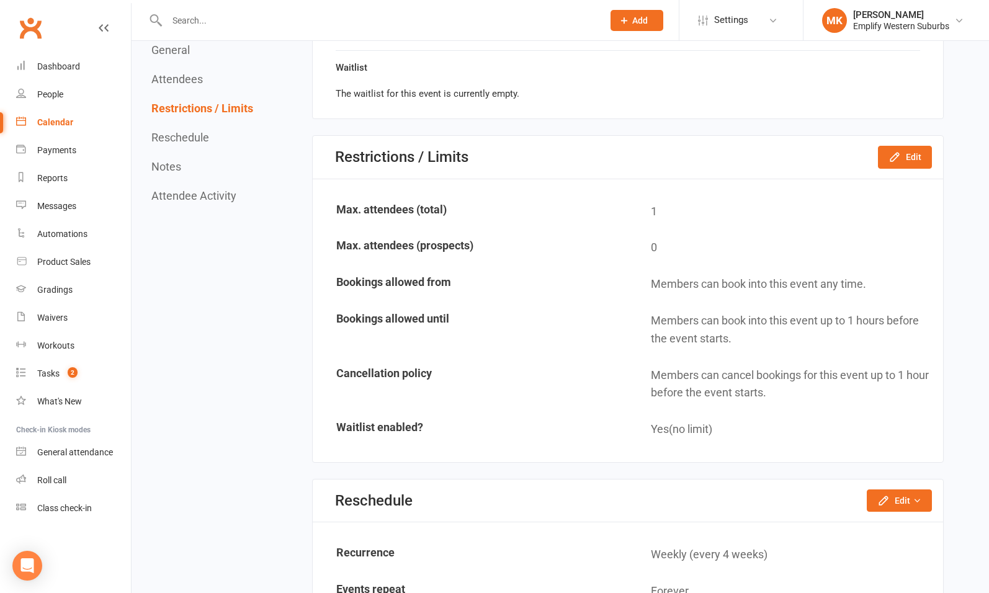
scroll to position [779, 0]
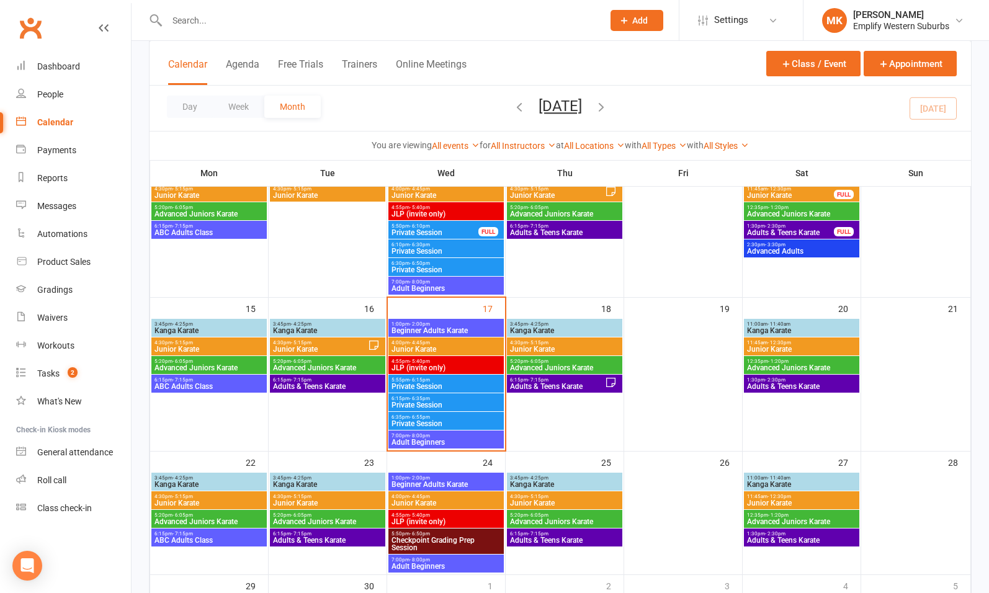
scroll to position [595, 0]
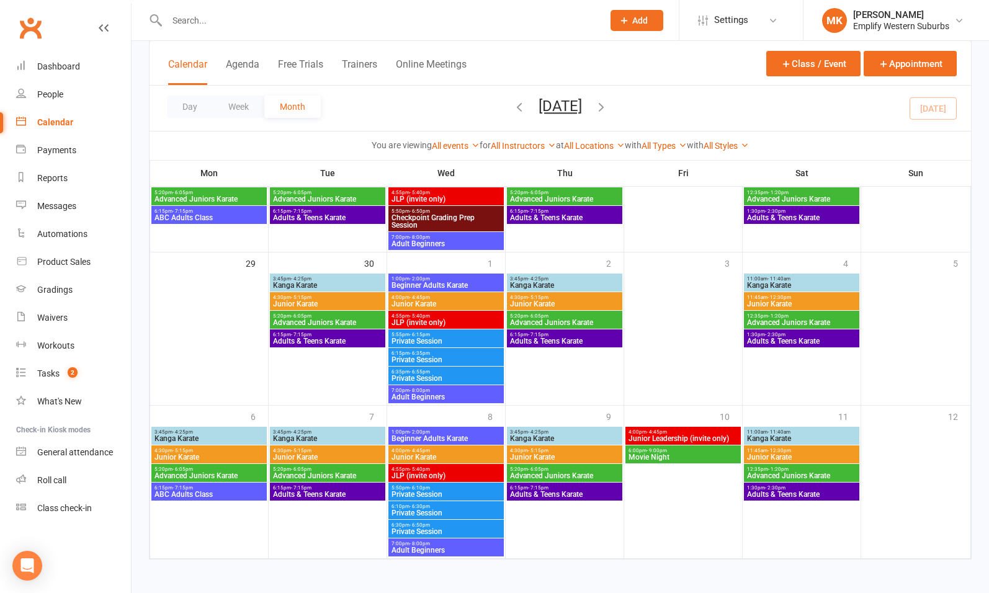
click at [444, 512] on span "Private Session" at bounding box center [446, 512] width 110 height 7
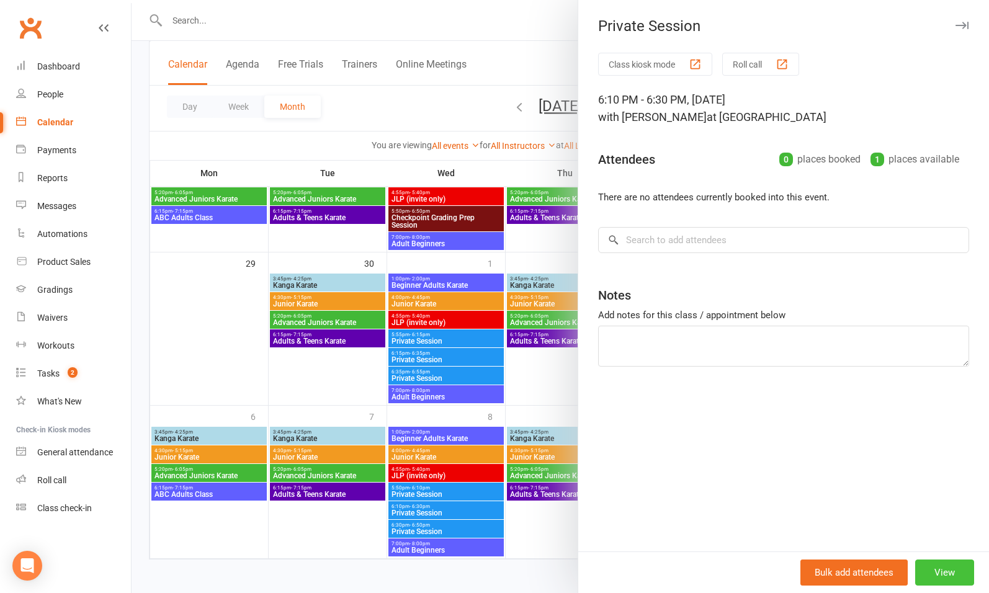
click at [925, 572] on button "View" at bounding box center [944, 572] width 59 height 26
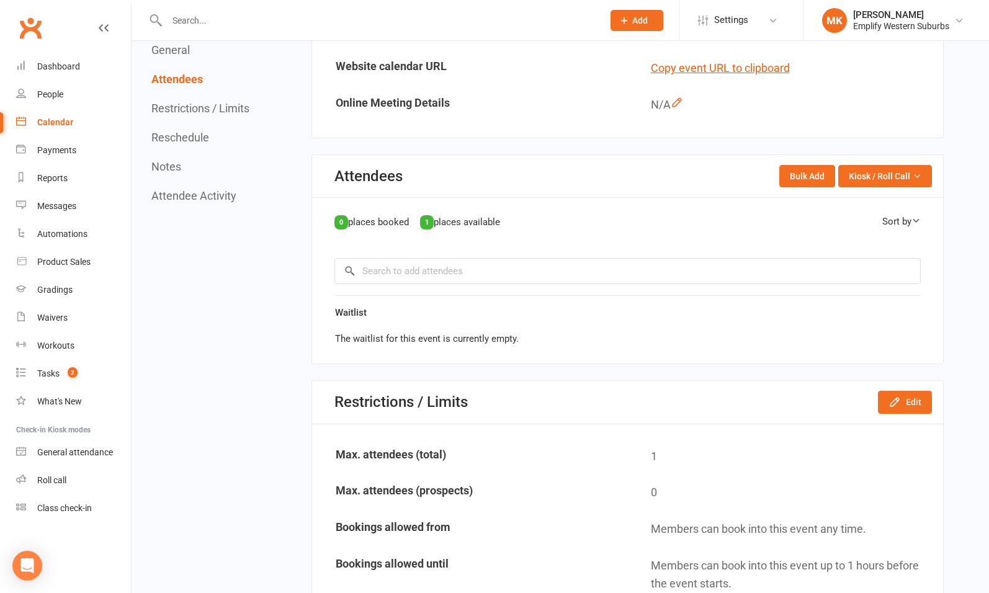
scroll to position [569, 0]
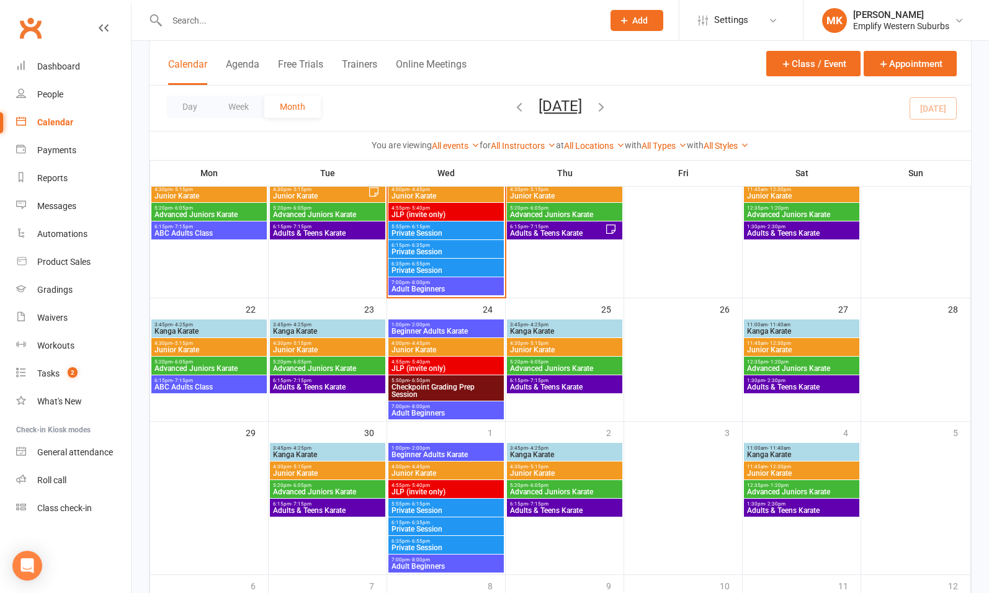
scroll to position [595, 0]
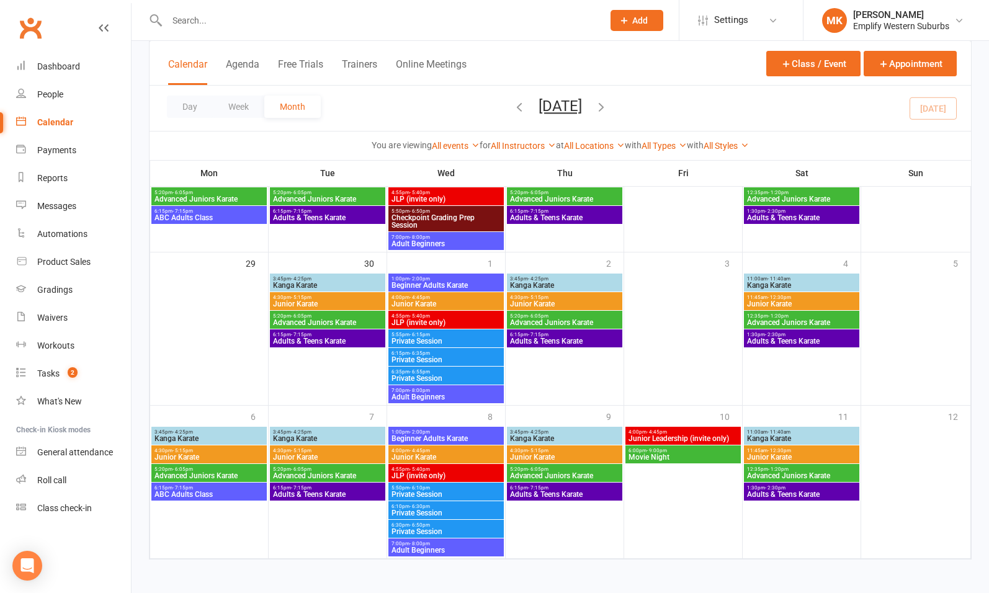
click at [447, 528] on span "Private Session" at bounding box center [446, 531] width 110 height 7
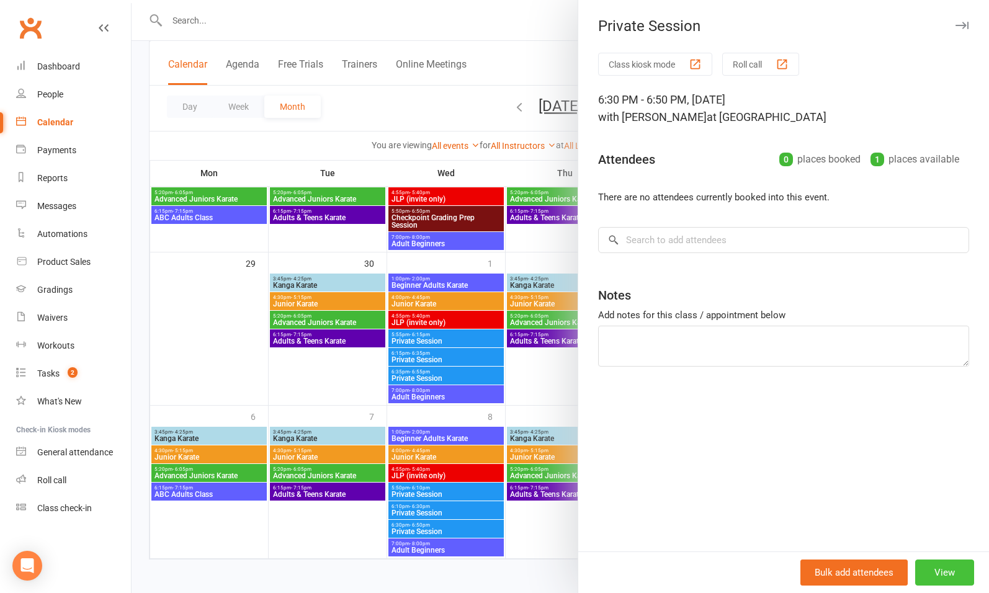
click at [919, 563] on button "View" at bounding box center [944, 572] width 59 height 26
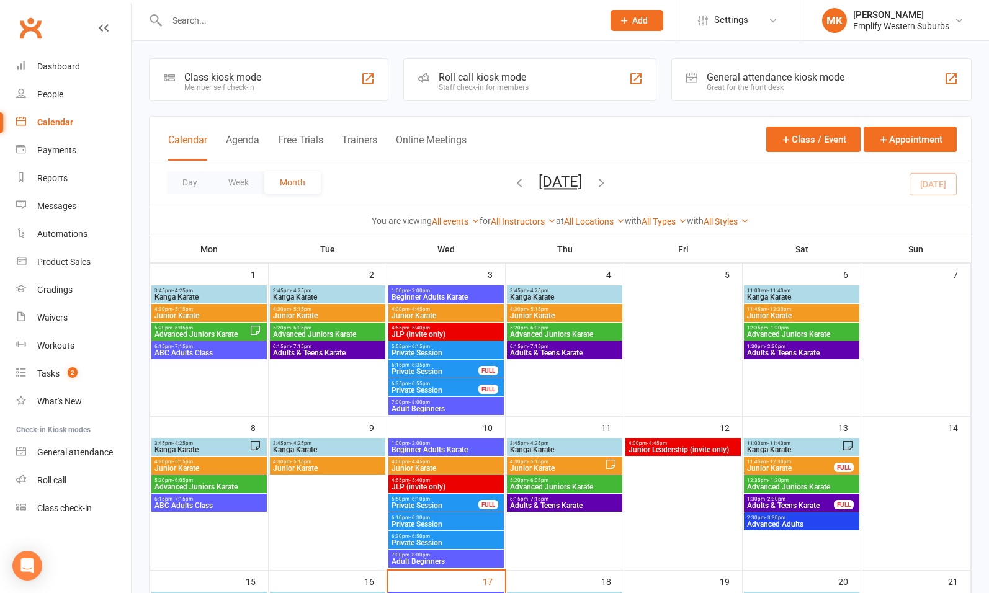
click at [608, 176] on icon "button" at bounding box center [601, 183] width 14 height 14
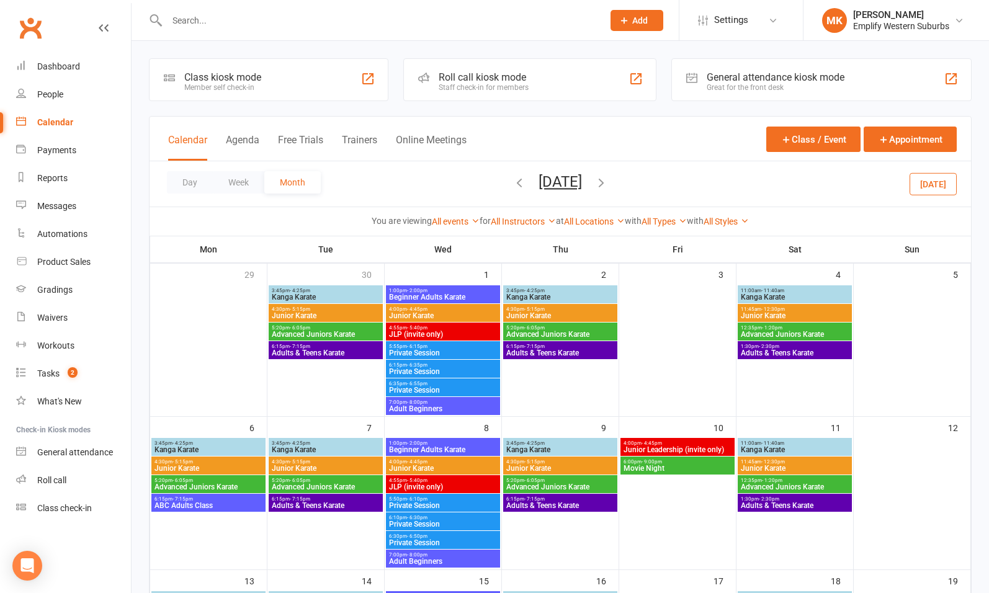
click at [448, 350] on span "Private Session" at bounding box center [442, 352] width 109 height 7
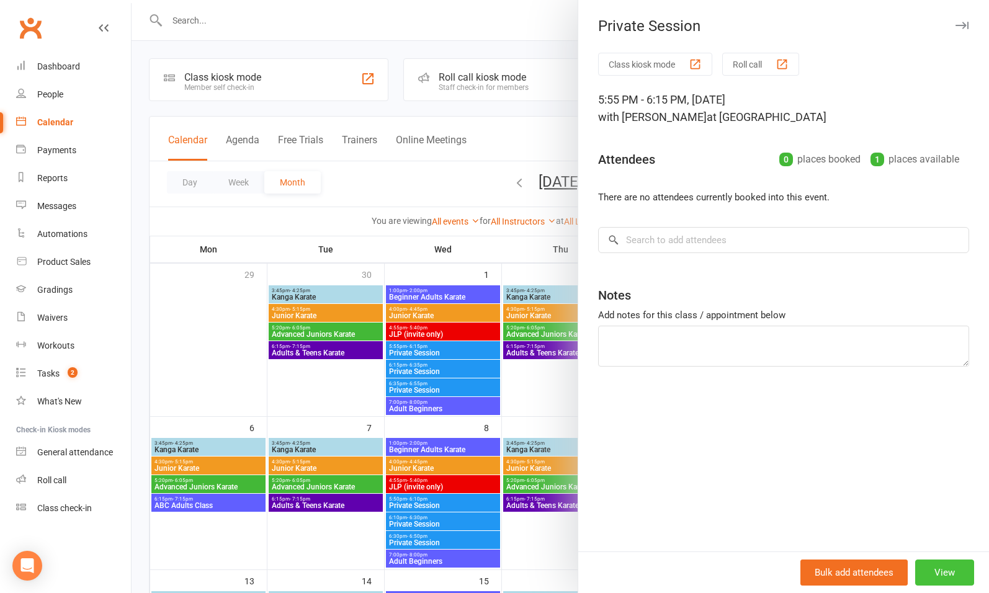
click at [935, 576] on button "View" at bounding box center [944, 572] width 59 height 26
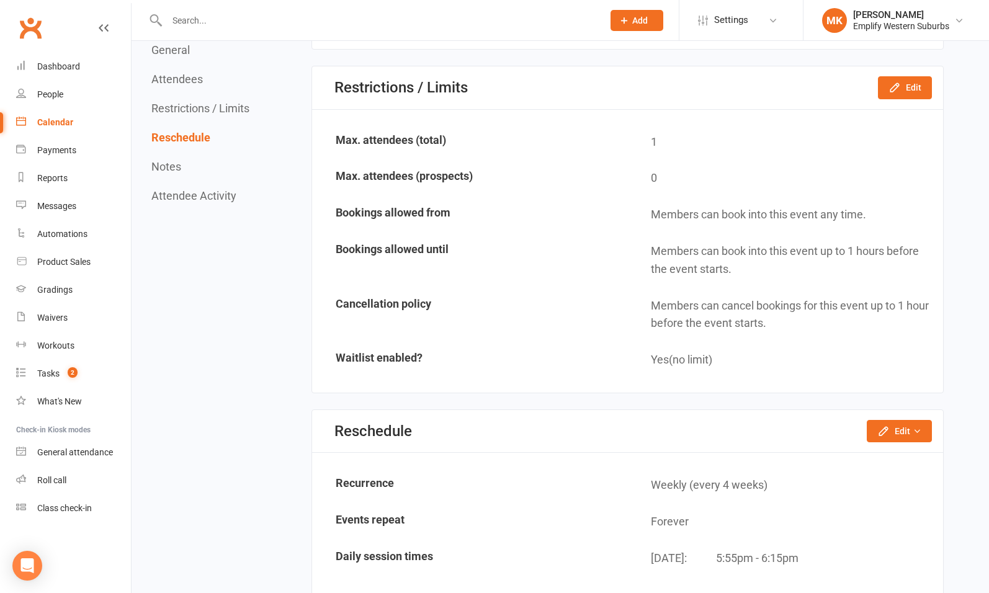
scroll to position [845, 0]
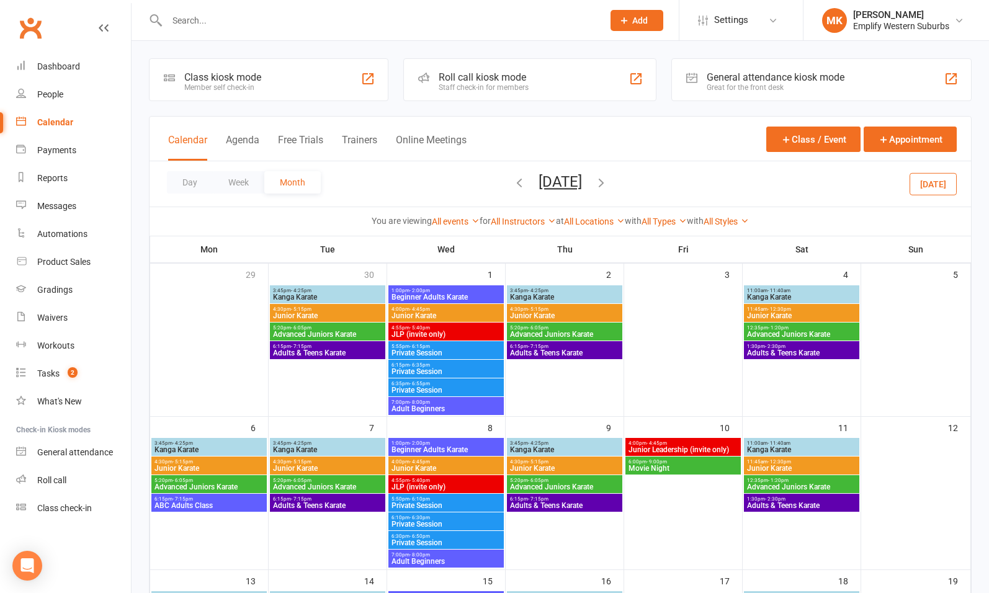
click at [450, 368] on span "Private Session" at bounding box center [446, 371] width 110 height 7
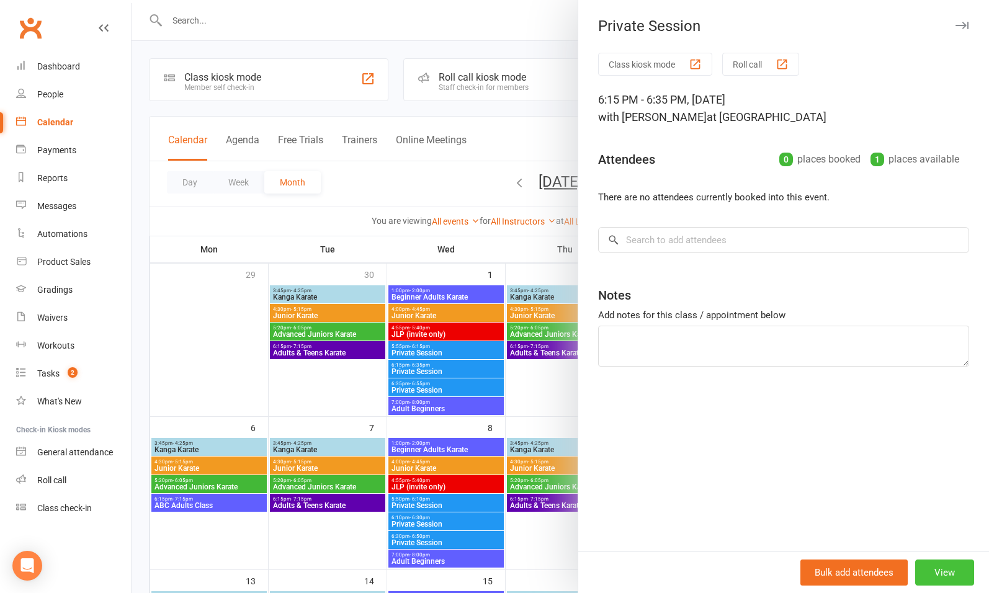
click at [929, 567] on button "View" at bounding box center [944, 572] width 59 height 26
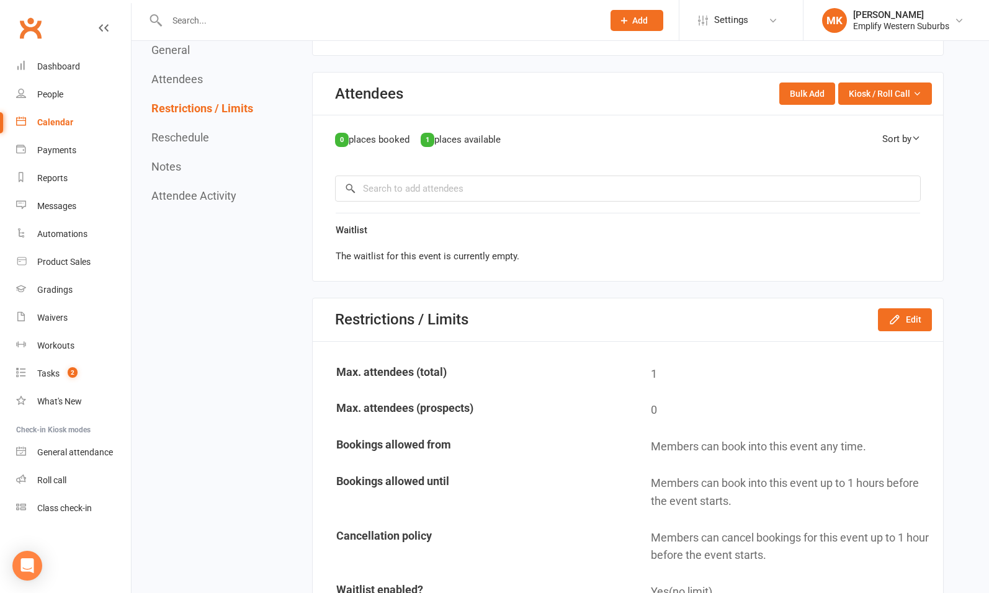
scroll to position [617, 0]
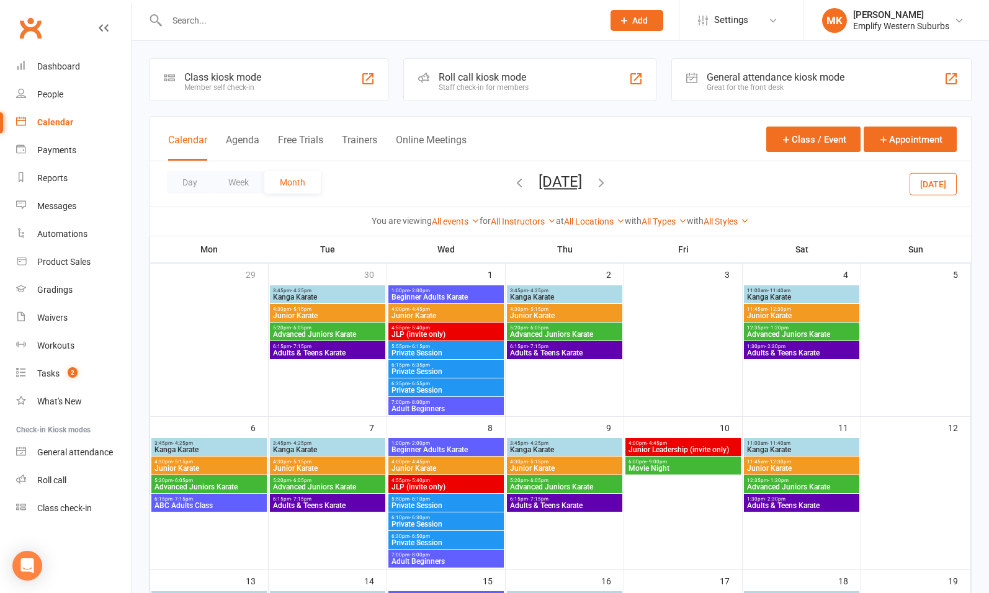
click at [450, 387] on span "Private Session" at bounding box center [446, 389] width 110 height 7
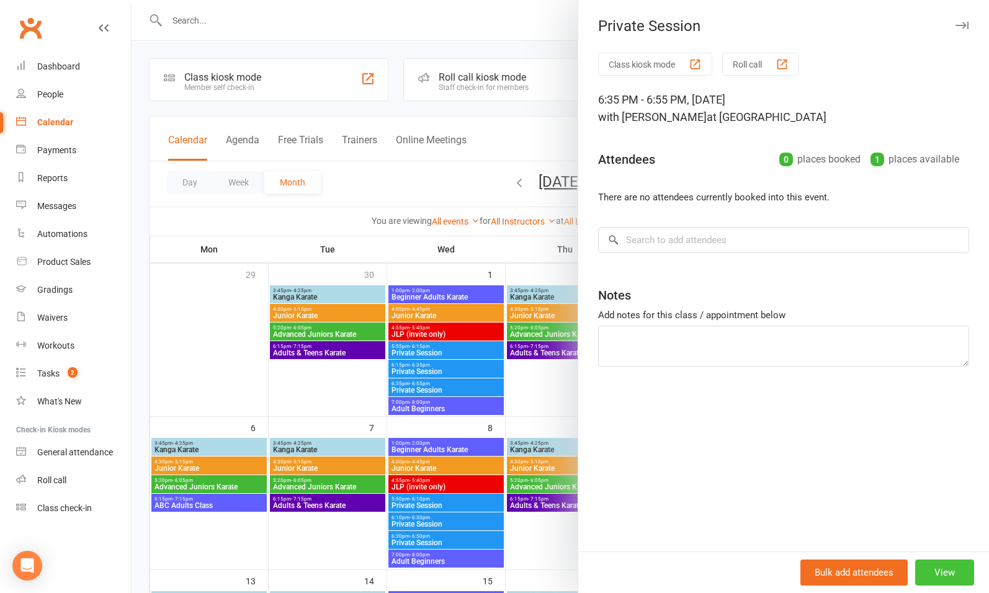
click at [924, 573] on button "View" at bounding box center [944, 572] width 59 height 26
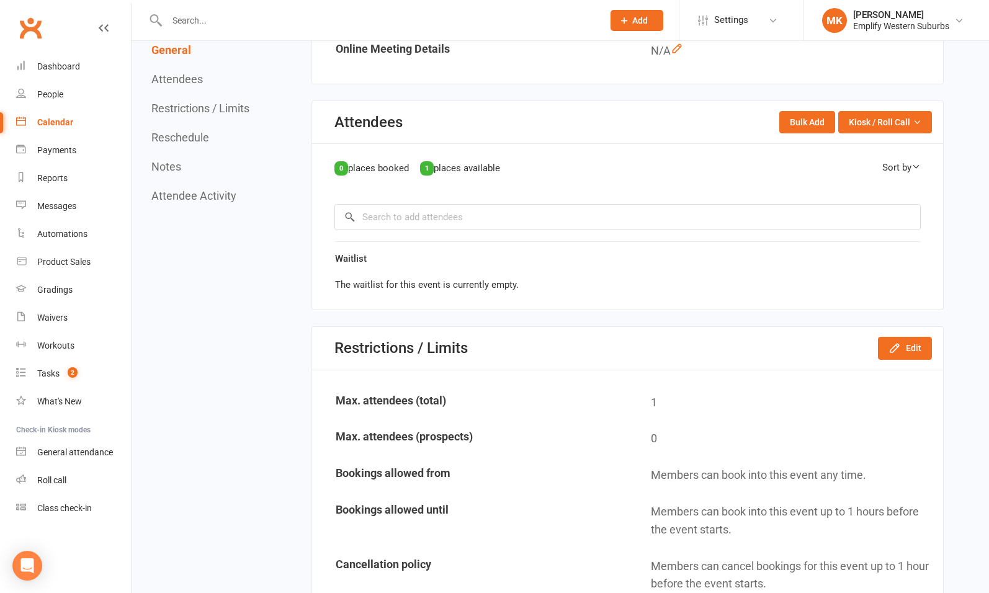
scroll to position [591, 0]
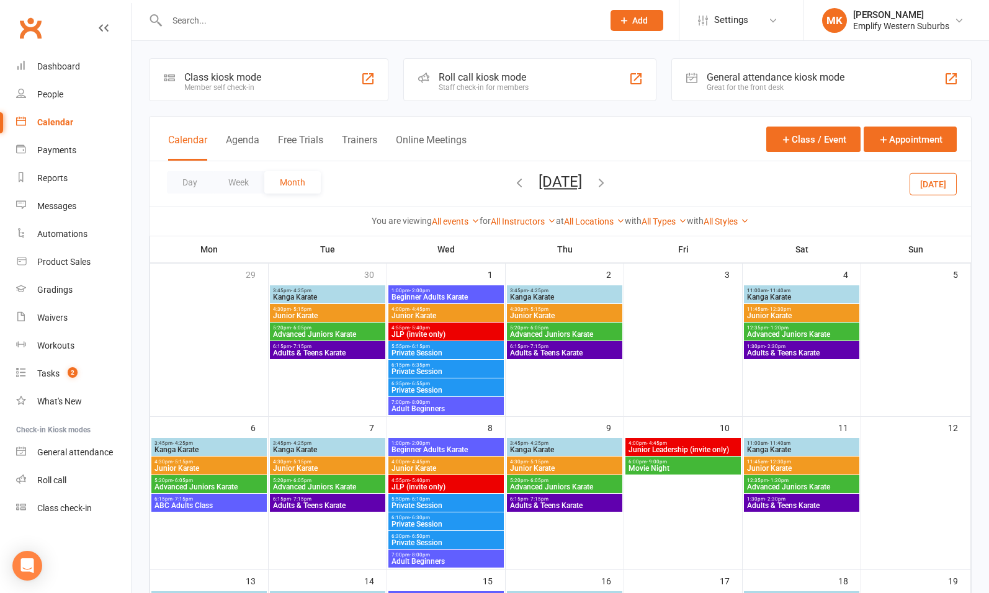
click at [439, 310] on span "4:00pm - 4:45pm" at bounding box center [446, 309] width 110 height 6
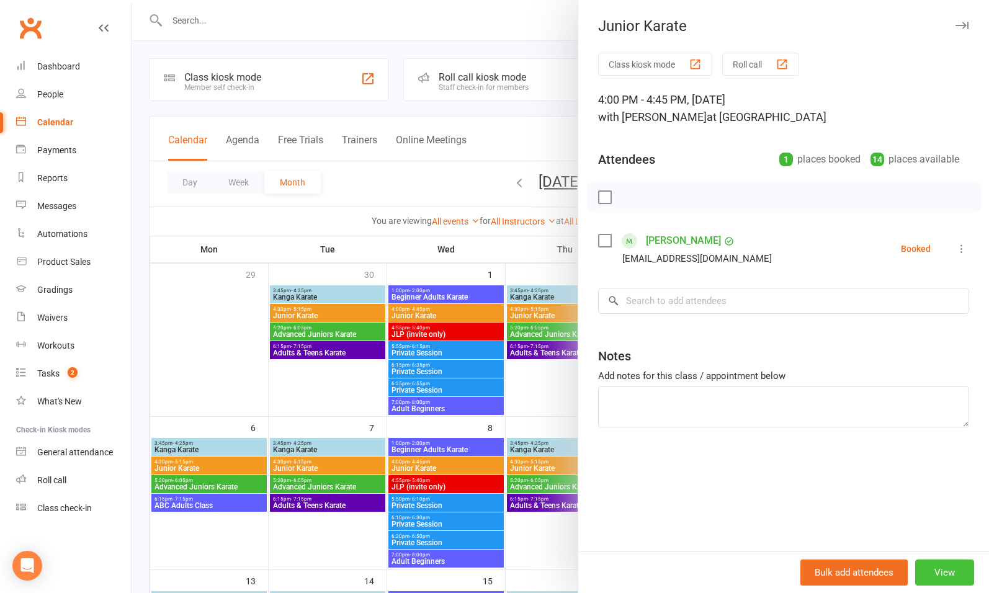
click at [924, 567] on button "View" at bounding box center [944, 572] width 59 height 26
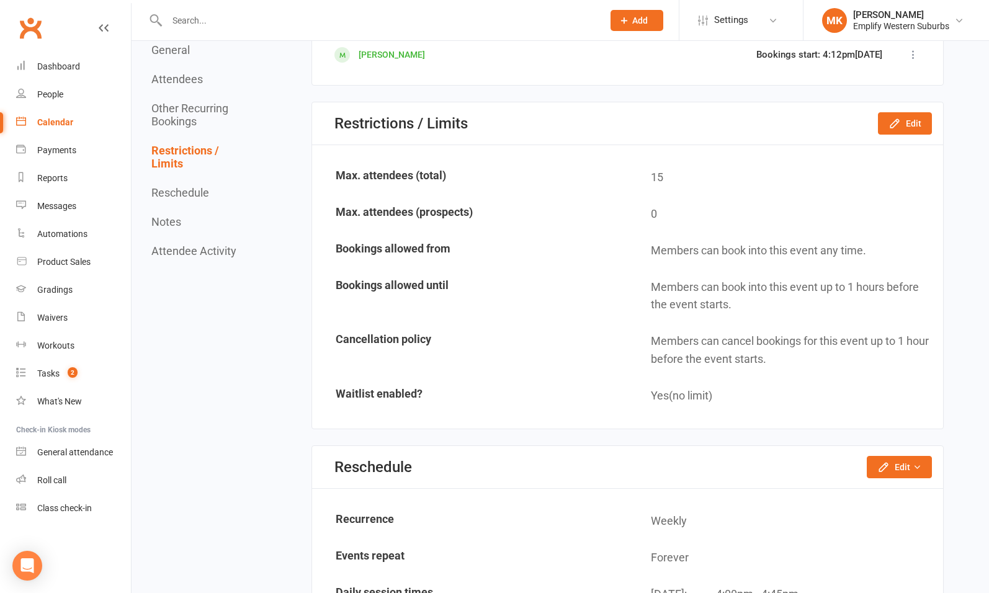
scroll to position [1027, 0]
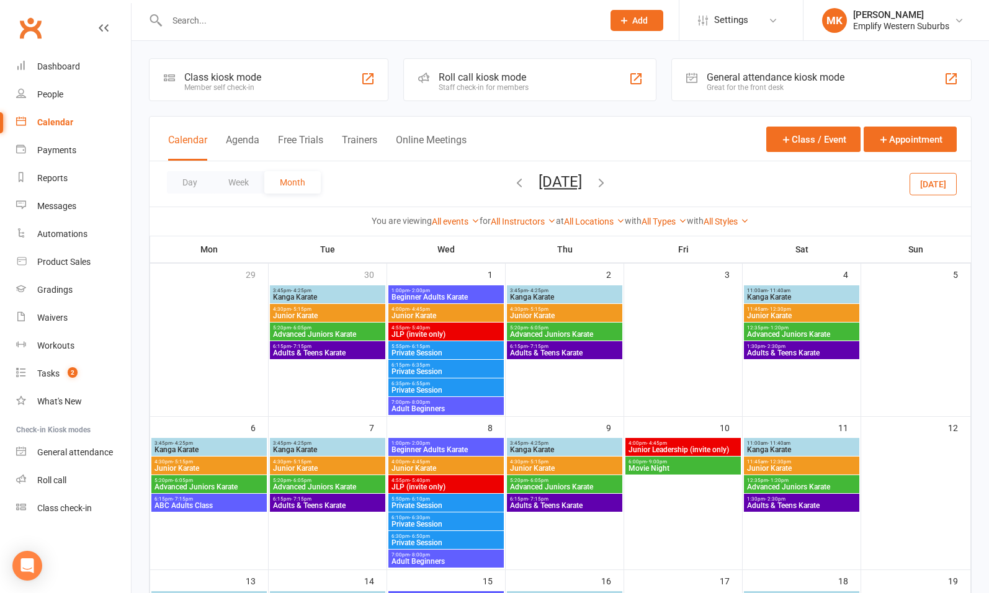
click at [434, 331] on span "JLP (invite only)" at bounding box center [446, 334] width 110 height 7
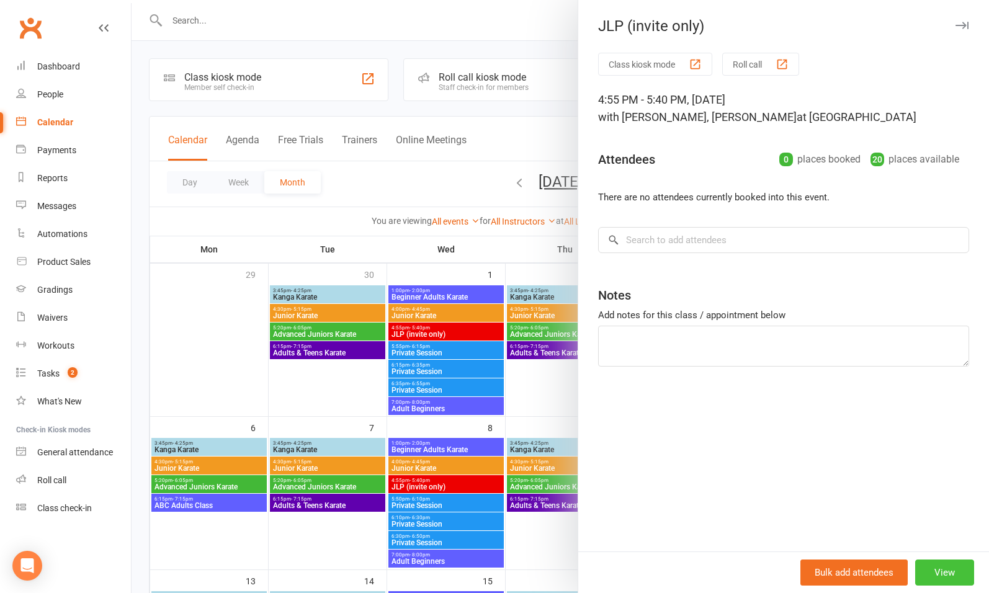
click at [943, 568] on button "View" at bounding box center [944, 572] width 59 height 26
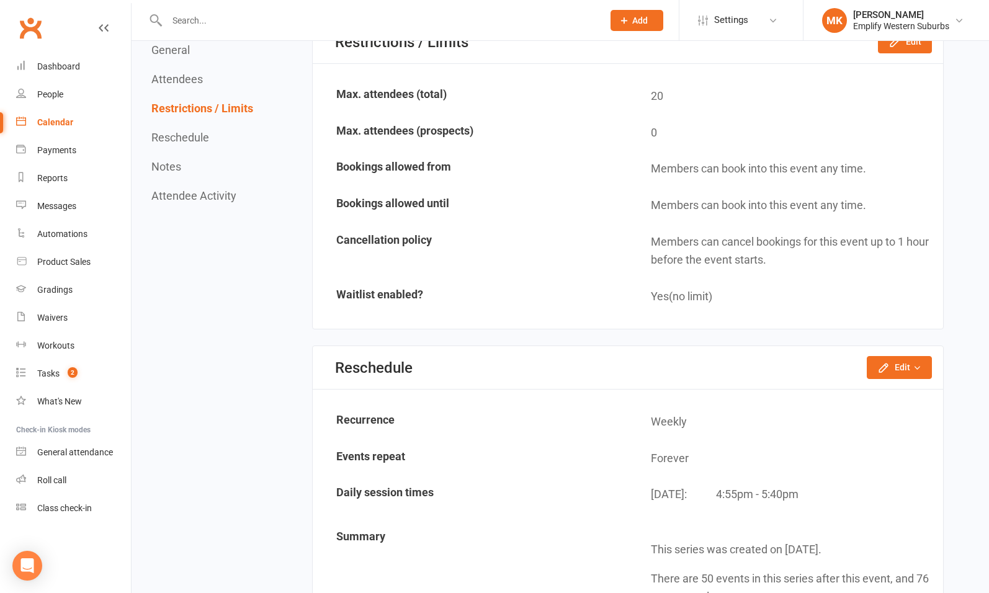
scroll to position [900, 0]
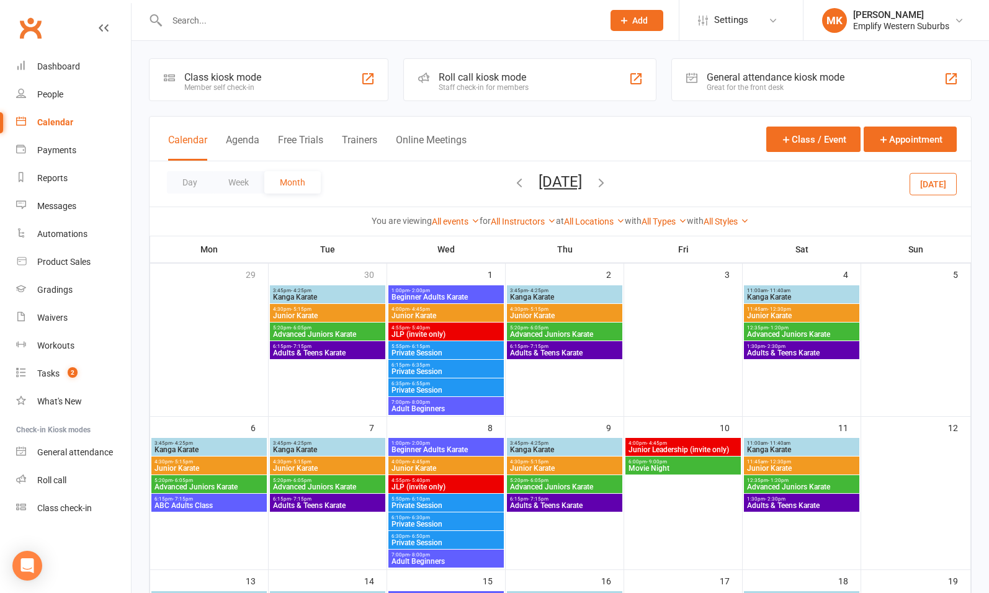
click at [429, 406] on span "Adult Beginners" at bounding box center [446, 408] width 110 height 7
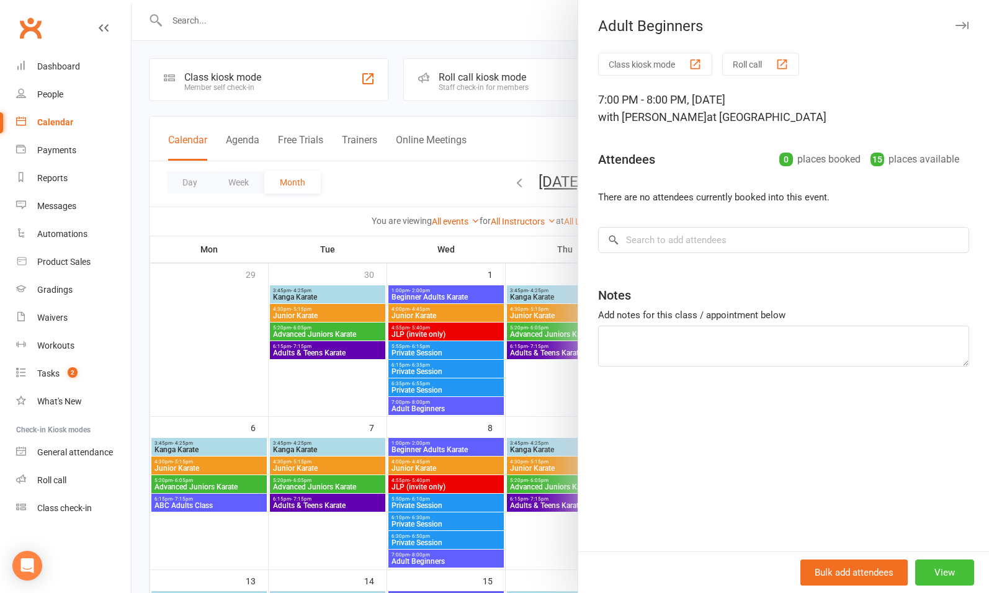
click at [937, 576] on button "View" at bounding box center [944, 572] width 59 height 26
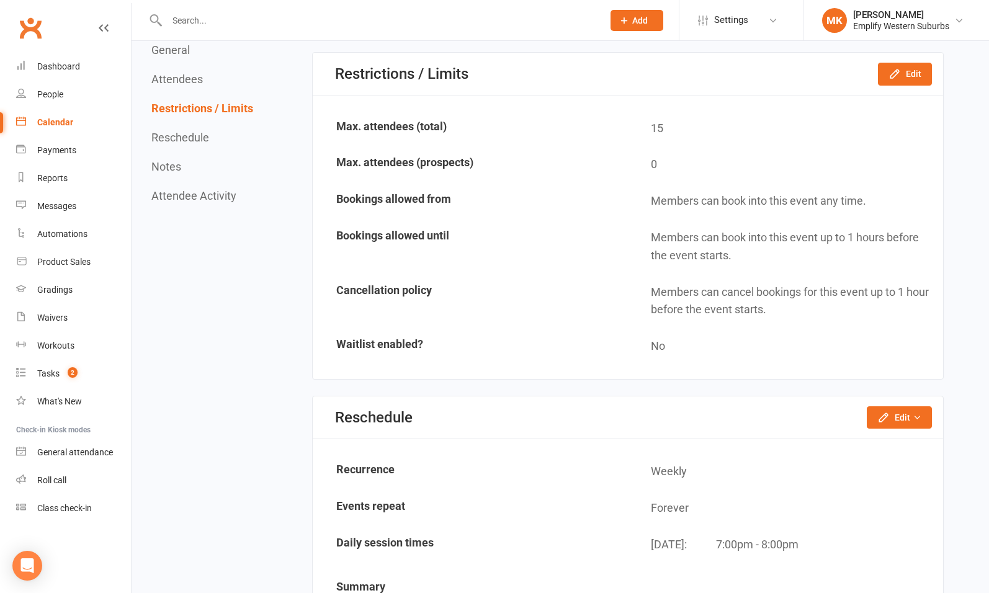
scroll to position [805, 0]
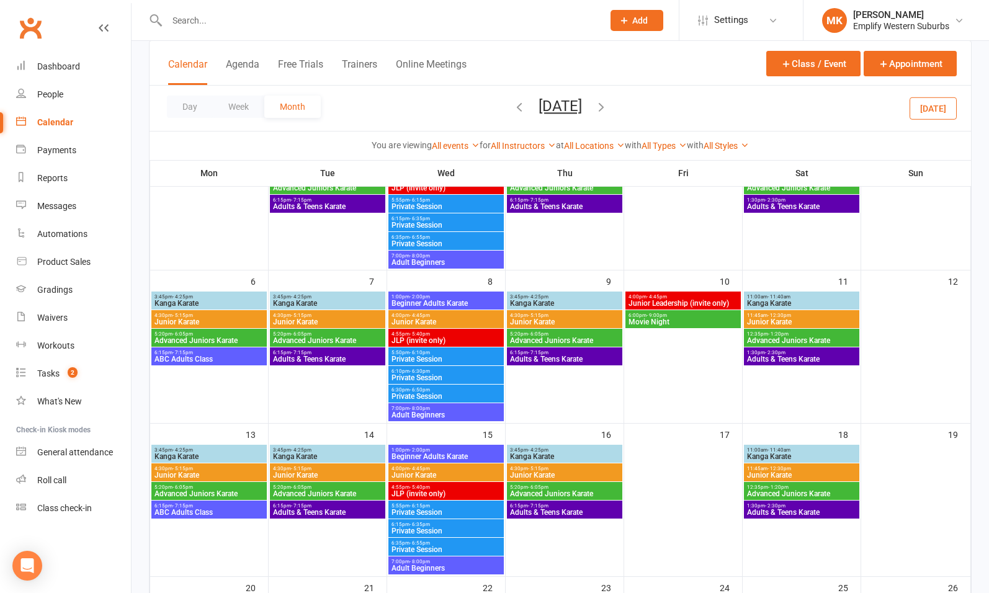
scroll to position [148, 0]
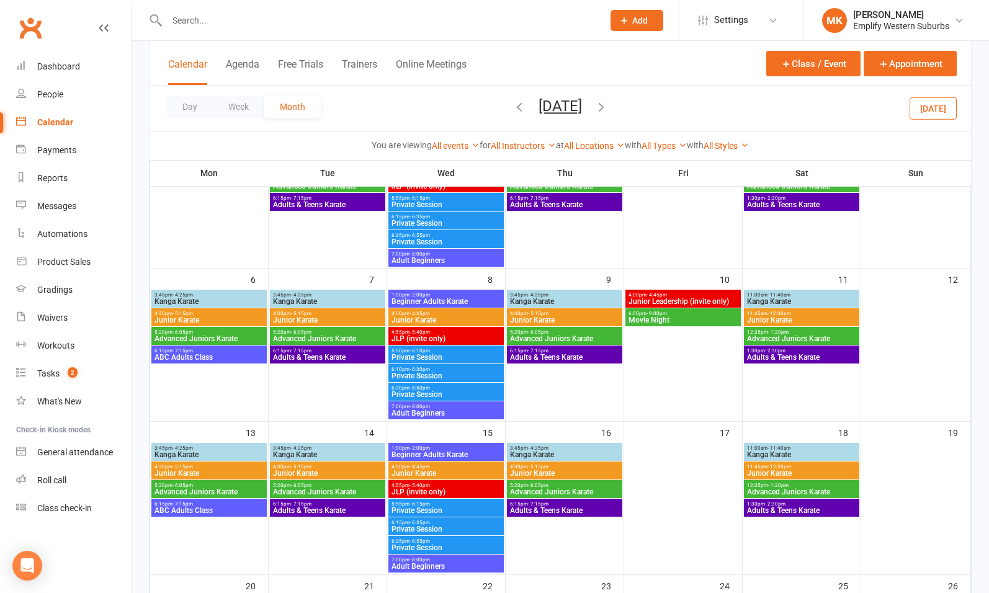
click at [457, 356] on span "Private Session" at bounding box center [446, 357] width 110 height 7
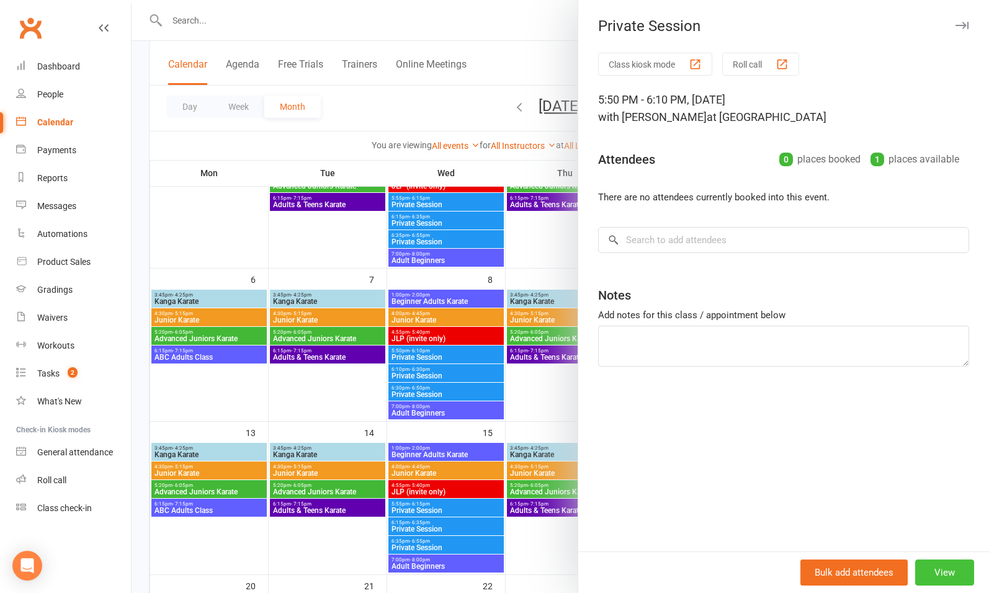
click at [927, 563] on button "View" at bounding box center [944, 572] width 59 height 26
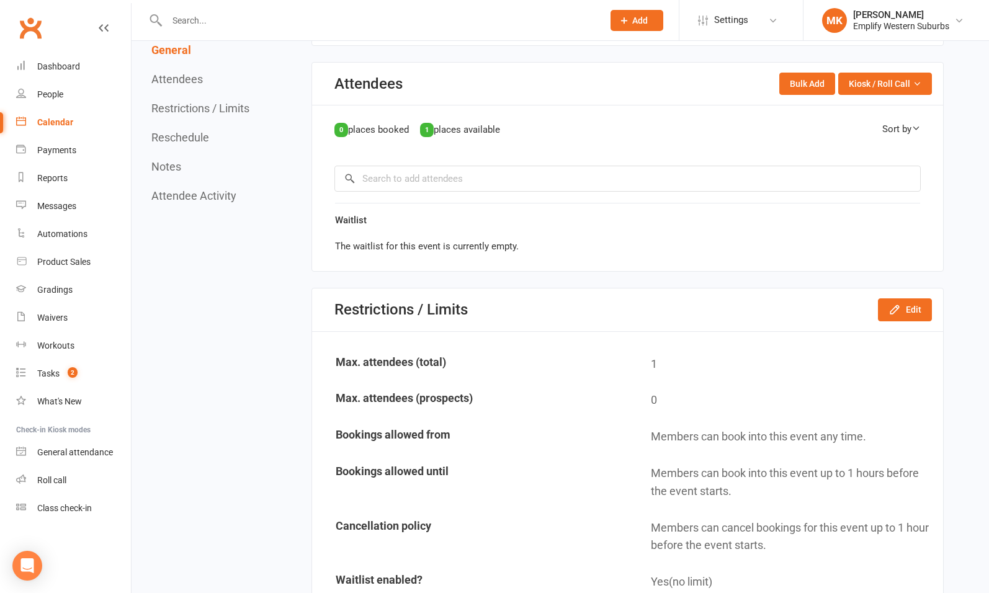
scroll to position [626, 0]
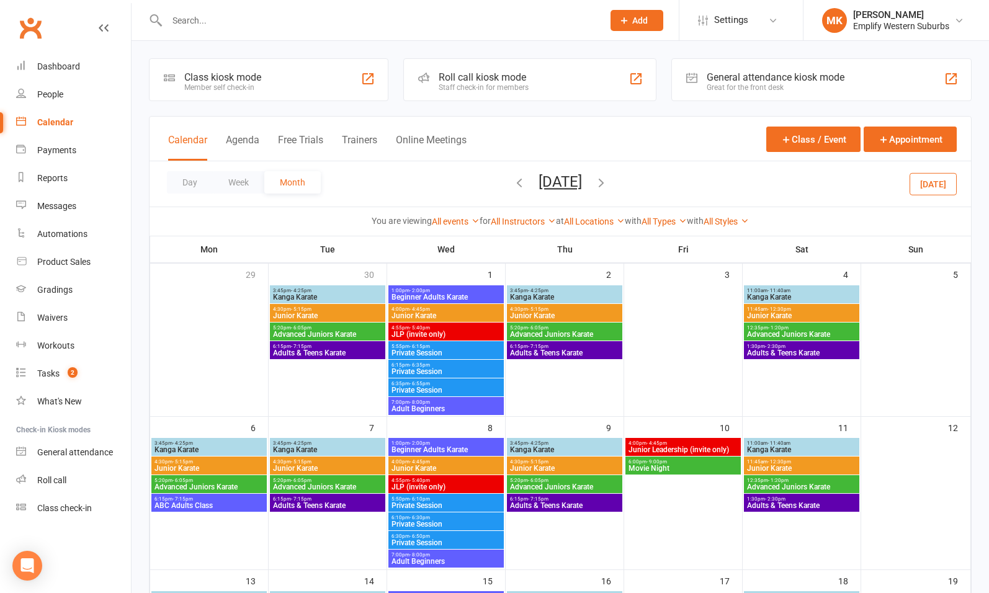
click at [451, 516] on span "6:10pm - 6:30pm" at bounding box center [446, 518] width 110 height 6
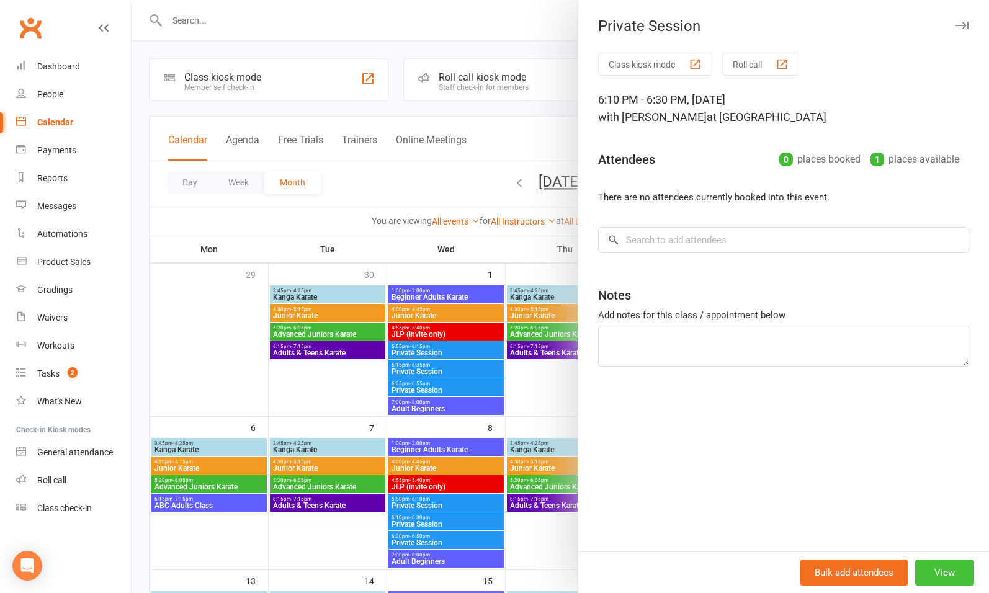
click at [928, 568] on button "View" at bounding box center [944, 572] width 59 height 26
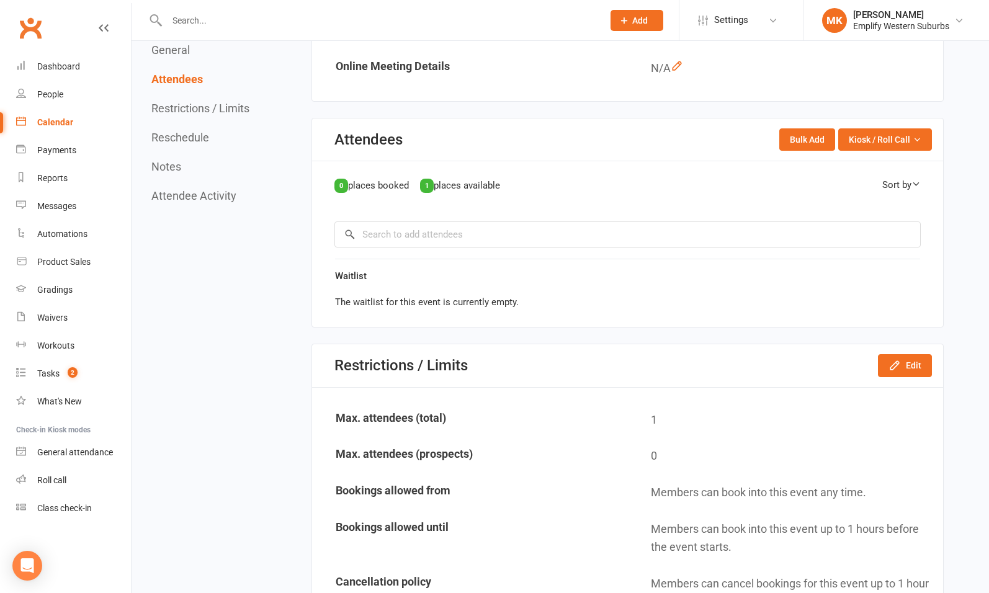
scroll to position [569, 0]
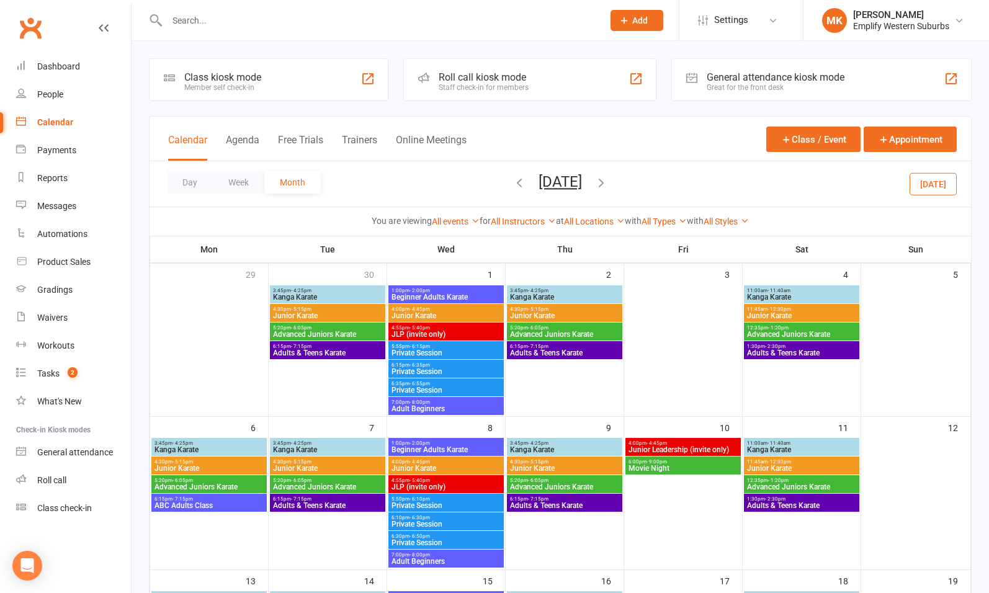
click at [452, 537] on span "6:30pm - 6:50pm" at bounding box center [446, 536] width 110 height 6
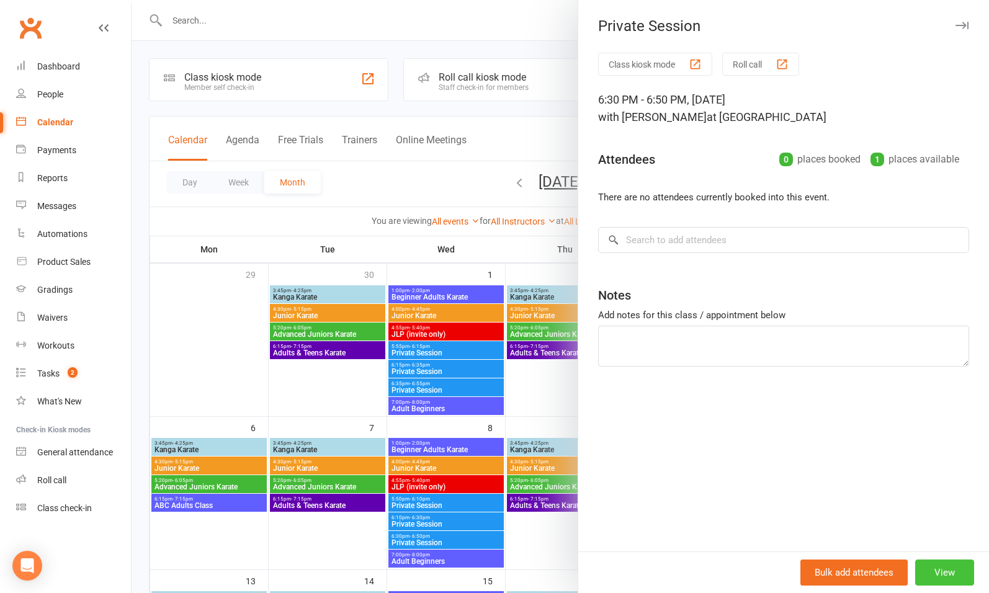
click at [931, 574] on button "View" at bounding box center [944, 572] width 59 height 26
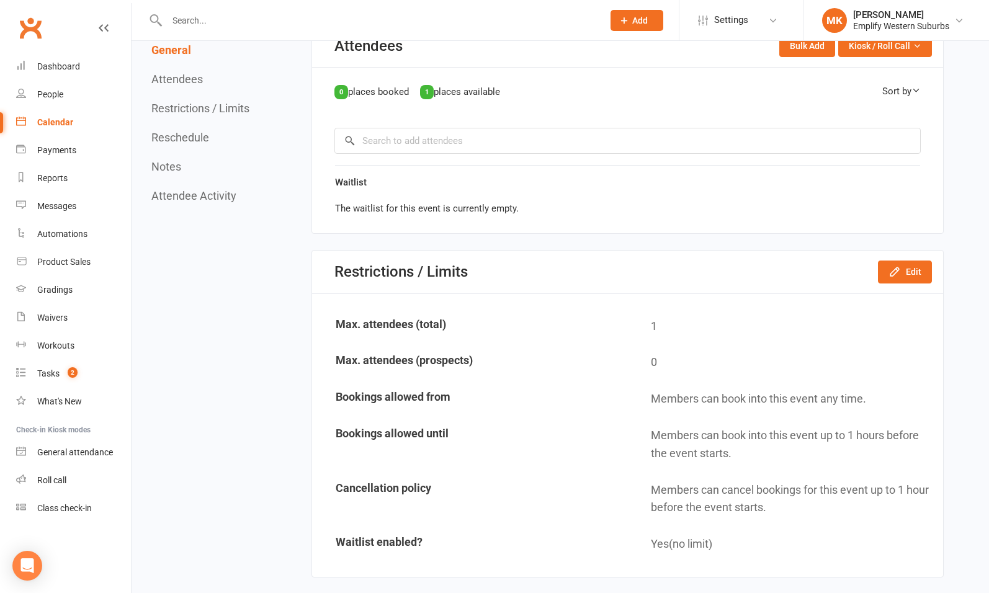
scroll to position [664, 0]
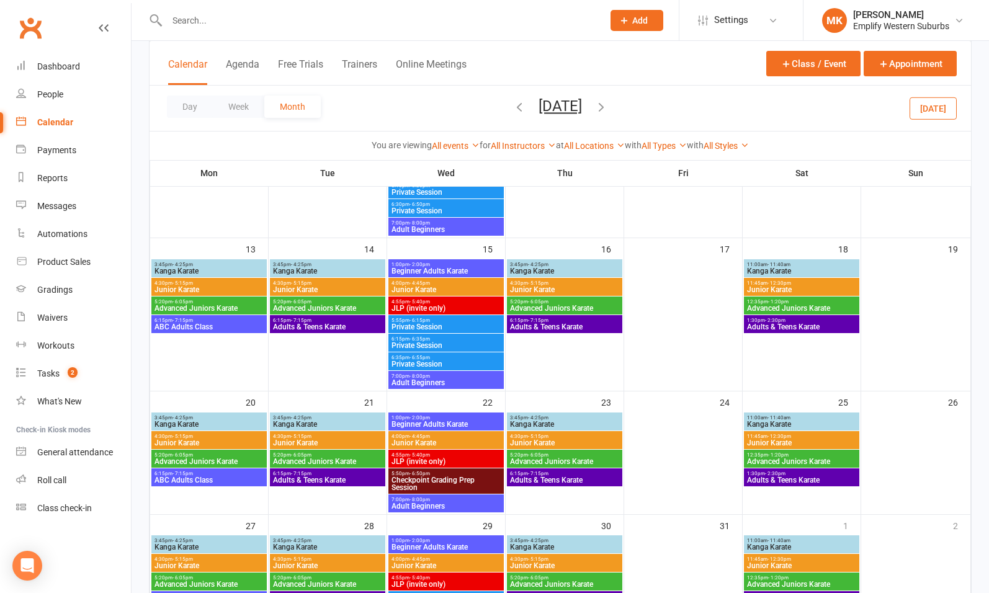
scroll to position [332, 0]
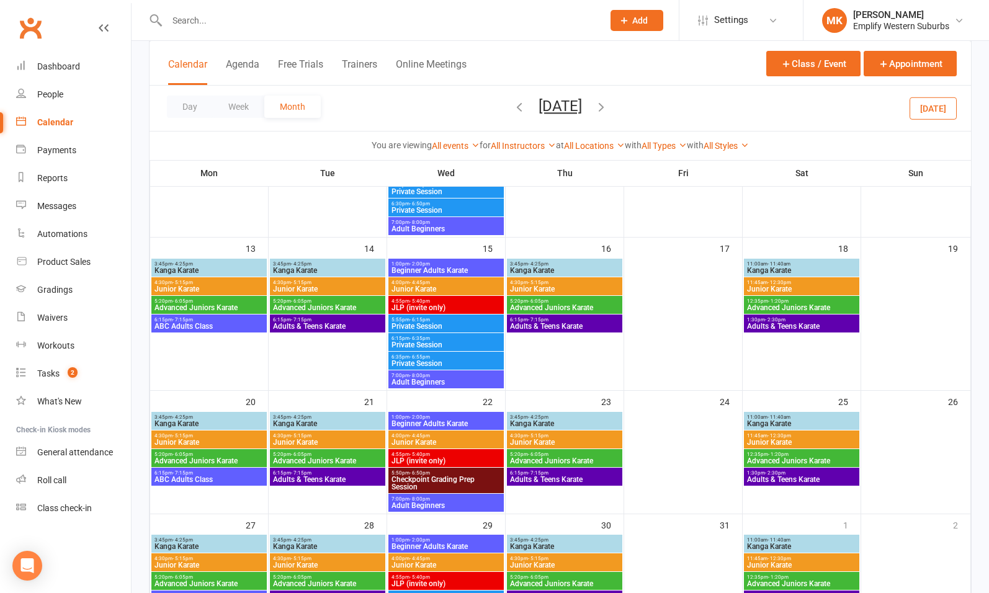
click at [437, 323] on span "Private Session" at bounding box center [446, 326] width 110 height 7
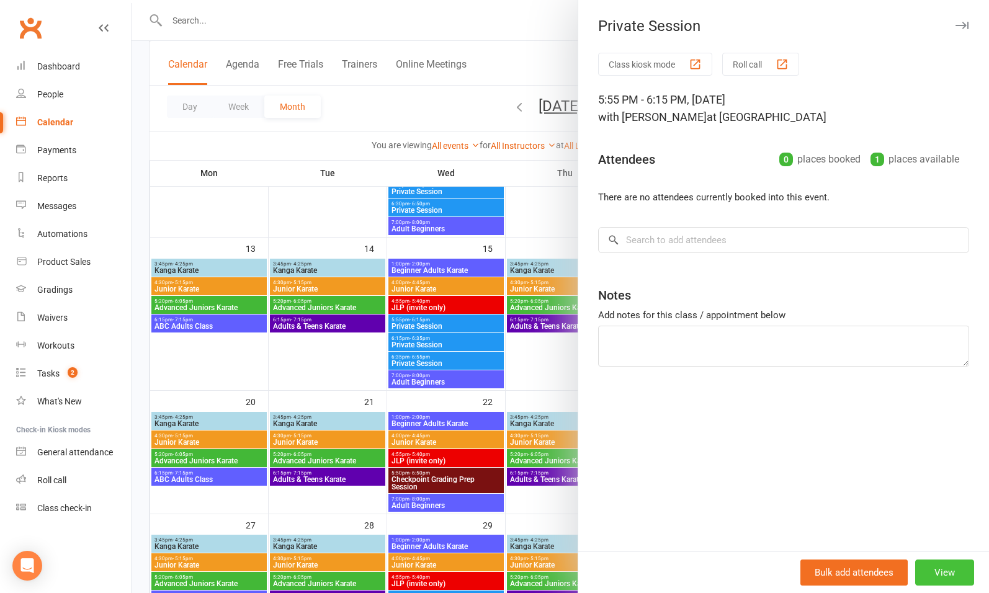
click at [926, 570] on button "View" at bounding box center [944, 572] width 59 height 26
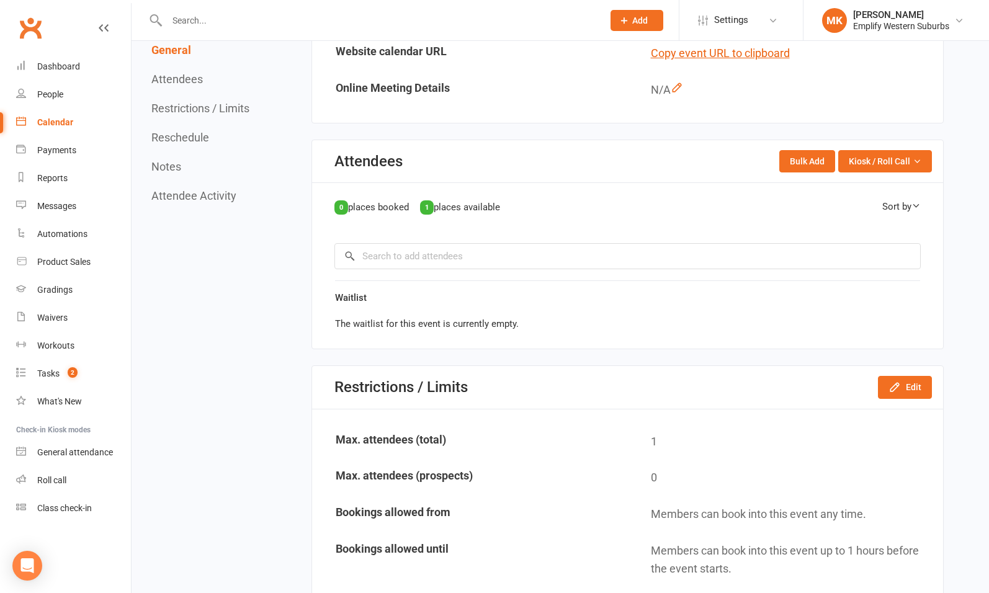
scroll to position [550, 0]
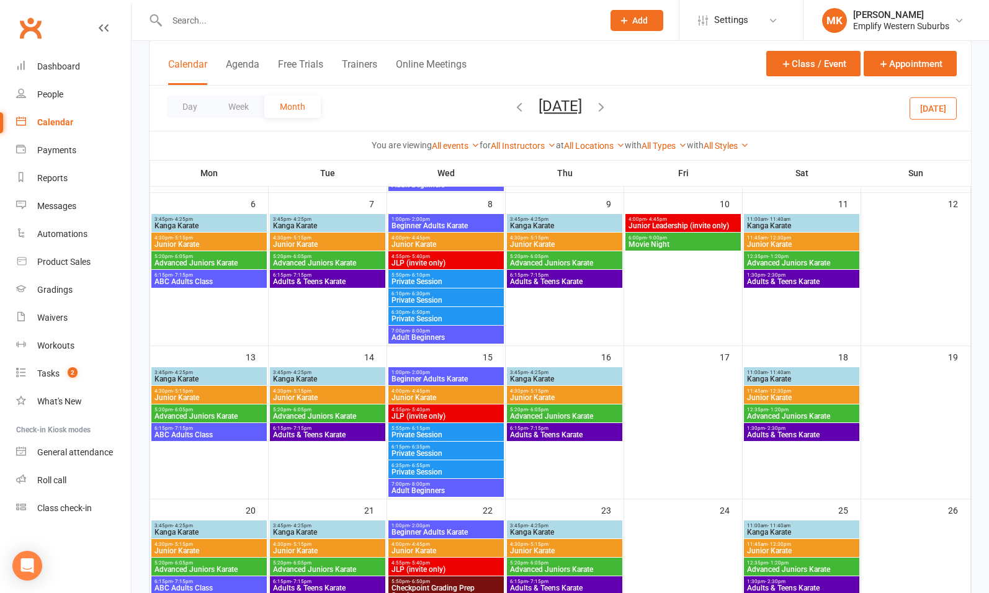
scroll to position [225, 0]
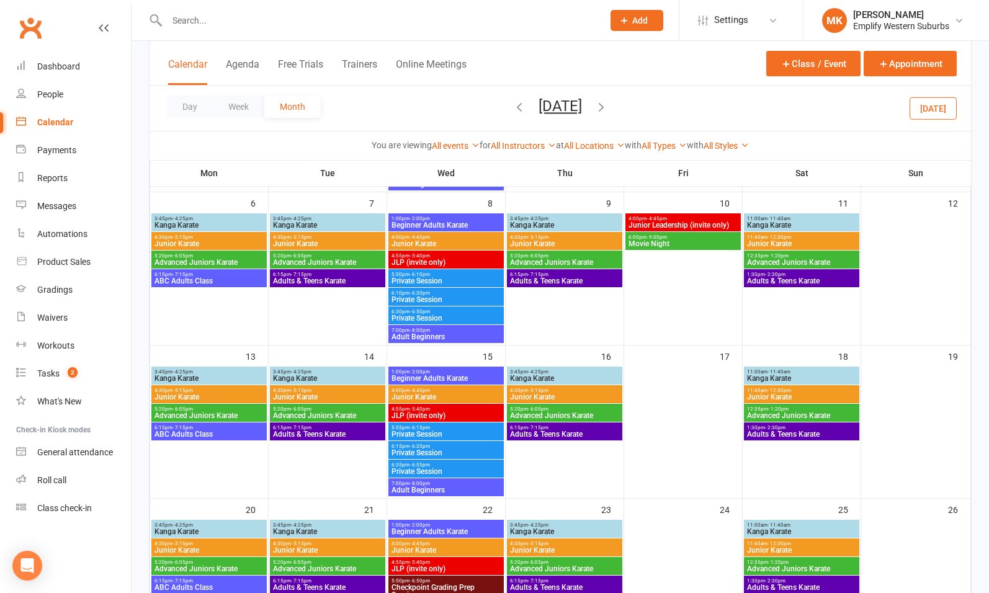
click at [450, 448] on span "6:15pm - 6:35pm" at bounding box center [446, 447] width 110 height 6
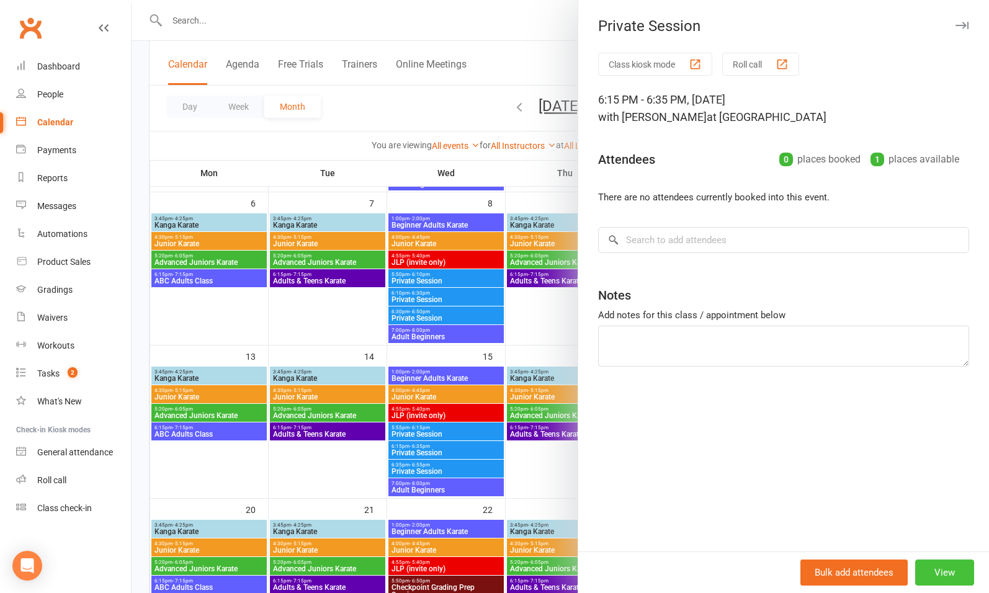
click at [931, 571] on button "View" at bounding box center [944, 572] width 59 height 26
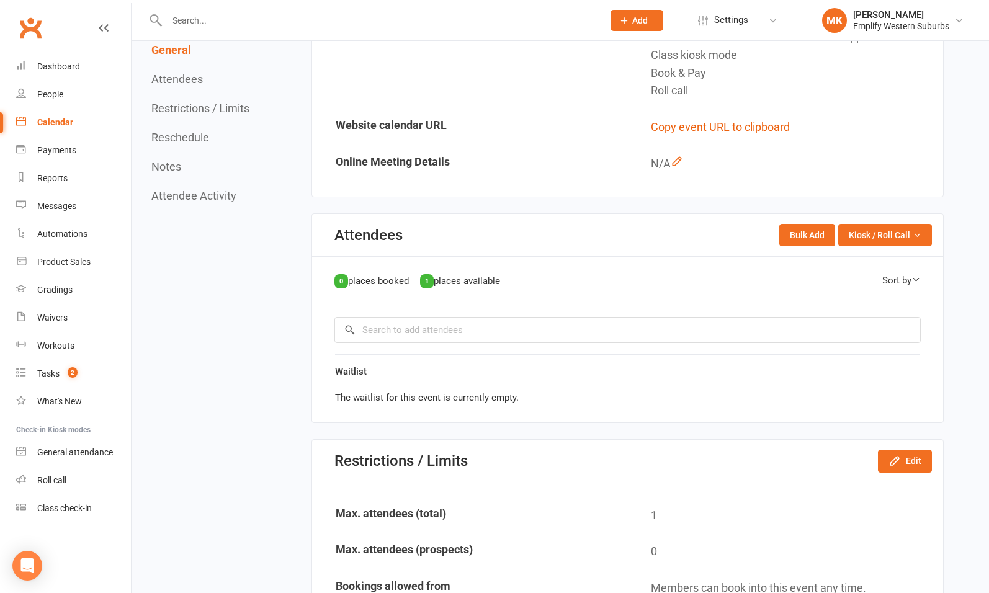
scroll to position [581, 0]
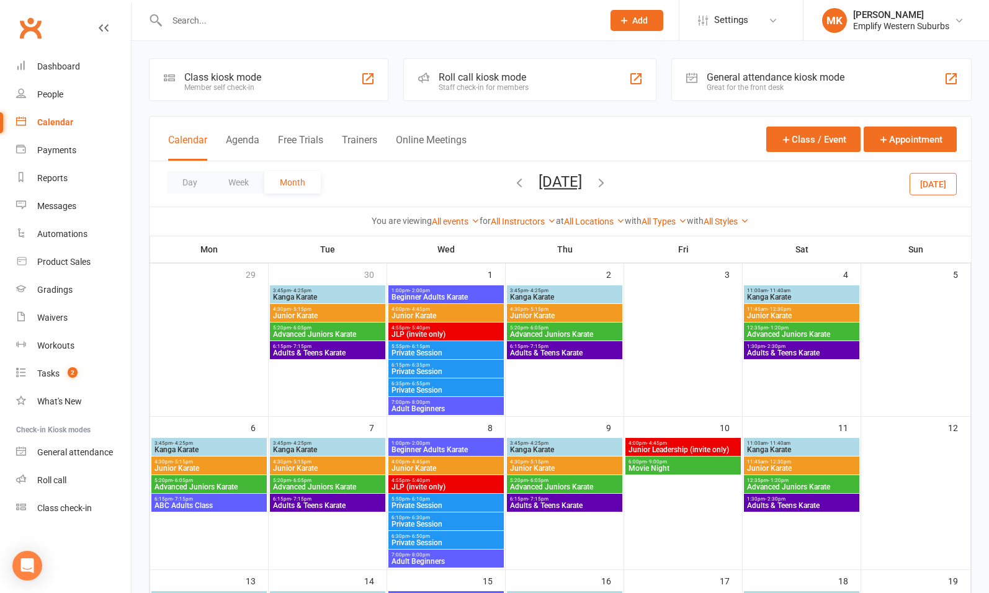
scroll to position [396, 0]
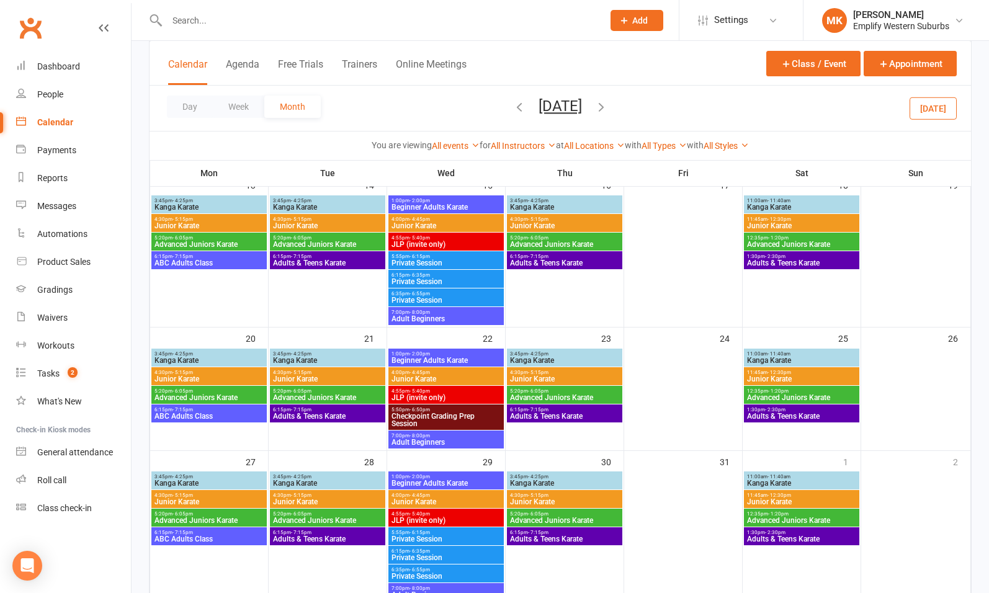
click at [438, 296] on span "Private Session" at bounding box center [446, 299] width 110 height 7
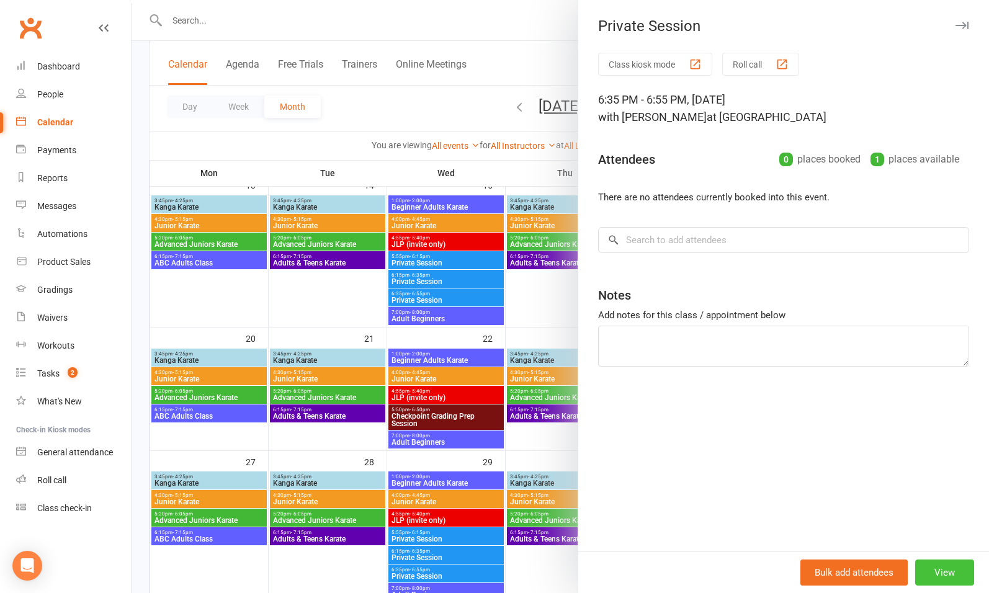
click at [930, 567] on button "View" at bounding box center [944, 572] width 59 height 26
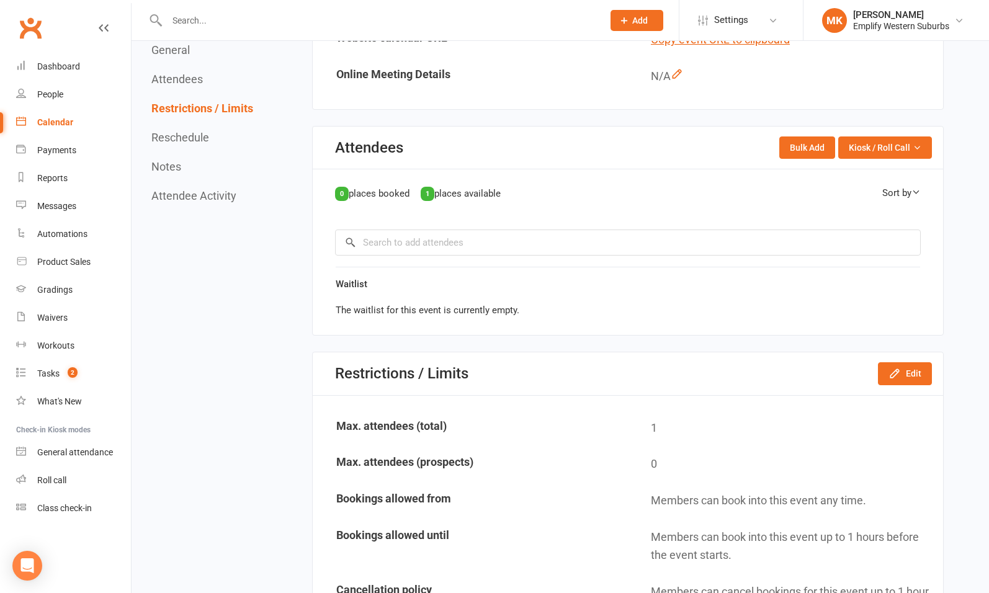
scroll to position [774, 0]
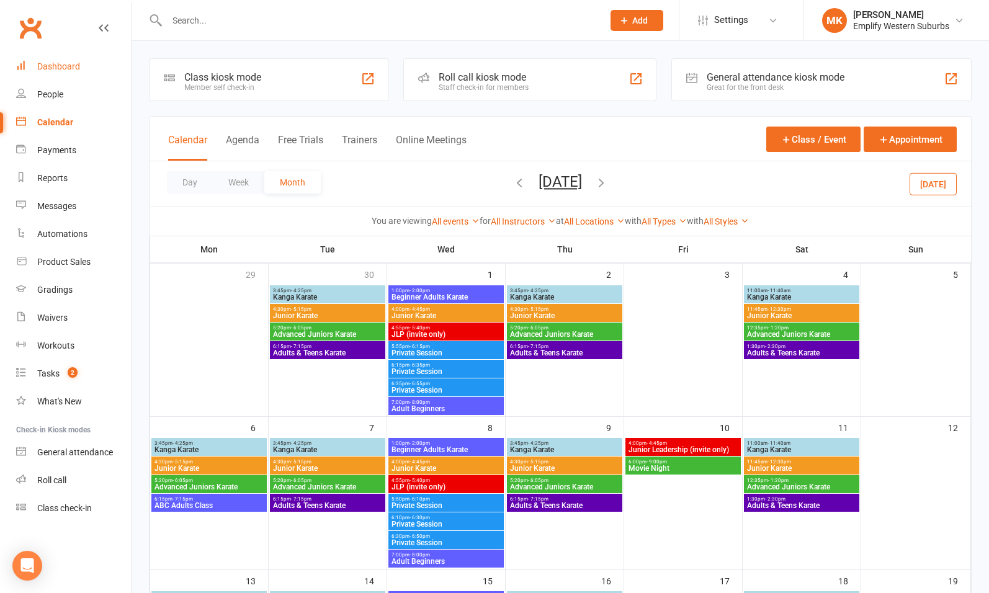
click at [63, 63] on div "Dashboard" at bounding box center [58, 66] width 43 height 10
